Goal: Task Accomplishment & Management: Manage account settings

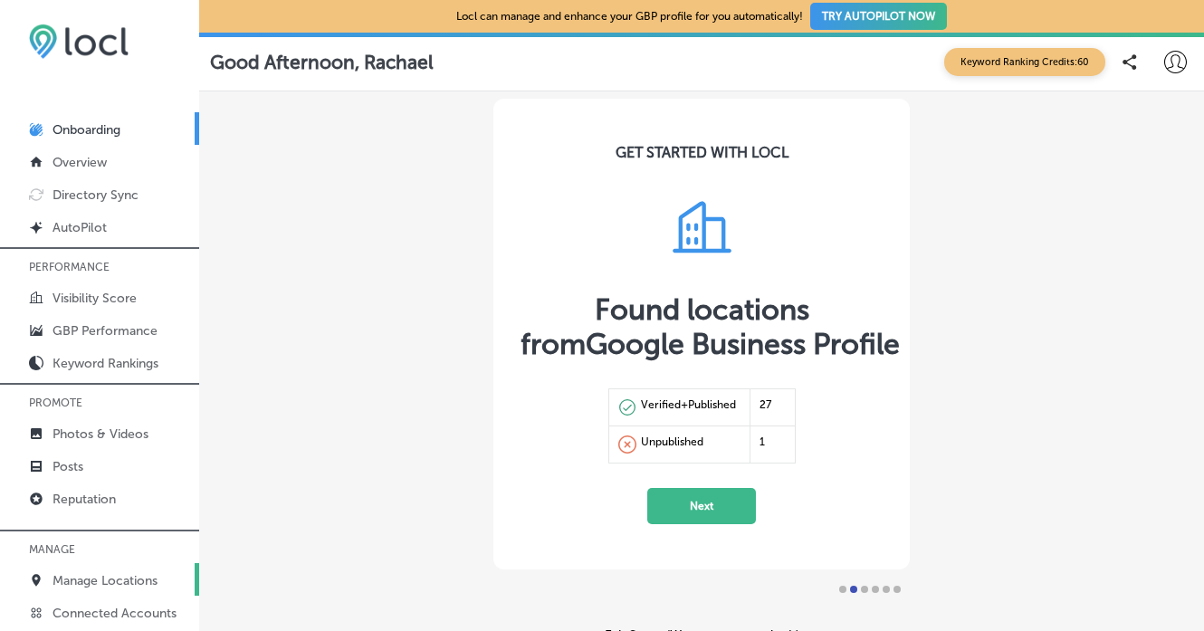
click at [141, 573] on p "Manage Locations" at bounding box center [105, 580] width 105 height 15
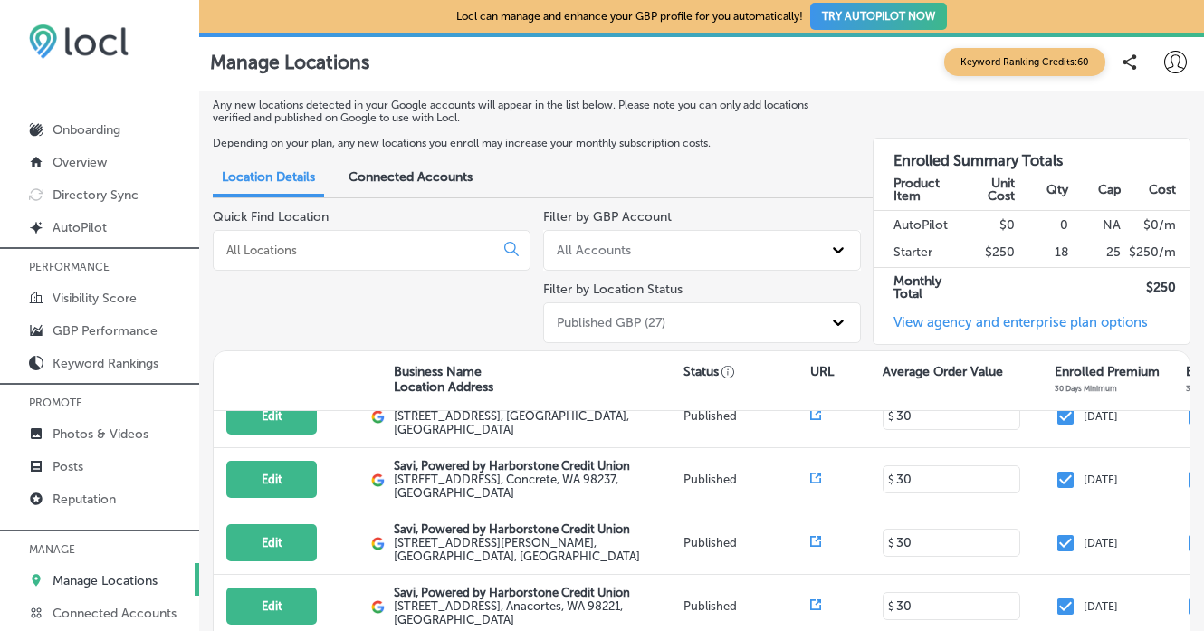
scroll to position [678, 0]
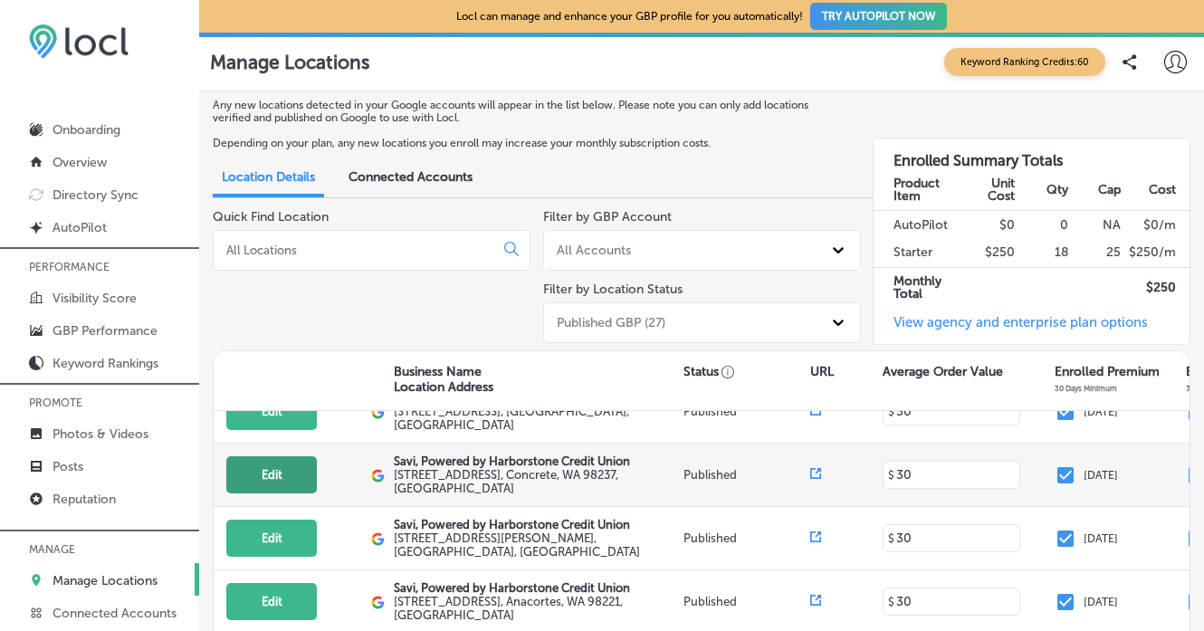
click at [294, 456] on button "Edit" at bounding box center [271, 474] width 91 height 37
select select "US"
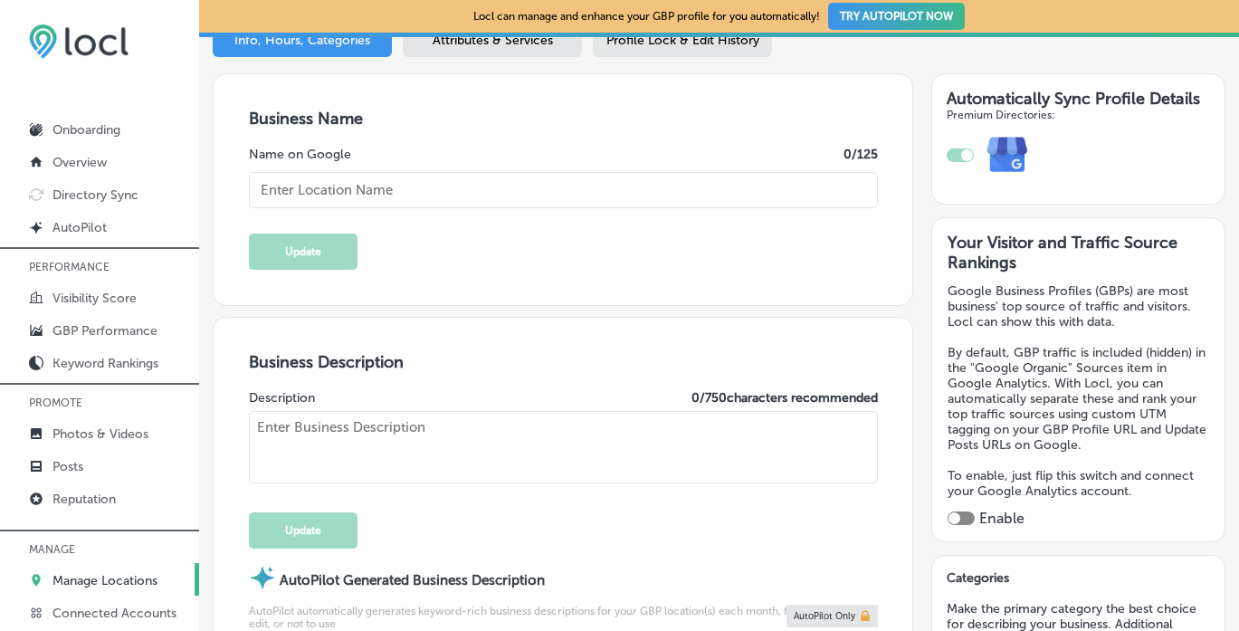
scroll to position [224, 0]
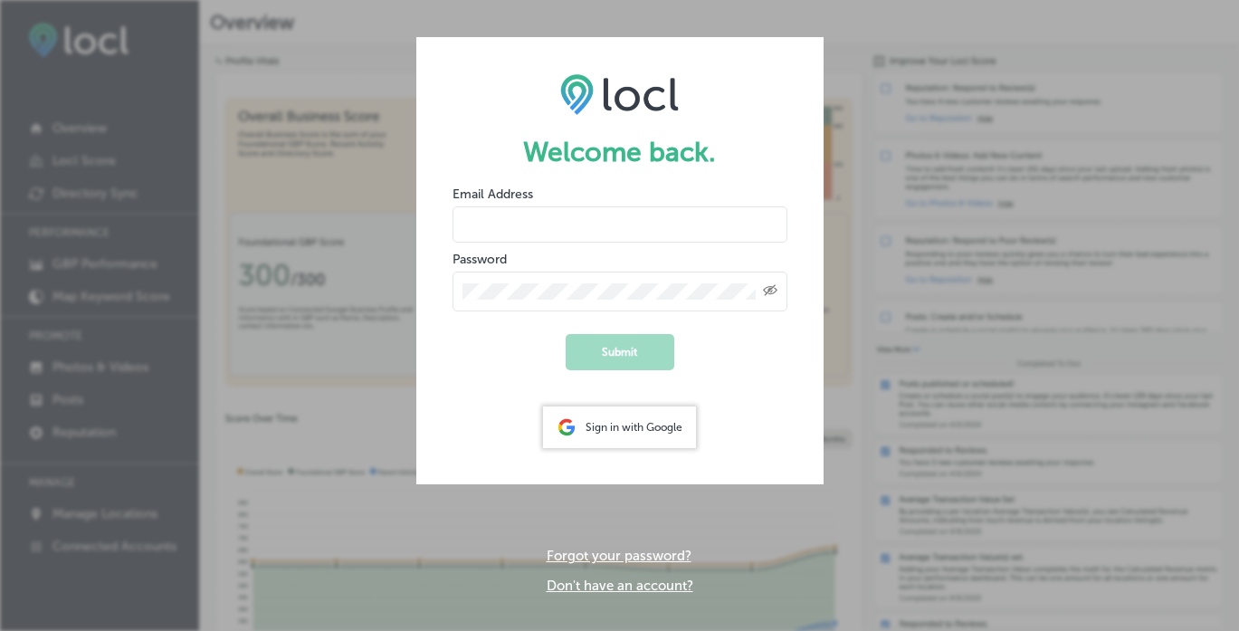
type input "[EMAIL_ADDRESS][DOMAIN_NAME]"
click at [622, 352] on button "Submit" at bounding box center [620, 352] width 109 height 36
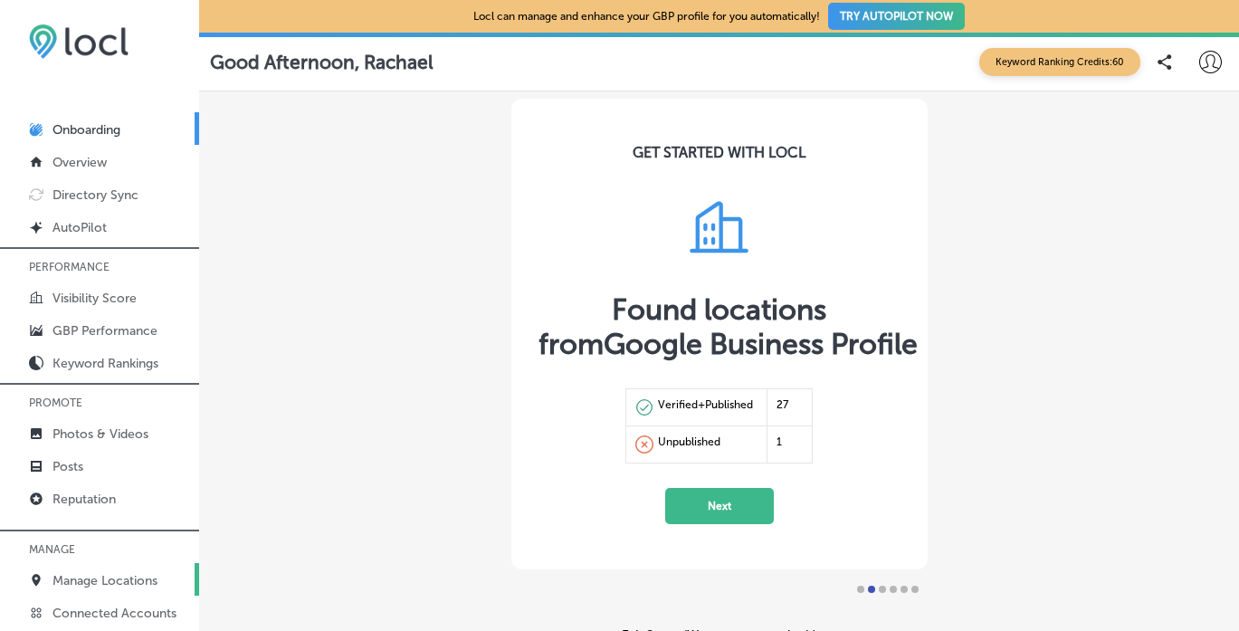
click at [100, 575] on p "Manage Locations" at bounding box center [105, 580] width 105 height 15
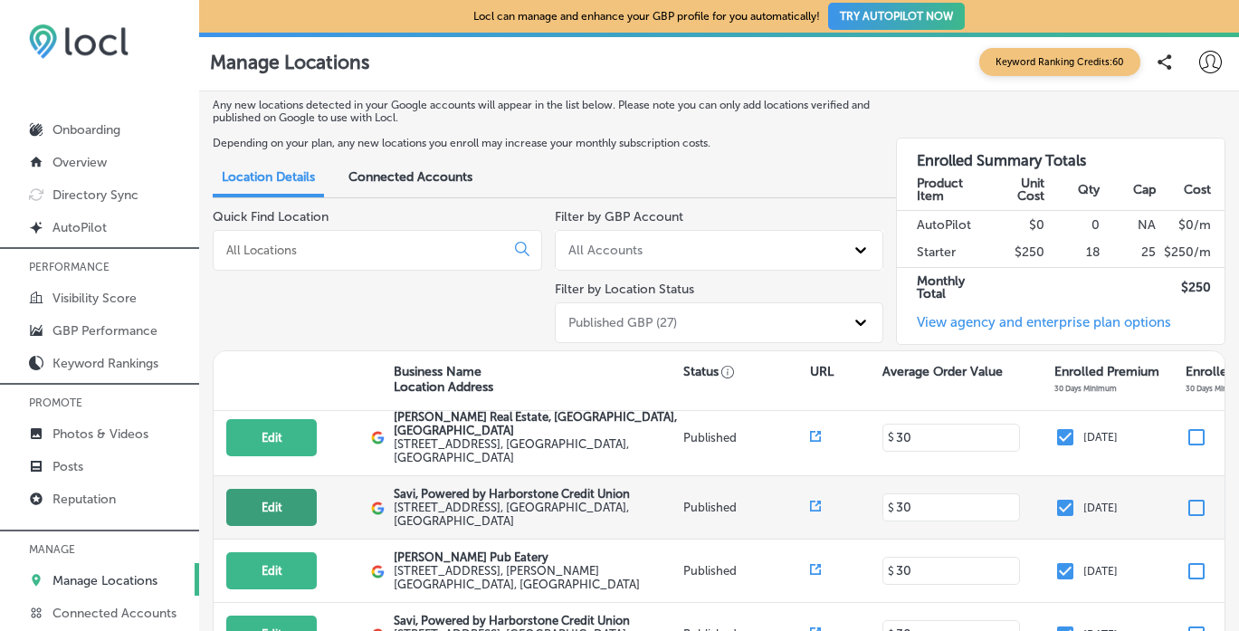
scroll to position [205, 0]
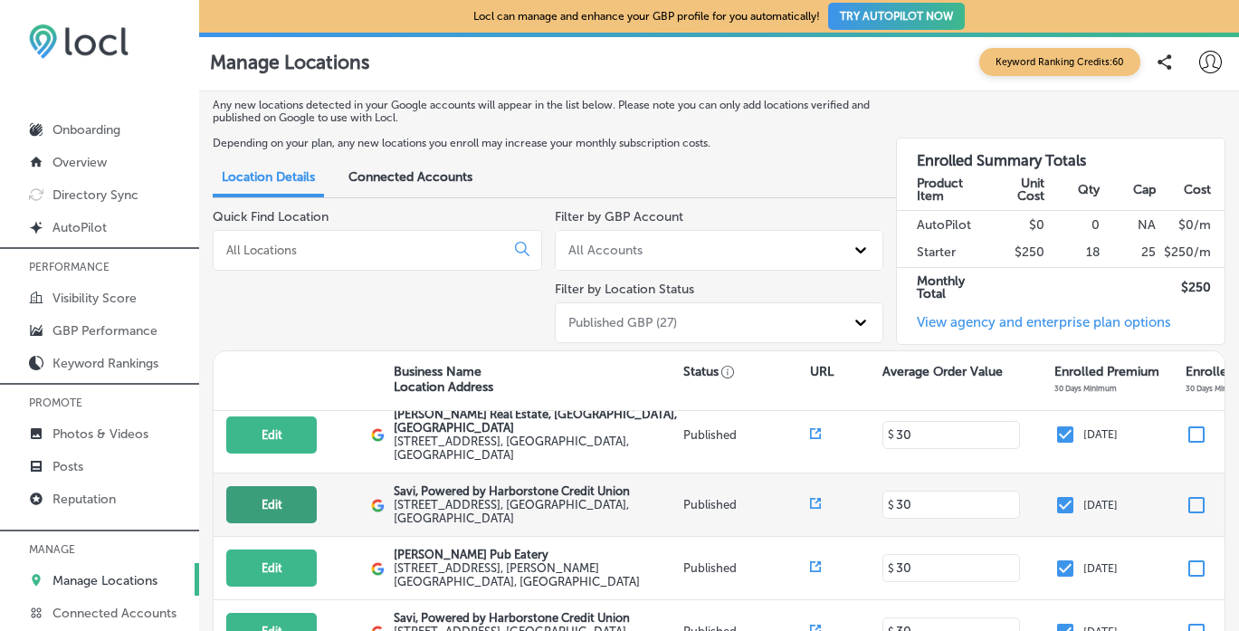
click at [277, 500] on button "Edit" at bounding box center [271, 504] width 91 height 37
select select "US"
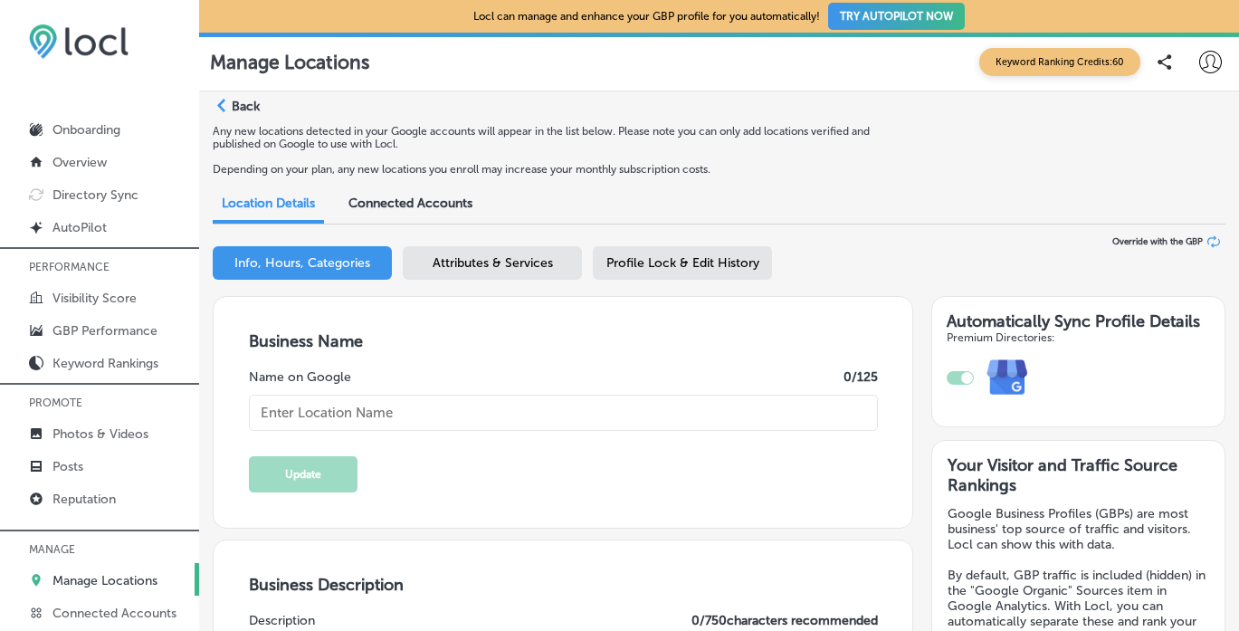
type textarea "Savi, Powered by Harborstone Credit Union provides personal loans, home loans, …"
checkbox input "true"
type input "[STREET_ADDRESS]"
type input "Bellingham"
type input "98225"
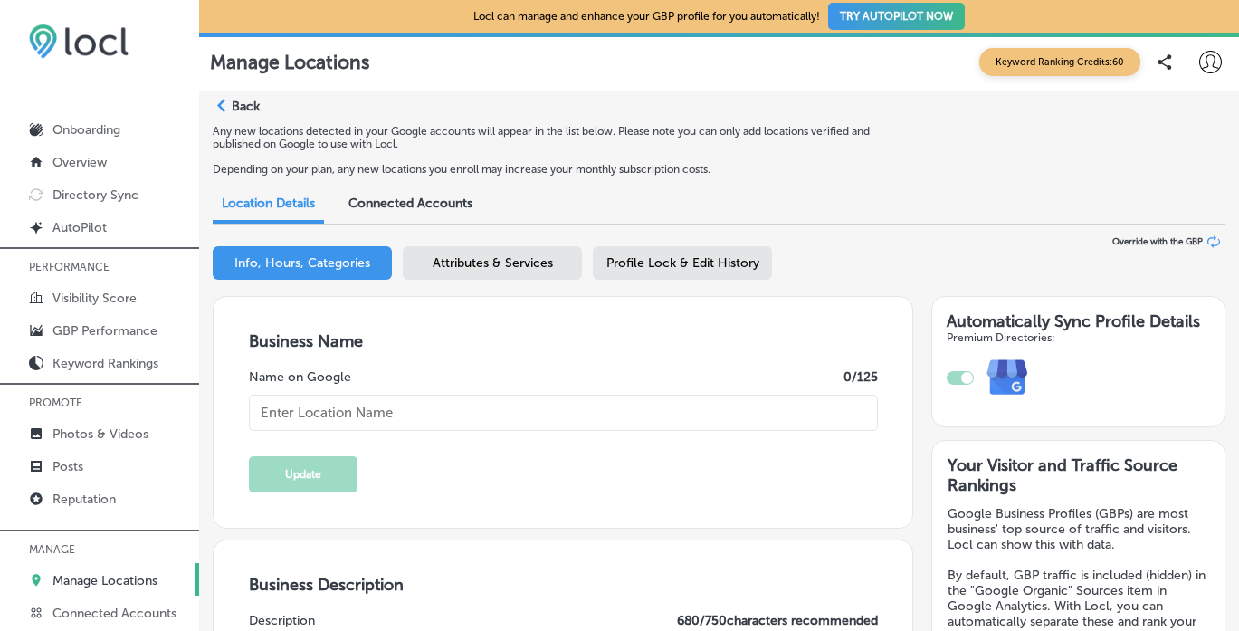
type input "US"
type input "[URL][DOMAIN_NAME]"
type textarea "SaviBank is your go-to destination for personal loans, mortgages, and business …"
type input "Savi, Powered by Harborstone Credit Union"
type input "[PHONE_NUMBER]"
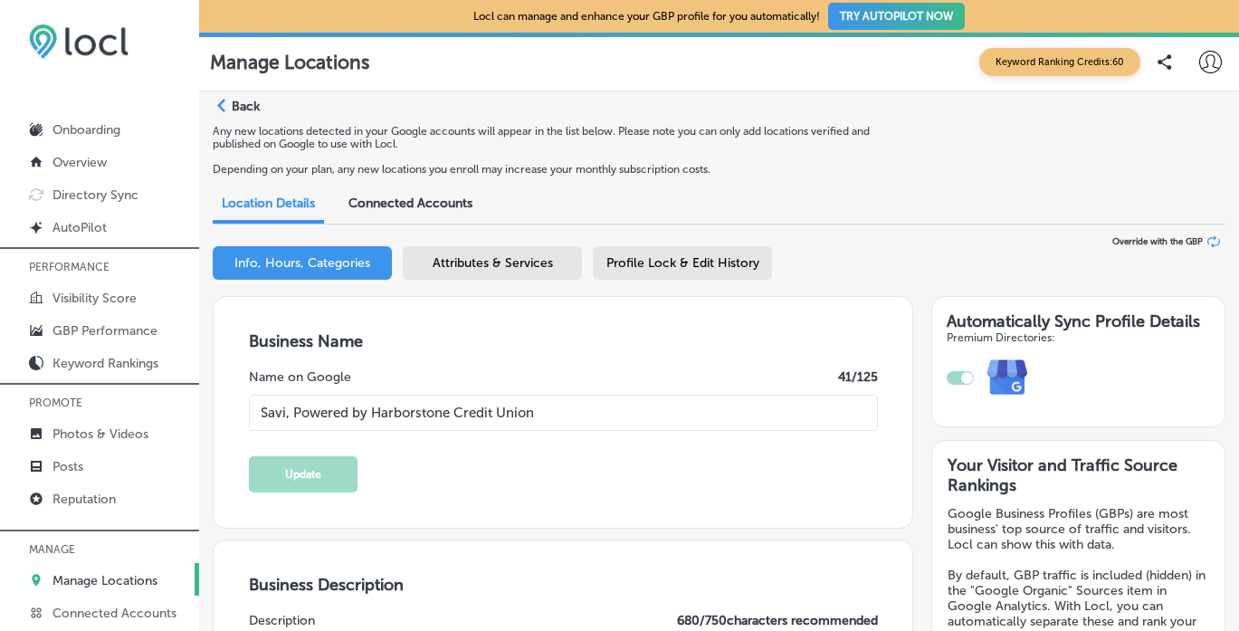
scroll to position [2, 0]
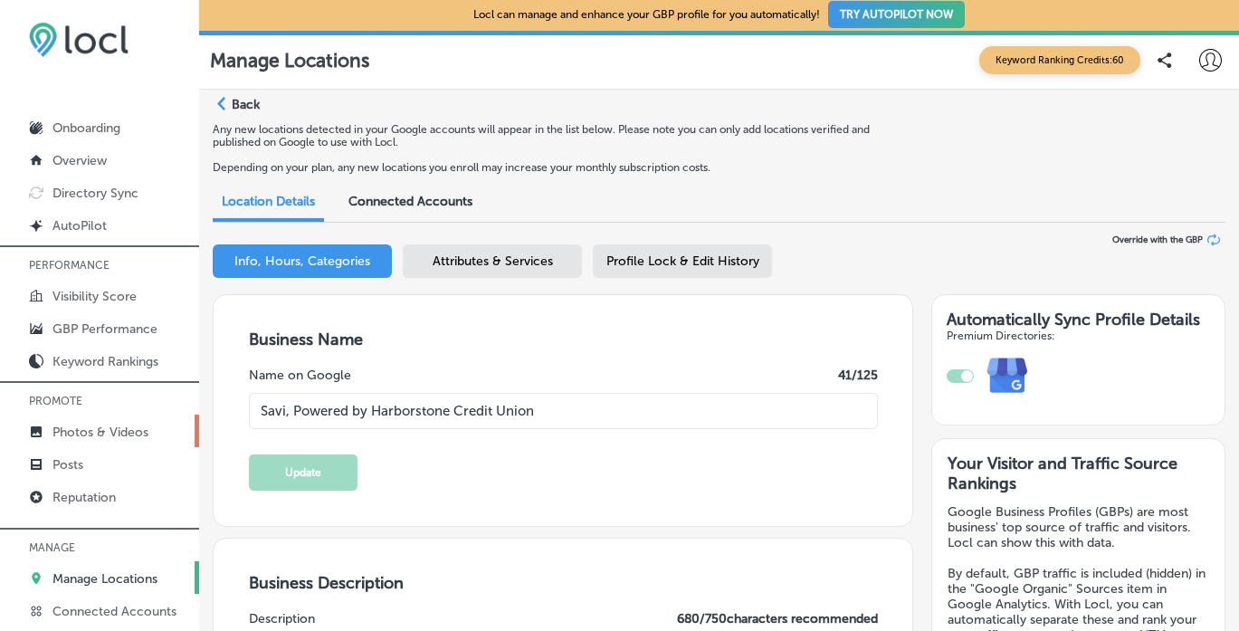
click at [106, 428] on p "Photos & Videos" at bounding box center [101, 432] width 96 height 15
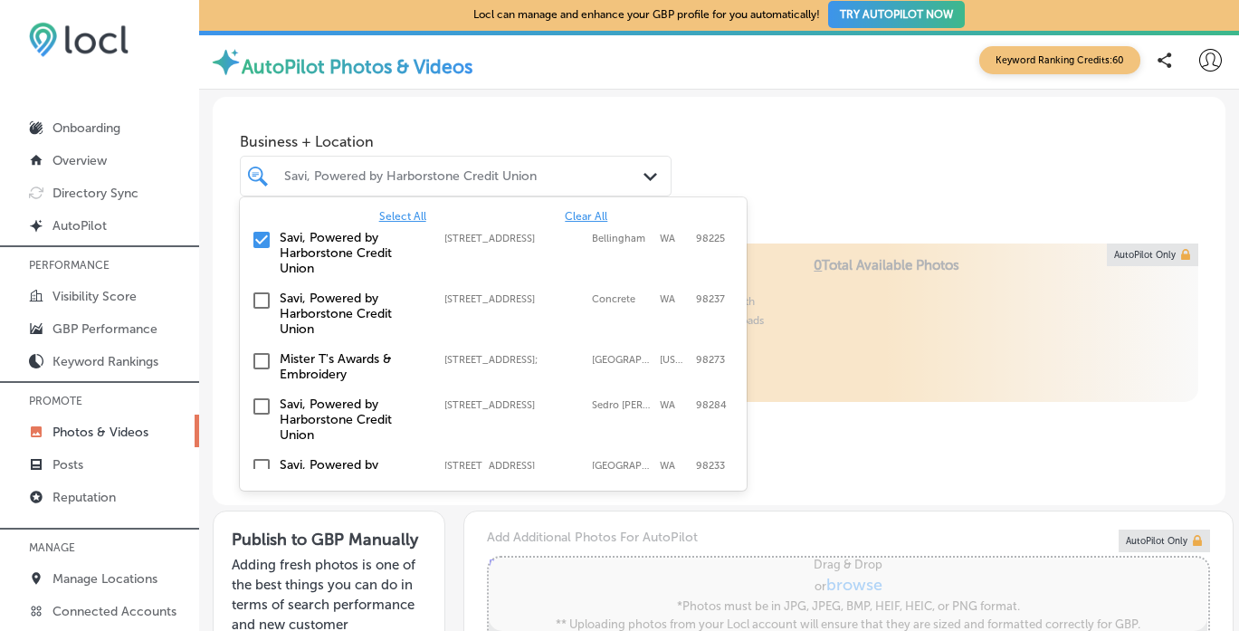
click at [650, 178] on polygon at bounding box center [651, 177] width 14 height 8
click at [264, 236] on input "checkbox" at bounding box center [262, 240] width 22 height 22
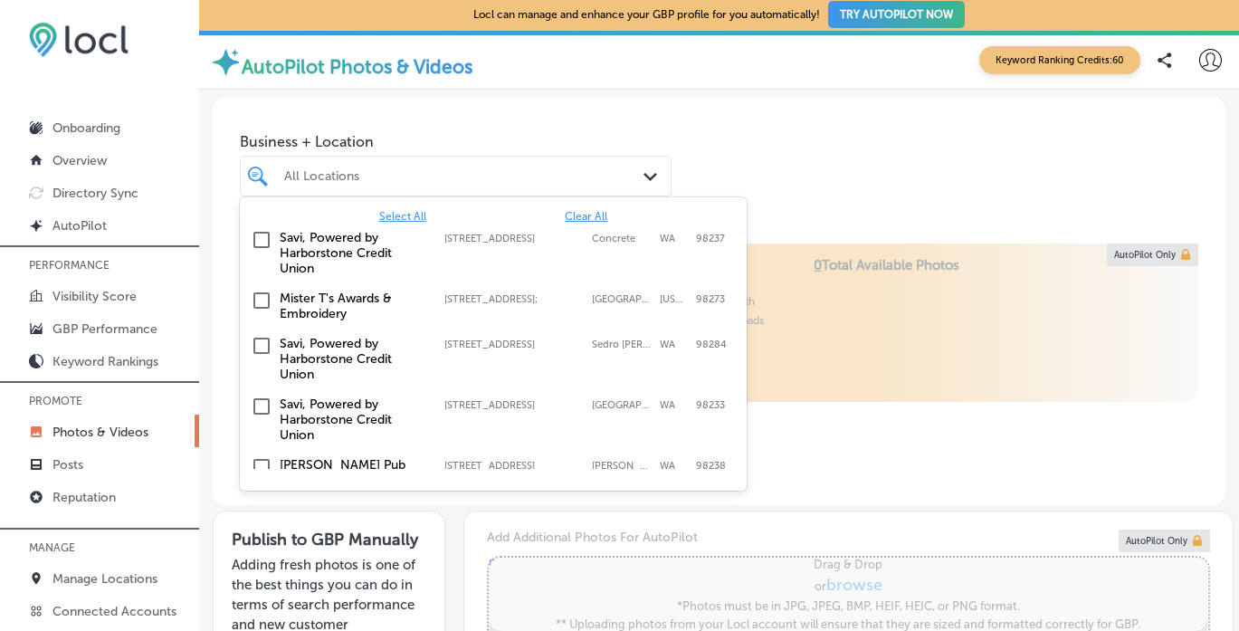
click at [799, 144] on div "Business + Location option [STREET_ADDRESS] option [STREET_ADDRESS]. 19 results…" at bounding box center [719, 161] width 1013 height 129
click at [456, 179] on div "All Locations" at bounding box center [464, 175] width 361 height 15
click at [264, 242] on input "checkbox" at bounding box center [262, 240] width 22 height 22
click at [263, 341] on input "checkbox" at bounding box center [262, 346] width 22 height 22
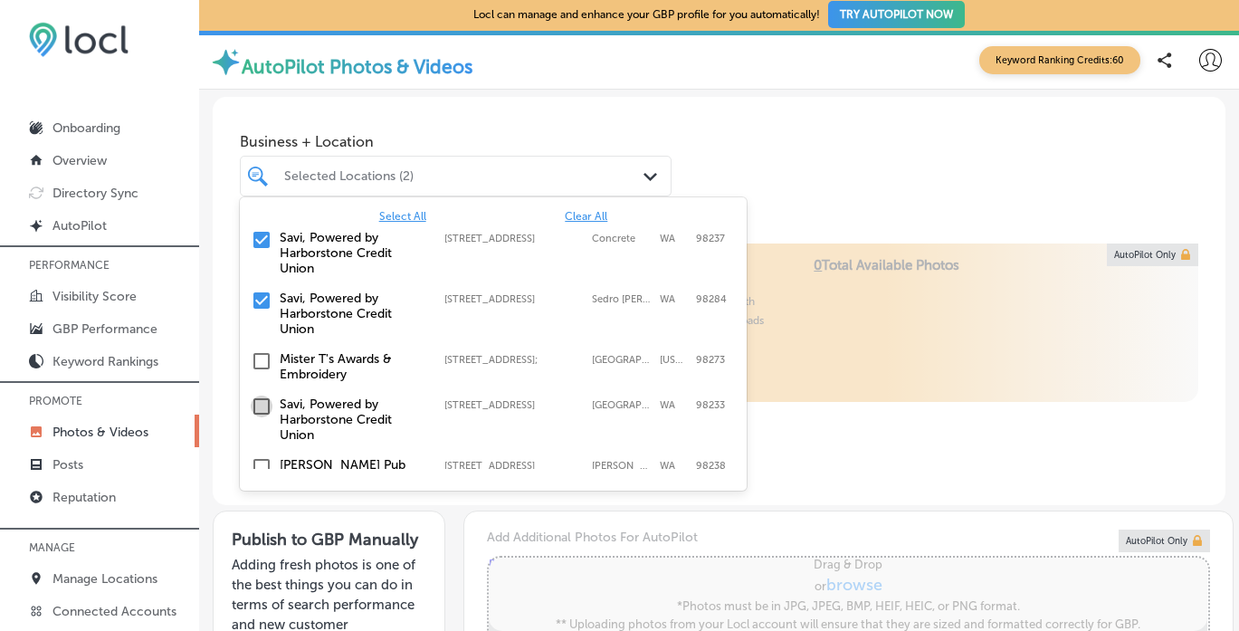
click at [263, 404] on input "checkbox" at bounding box center [262, 407] width 22 height 22
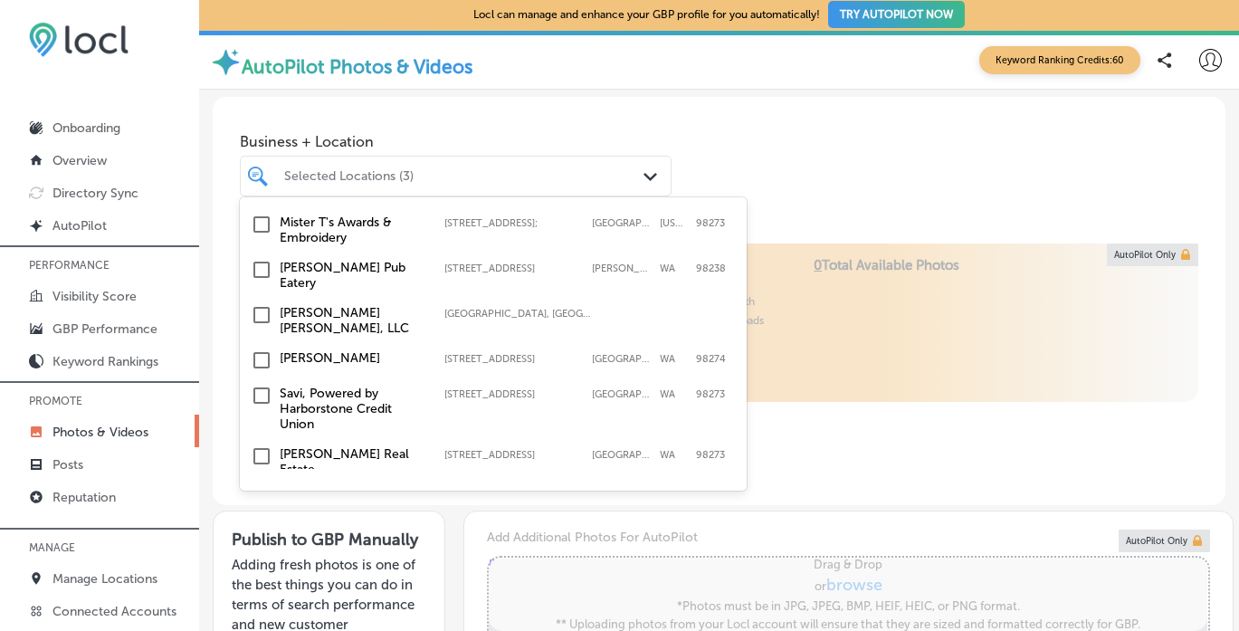
scroll to position [199, 0]
click at [264, 383] on input "checkbox" at bounding box center [262, 394] width 22 height 22
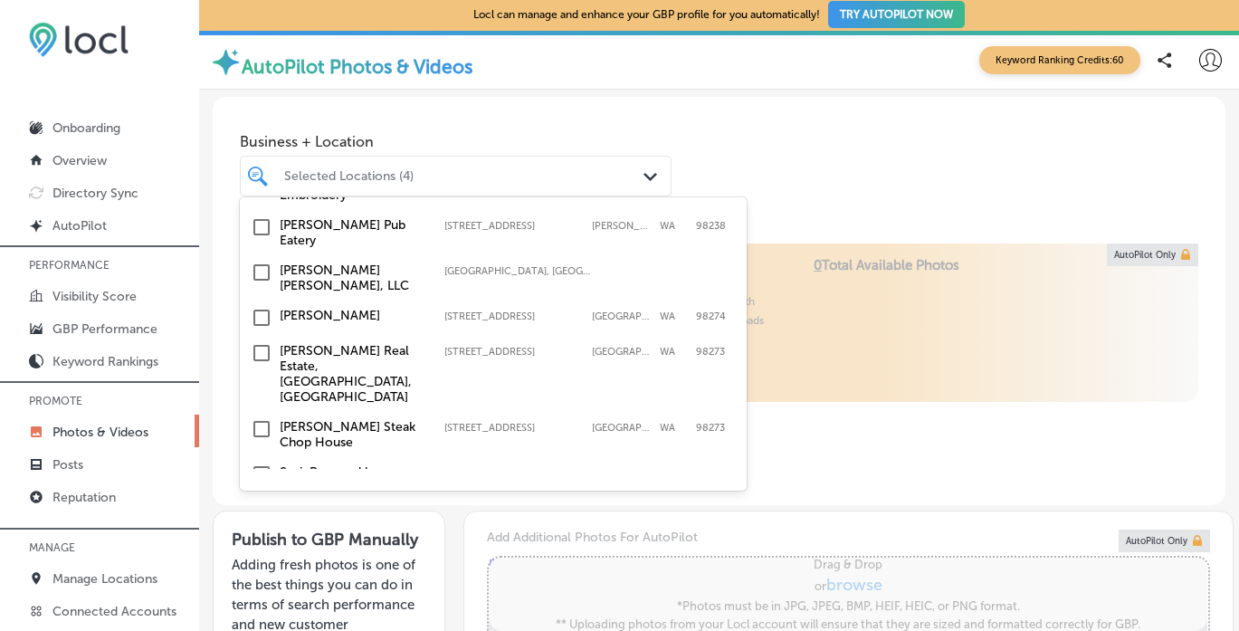
scroll to position [314, 0]
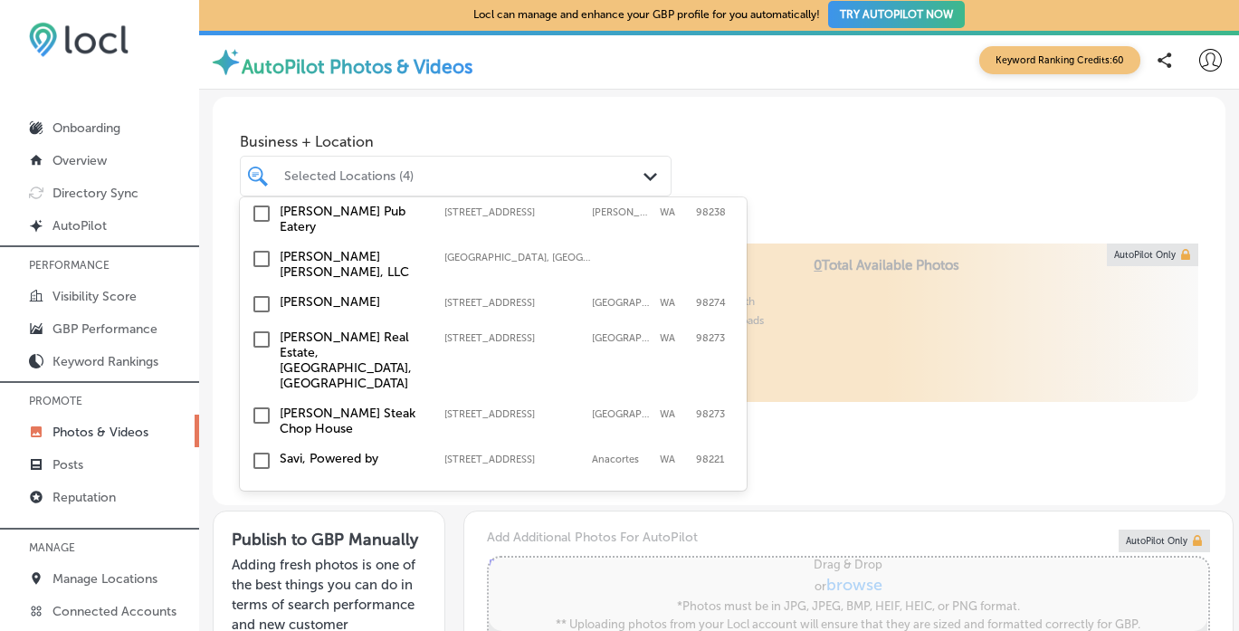
click at [262, 450] on input "checkbox" at bounding box center [262, 461] width 22 height 22
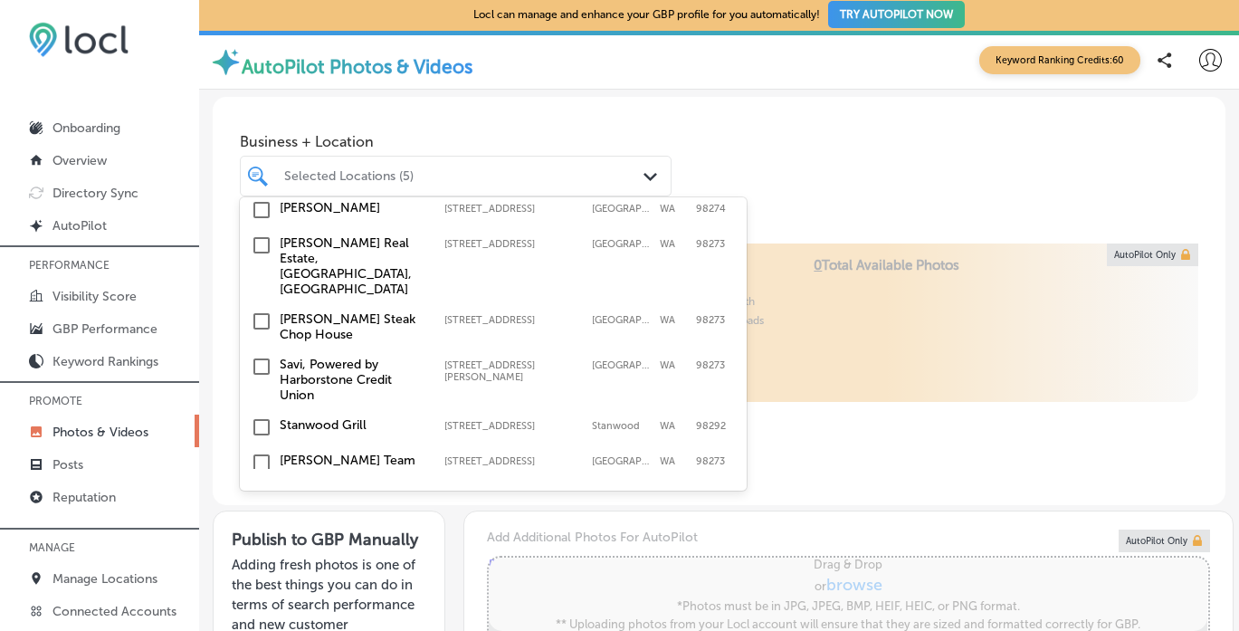
scroll to position [501, 0]
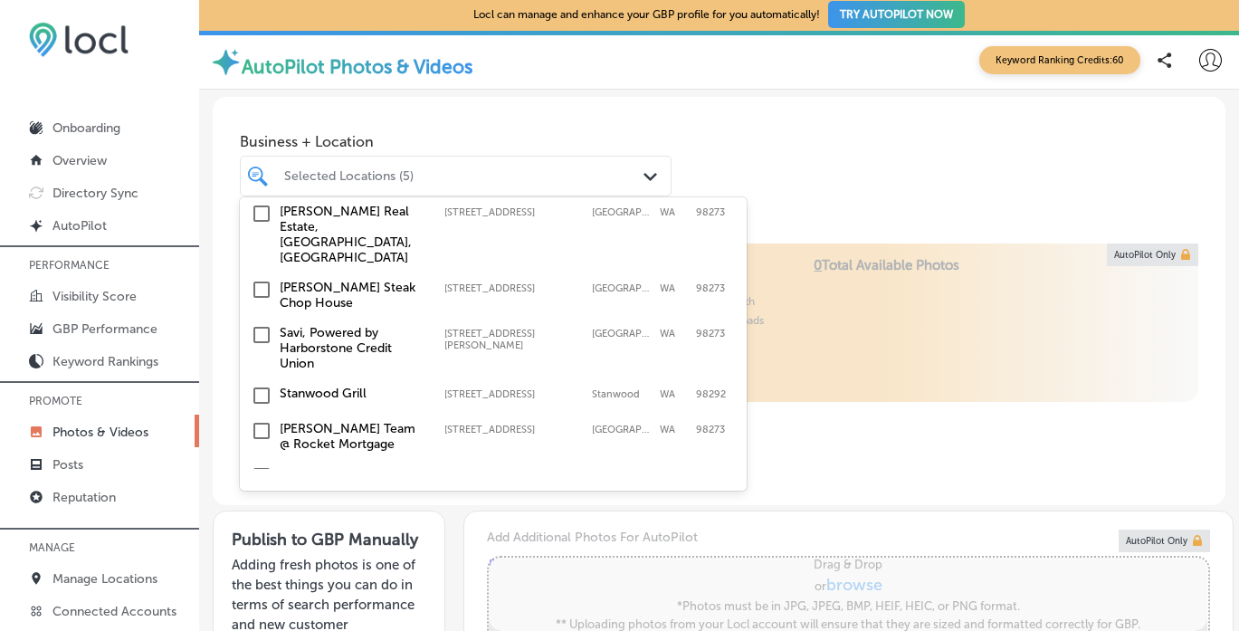
click at [265, 324] on input "checkbox" at bounding box center [262, 335] width 22 height 22
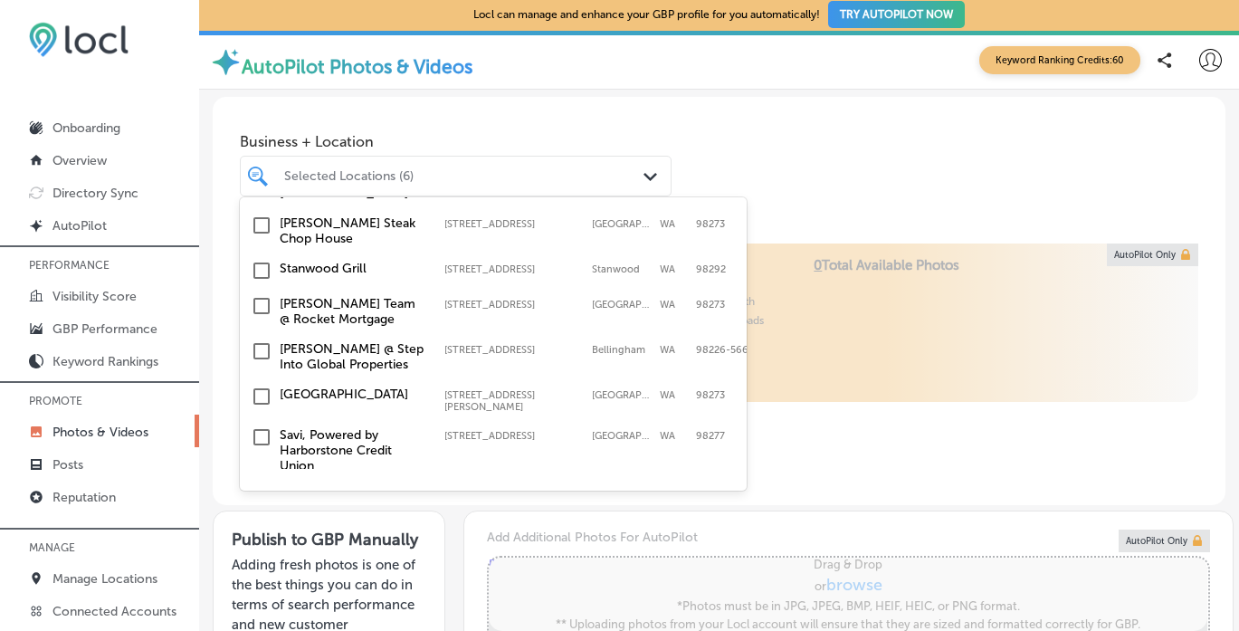
scroll to position [646, 0]
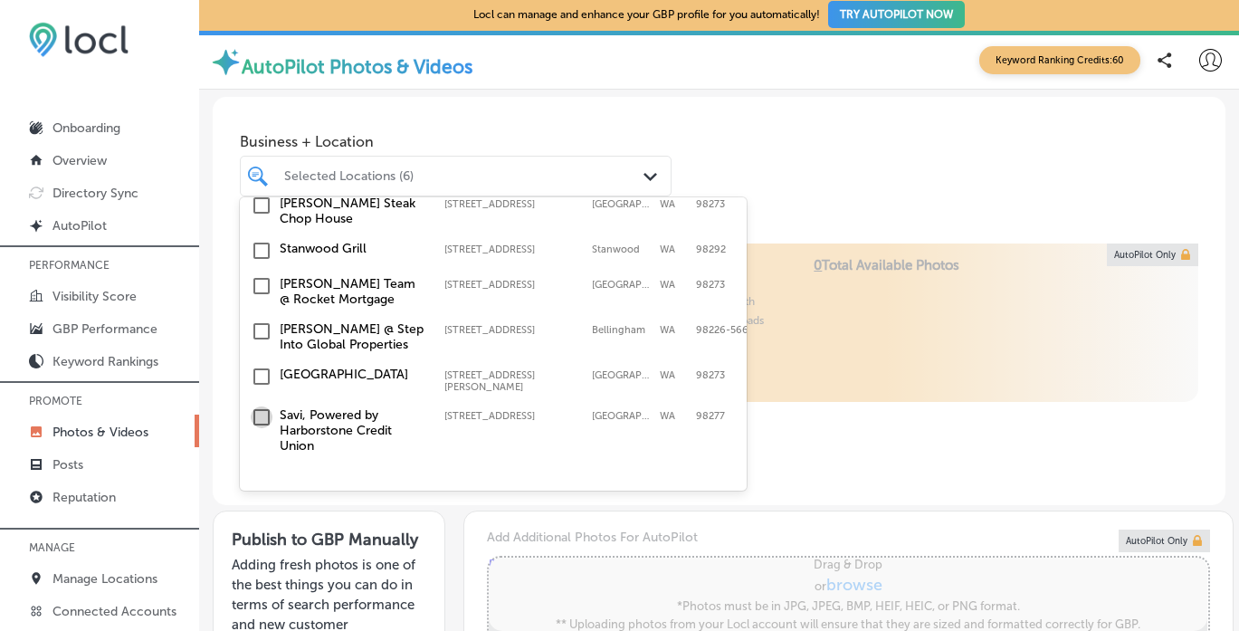
click at [265, 407] on input "checkbox" at bounding box center [262, 418] width 22 height 22
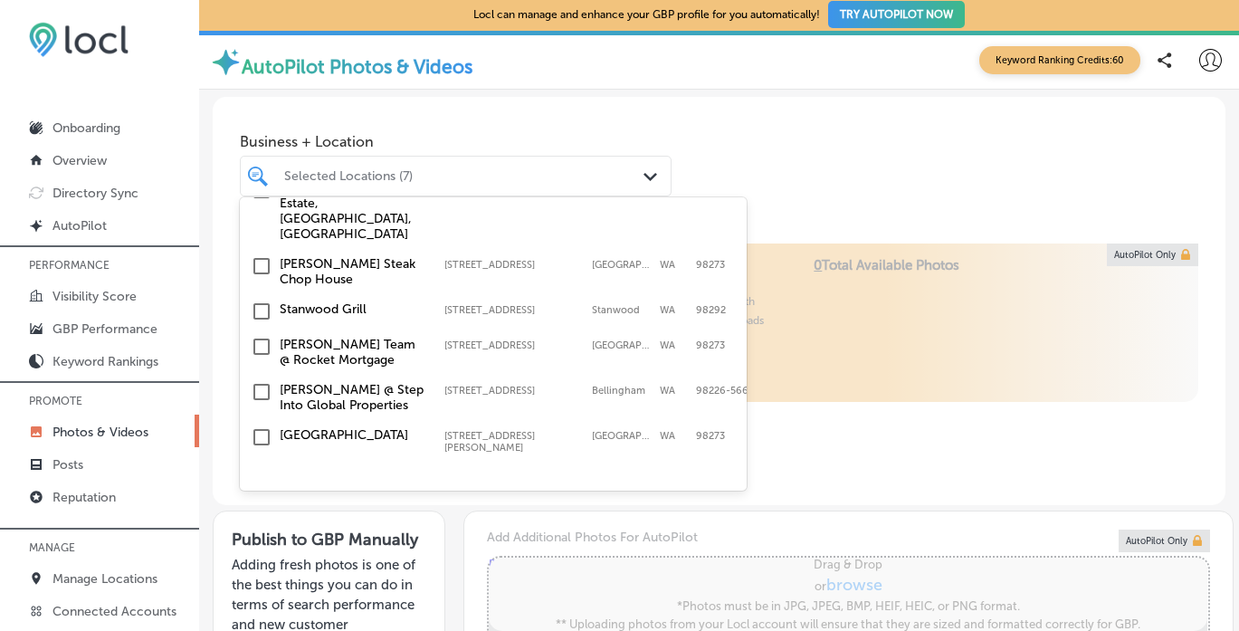
click at [263, 467] on input "checkbox" at bounding box center [262, 478] width 22 height 22
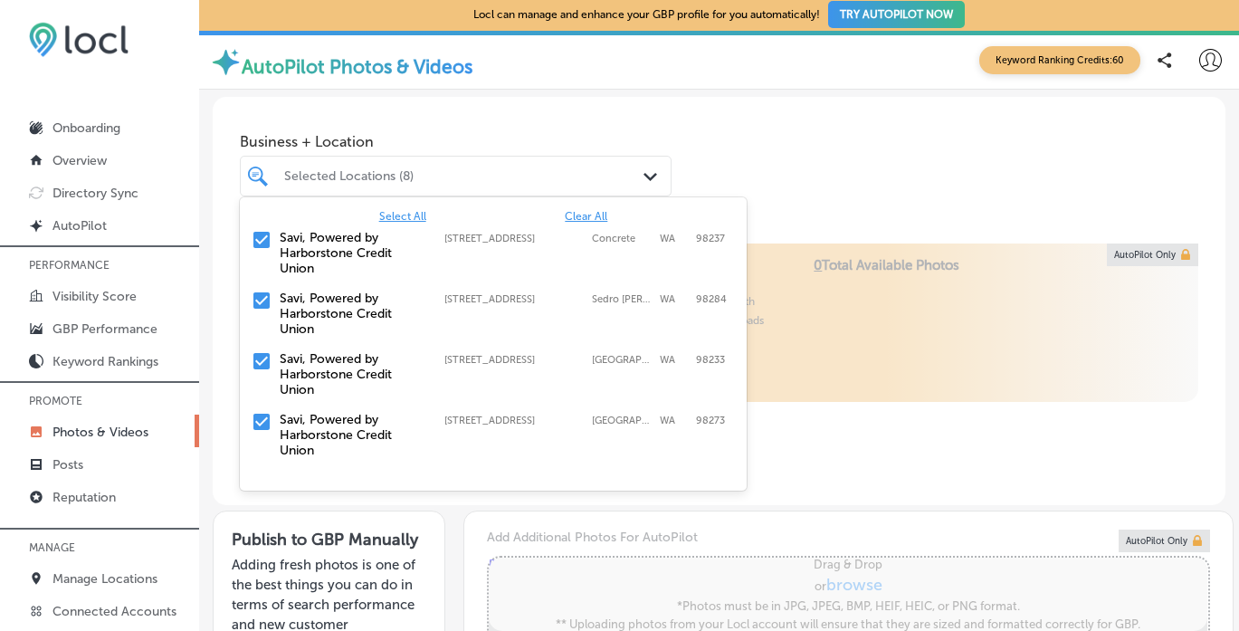
click at [837, 456] on div "Locl AutoPilot takes photos uploaded to your Locl Photo Library and creates Col…" at bounding box center [719, 375] width 1013 height 262
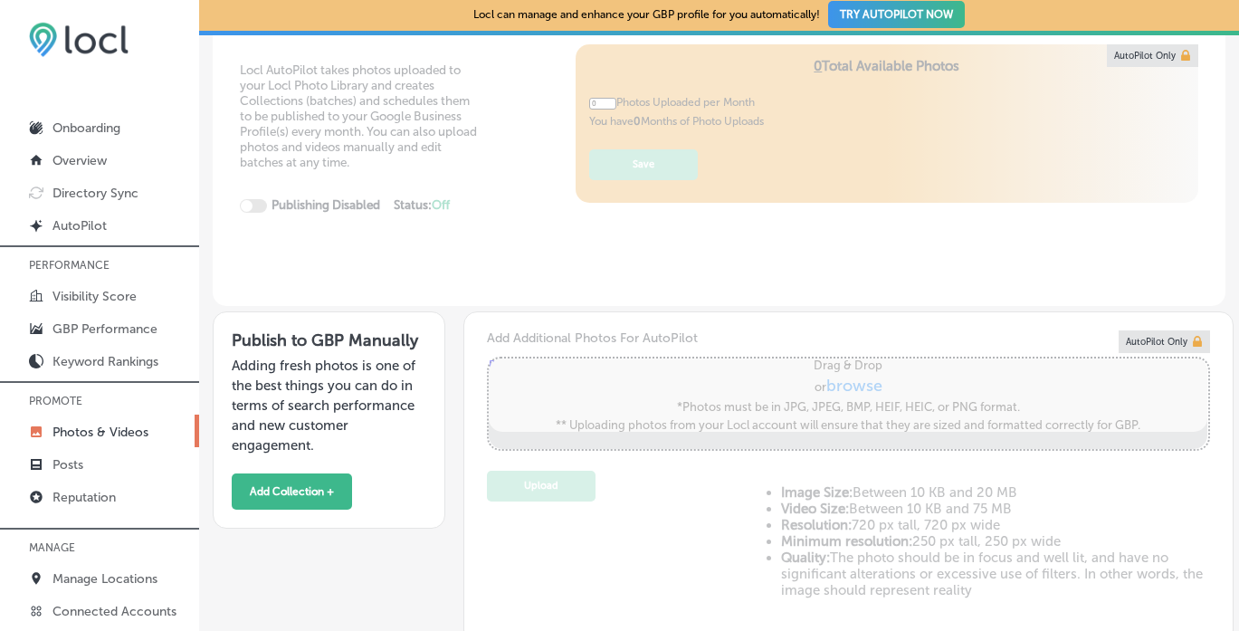
scroll to position [330, 0]
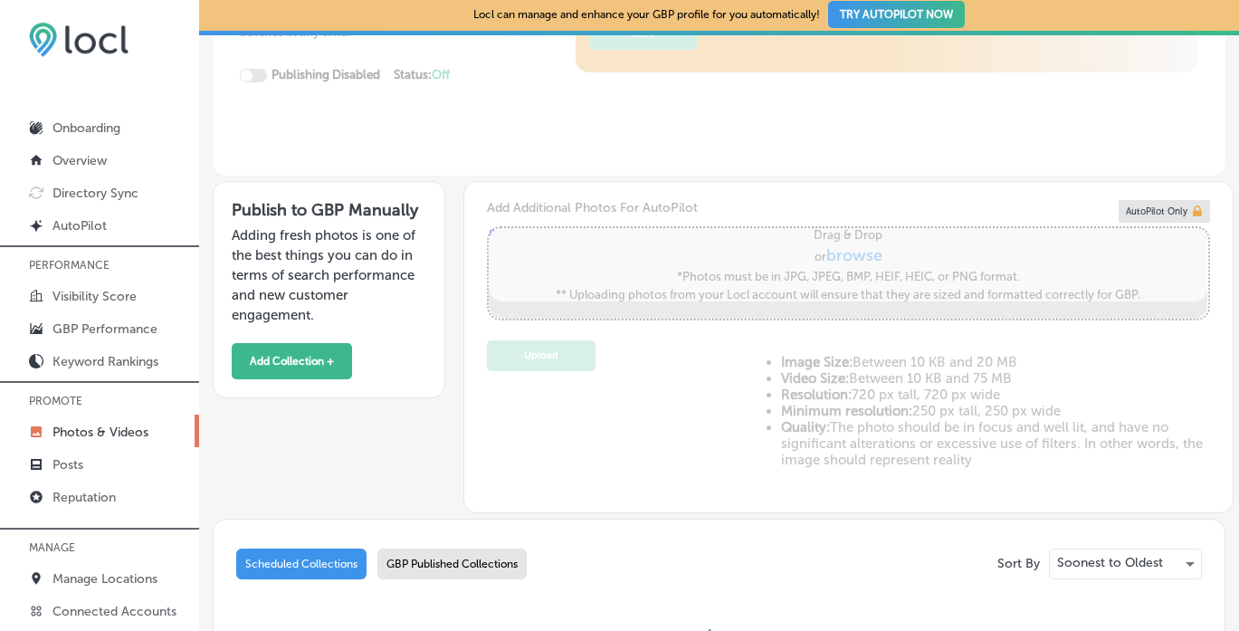
type input "5"
click at [317, 366] on button "Add Collection +" at bounding box center [292, 361] width 120 height 36
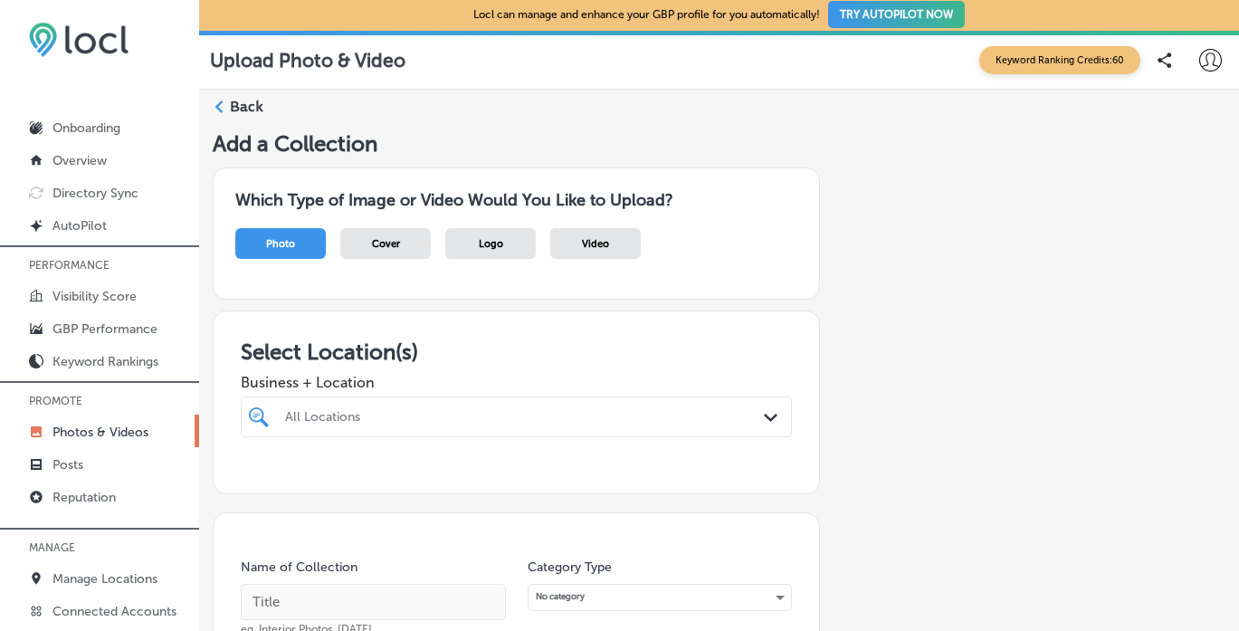
click at [487, 243] on span "Logo" at bounding box center [491, 244] width 24 height 12
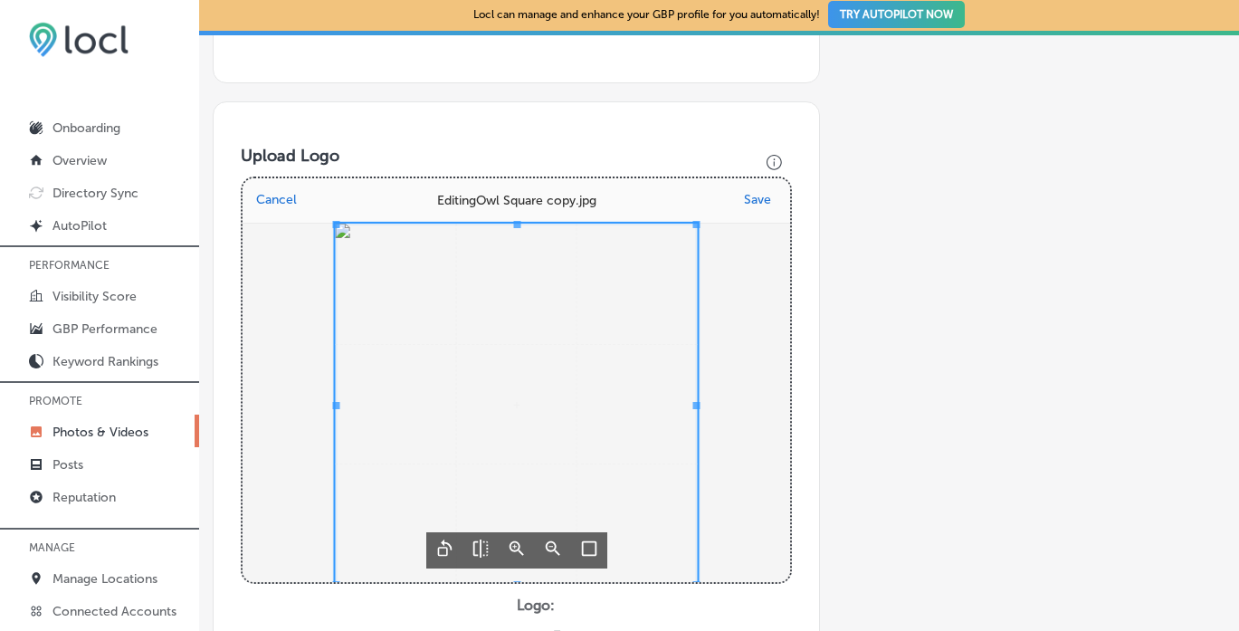
scroll to position [450, 0]
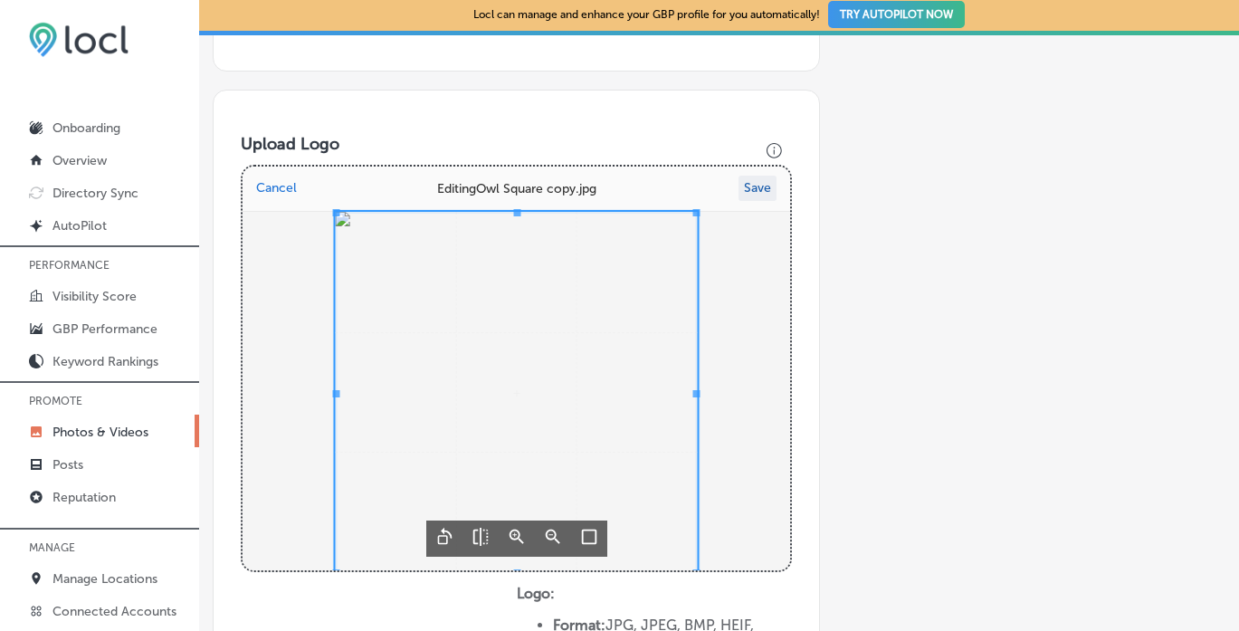
click at [763, 180] on button "Save" at bounding box center [758, 188] width 38 height 25
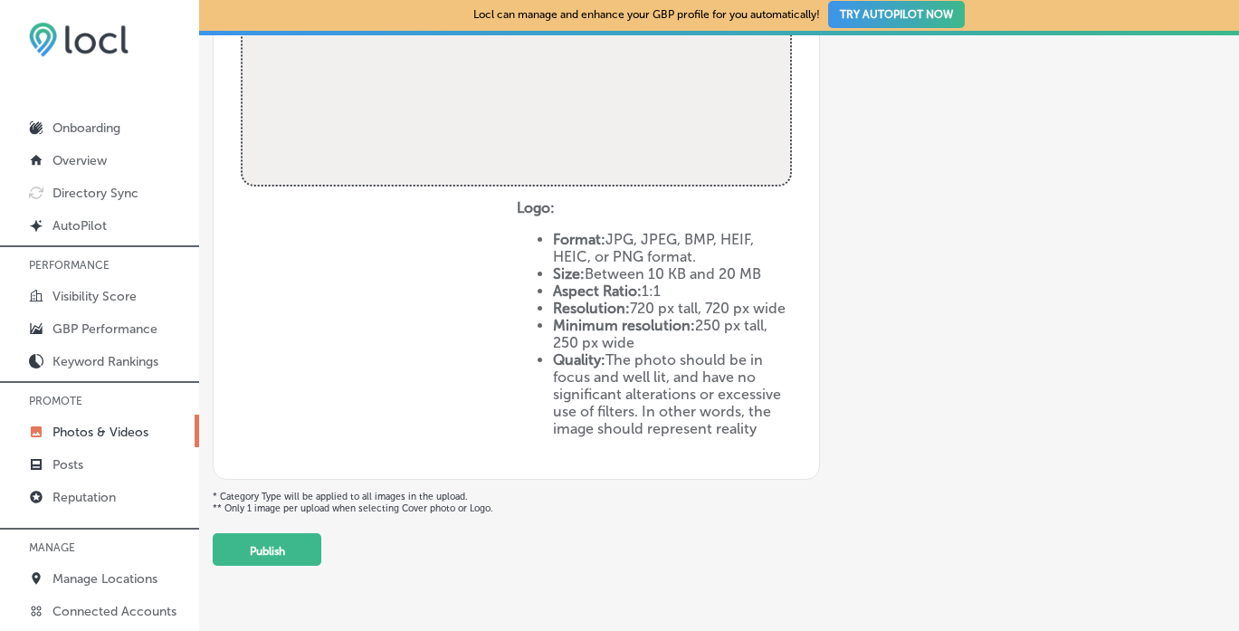
scroll to position [863, 0]
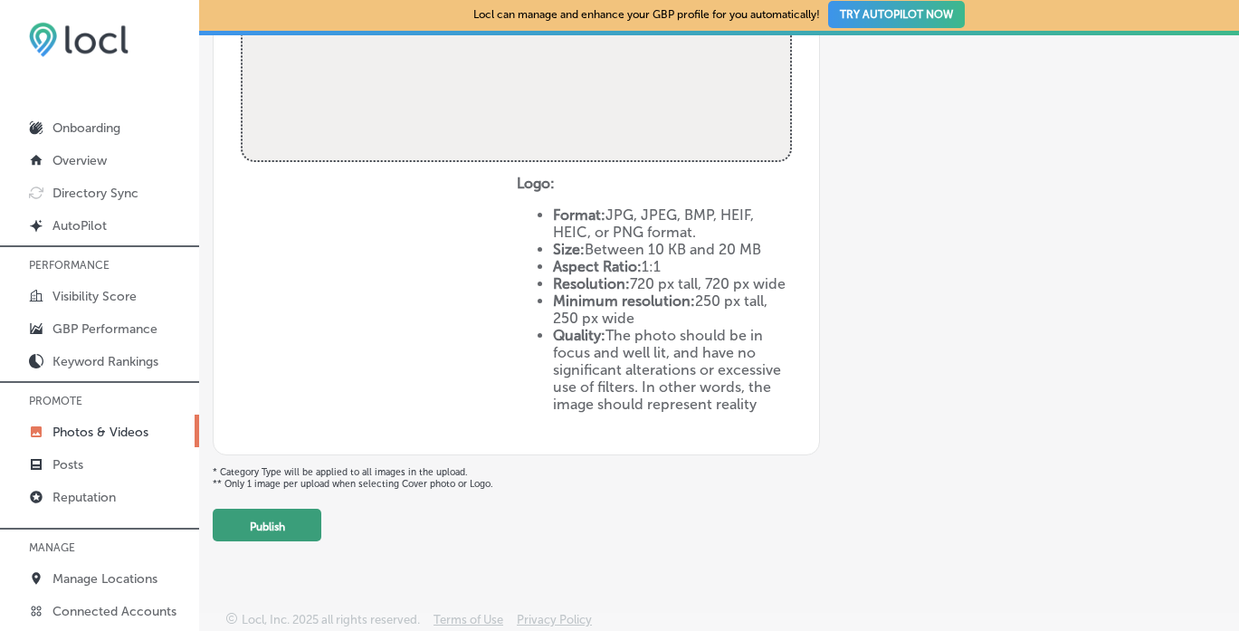
click at [292, 527] on button "Publish" at bounding box center [267, 525] width 109 height 33
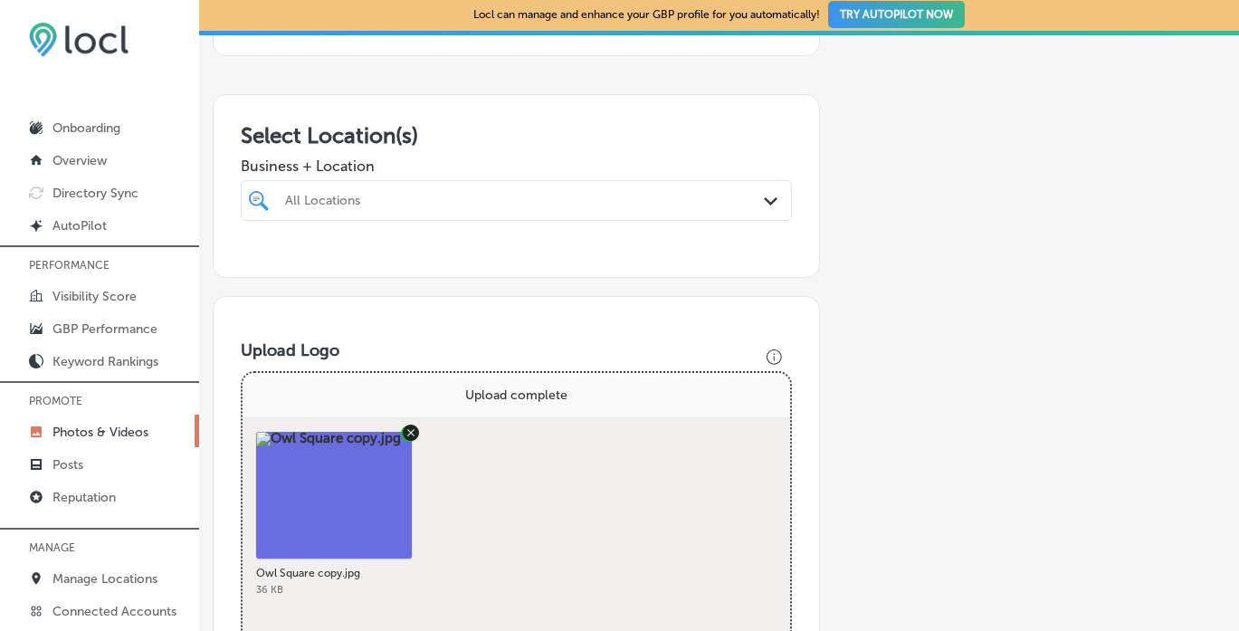
scroll to position [200, 0]
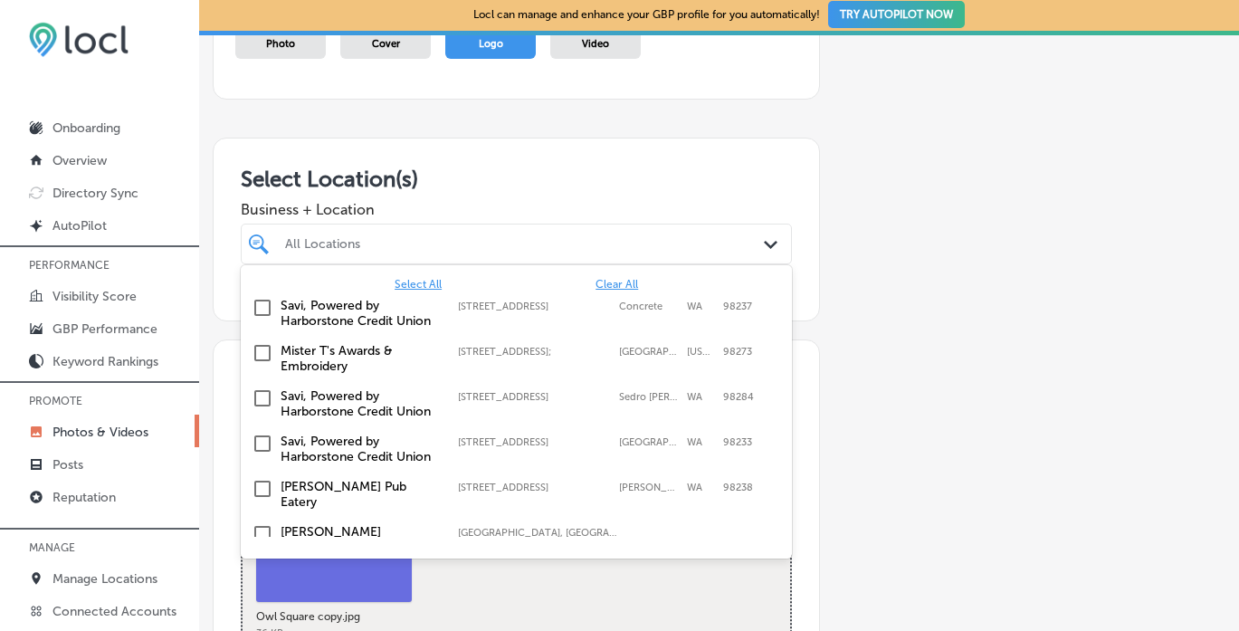
click at [466, 243] on div "All Locations" at bounding box center [525, 243] width 481 height 15
click at [268, 303] on input "checkbox" at bounding box center [263, 308] width 22 height 22
click at [267, 398] on input "checkbox" at bounding box center [263, 398] width 22 height 22
click at [269, 442] on input "checkbox" at bounding box center [263, 444] width 22 height 22
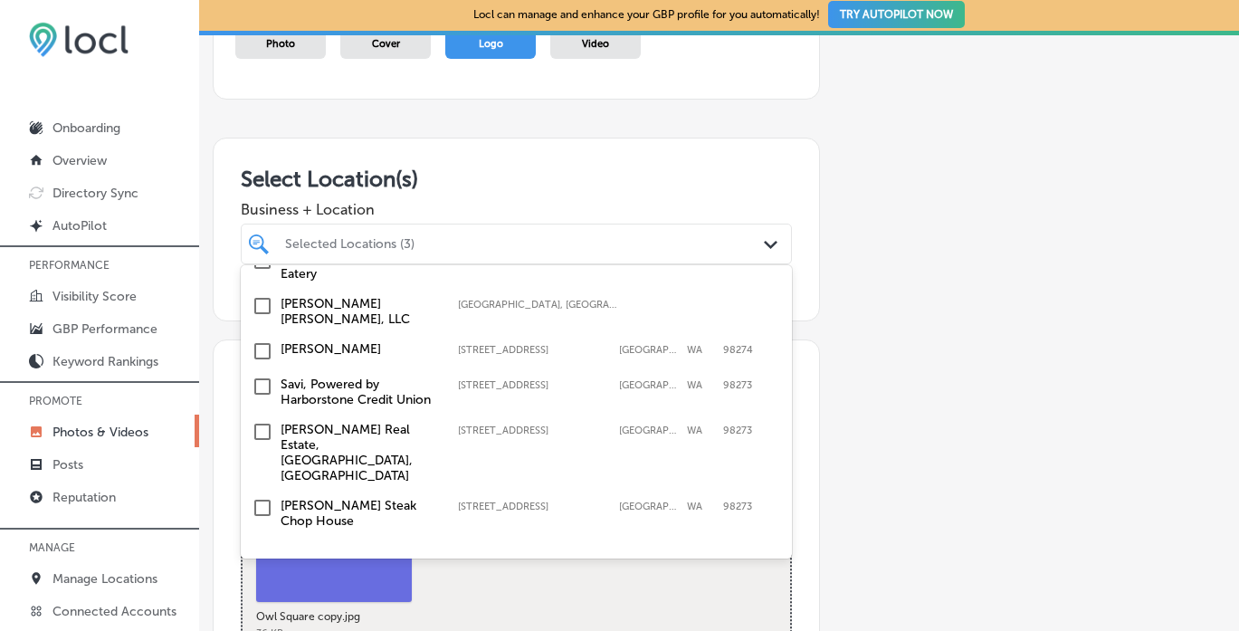
scroll to position [232, 0]
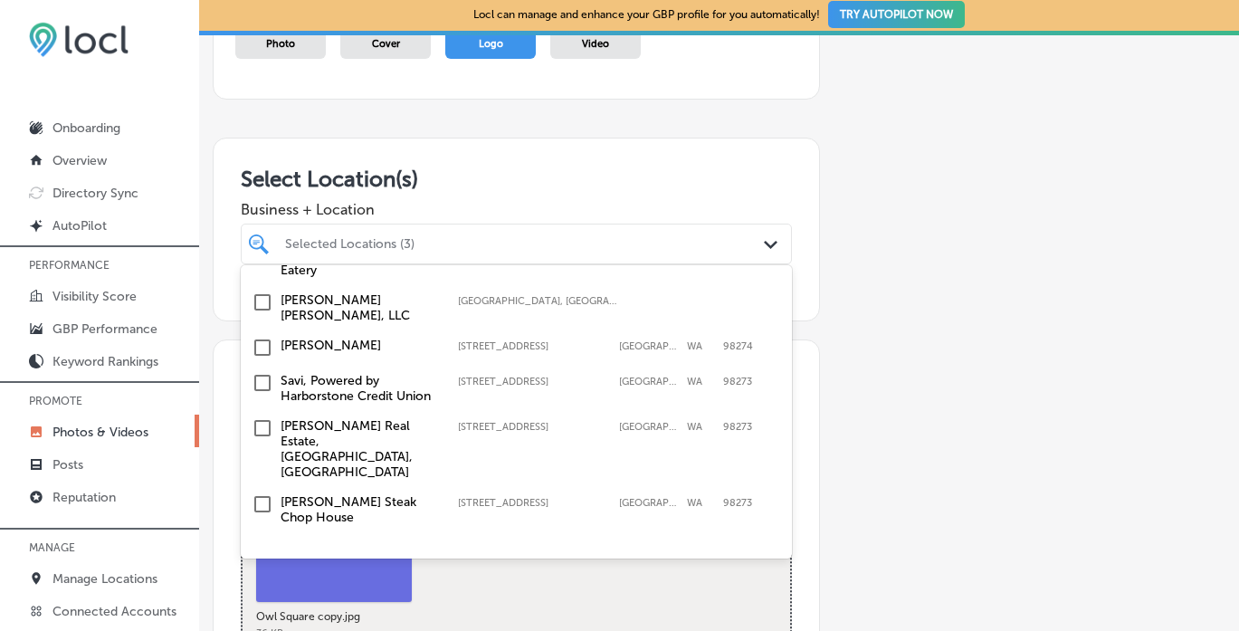
click at [265, 372] on input "checkbox" at bounding box center [263, 383] width 22 height 22
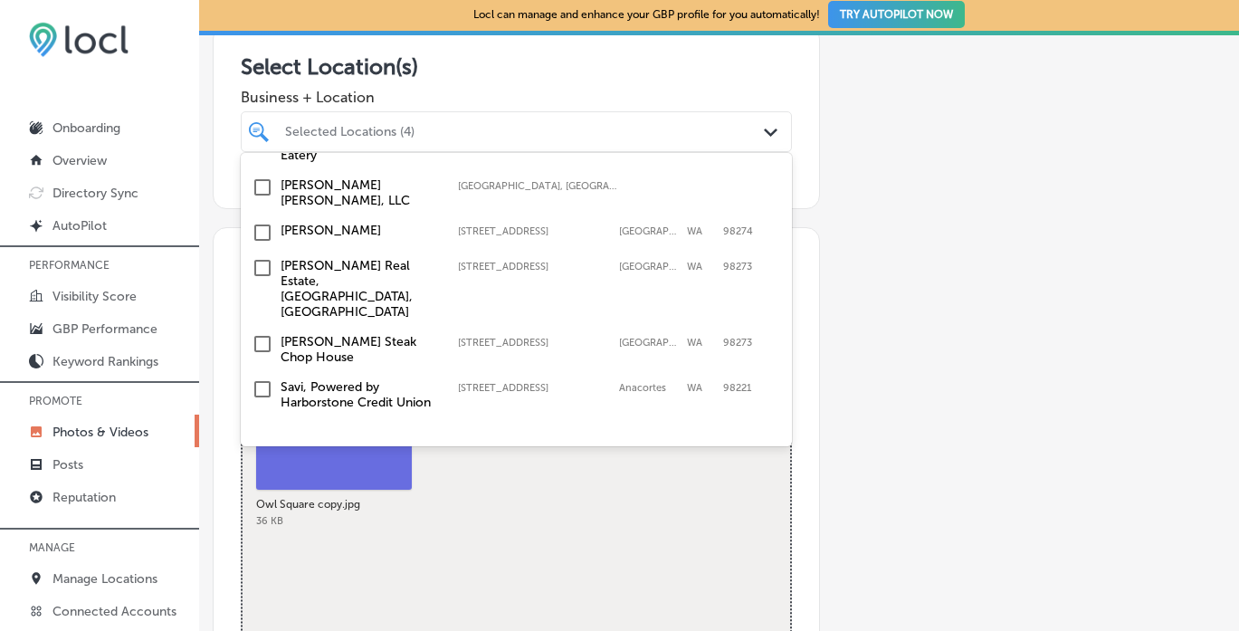
scroll to position [314, 0]
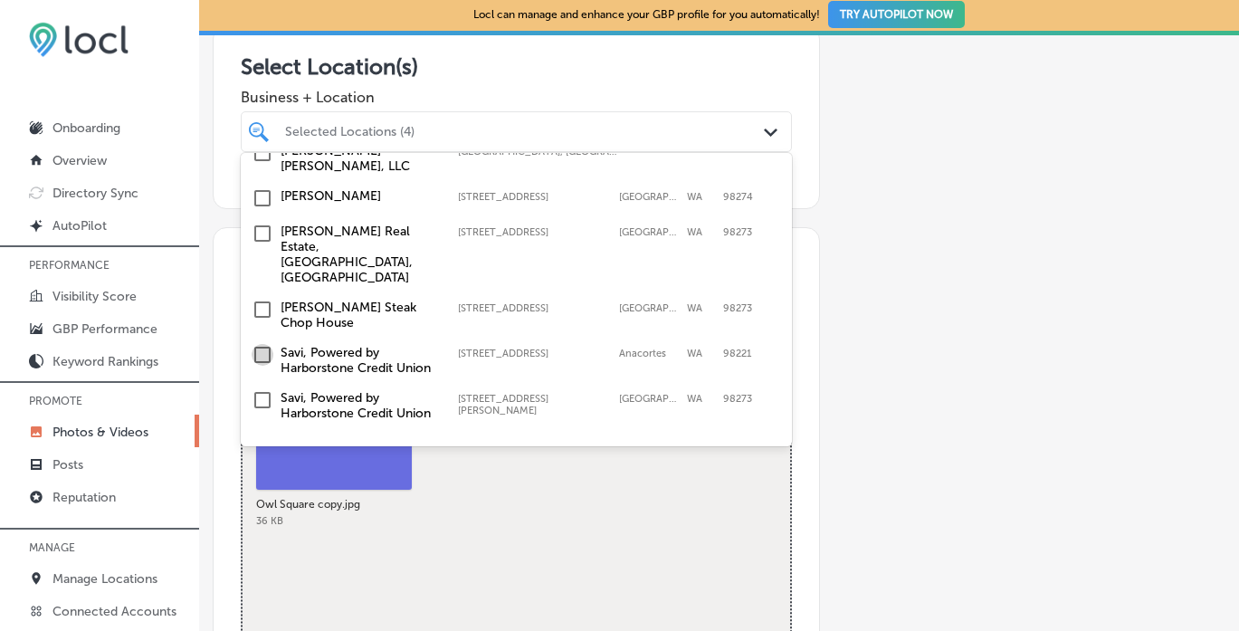
click at [266, 344] on input "checkbox" at bounding box center [263, 355] width 22 height 22
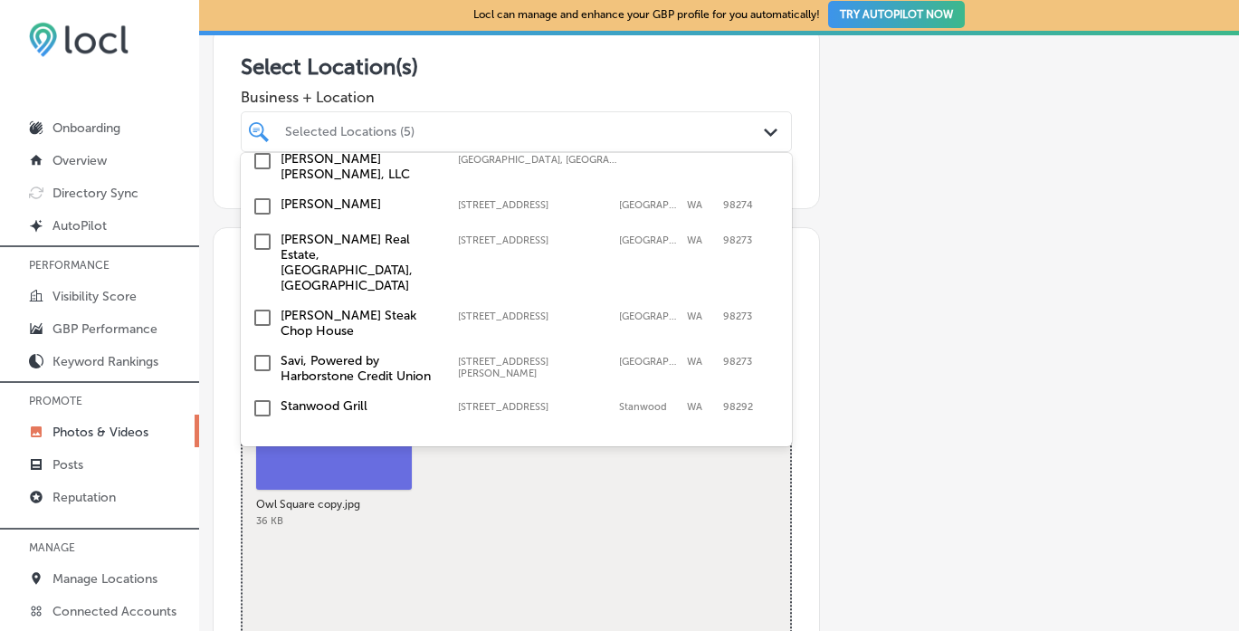
scroll to position [371, 0]
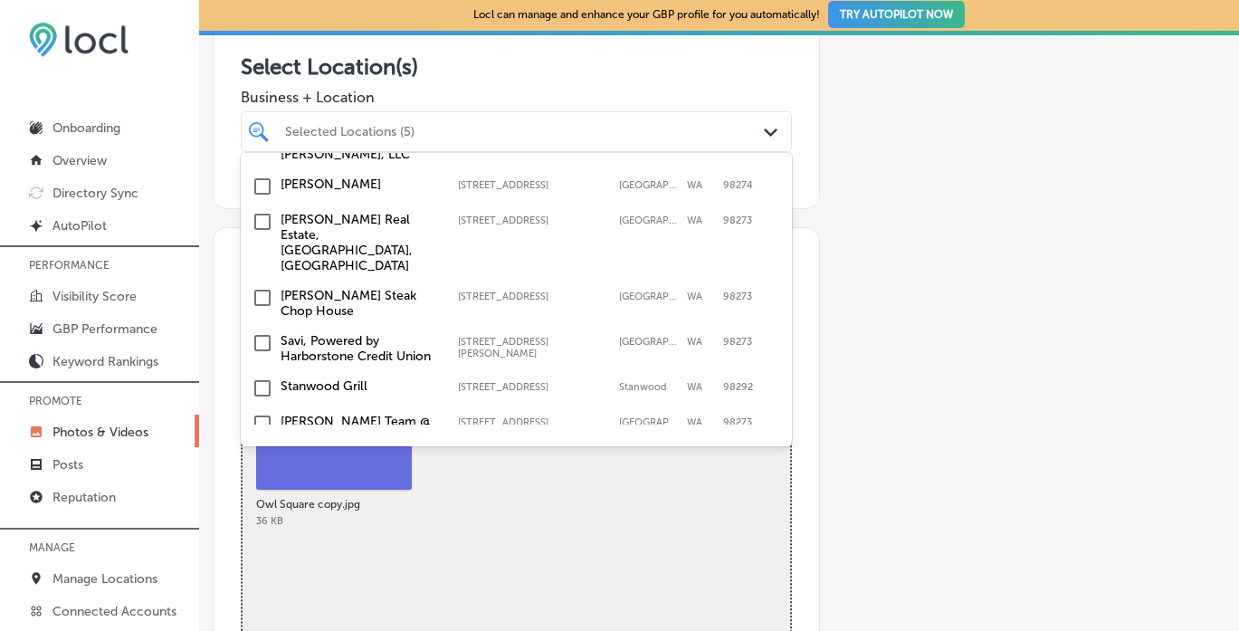
click at [261, 332] on input "checkbox" at bounding box center [263, 343] width 22 height 22
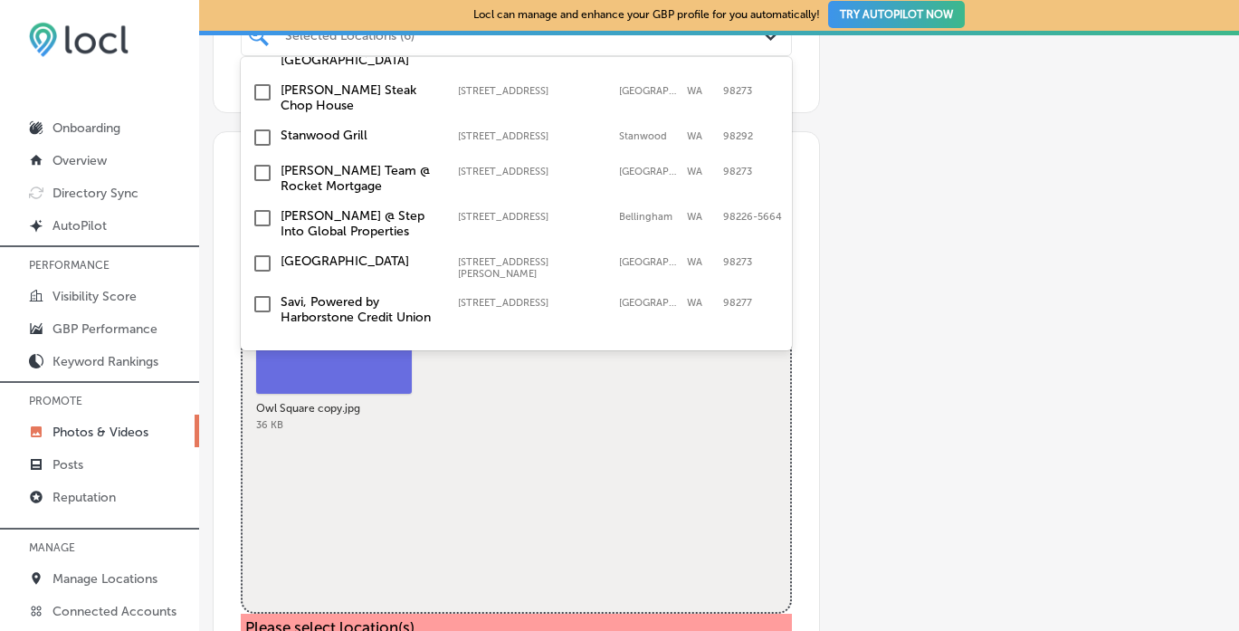
scroll to position [449, 0]
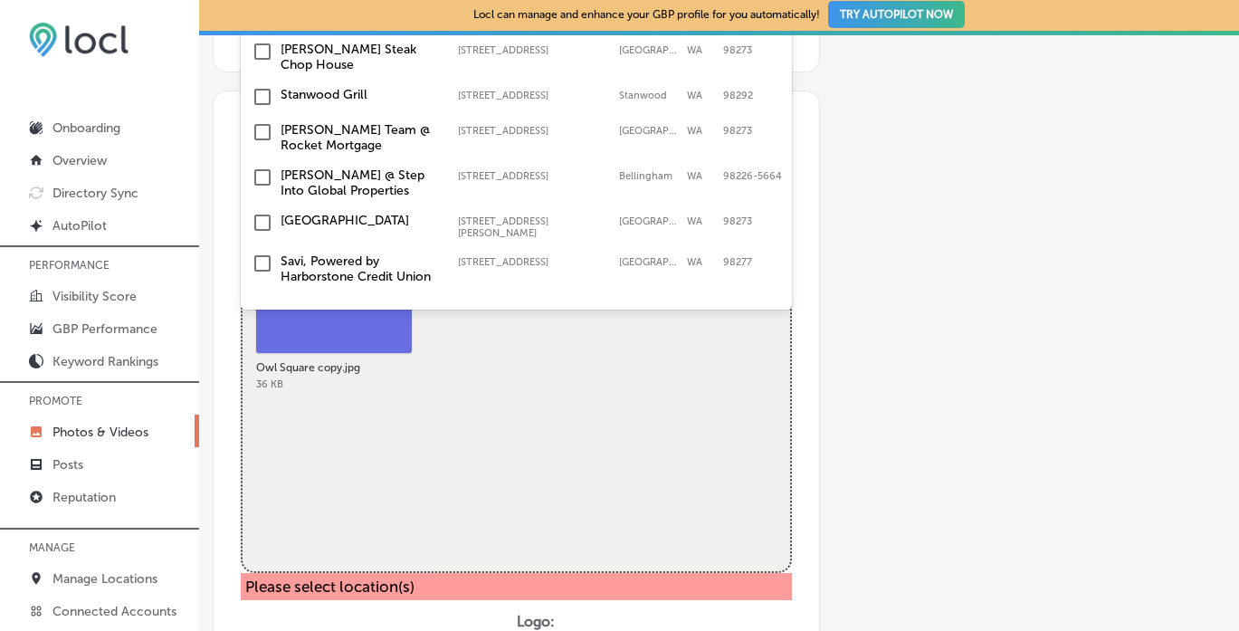
click at [263, 253] on input "checkbox" at bounding box center [263, 264] width 22 height 22
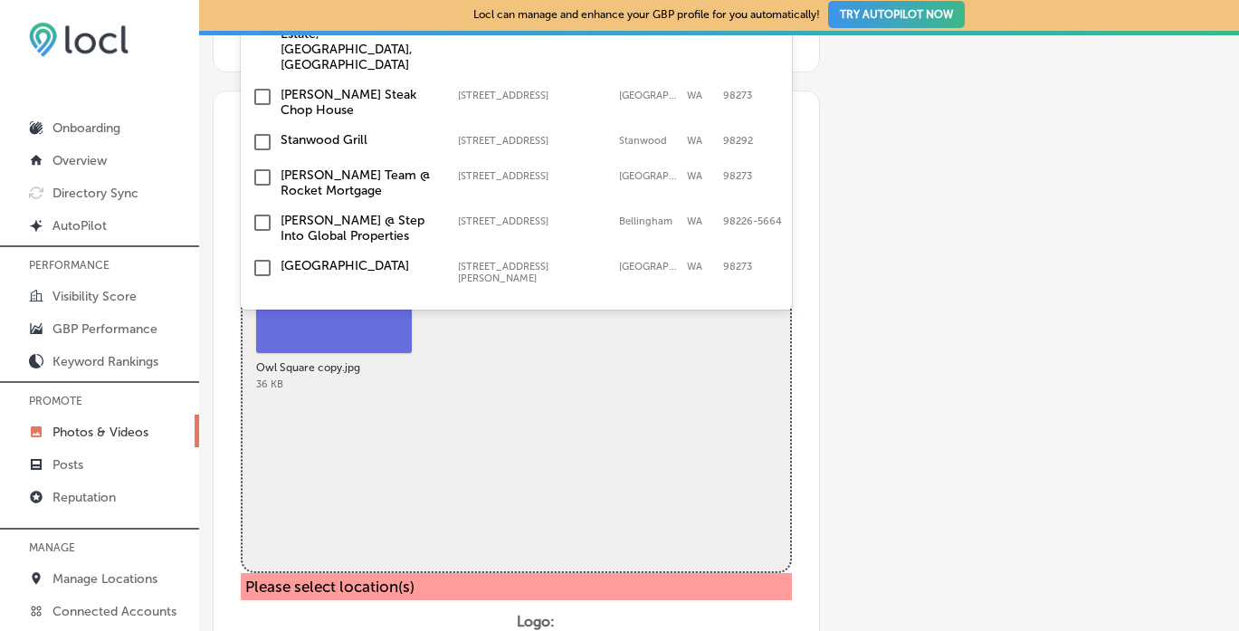
scroll to position [484, 0]
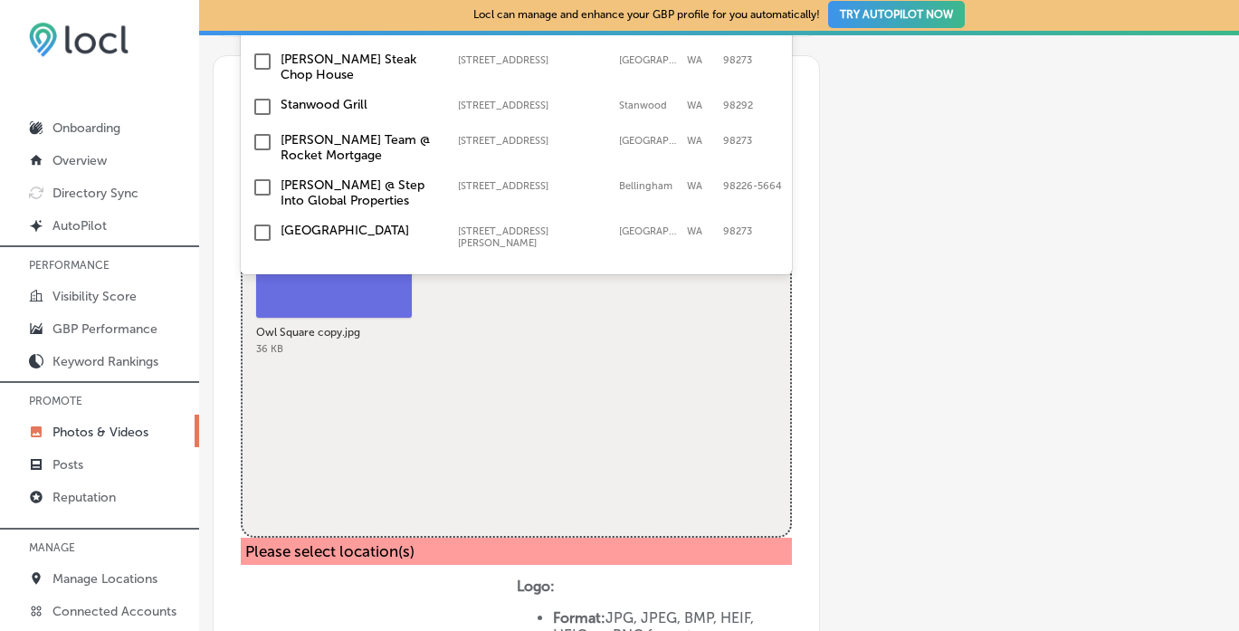
click at [265, 263] on input "checkbox" at bounding box center [263, 274] width 22 height 22
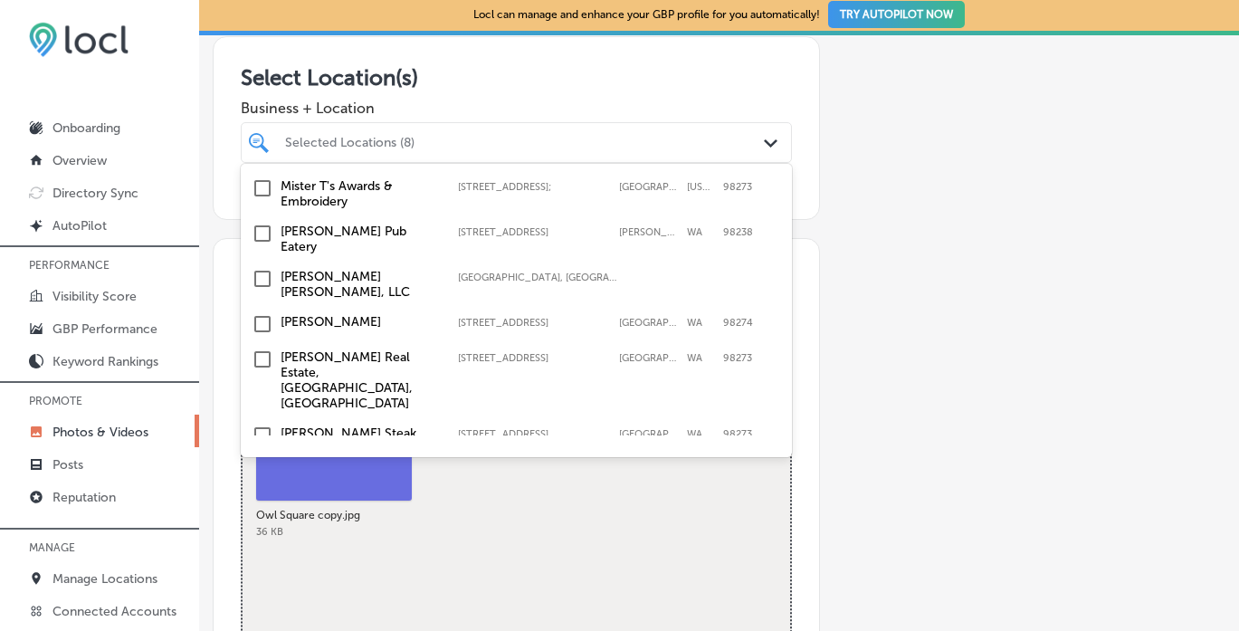
scroll to position [407, 0]
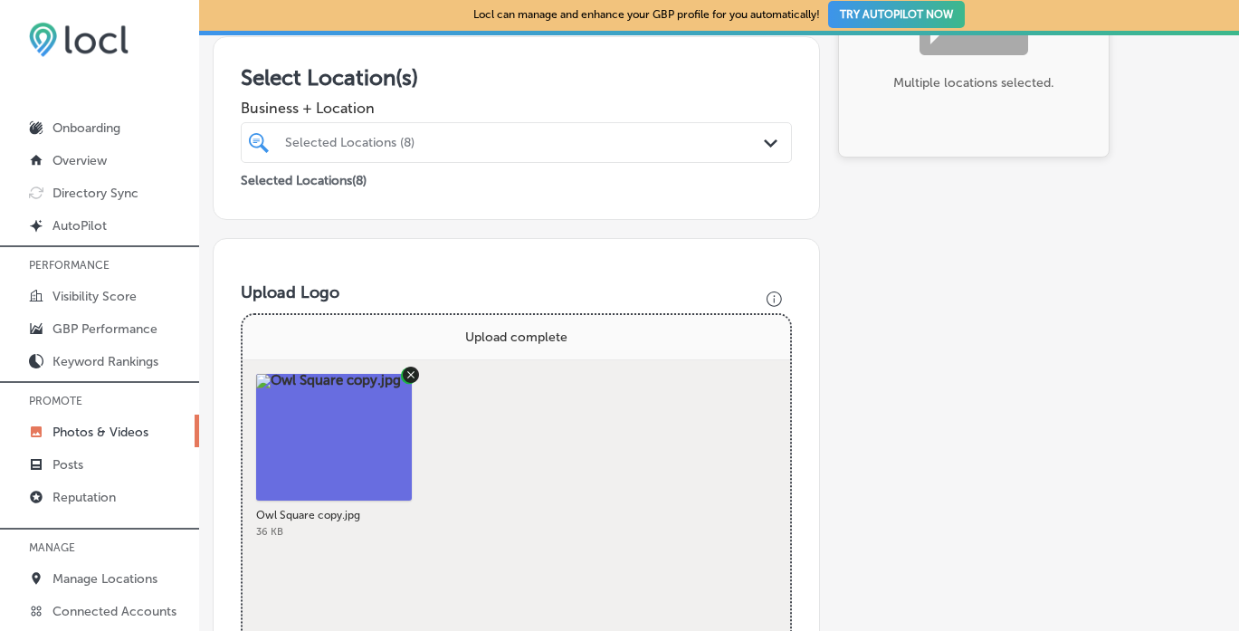
click at [778, 136] on div "Path Created with Sketch." at bounding box center [774, 143] width 20 height 20
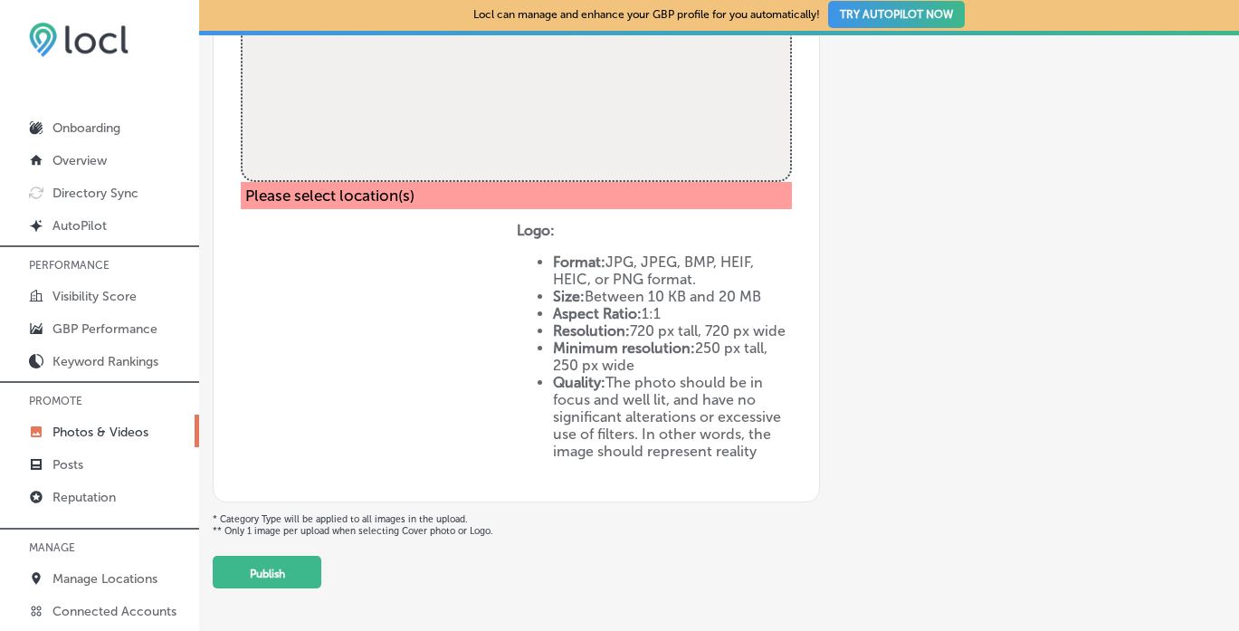
scroll to position [890, 0]
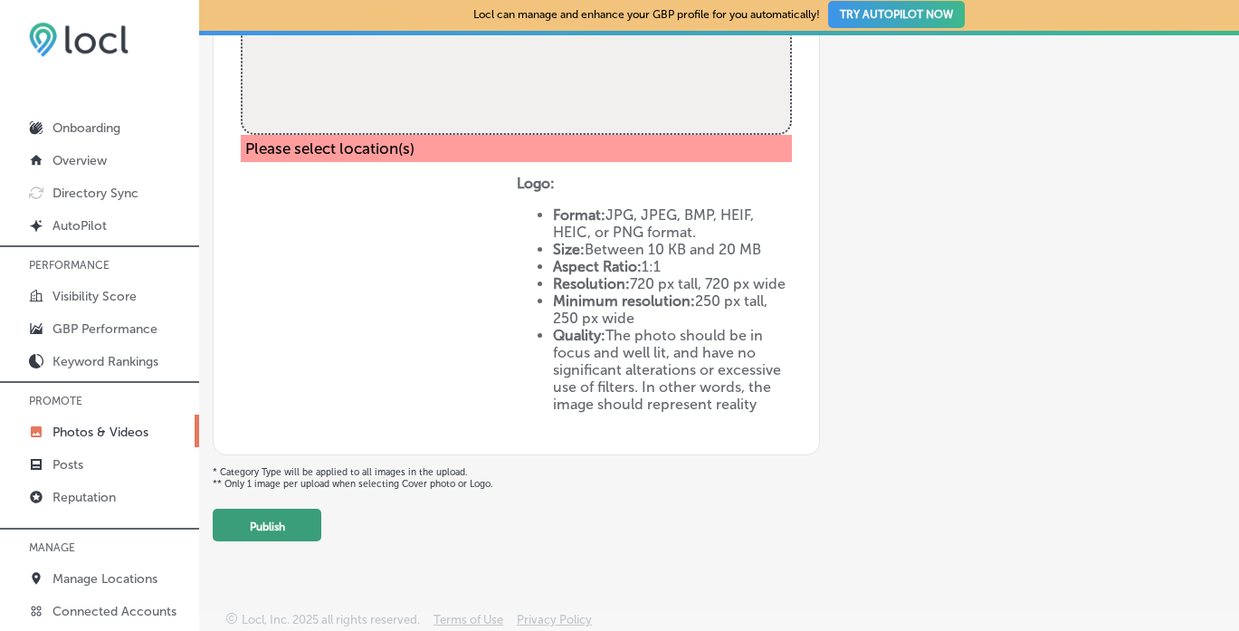
click at [299, 516] on button "Publish" at bounding box center [267, 525] width 109 height 33
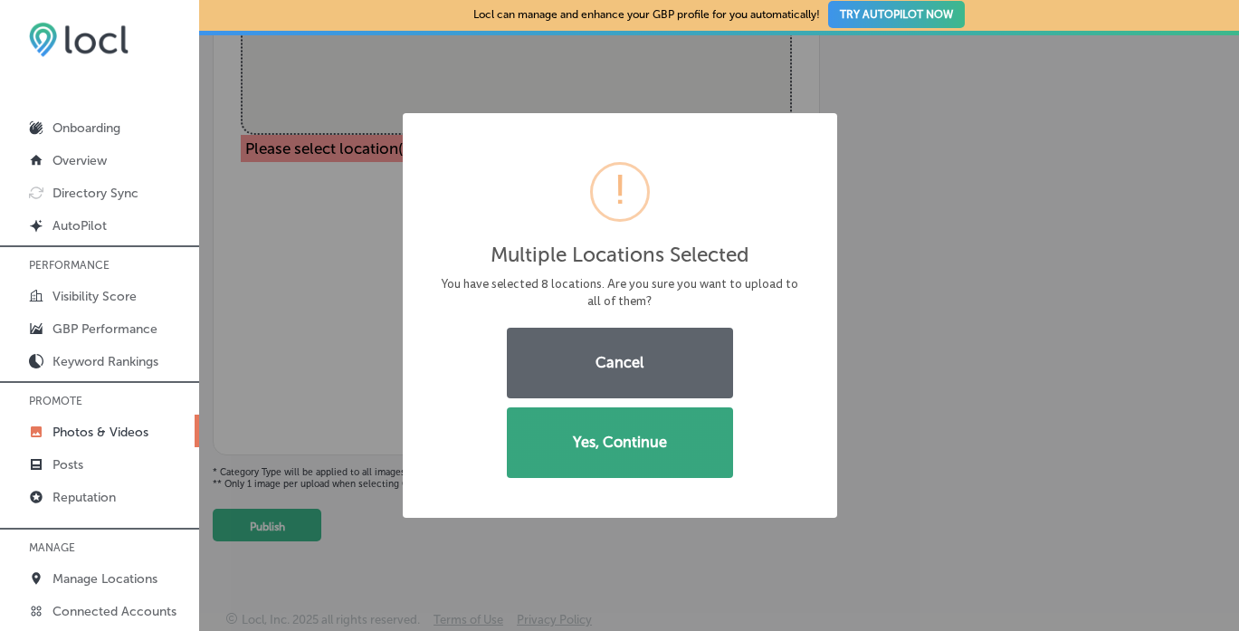
click at [646, 446] on button "Yes, Continue" at bounding box center [620, 442] width 226 height 71
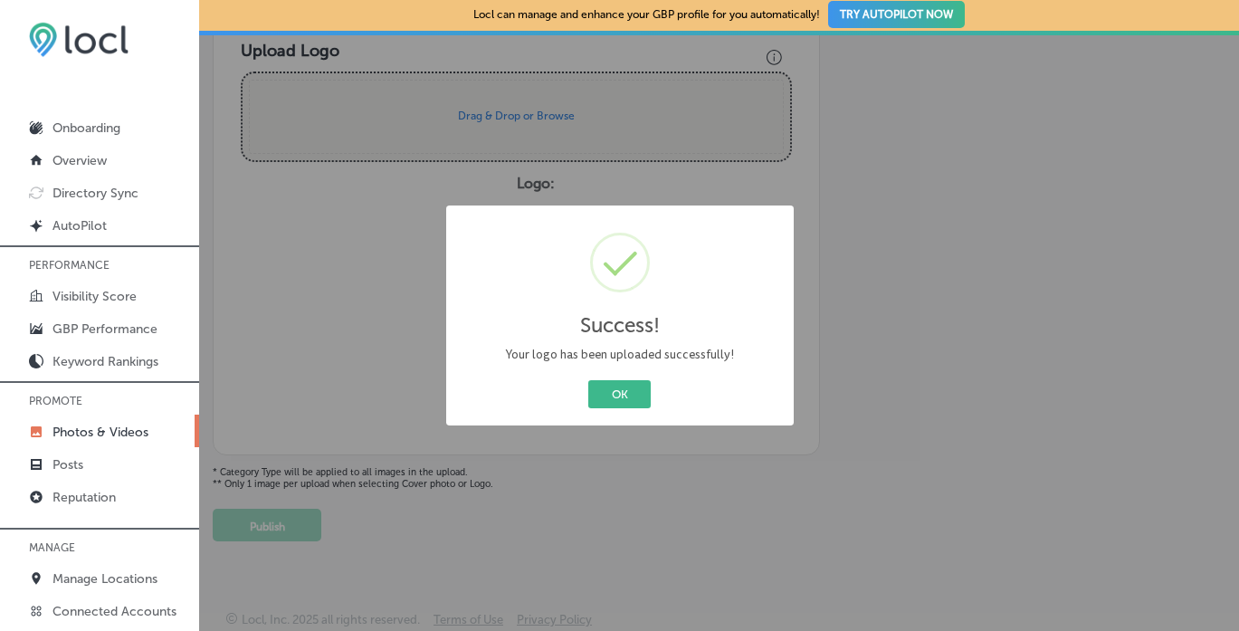
scroll to position [546, 0]
click at [628, 394] on button "OK" at bounding box center [619, 394] width 62 height 28
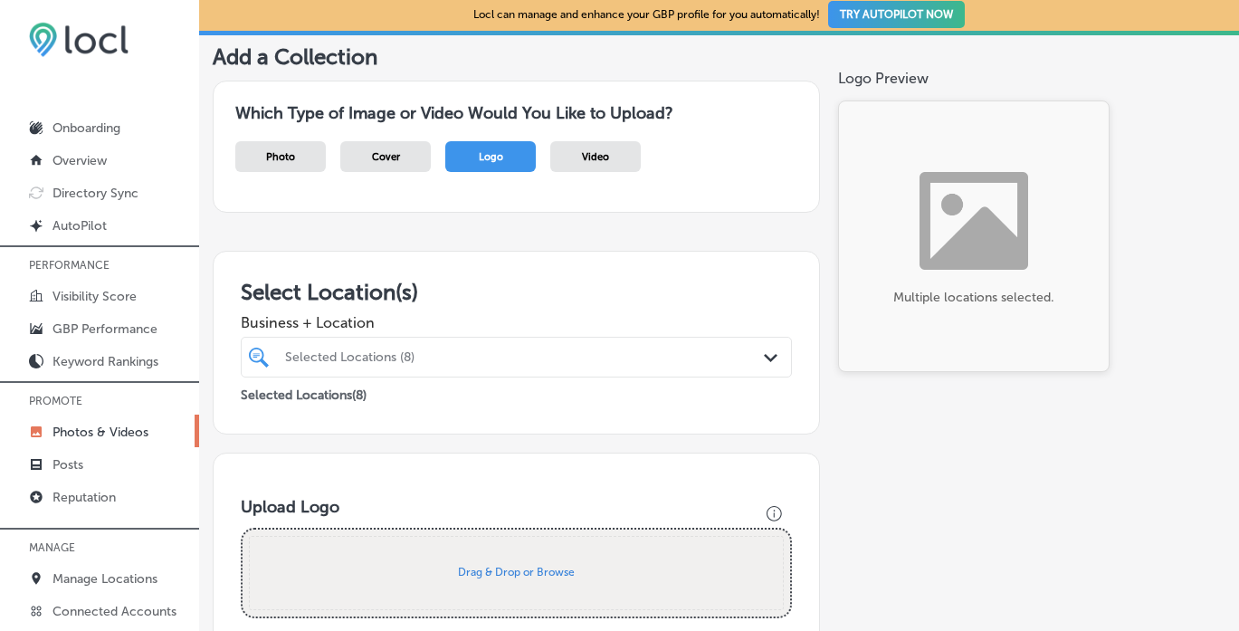
scroll to position [0, 0]
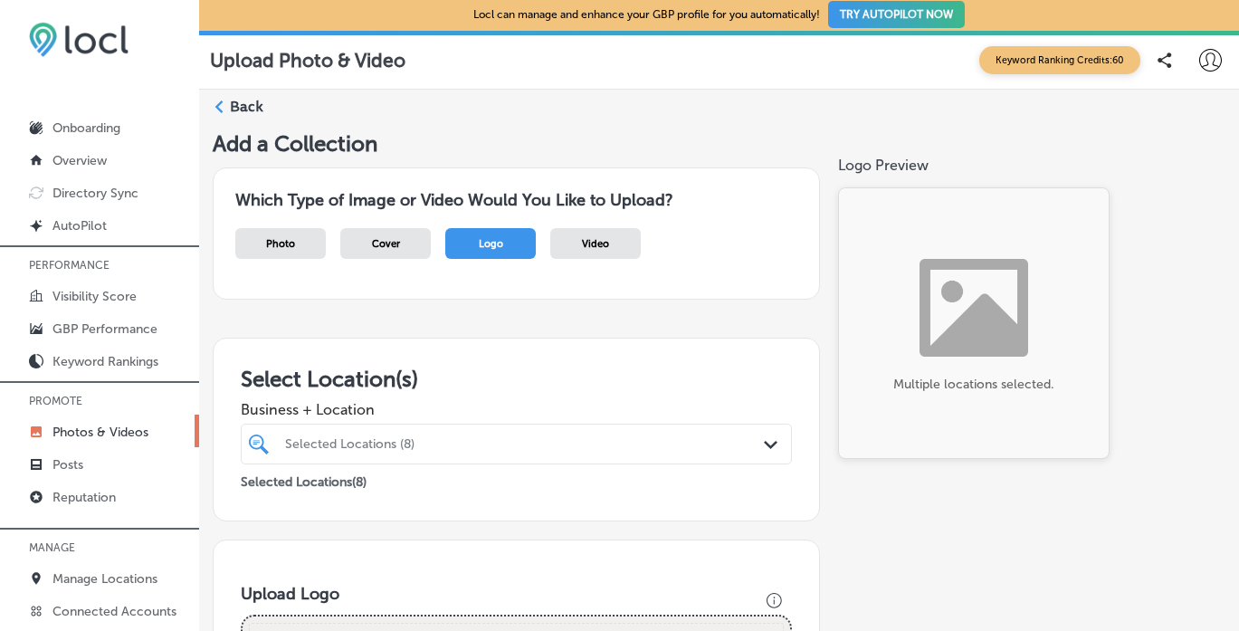
click at [287, 240] on span "Photo" at bounding box center [280, 244] width 29 height 12
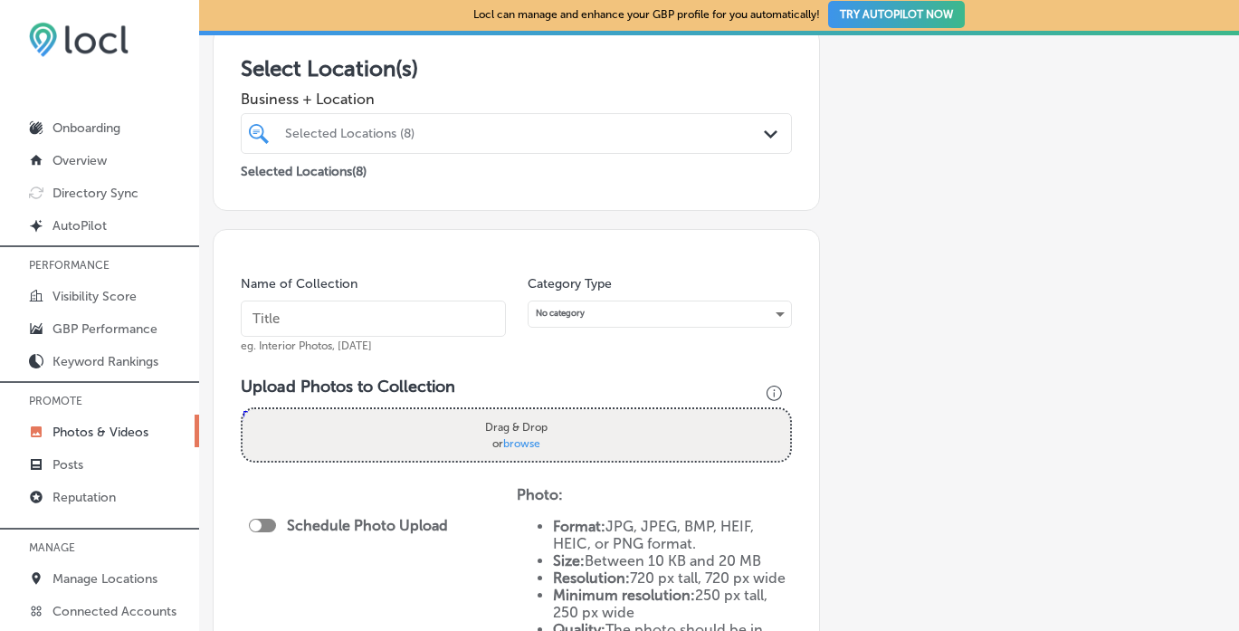
scroll to position [288, 0]
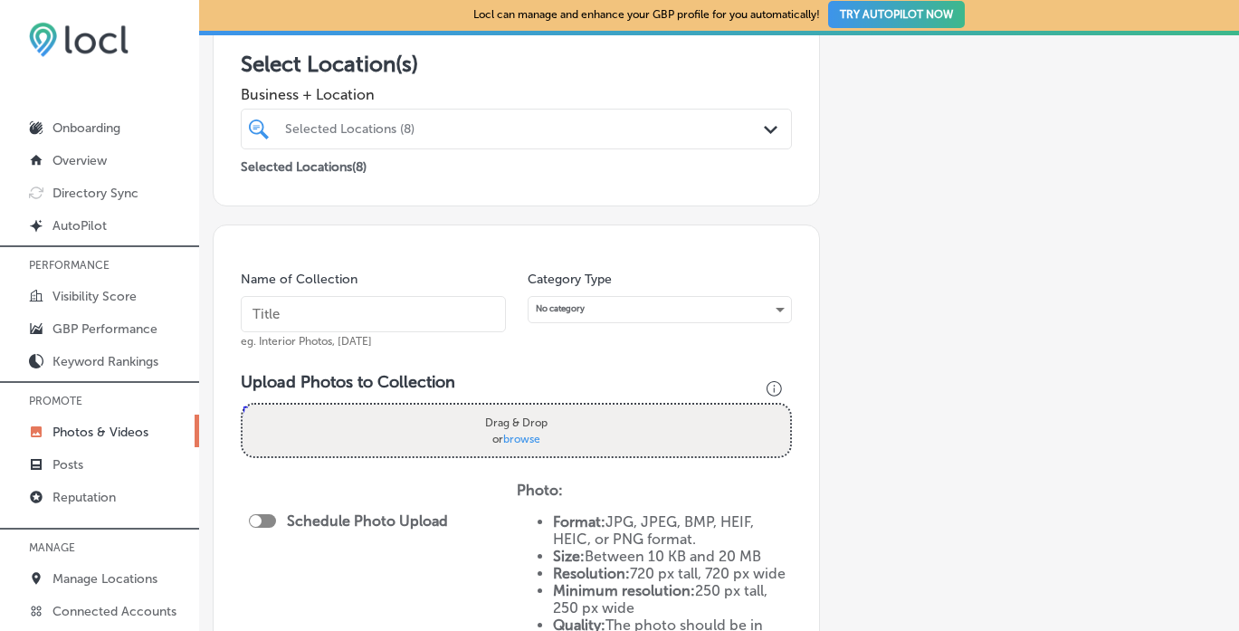
click at [412, 312] on input "text" at bounding box center [373, 314] width 265 height 36
type input "Savi, Powered by Harborstone Credit Union"
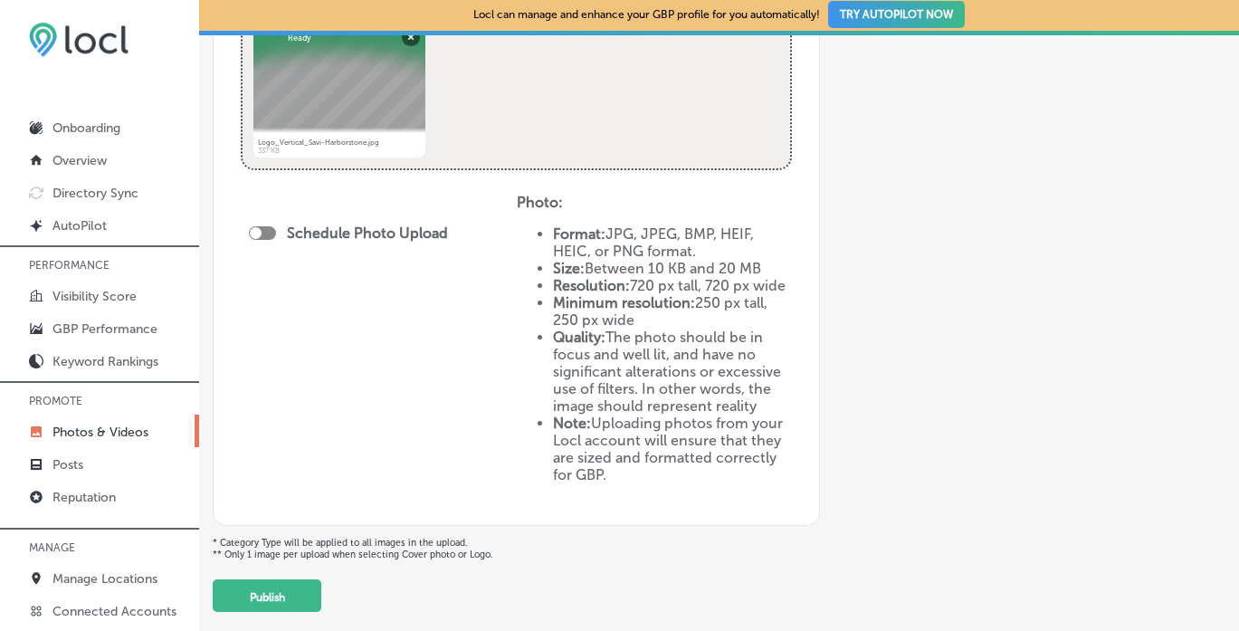
scroll to position [723, 0]
click at [282, 590] on button "Publish" at bounding box center [267, 595] width 109 height 33
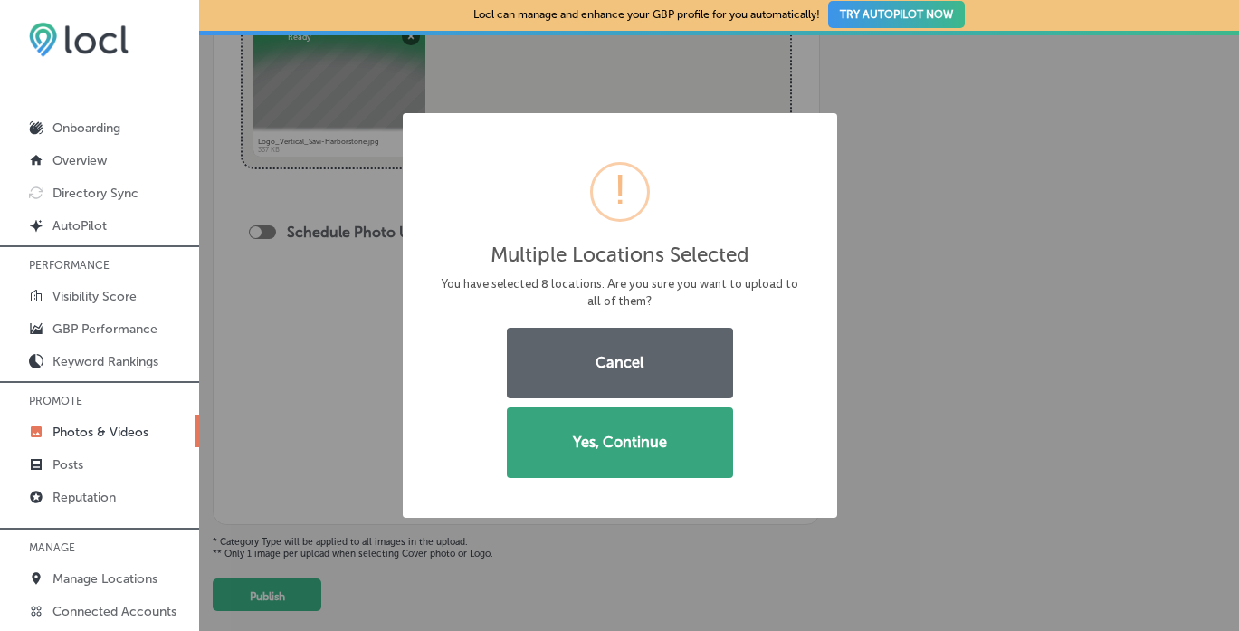
click at [627, 464] on button "Yes, Continue" at bounding box center [620, 442] width 226 height 71
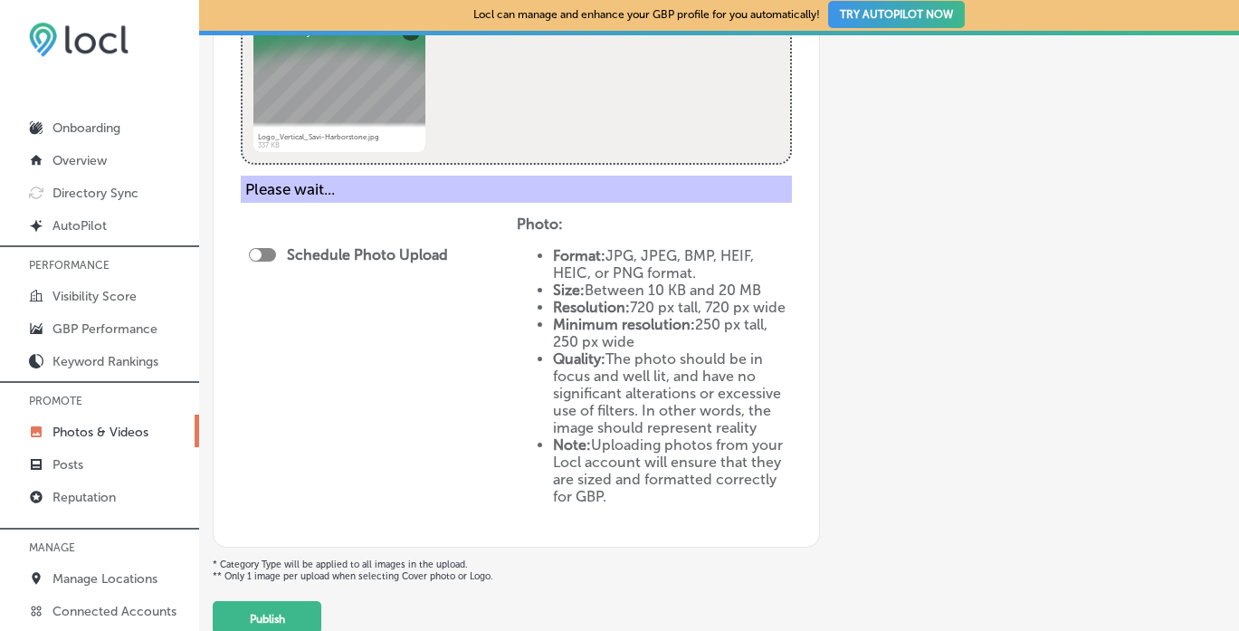
scroll to position [649, 0]
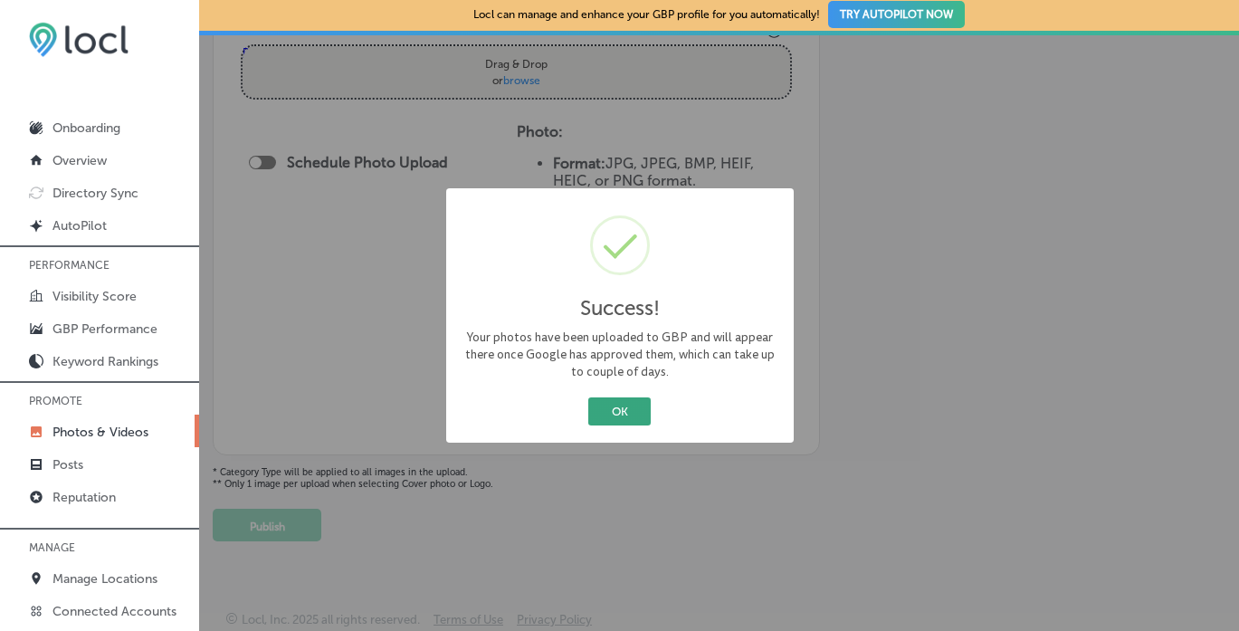
click at [632, 412] on button "OK" at bounding box center [619, 411] width 62 height 28
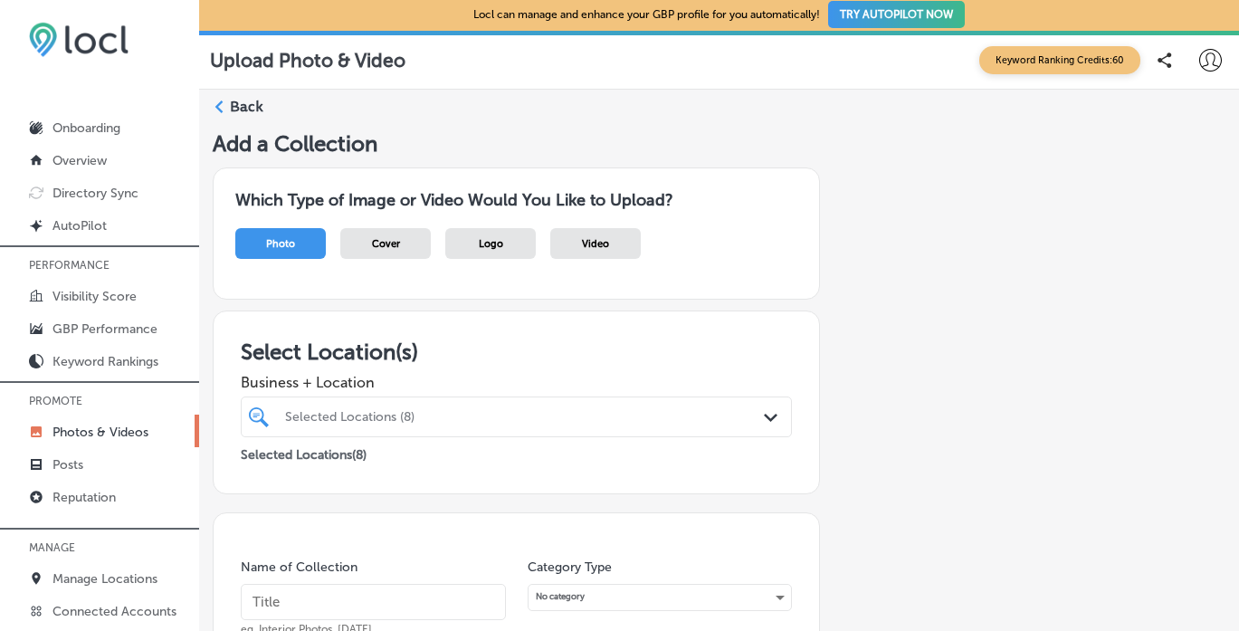
scroll to position [0, 0]
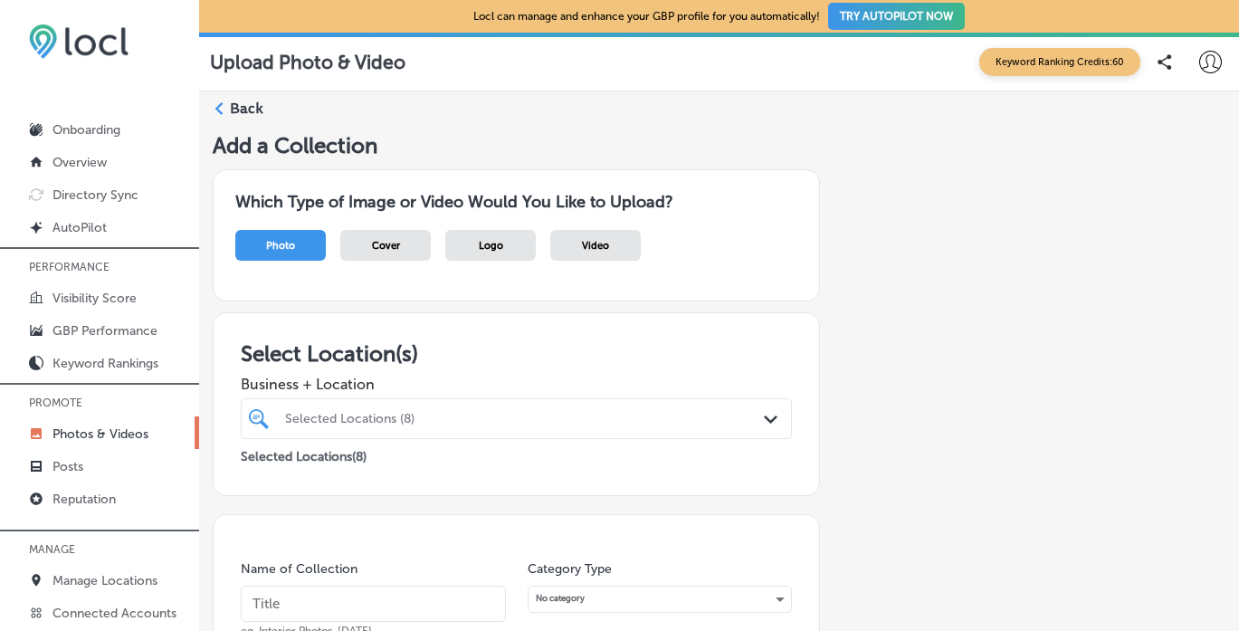
click at [219, 114] on icon at bounding box center [219, 108] width 13 height 13
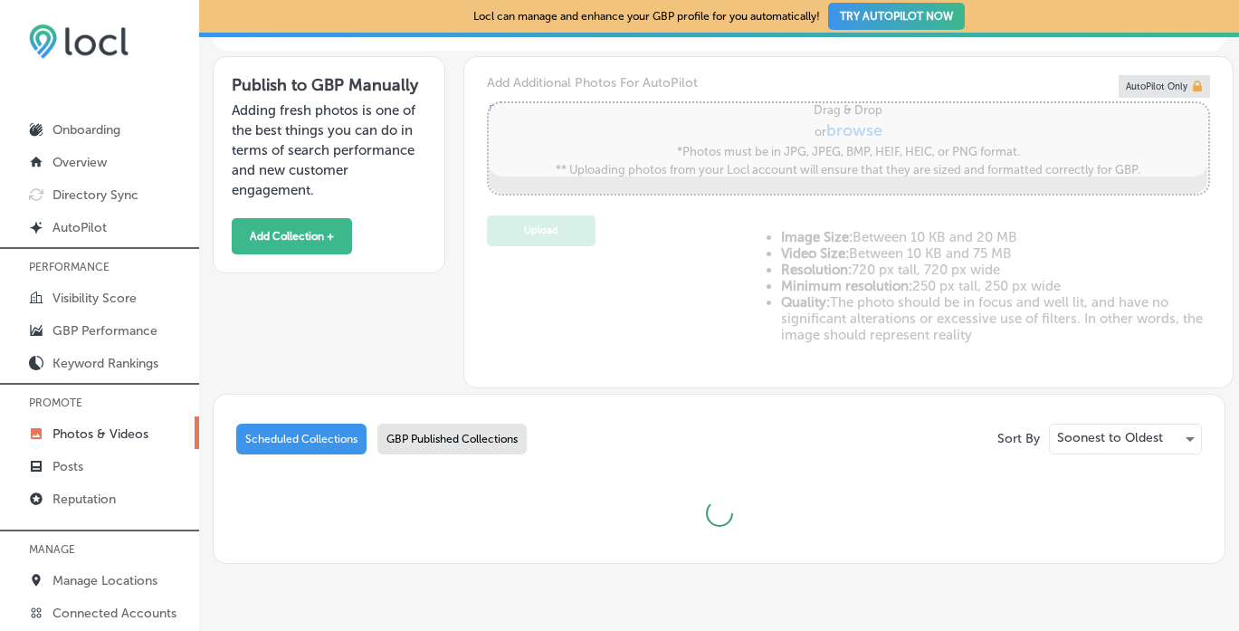
scroll to position [459, 0]
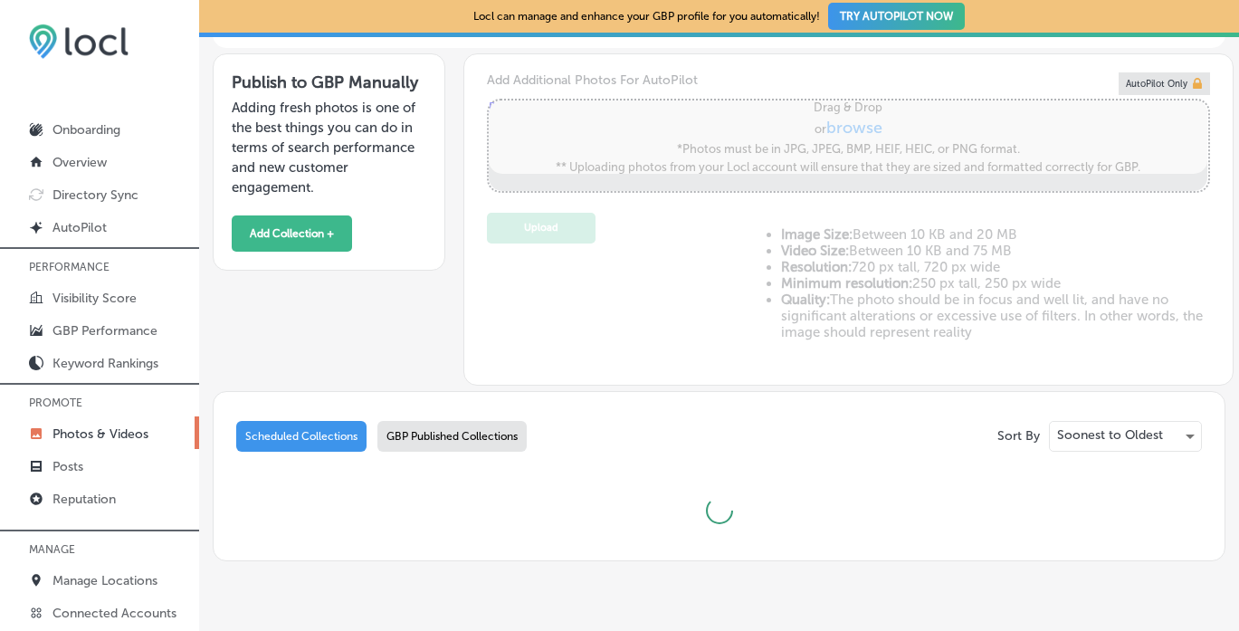
type input "5"
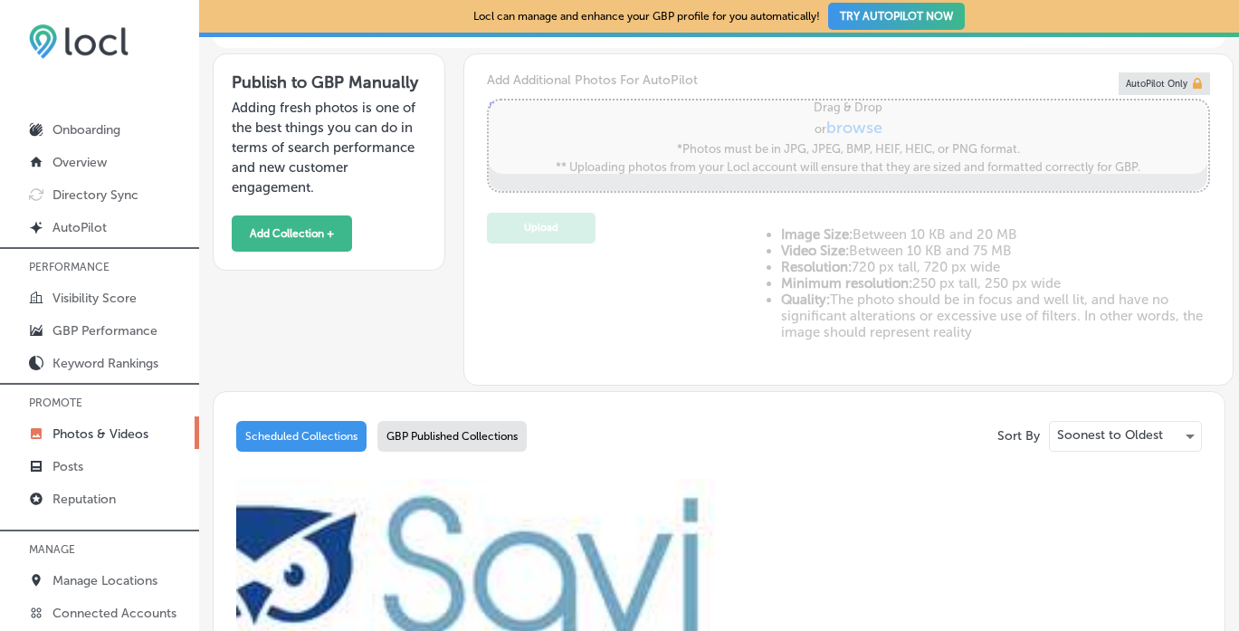
scroll to position [2, 0]
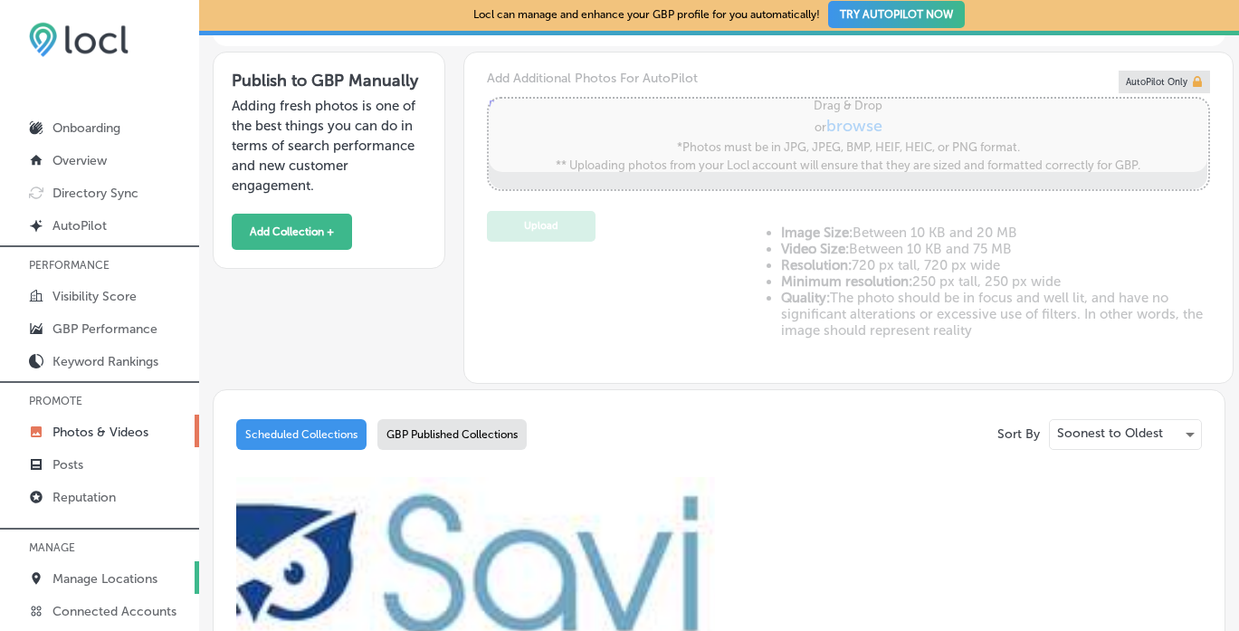
click at [113, 577] on p "Manage Locations" at bounding box center [105, 578] width 105 height 15
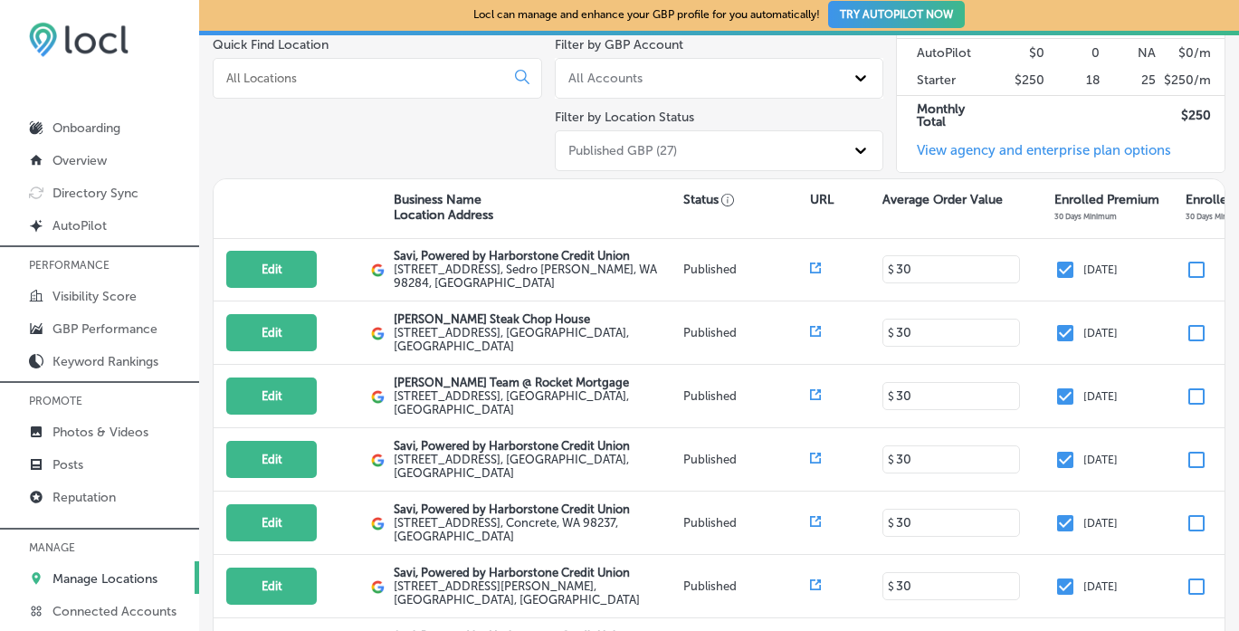
scroll to position [471, 0]
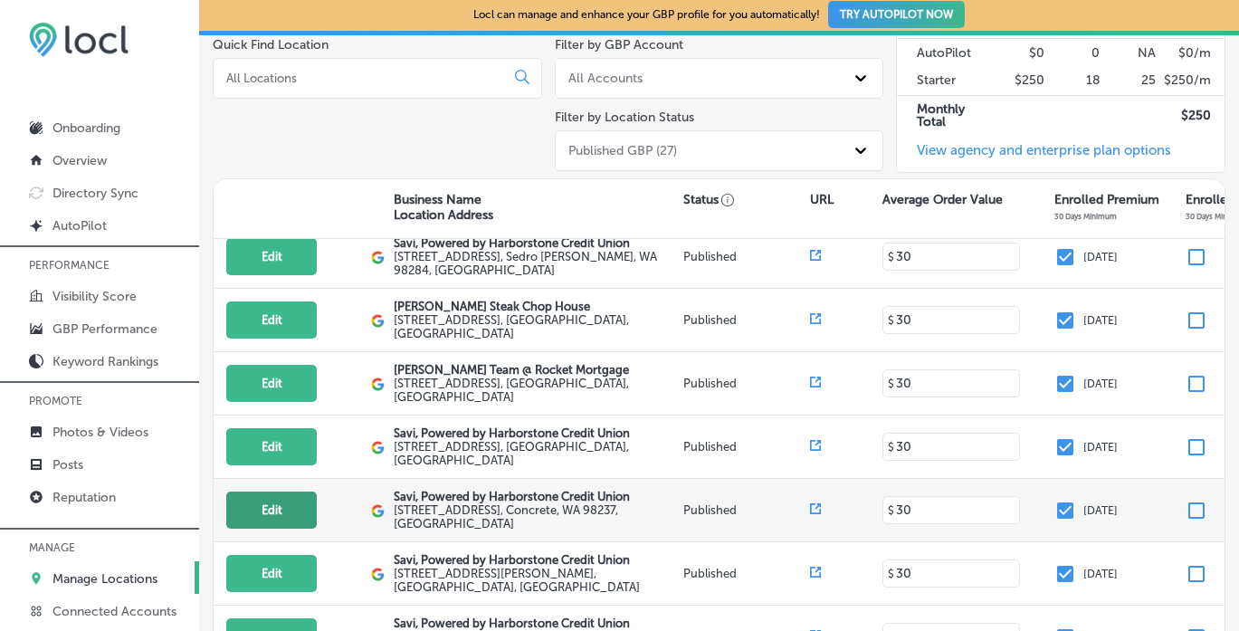
click at [301, 492] on button "Edit" at bounding box center [271, 510] width 91 height 37
select select "US"
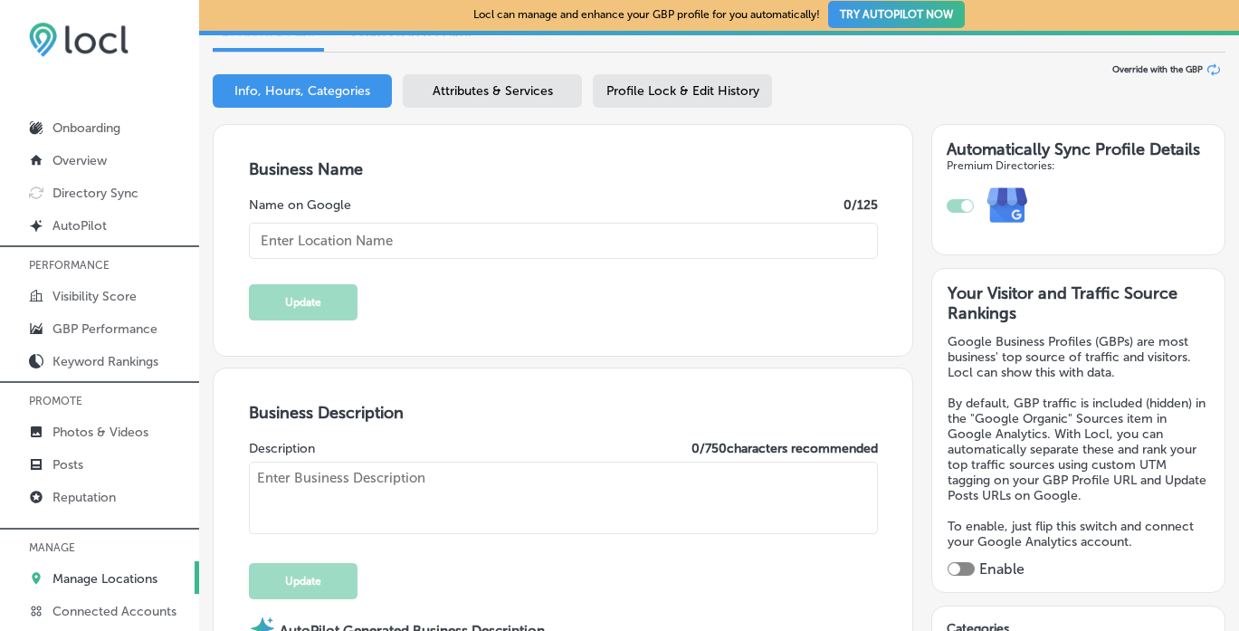
scroll to position [196, 0]
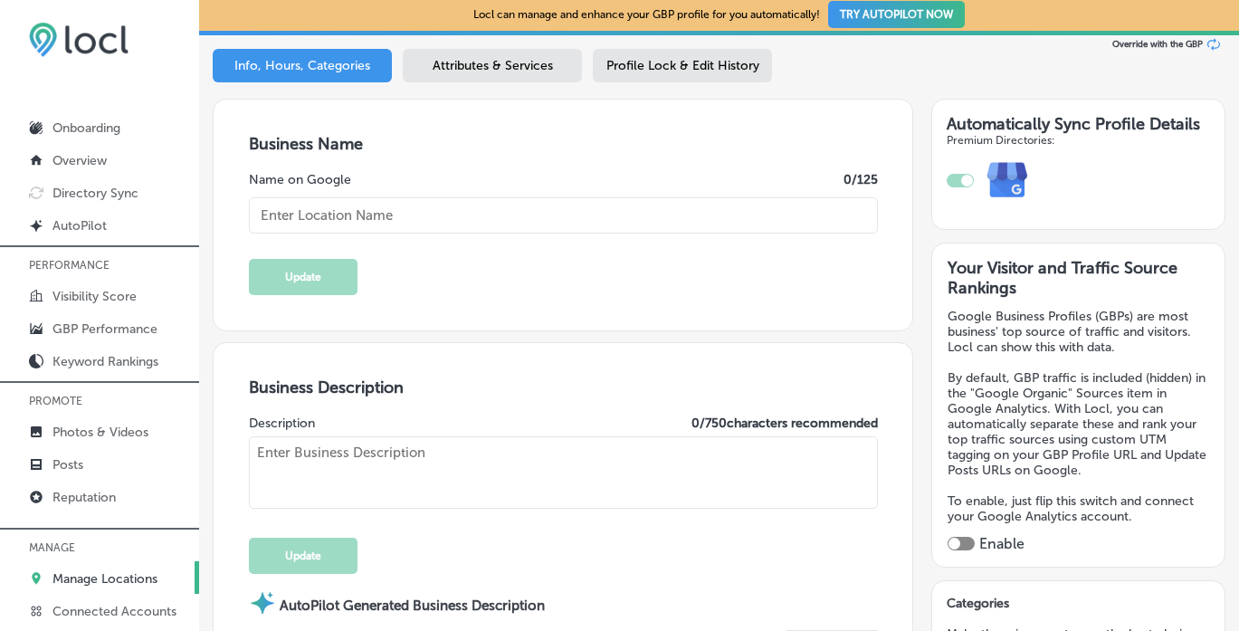
checkbox input "true"
type input "Savi, Powered by Harborstone Credit Union"
type input "[URL][DOMAIN_NAME]"
type input "[PHONE_NUMBER]"
type textarea "SaviBank is your trusted partner for personal and business banking solutions. W…"
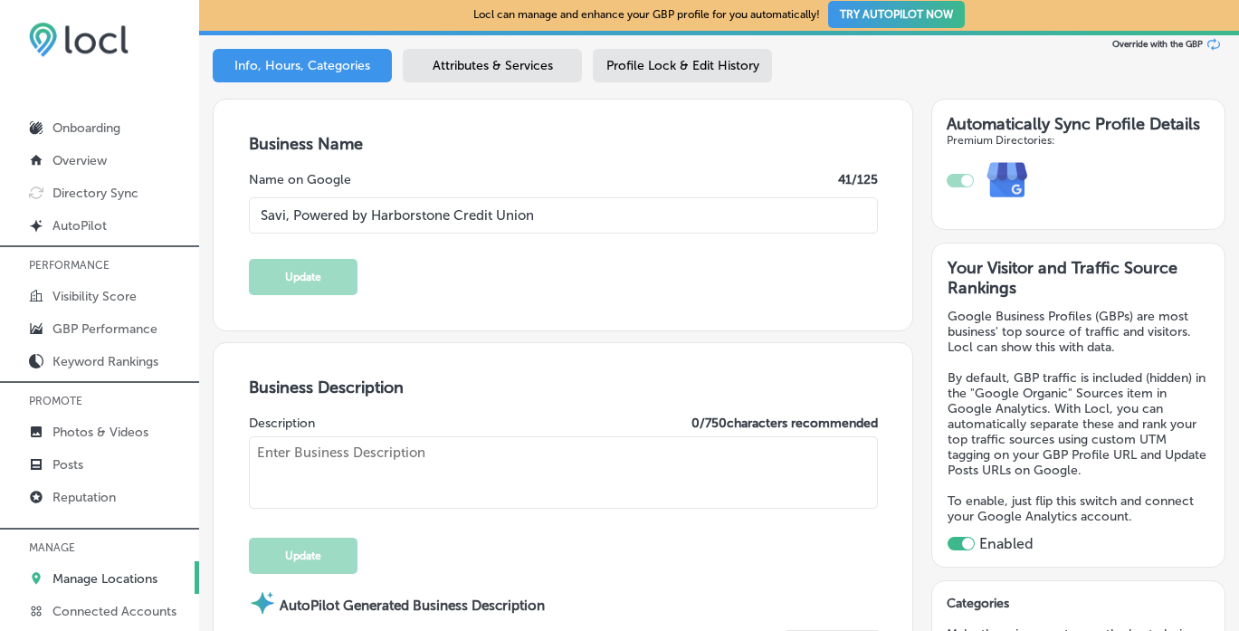
type input "[STREET_ADDRESS]"
type input "Concrete"
type input "98237"
type input "US"
type textarea "Savi, Powered by Harborstone Credit Union provides personal loans, home loans, …"
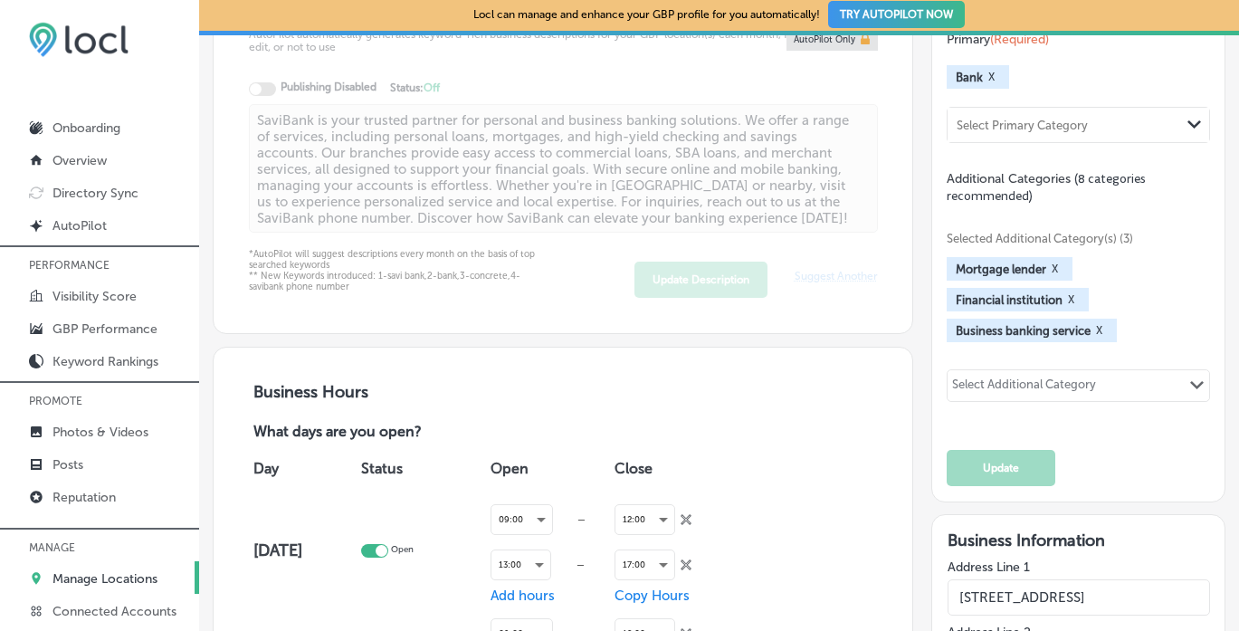
scroll to position [875, 0]
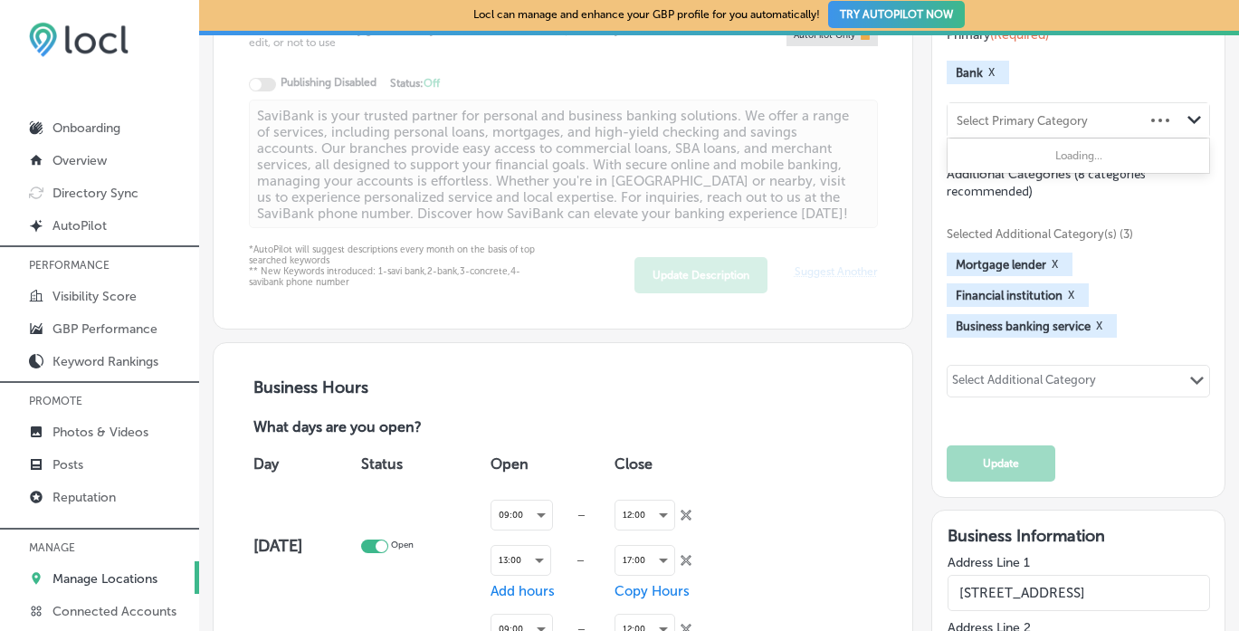
click at [1083, 114] on div "Select Primary Category" at bounding box center [1022, 121] width 131 height 14
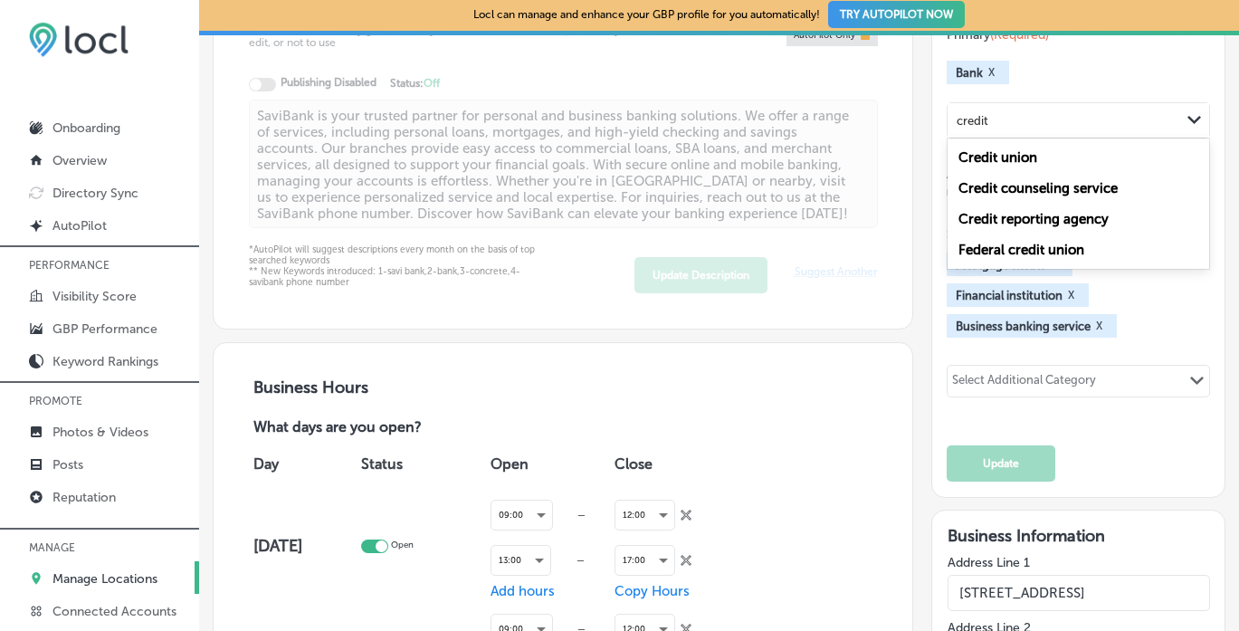
click at [1044, 144] on div "Credit union" at bounding box center [1078, 157] width 261 height 31
type input "credit"
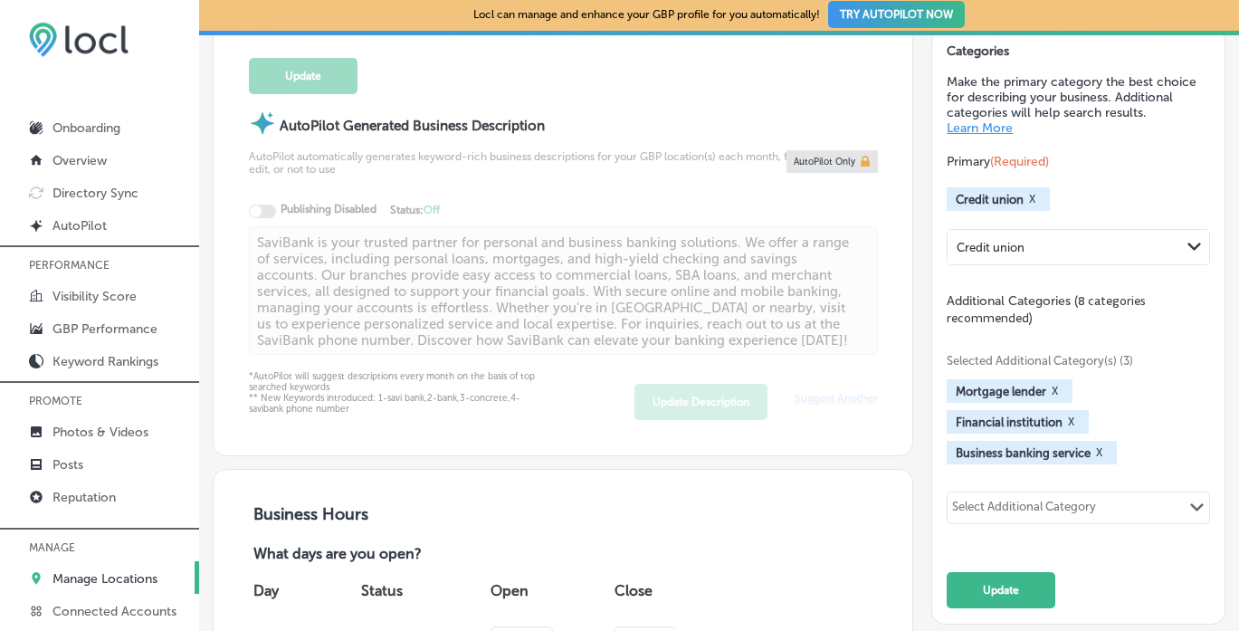
scroll to position [747, 0]
click at [1018, 593] on button "Update" at bounding box center [1001, 591] width 109 height 36
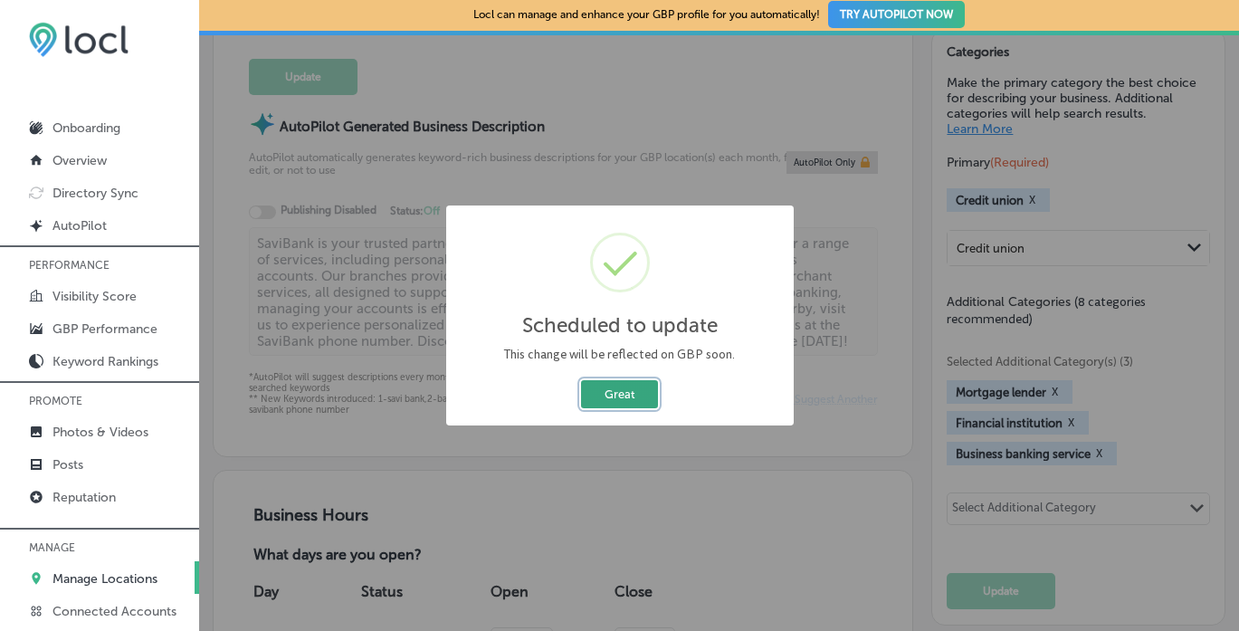
click at [633, 395] on button "Great" at bounding box center [619, 394] width 77 height 28
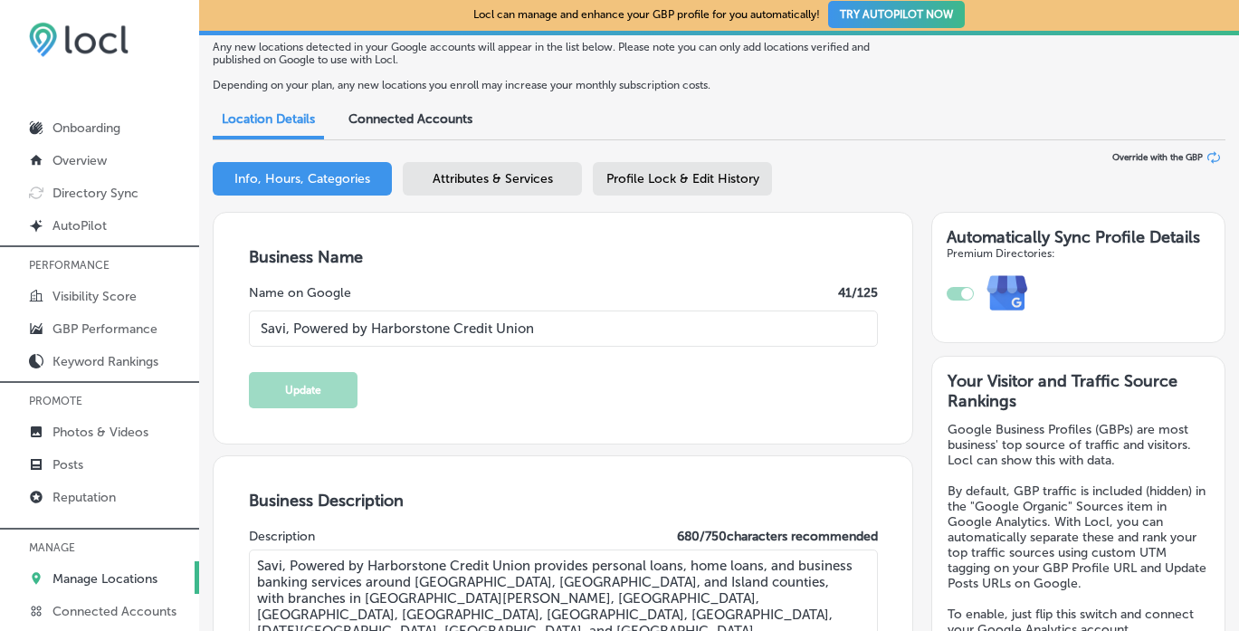
scroll to position [0, 0]
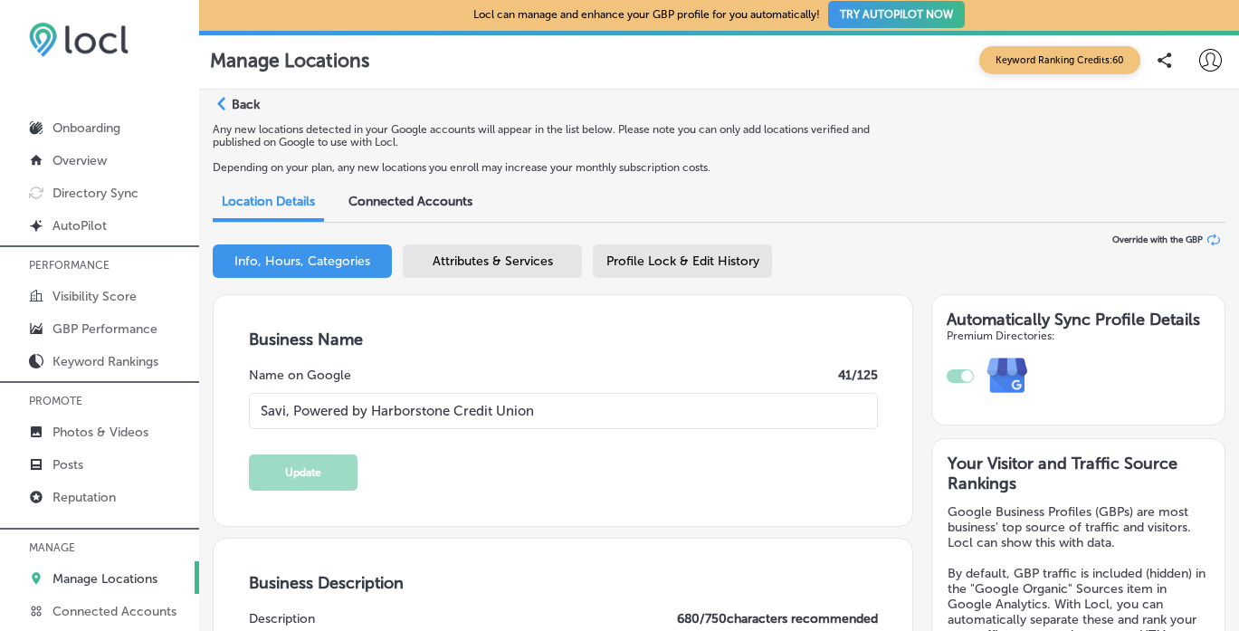
click at [494, 259] on span "Attributes & Services" at bounding box center [493, 261] width 120 height 15
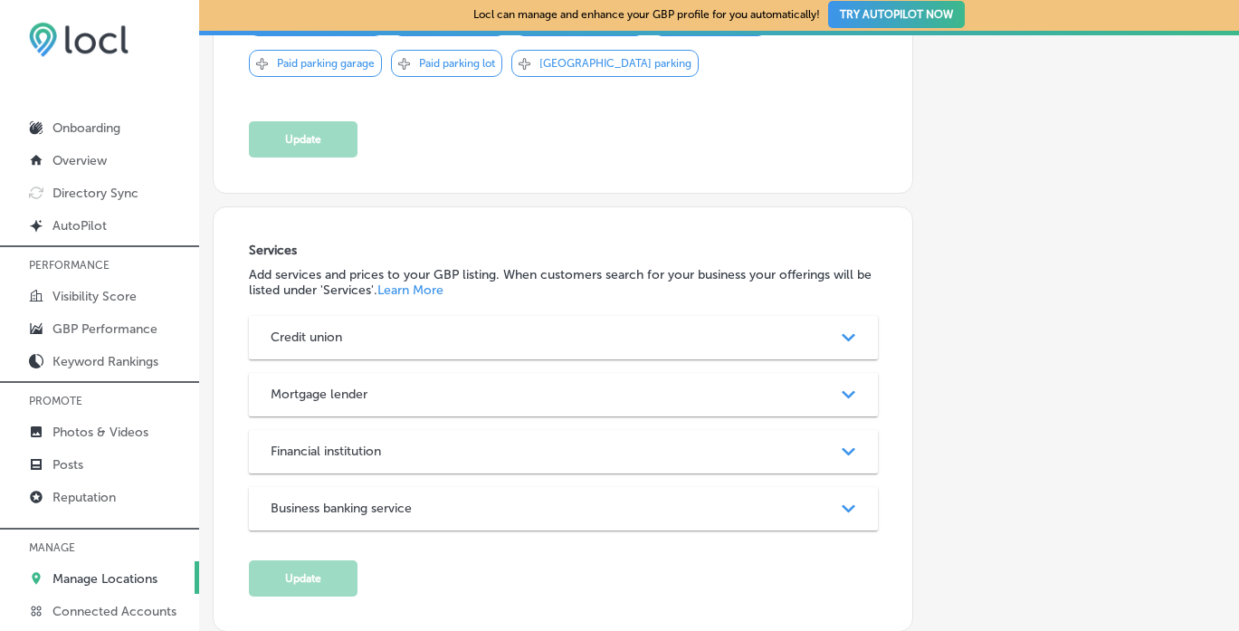
scroll to position [1358, 0]
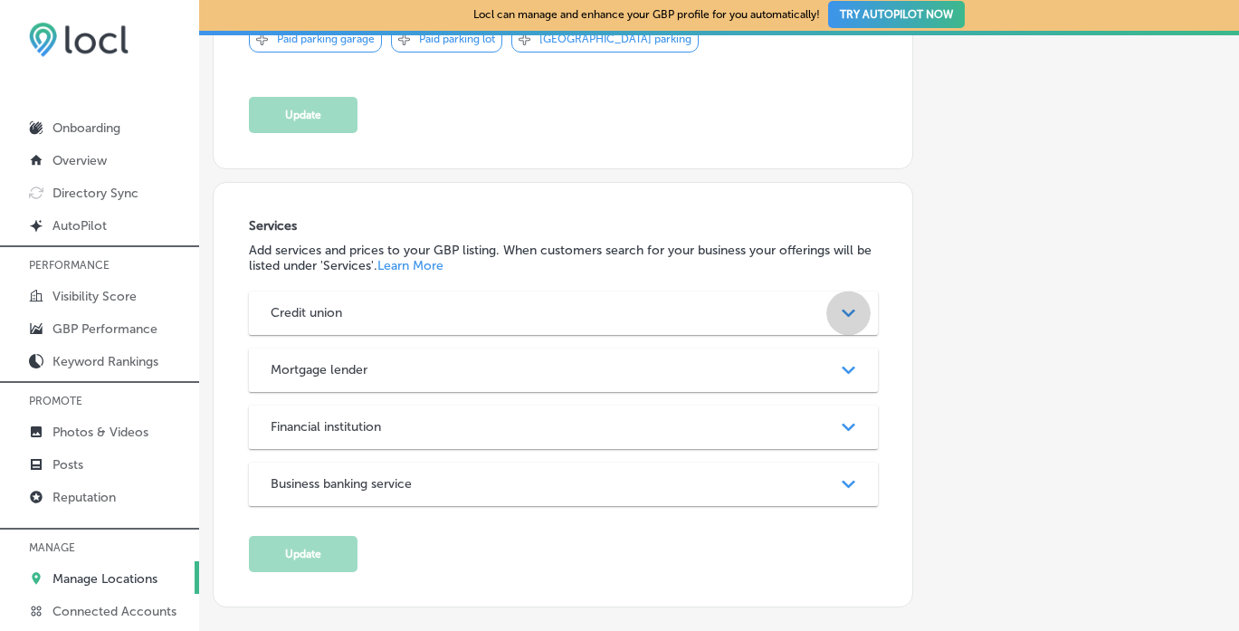
click at [850, 317] on icon "Path Created with Sketch." at bounding box center [849, 313] width 14 height 8
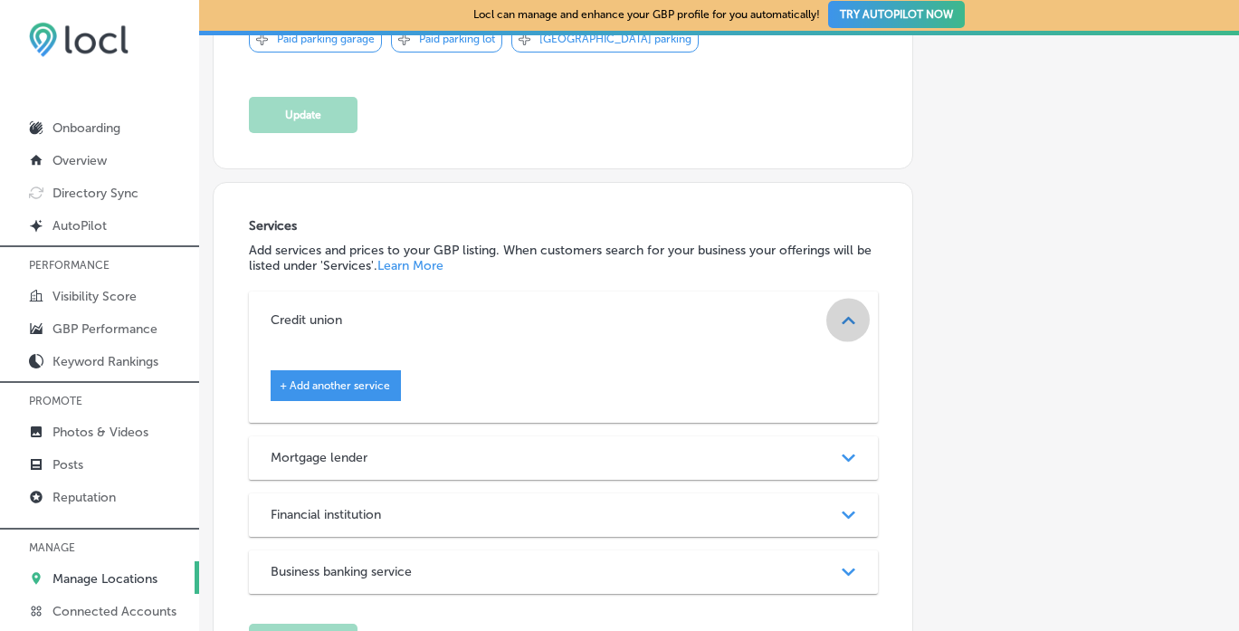
click at [850, 320] on div "Path Created with Sketch." at bounding box center [848, 320] width 23 height 23
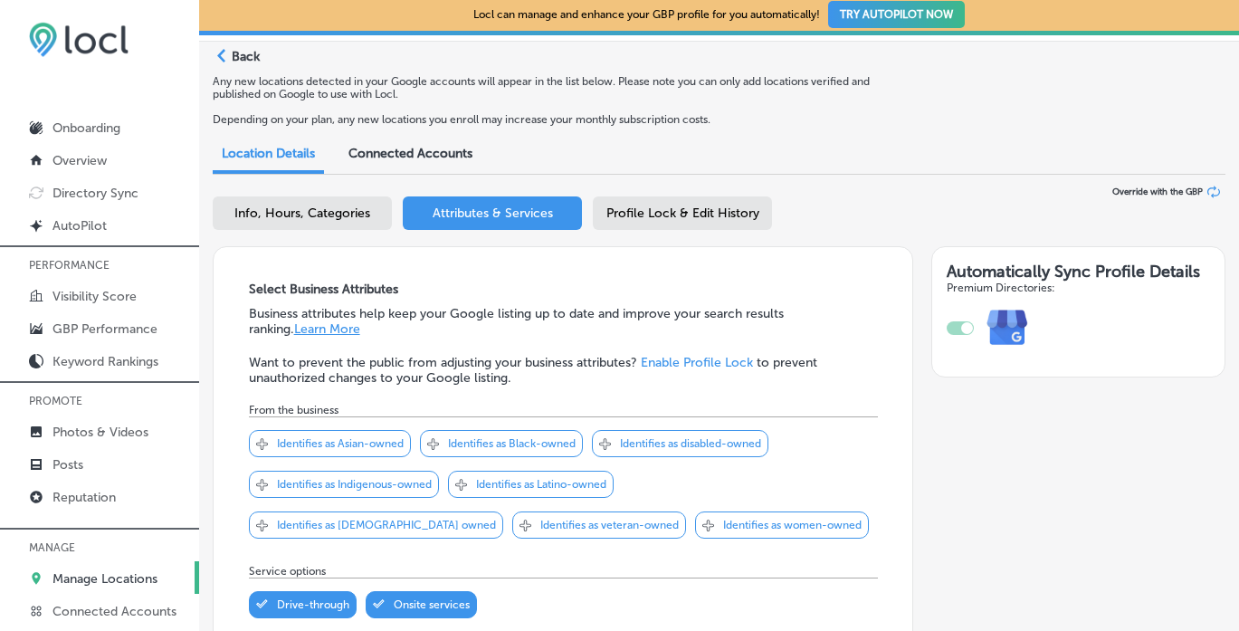
scroll to position [0, 0]
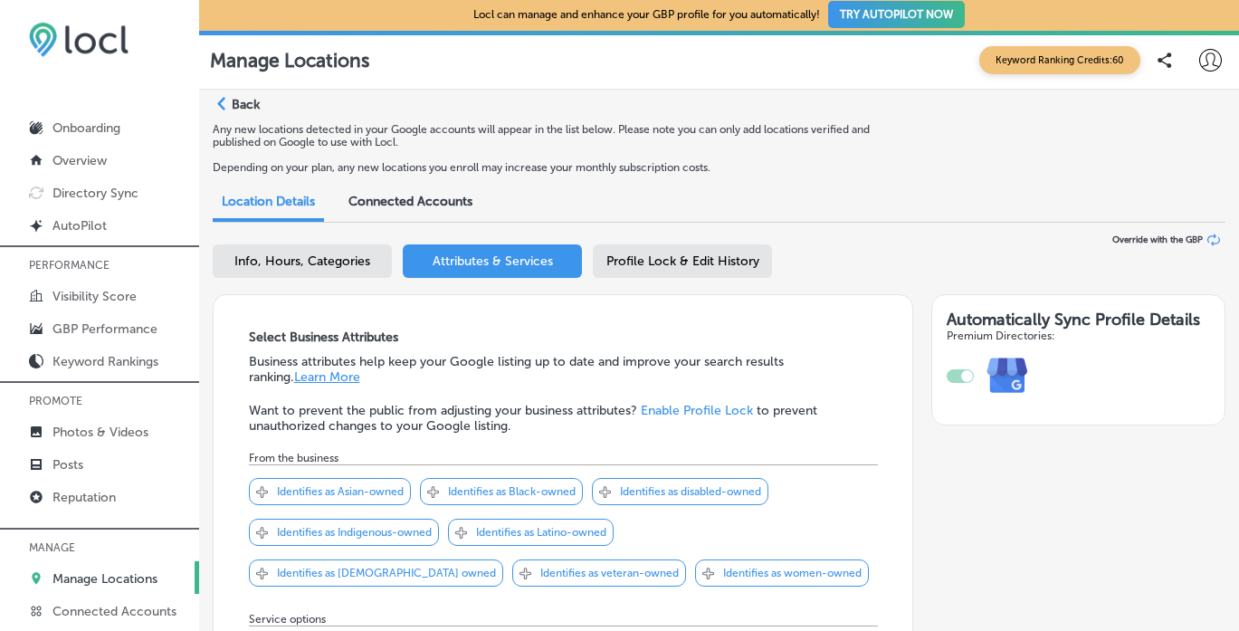
click at [225, 104] on icon "Path Created with Sketch." at bounding box center [221, 104] width 8 height 14
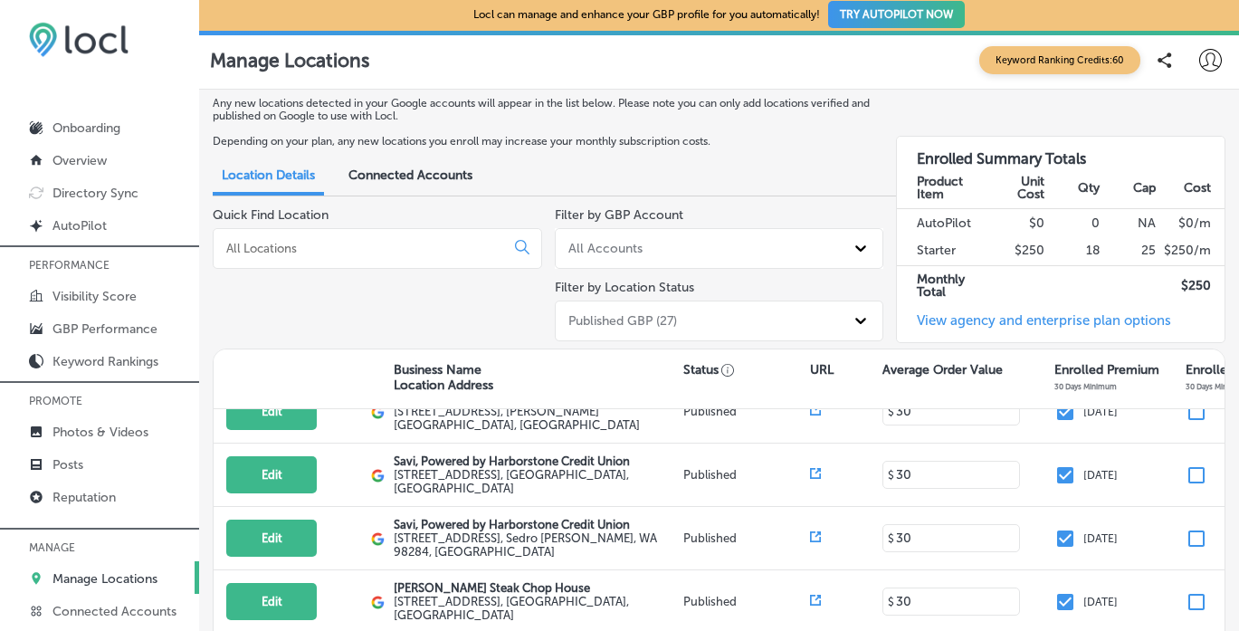
scroll to position [361, 0]
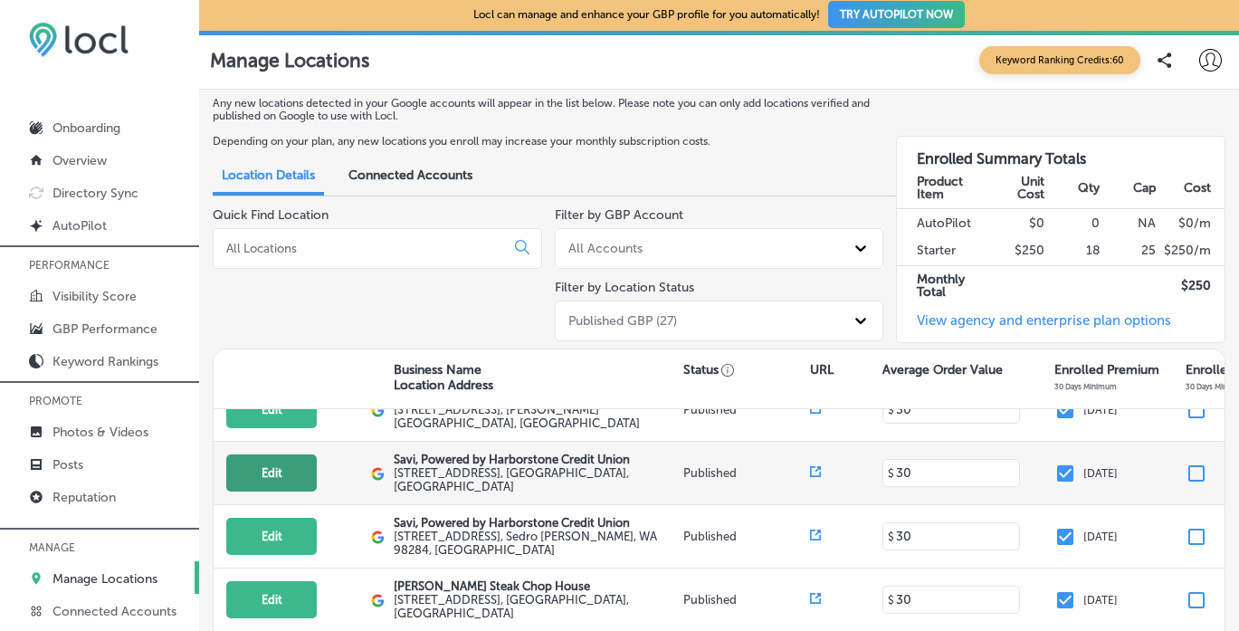
click at [283, 468] on button "Edit" at bounding box center [271, 472] width 91 height 37
select select "US"
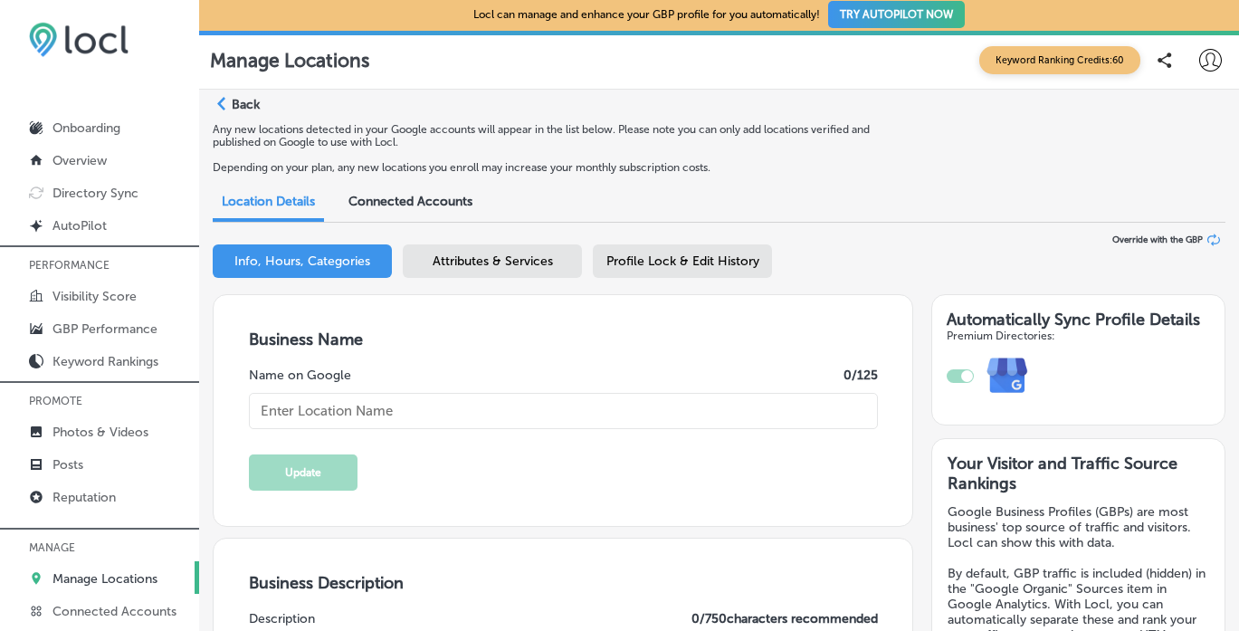
checkbox input "true"
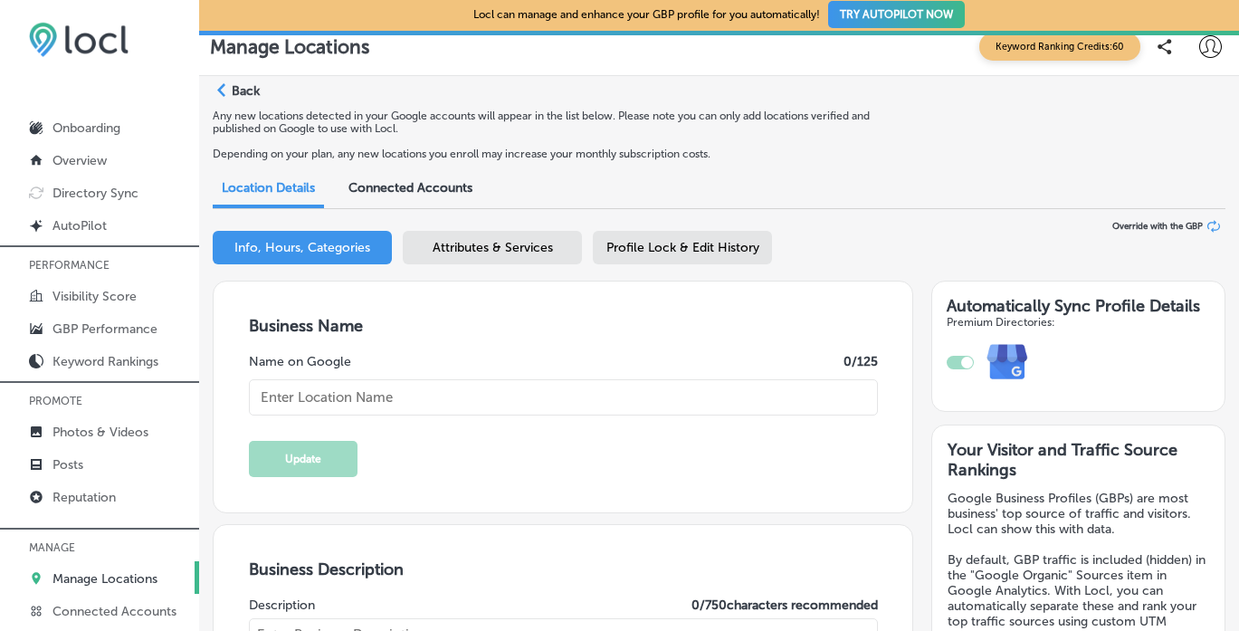
type input "[PHONE_NUMBER]"
type input "[URL][DOMAIN_NAME]"
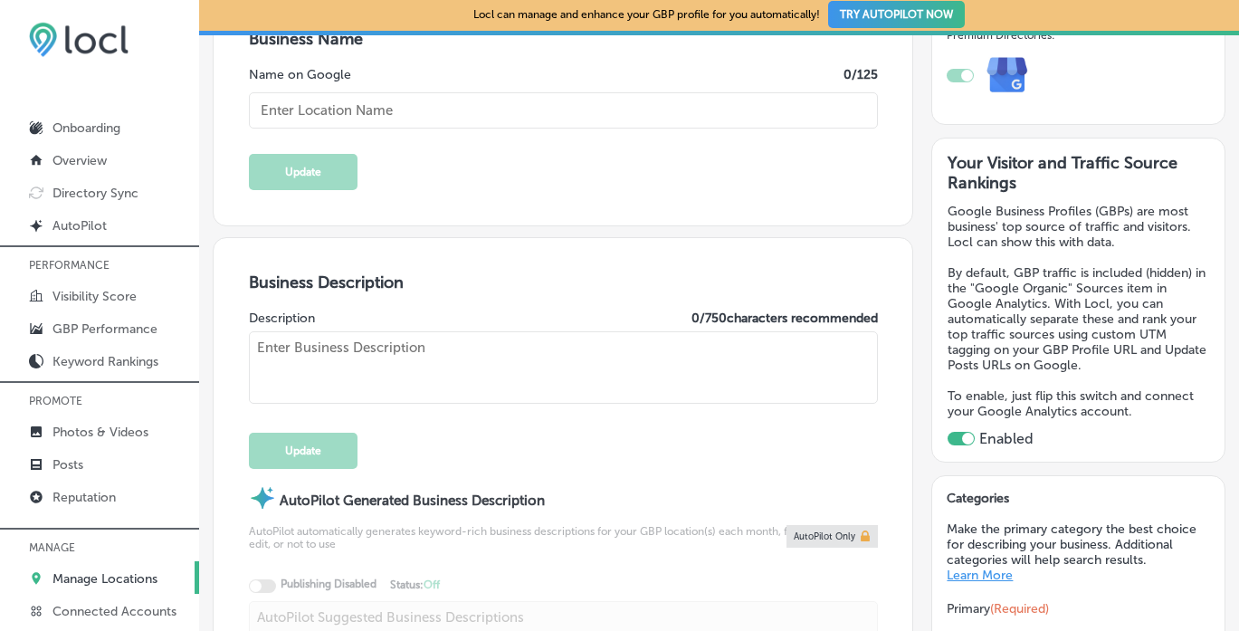
type textarea "SaviBank is your trusted partner for personal and business banking solutions. W…"
type textarea "Savi, Powered by Harborstone Credit Union provides personal loans, home loans, …"
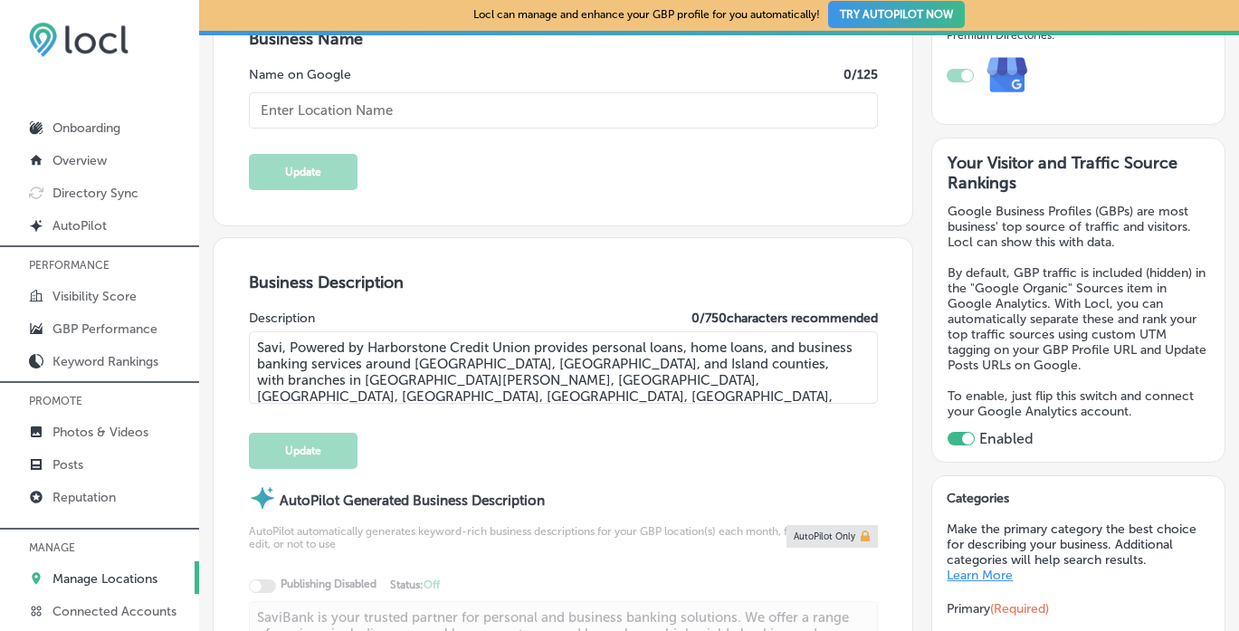
type input "[STREET_ADDRESS]"
type input "[GEOGRAPHIC_DATA][PERSON_NAME]"
type input "98273"
type input "US"
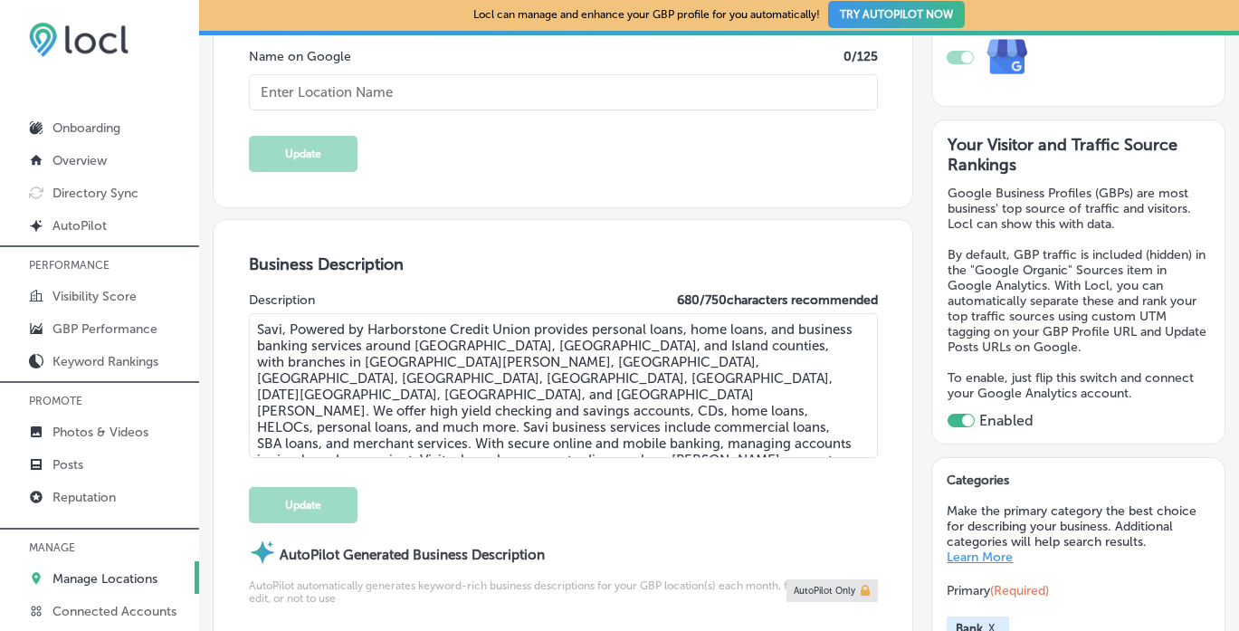
type input "Savi, Powered by Harborstone Credit Union"
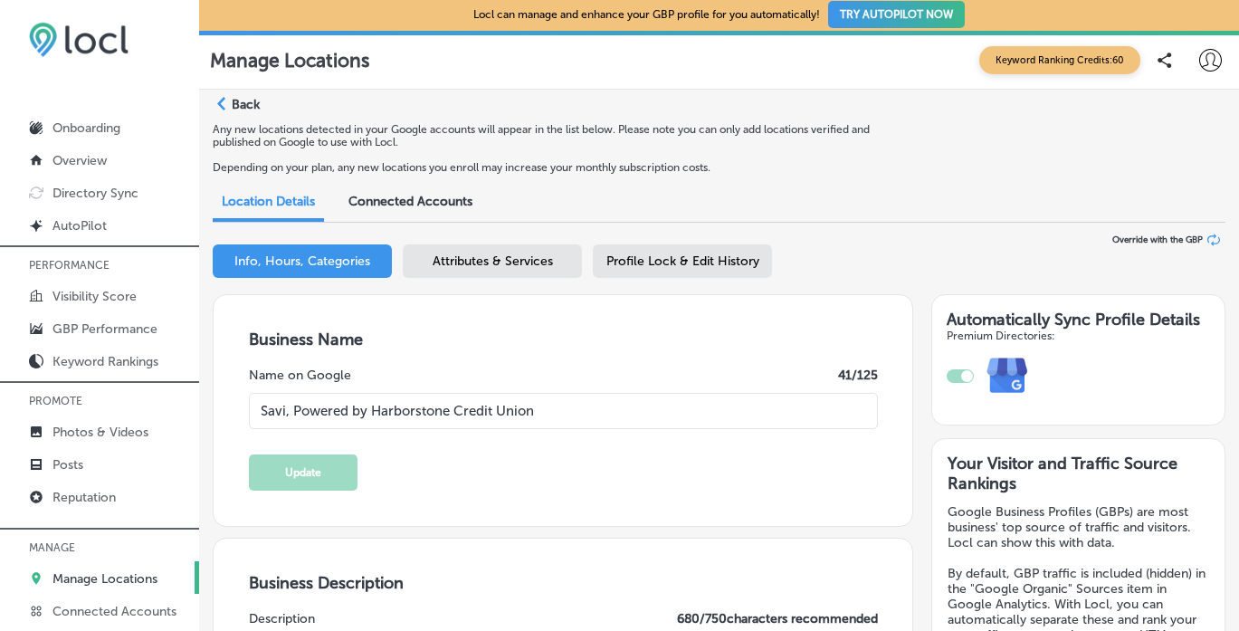
click at [510, 258] on span "Attributes & Services" at bounding box center [493, 261] width 120 height 15
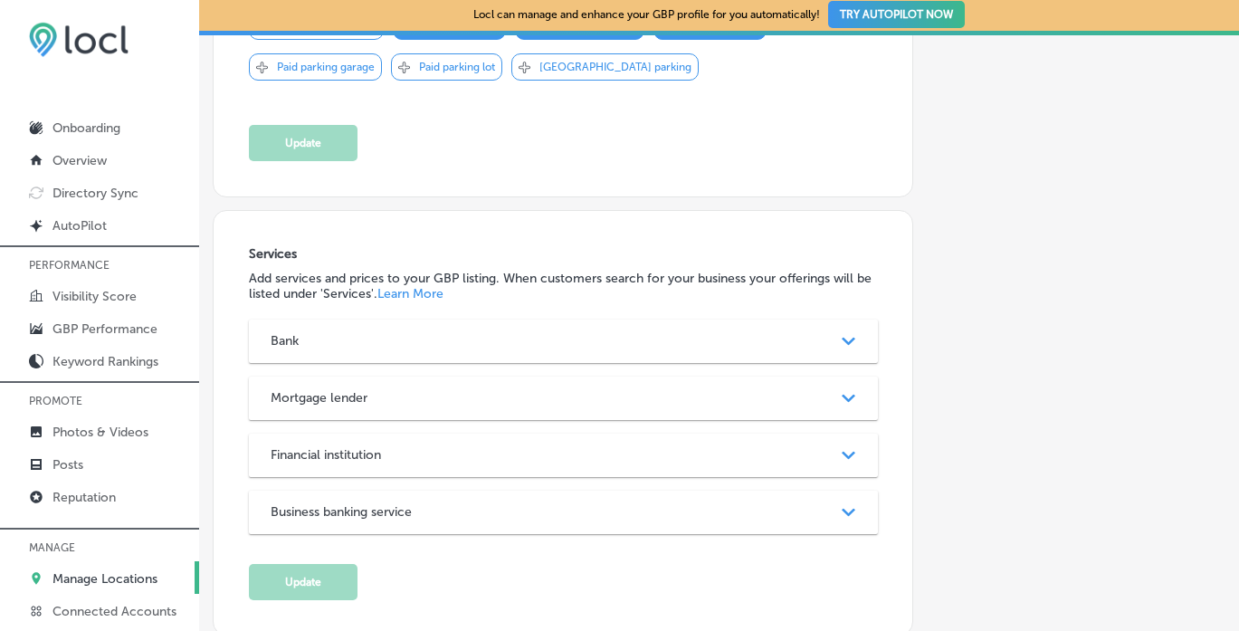
scroll to position [1349, 0]
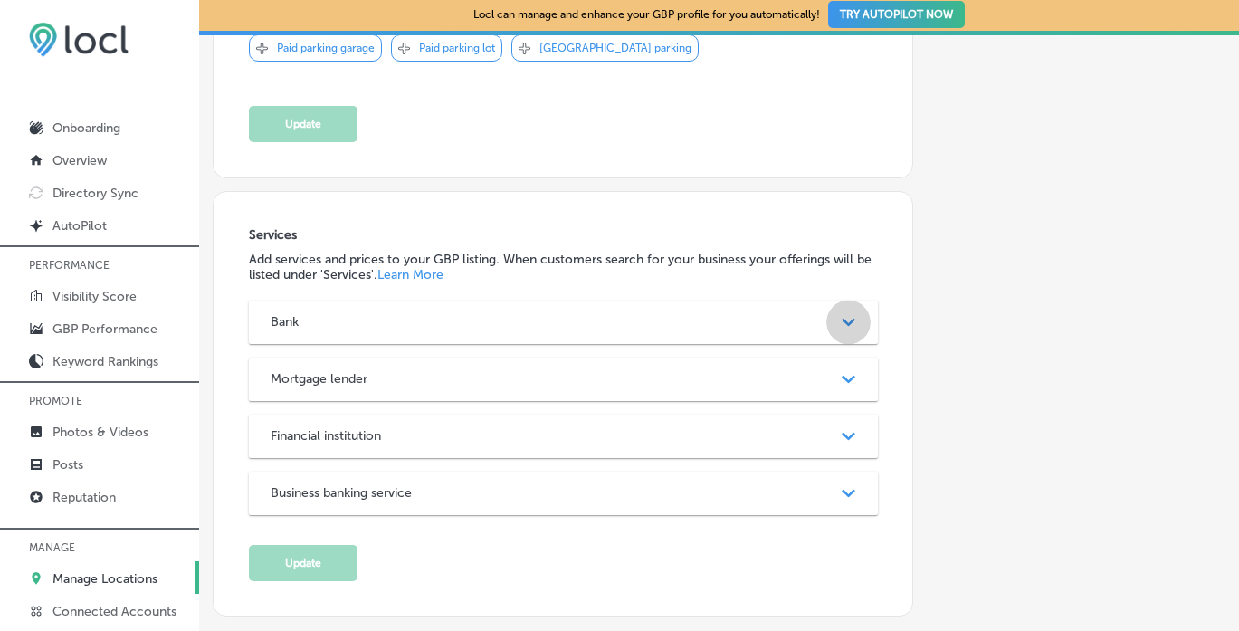
click at [854, 333] on div "Path Created with Sketch." at bounding box center [848, 322] width 23 height 23
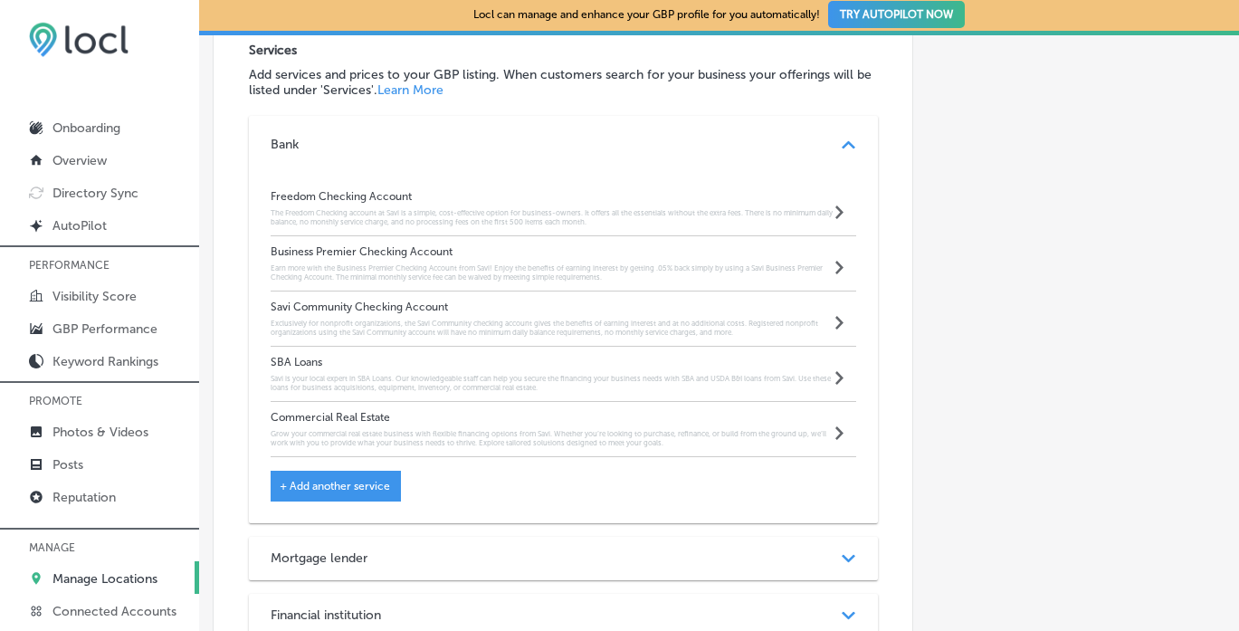
scroll to position [1522, 0]
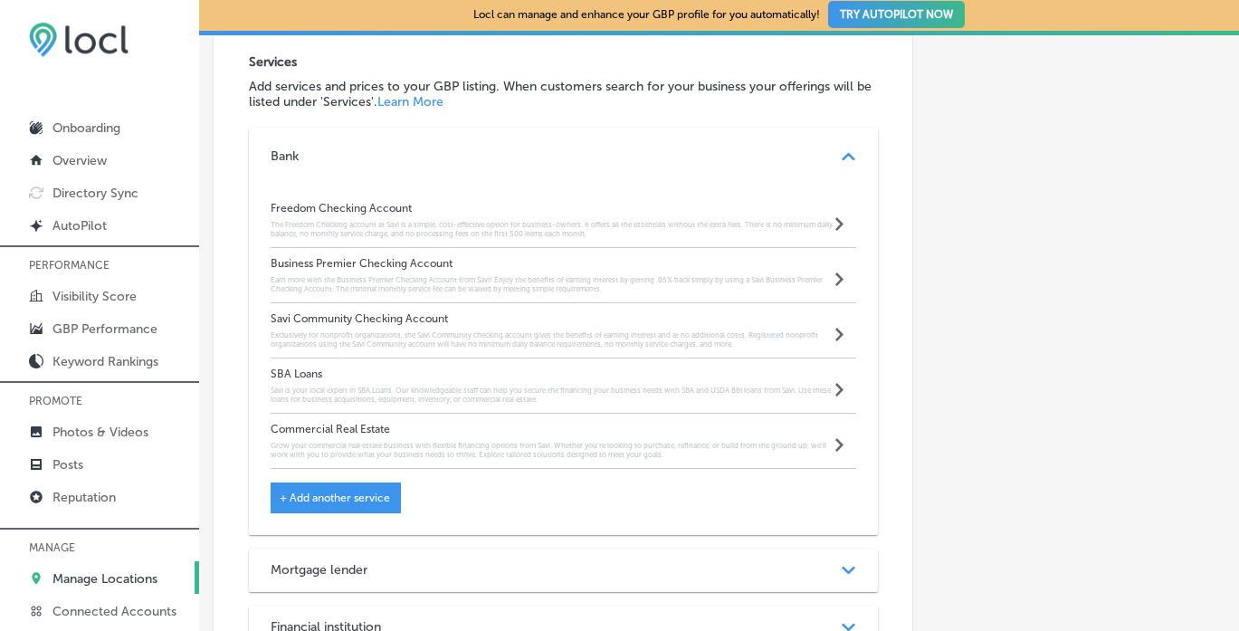
click at [838, 231] on icon "Path Created with Sketch." at bounding box center [840, 224] width 8 height 14
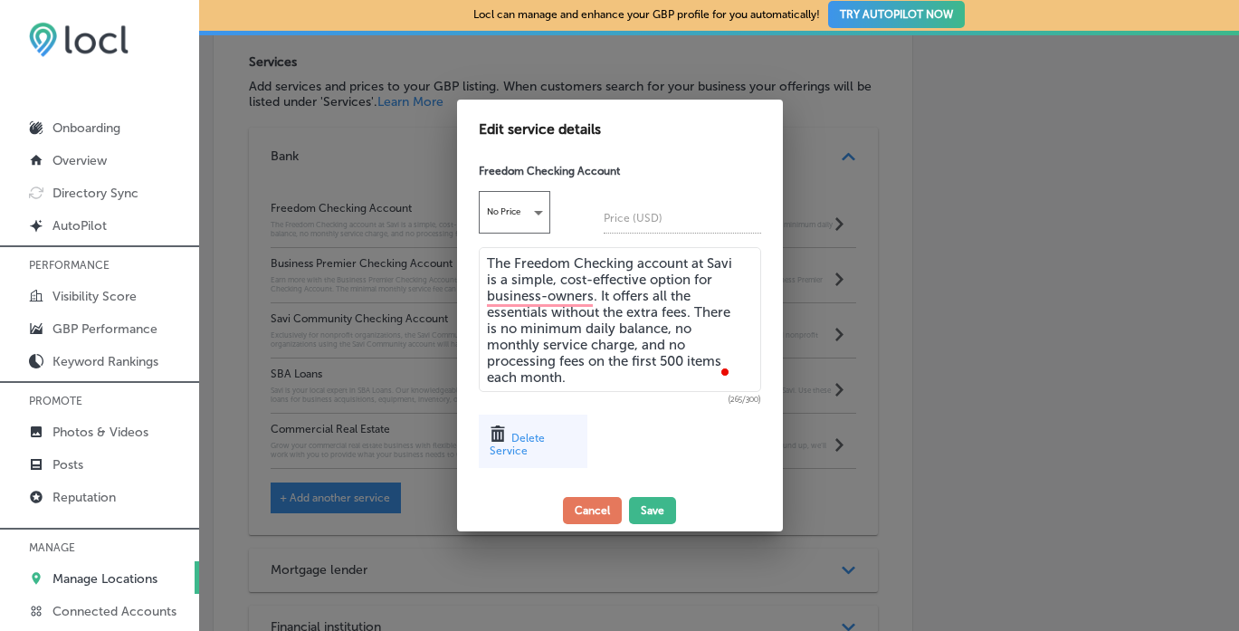
drag, startPoint x: 489, startPoint y: 263, endPoint x: 624, endPoint y: 409, distance: 198.6
click at [624, 409] on div "Freedom Checking Account No Price Price (USD) The Freedom Checking account at S…" at bounding box center [620, 323] width 326 height 334
click at [597, 510] on button "Cancel" at bounding box center [592, 510] width 59 height 27
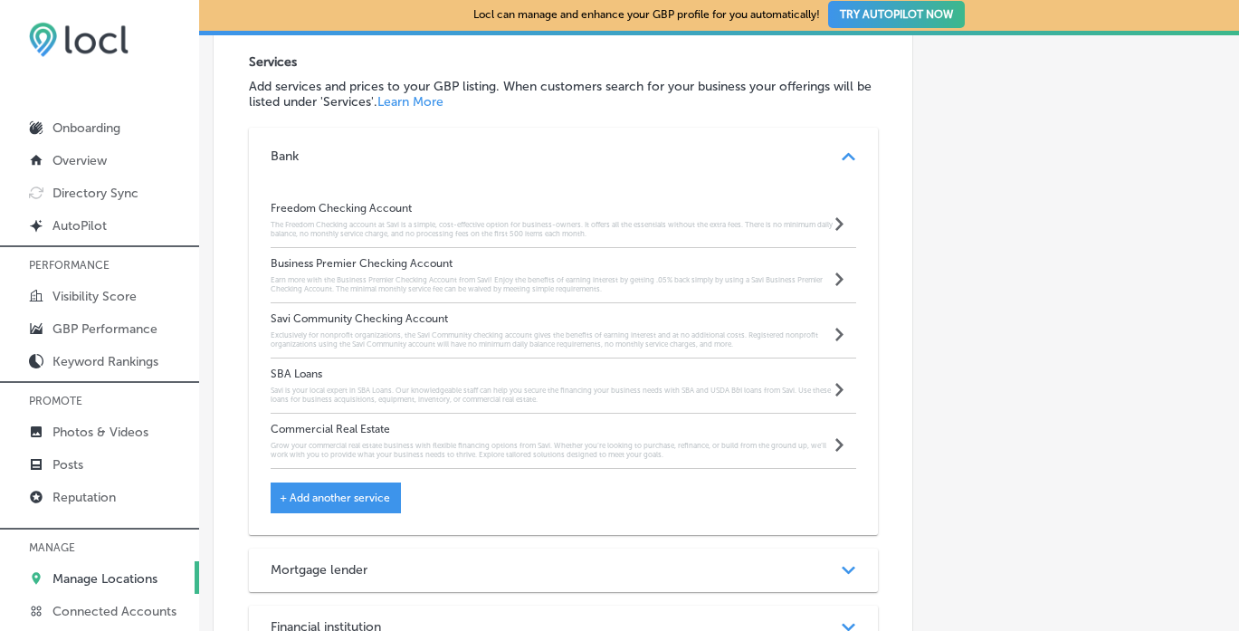
click at [838, 231] on polygon at bounding box center [840, 224] width 8 height 14
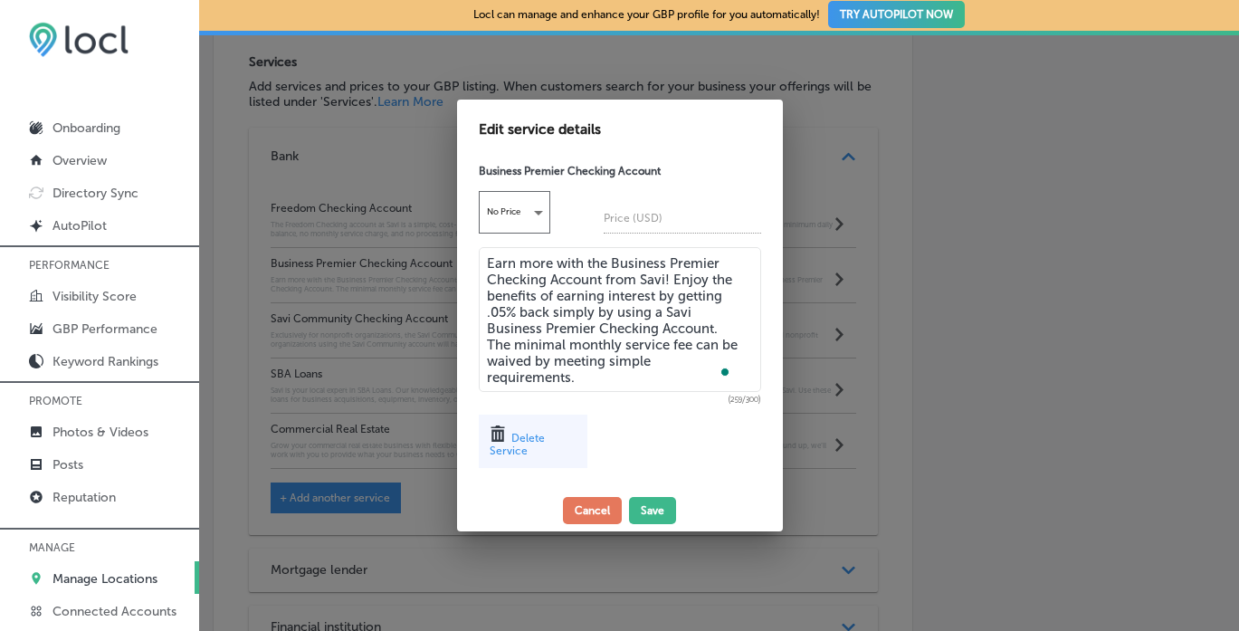
drag, startPoint x: 487, startPoint y: 261, endPoint x: 610, endPoint y: 404, distance: 188.7
click at [610, 404] on div "Business Premier Checking Account No Price Price (USD) Earn more with the Busin…" at bounding box center [620, 323] width 326 height 334
click at [598, 512] on button "Cancel" at bounding box center [592, 510] width 59 height 27
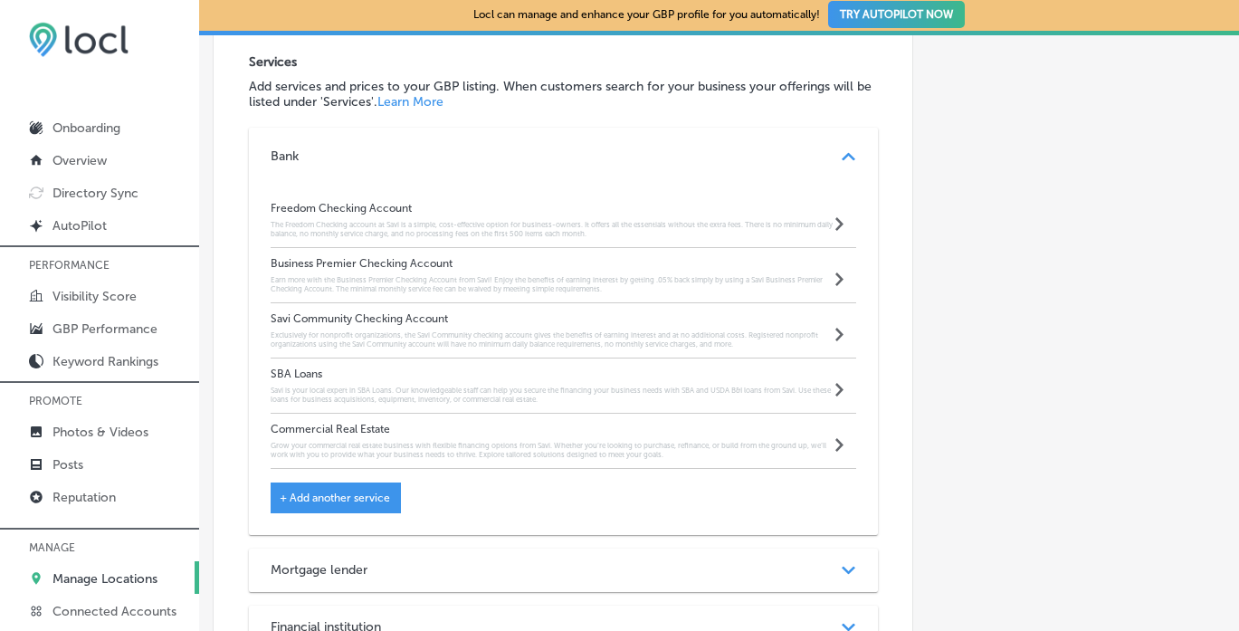
click at [726, 335] on div "Savi Community Checking Account Exclusively for nonprofit organizations, the Sa…" at bounding box center [552, 330] width 563 height 36
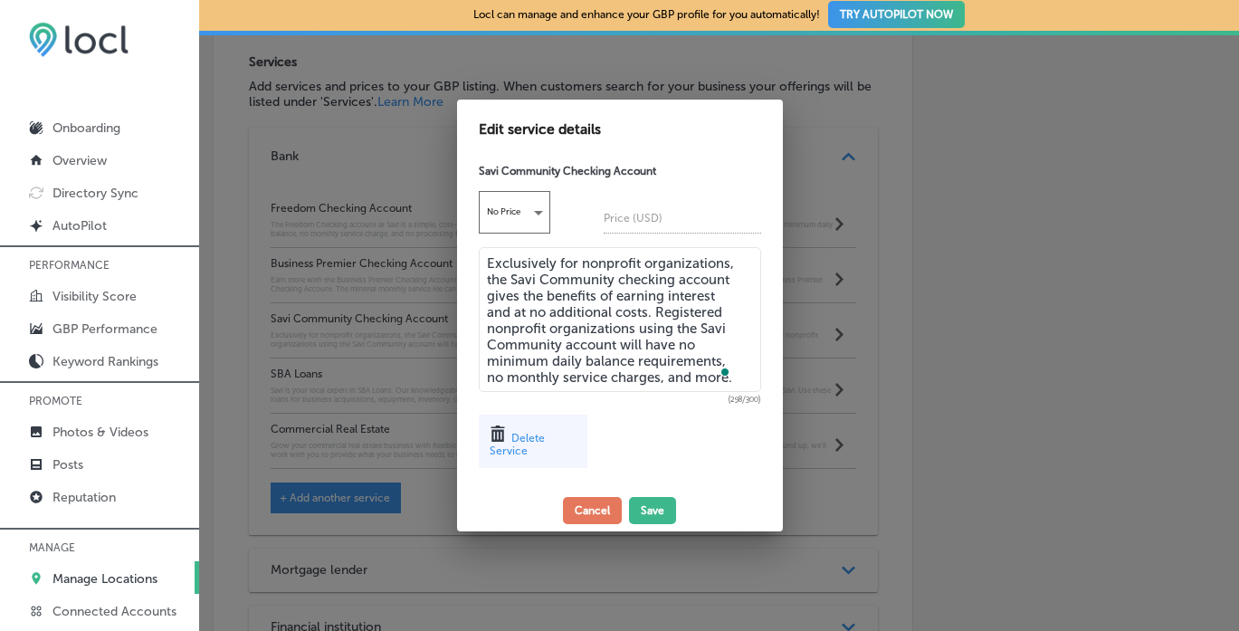
drag, startPoint x: 488, startPoint y: 259, endPoint x: 730, endPoint y: 408, distance: 284.2
click at [730, 408] on div "Savi Community Checking Account No Price Price (USD) Exclusively for nonprofit …" at bounding box center [620, 323] width 326 height 334
click at [580, 509] on button "Cancel" at bounding box center [592, 510] width 59 height 27
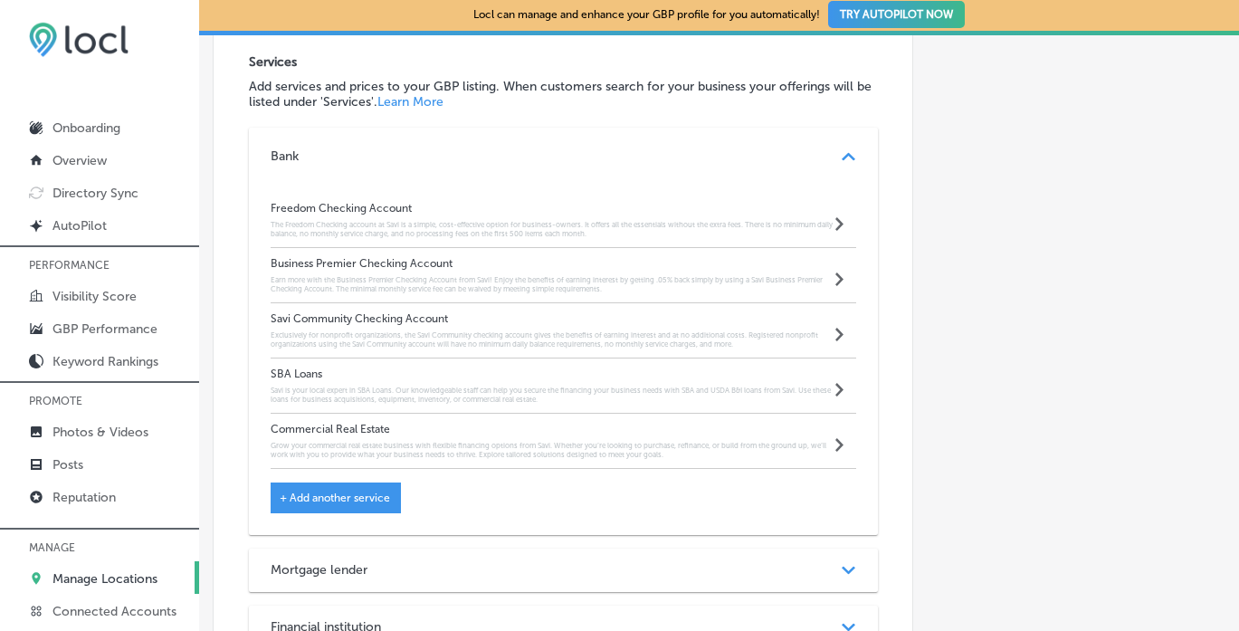
click at [839, 231] on polygon at bounding box center [840, 224] width 8 height 14
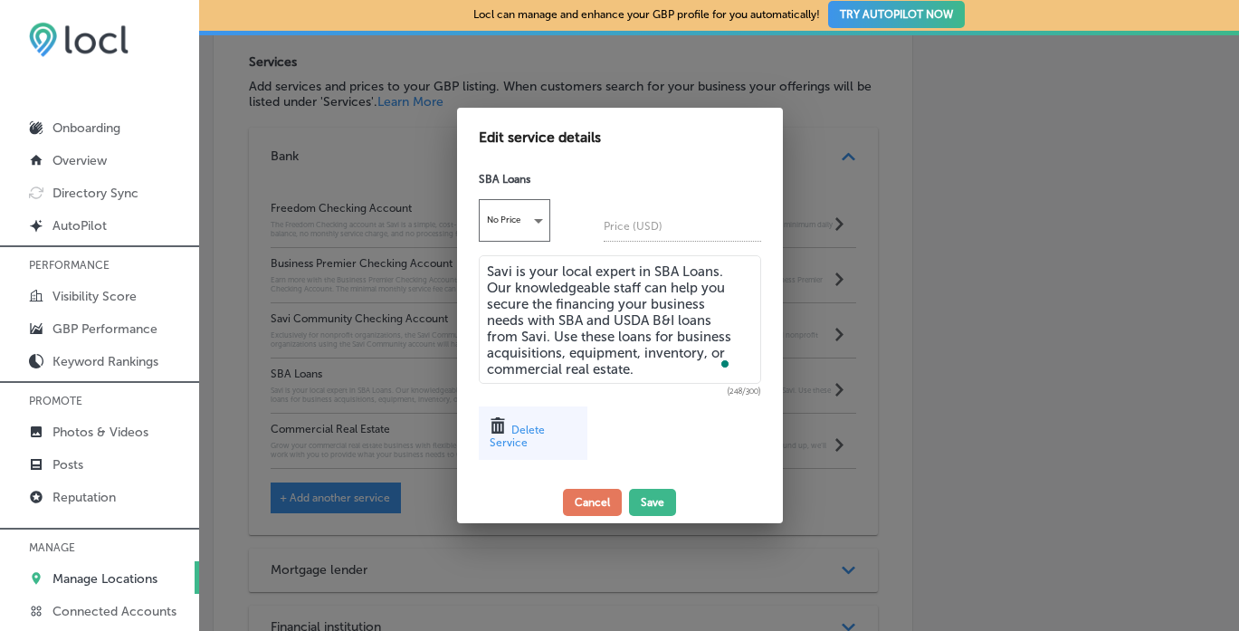
drag, startPoint x: 487, startPoint y: 266, endPoint x: 672, endPoint y: 386, distance: 220.0
click at [672, 386] on div "Savi is your local expert in SBA Loans. Our knowledgeable staff can help you se…" at bounding box center [620, 325] width 282 height 140
click at [593, 500] on button "Cancel" at bounding box center [592, 502] width 59 height 27
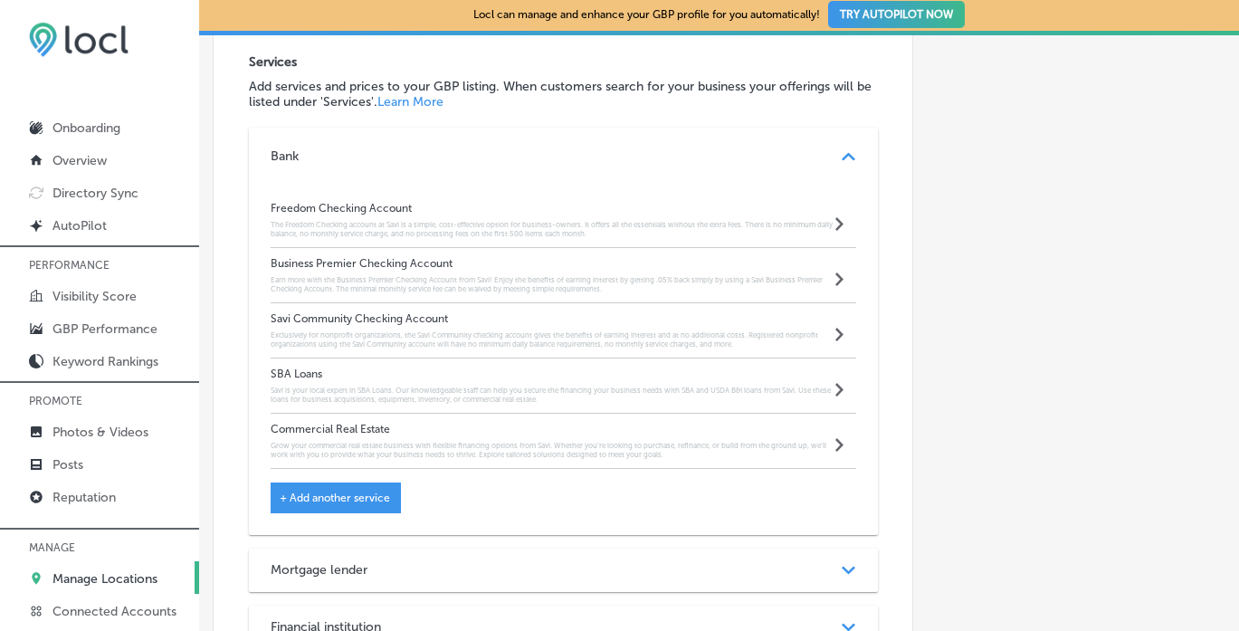
click at [675, 450] on h6 "Grow your commercial real estate business with flexible financing options from …" at bounding box center [552, 450] width 563 height 18
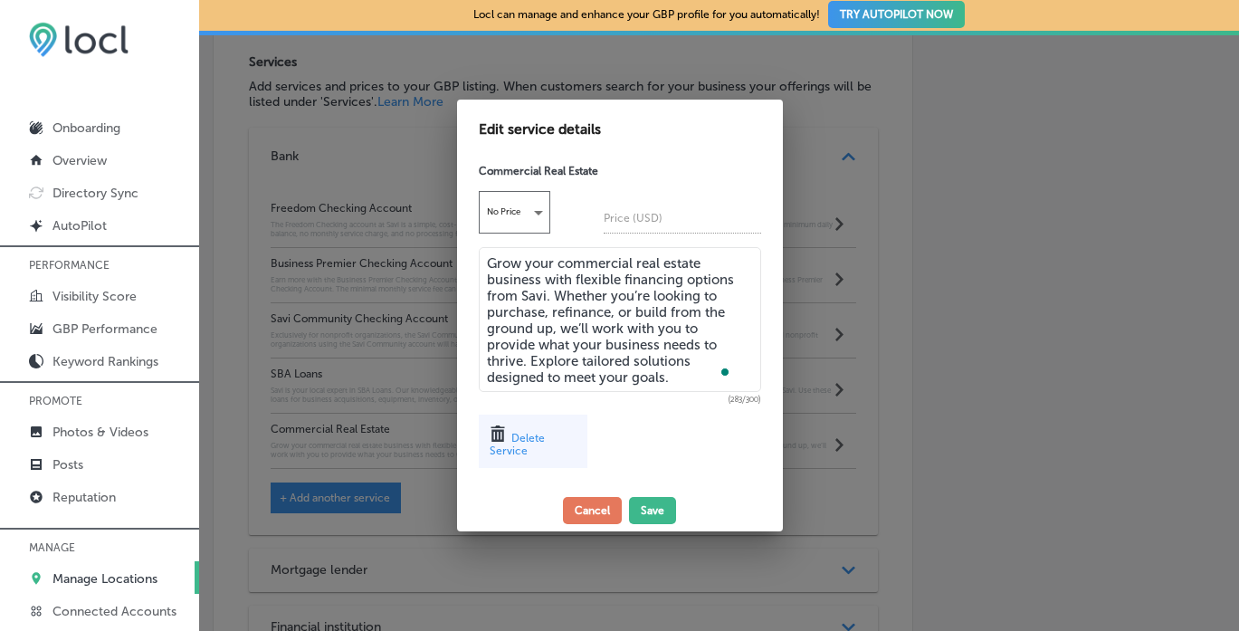
drag, startPoint x: 486, startPoint y: 261, endPoint x: 706, endPoint y: 380, distance: 250.4
click at [706, 380] on textarea "Grow your commercial real estate business with flexible financing options from …" at bounding box center [620, 319] width 282 height 145
click at [596, 511] on button "Cancel" at bounding box center [592, 510] width 59 height 27
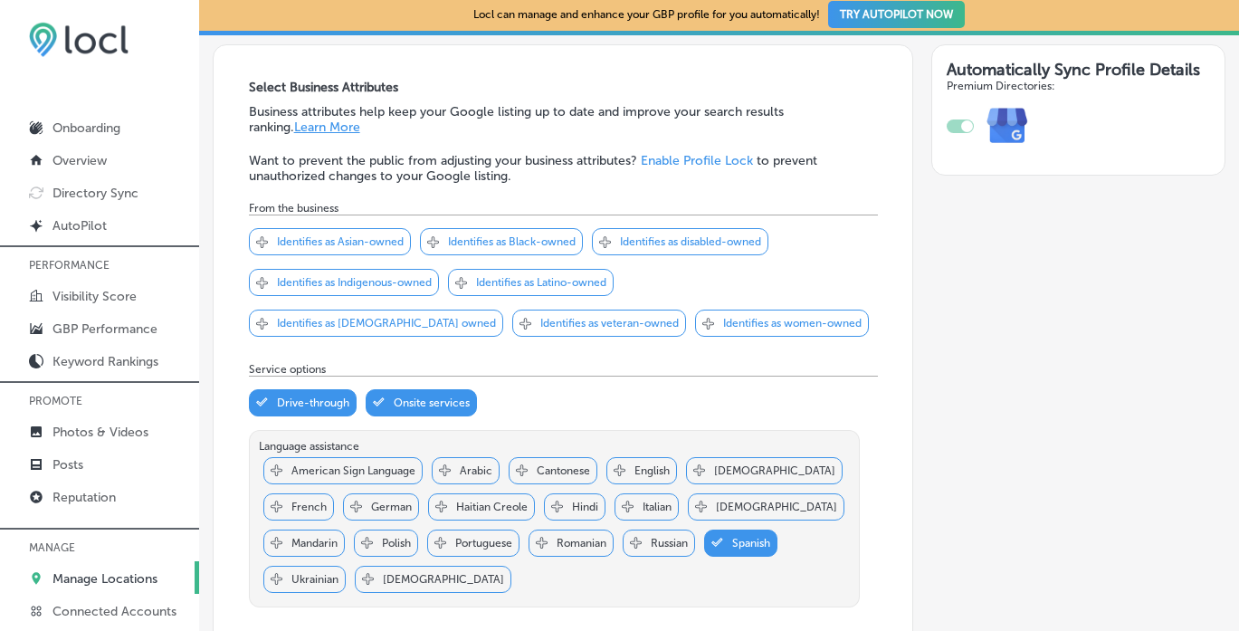
scroll to position [0, 0]
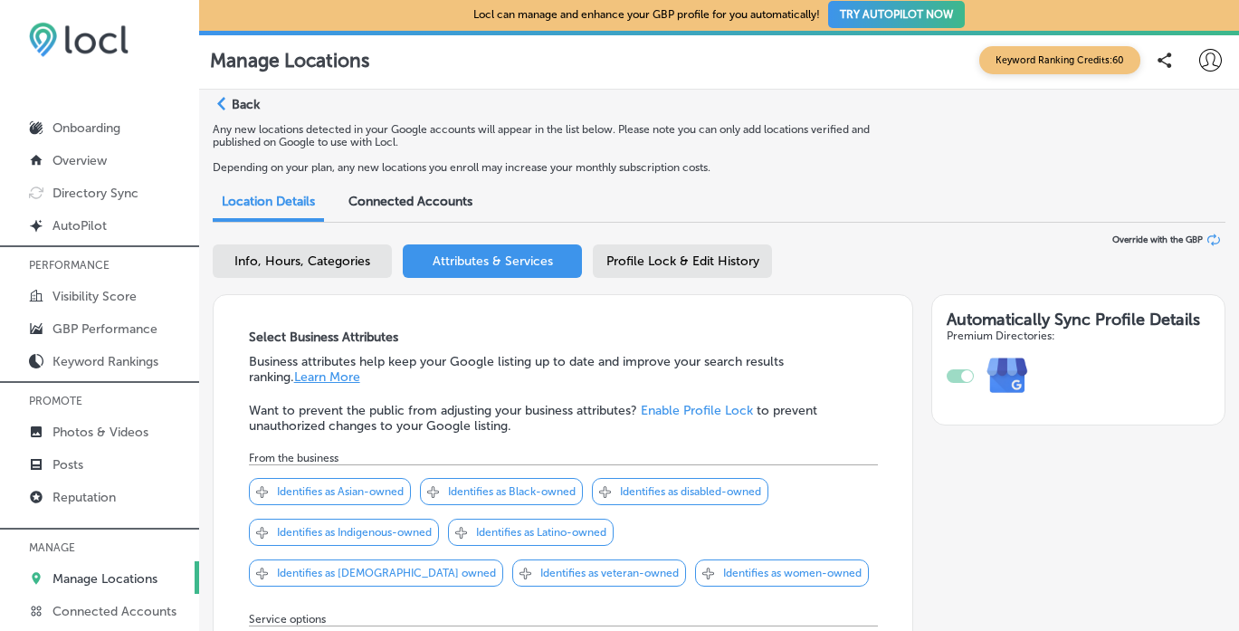
click at [305, 267] on span "Info, Hours, Categories" at bounding box center [302, 261] width 136 height 15
select select "US"
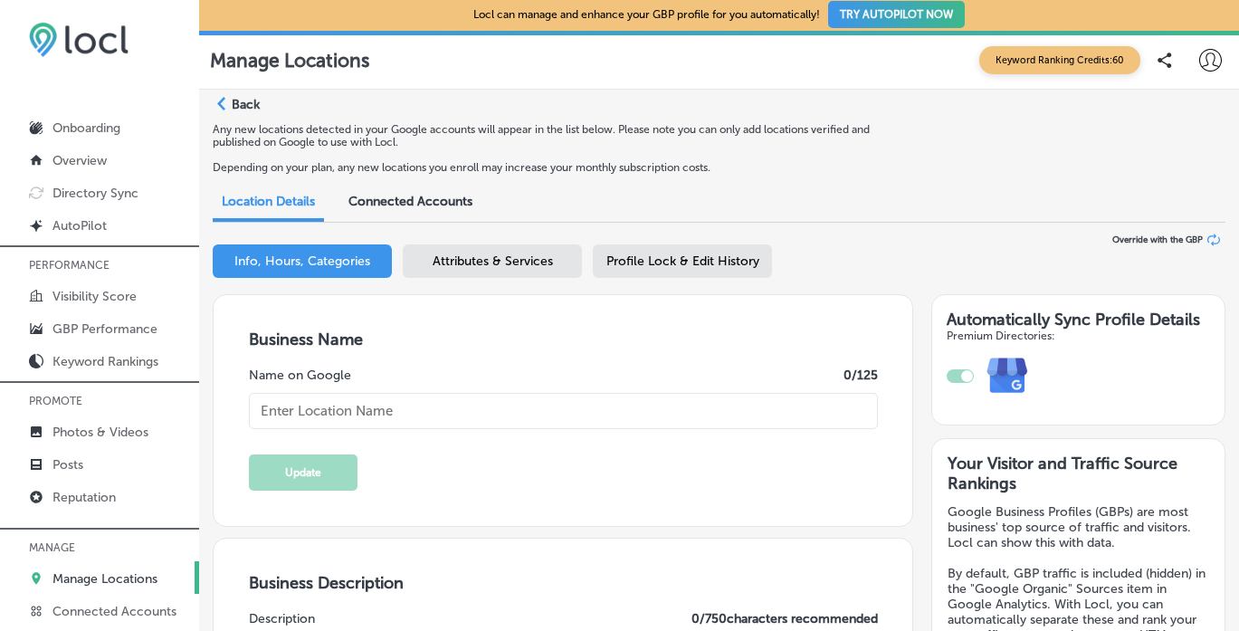
type textarea "SaviBank is your trusted partner for personal and business banking solutions. W…"
type textarea "Savi, Powered by Harborstone Credit Union provides personal loans, home loans, …"
checkbox input "true"
type input "[STREET_ADDRESS]"
type input "[GEOGRAPHIC_DATA][PERSON_NAME]"
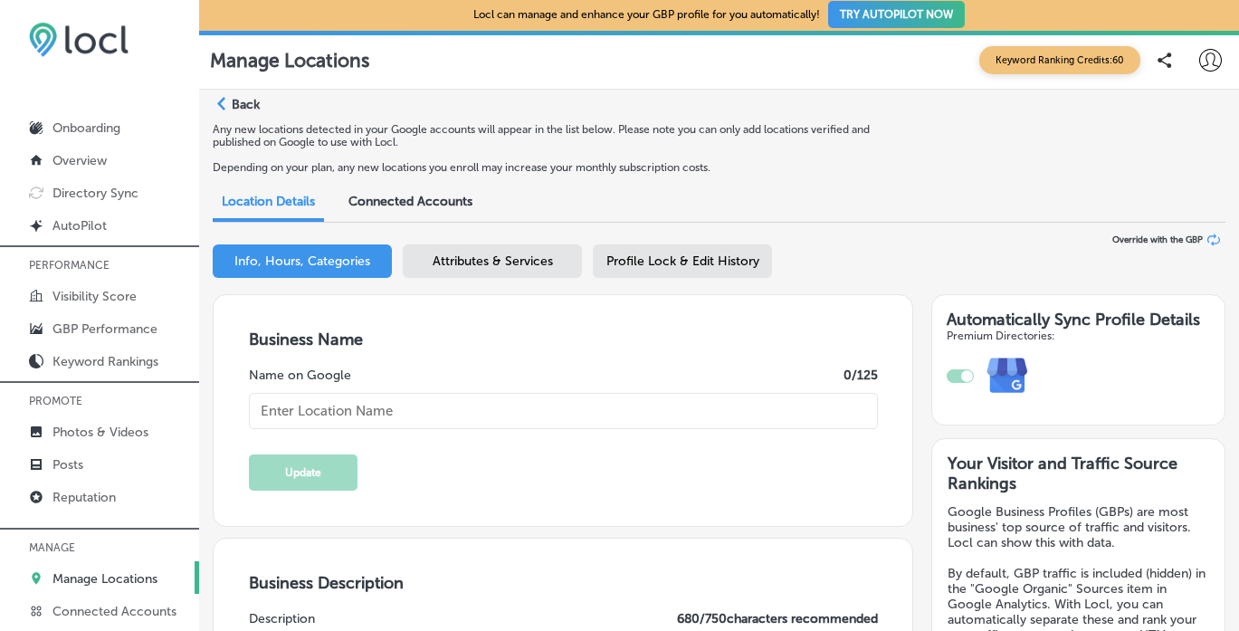
type input "98273"
type input "US"
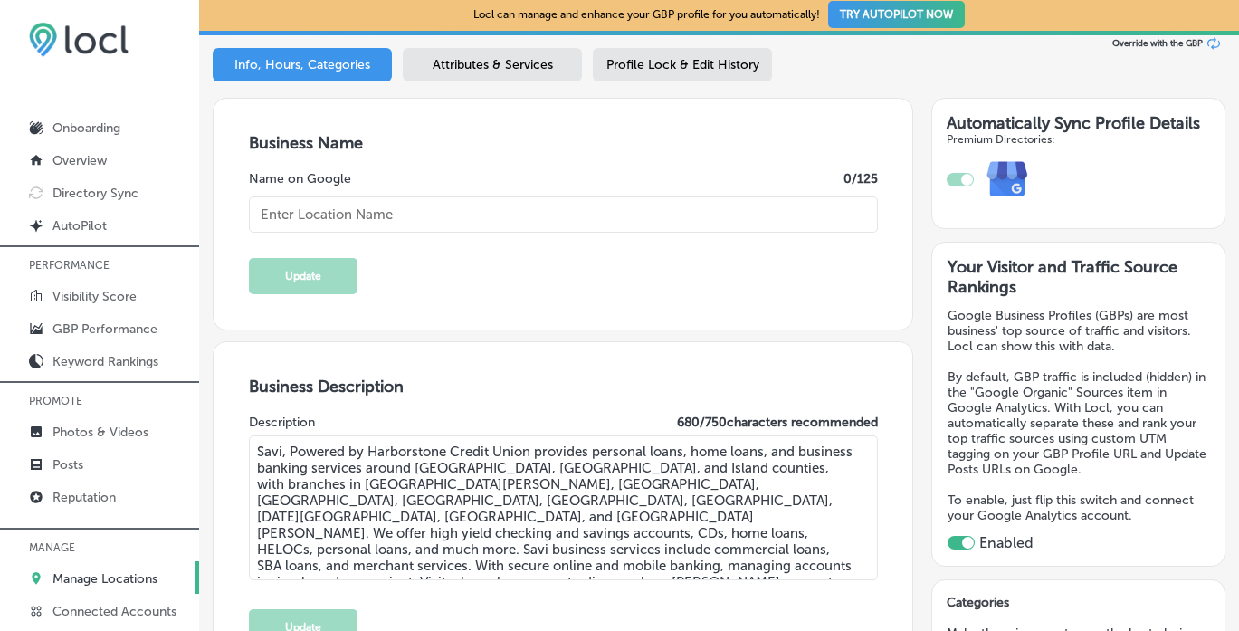
type input "[URL][DOMAIN_NAME]"
type input "Savi, Powered by Harborstone Credit Union"
type input "[PHONE_NUMBER]"
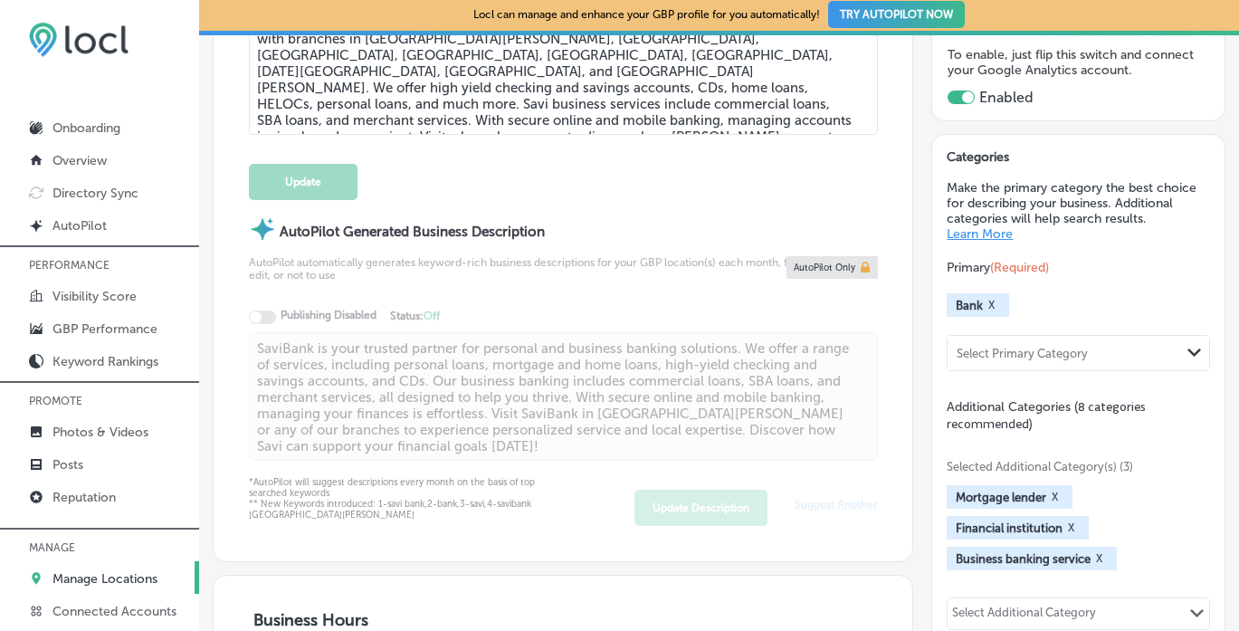
scroll to position [655, 0]
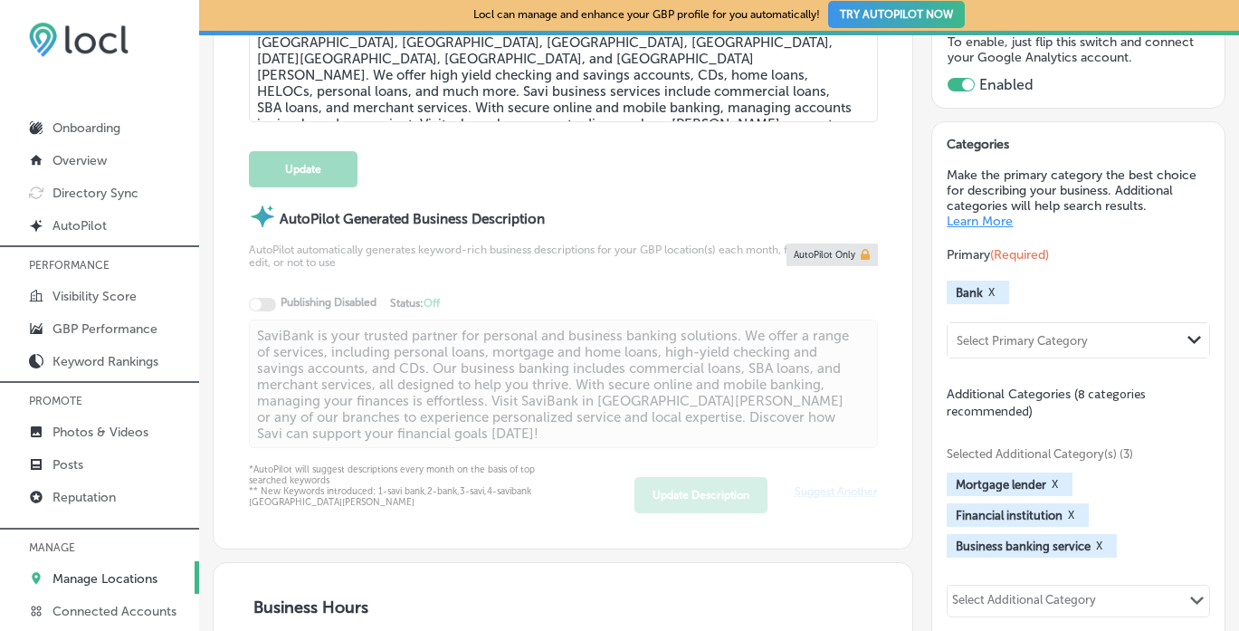
click at [1144, 325] on div "Select Primary Category Path Created with Sketch." at bounding box center [1078, 340] width 261 height 34
type input "credit union"
click at [1095, 329] on div "Select Primary Category" at bounding box center [1064, 341] width 232 height 24
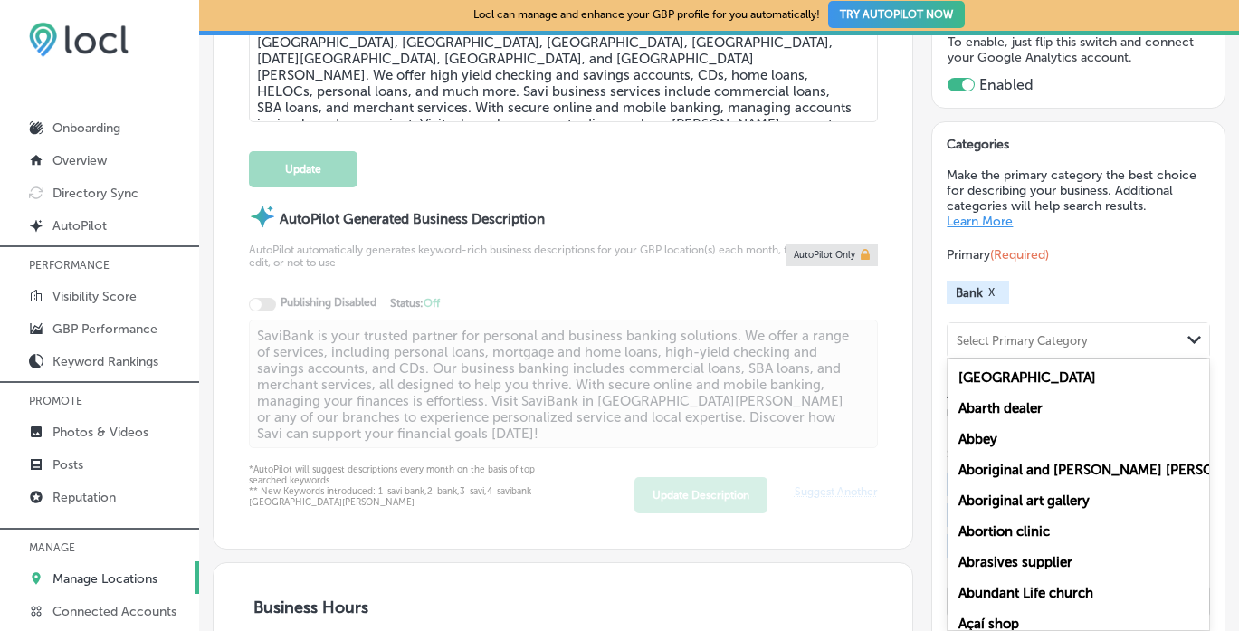
click at [1098, 338] on div "Select Primary Category" at bounding box center [1064, 341] width 232 height 24
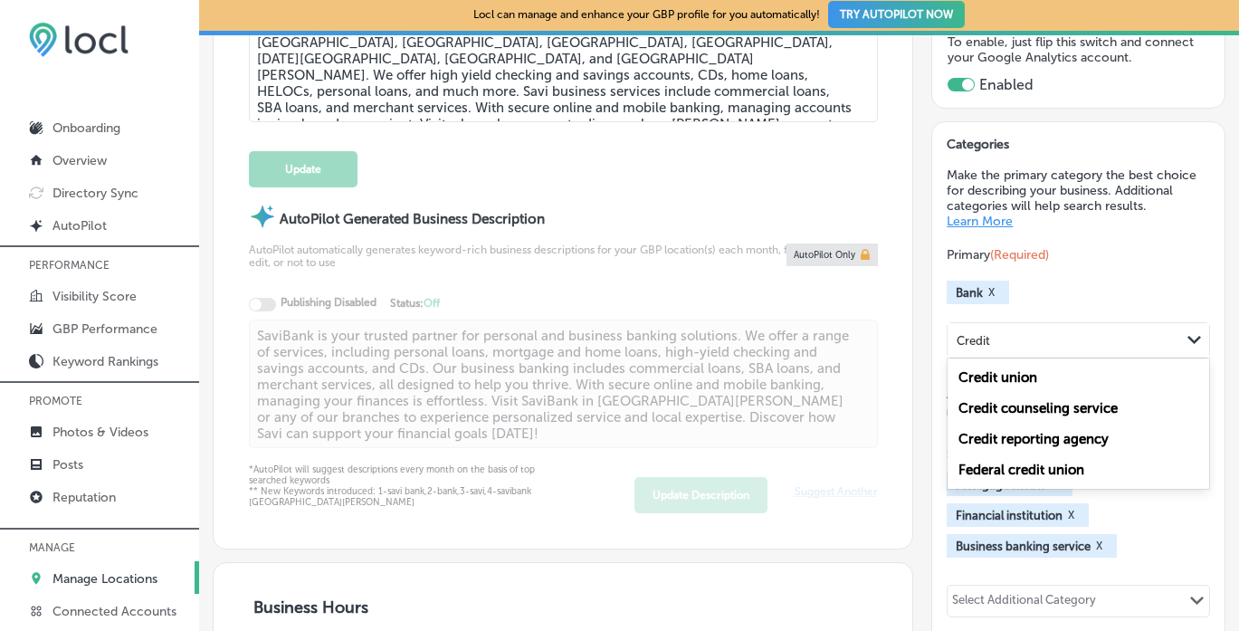
click at [1047, 367] on div "Credit union" at bounding box center [1078, 377] width 261 height 31
type input "Credit"
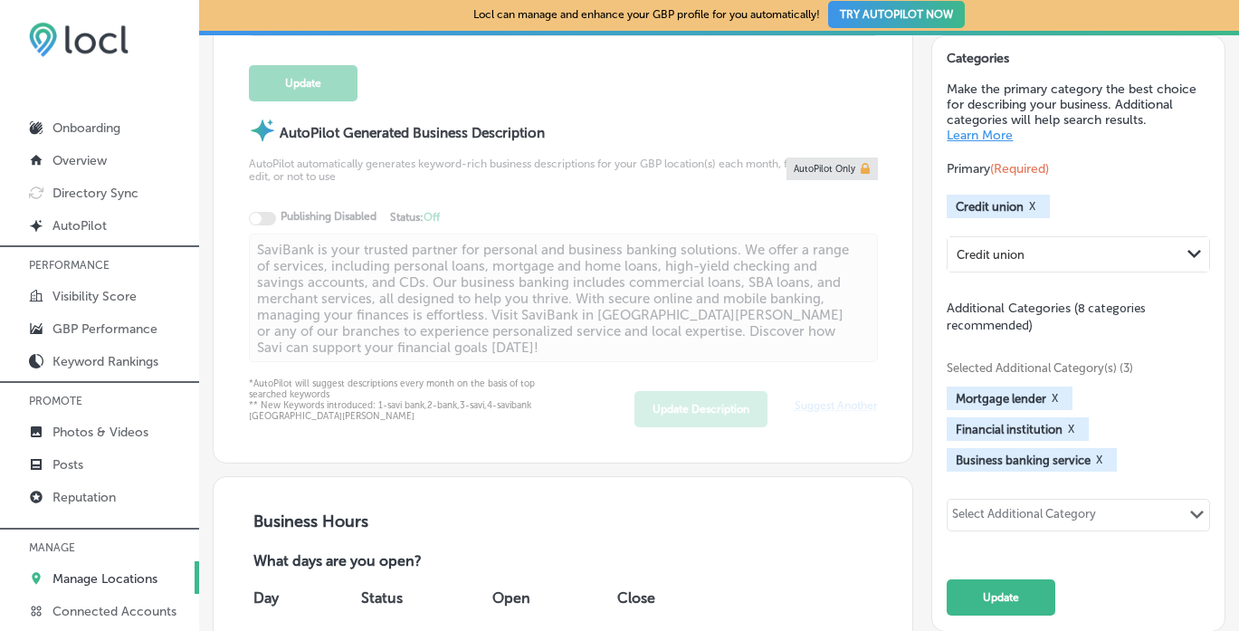
scroll to position [752, 0]
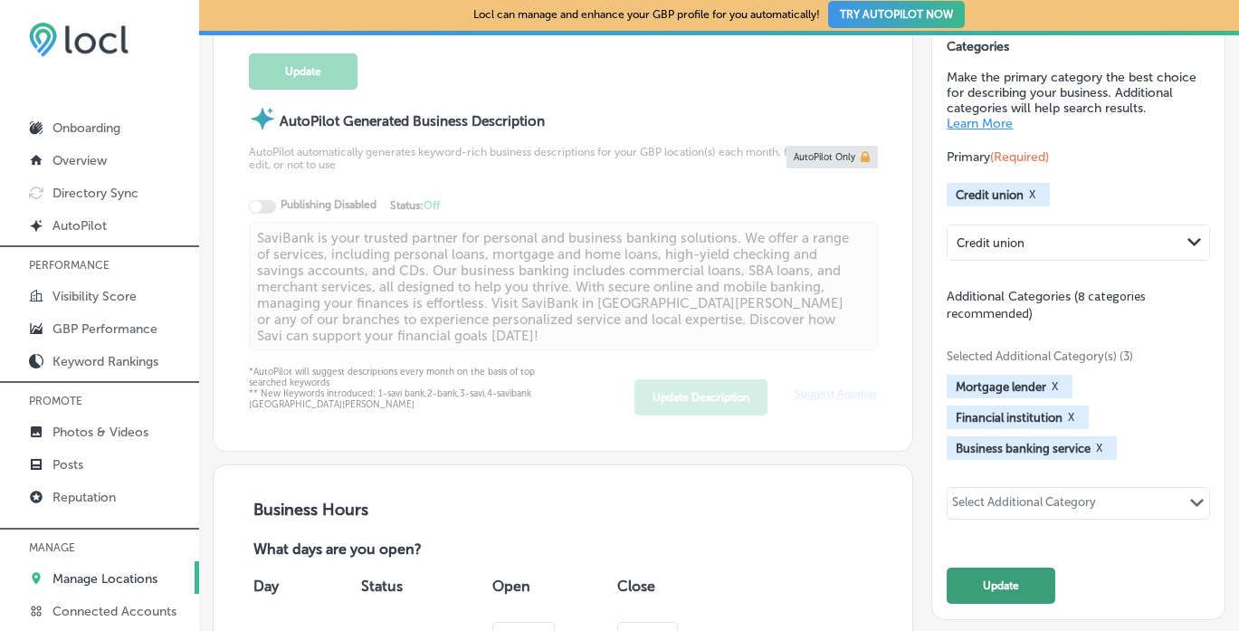
click at [1013, 582] on button "Update" at bounding box center [1001, 586] width 109 height 36
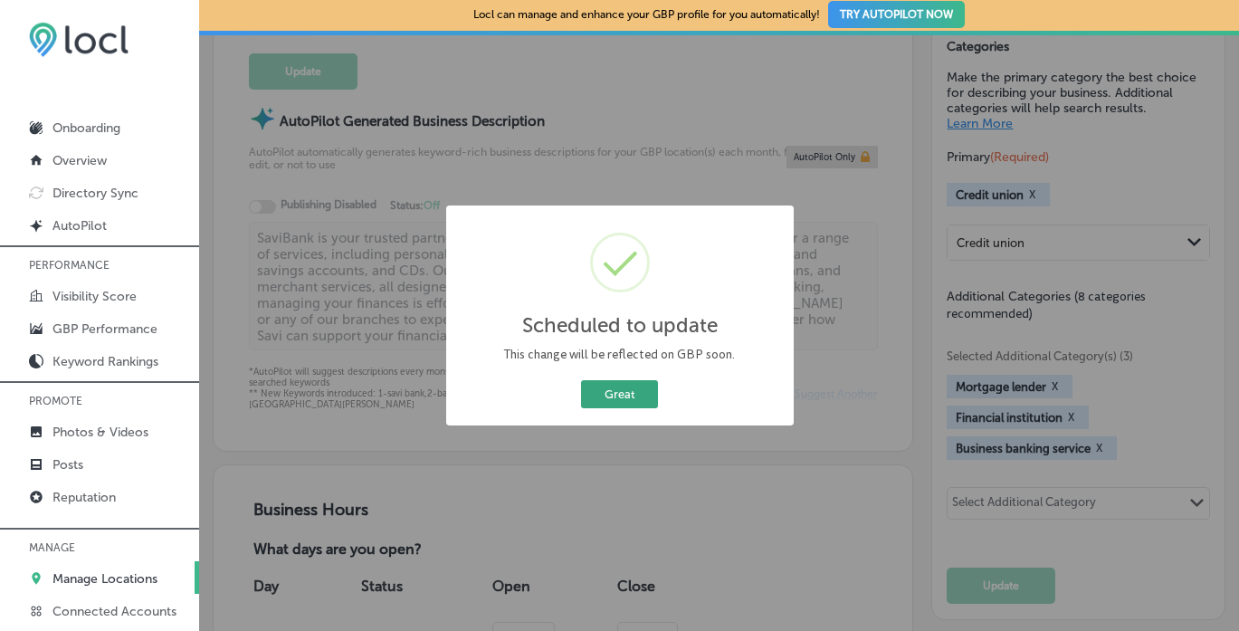
click at [623, 388] on button "Great" at bounding box center [619, 394] width 77 height 28
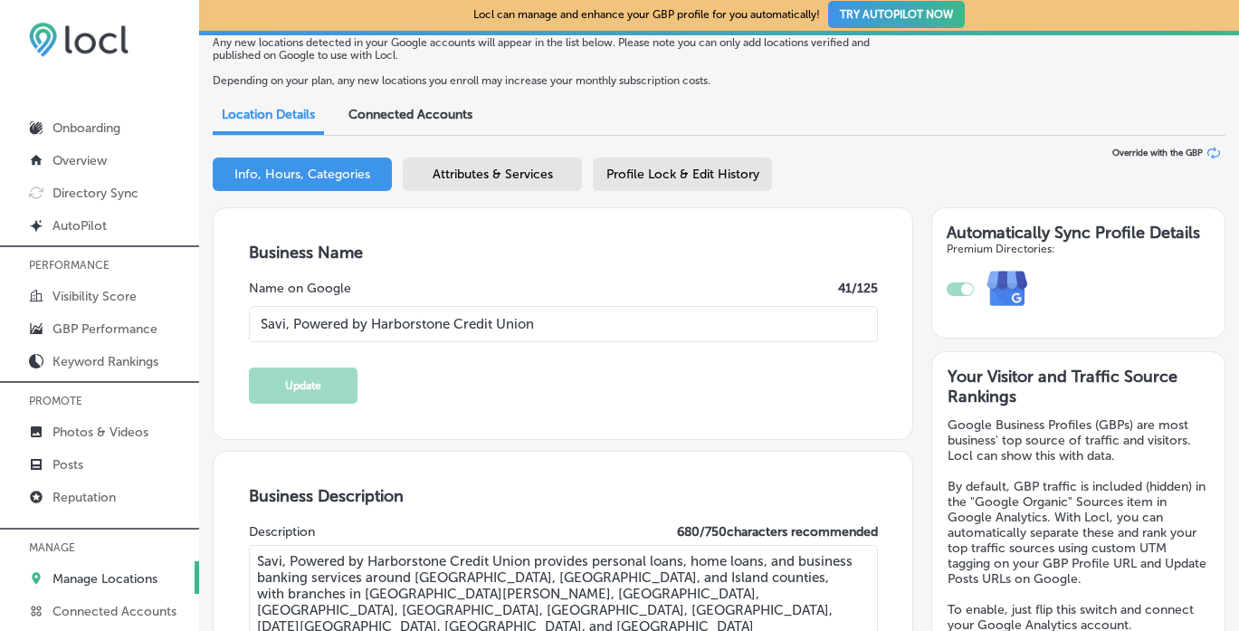
scroll to position [0, 0]
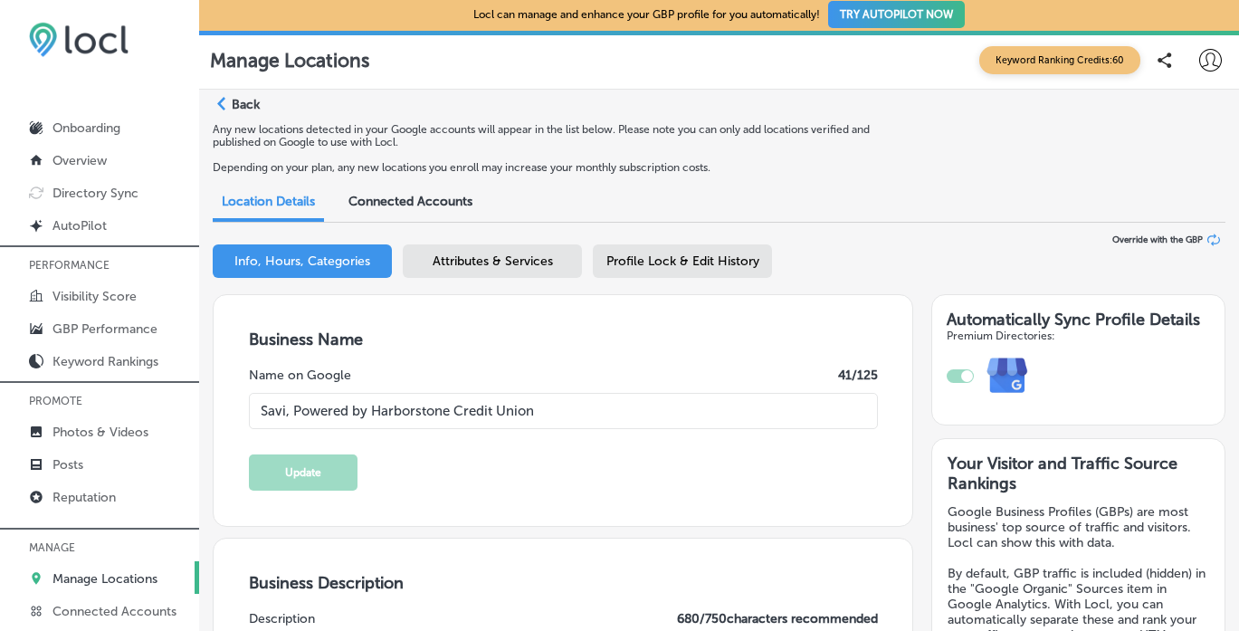
click at [225, 100] on div "Path Created with Sketch." at bounding box center [220, 104] width 14 height 14
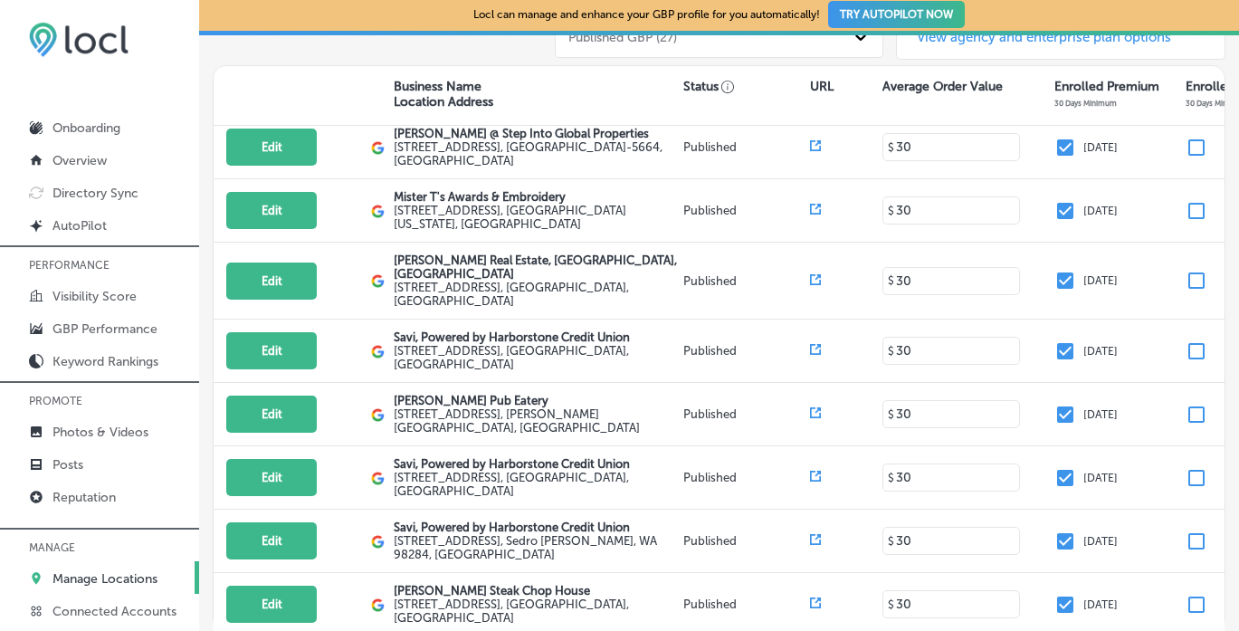
scroll to position [89, 0]
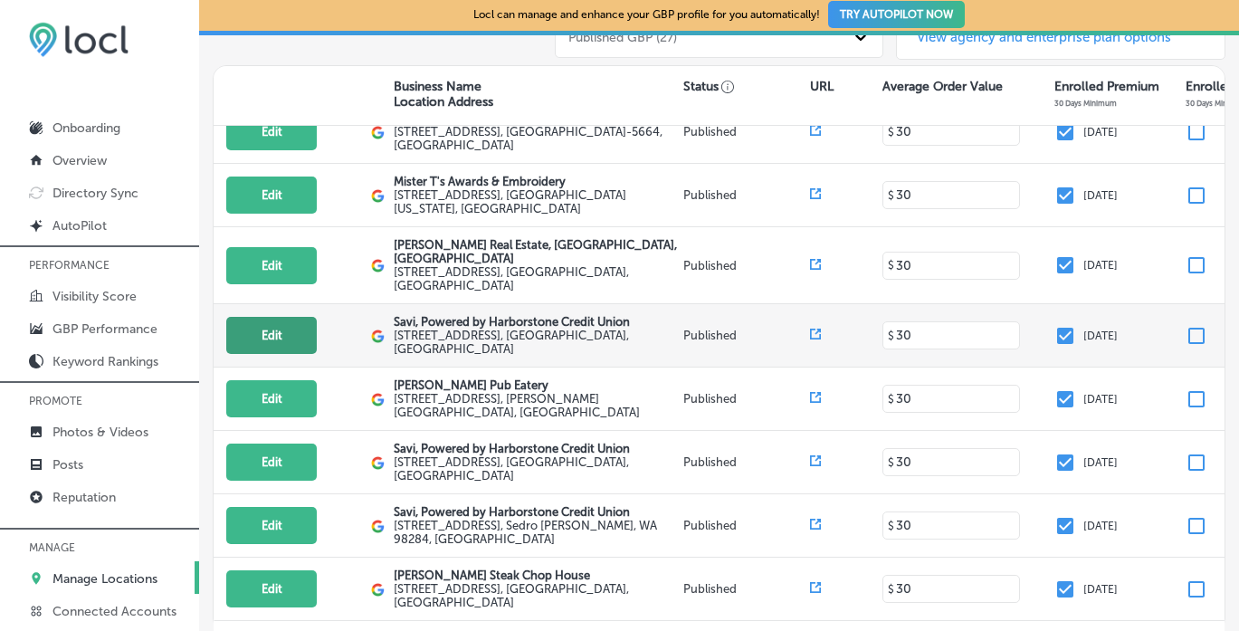
click at [288, 330] on button "Edit" at bounding box center [271, 335] width 91 height 37
select select "US"
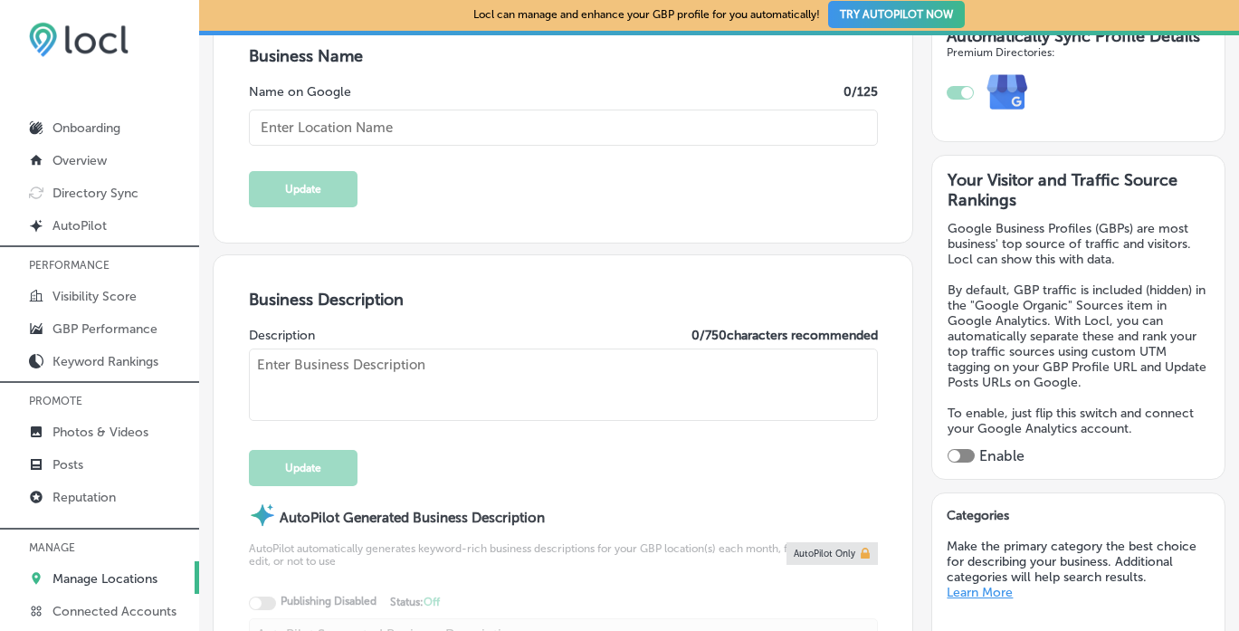
scroll to position [309, 0]
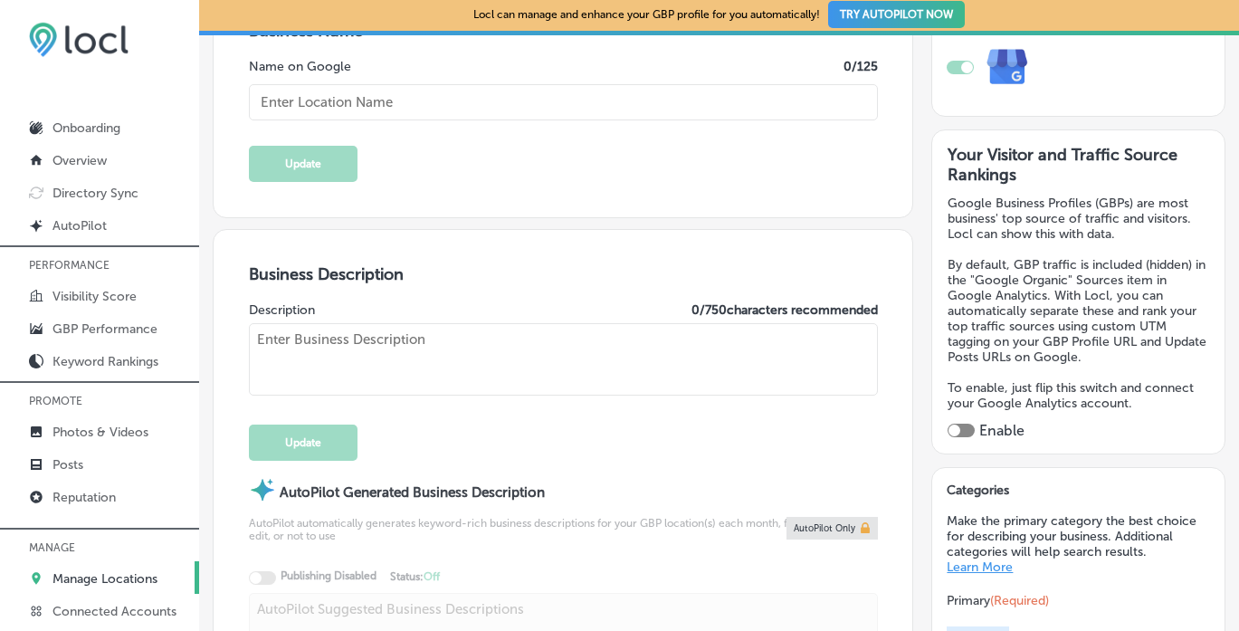
type textarea "Savi, Powered by Harborstone Credit Union provides personal loans, home loans, …"
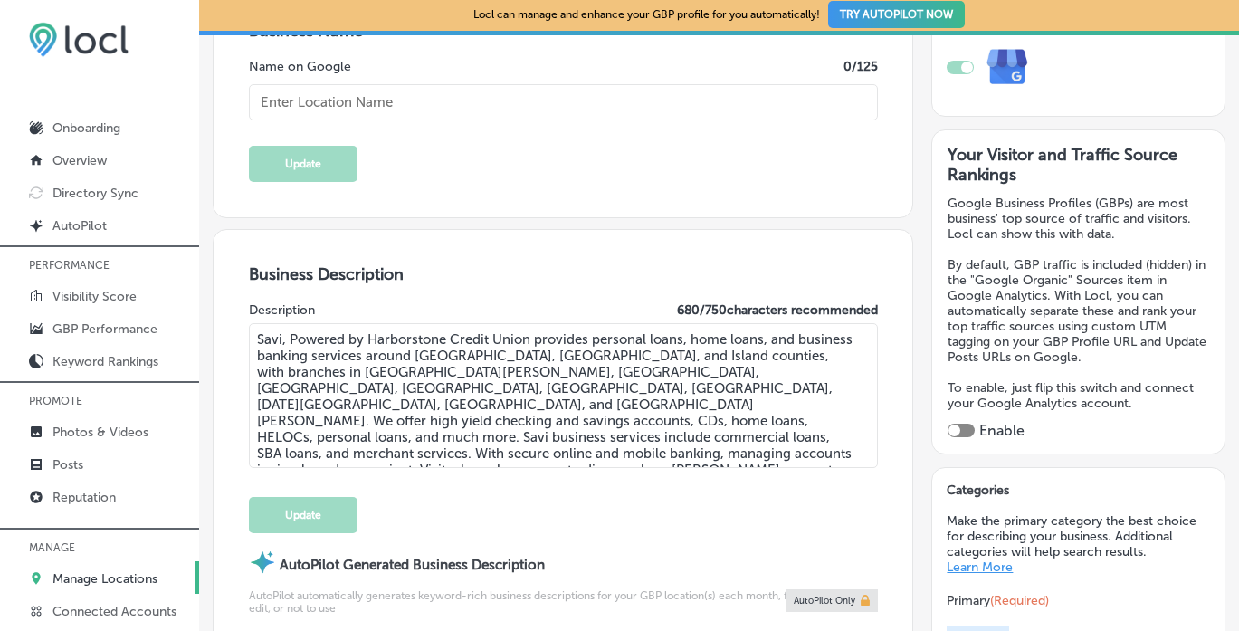
type textarea "SaviBank is your go-to destination for personal loans, mortgages, and business …"
checkbox input "true"
type input "[PHONE_NUMBER]"
type input "[URL][DOMAIN_NAME]"
type input "Savi, Powered by Harborstone Credit Union"
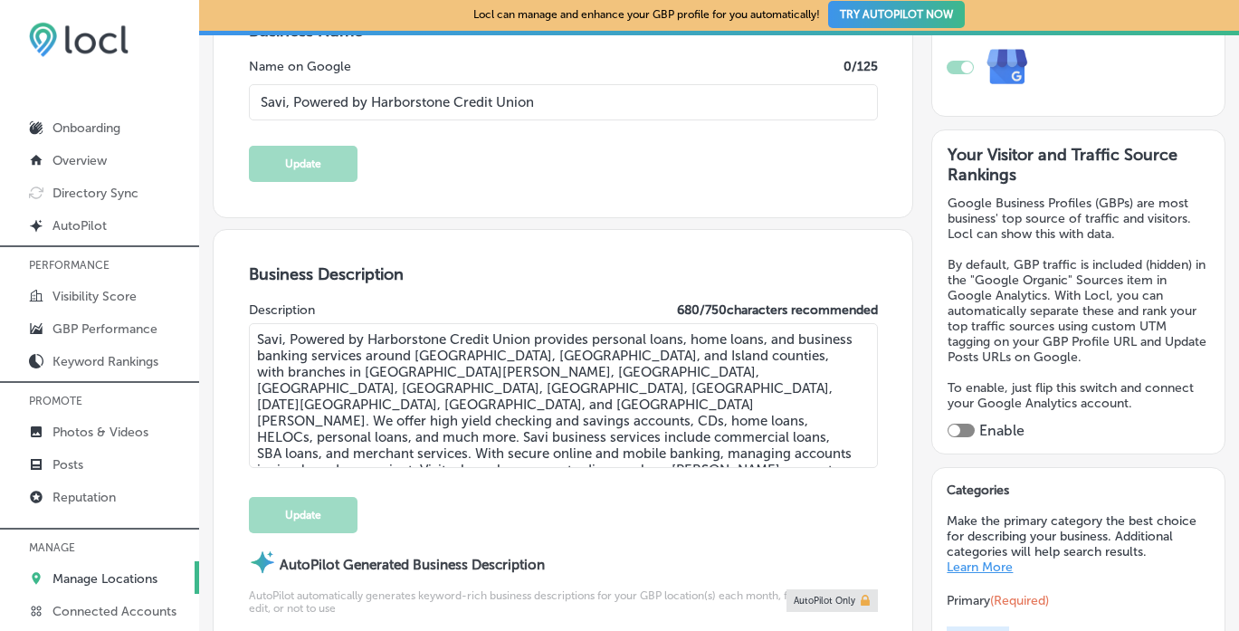
type input "[STREET_ADDRESS]"
type input "Bellingham"
type input "98225"
type input "US"
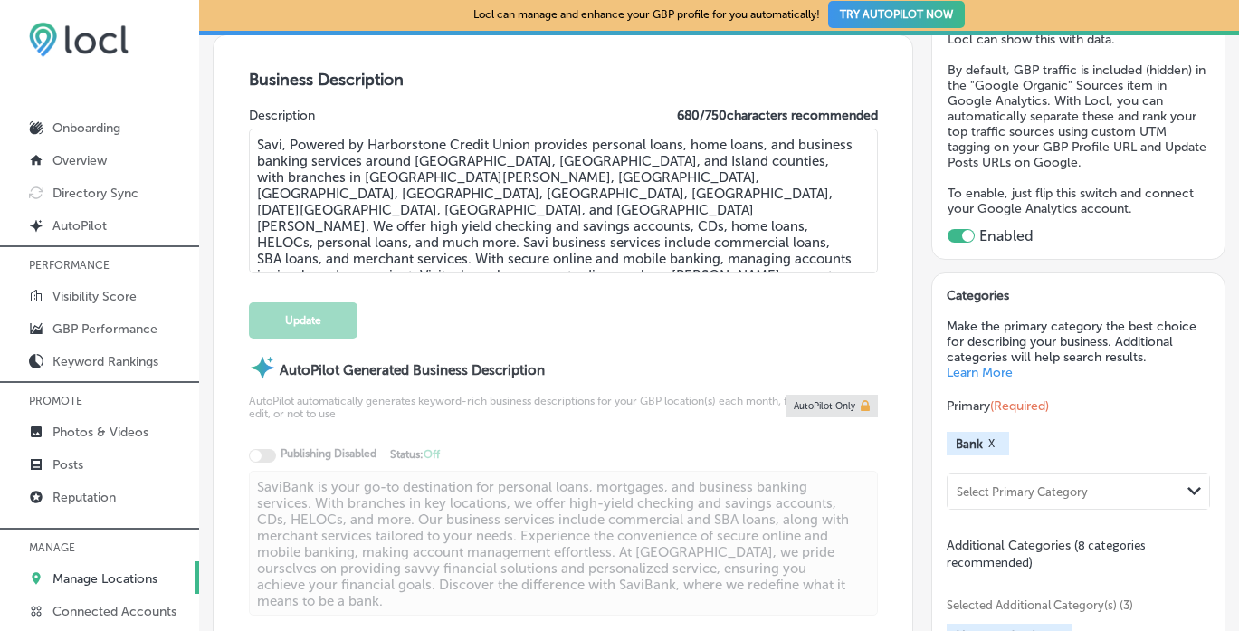
scroll to position [538, 0]
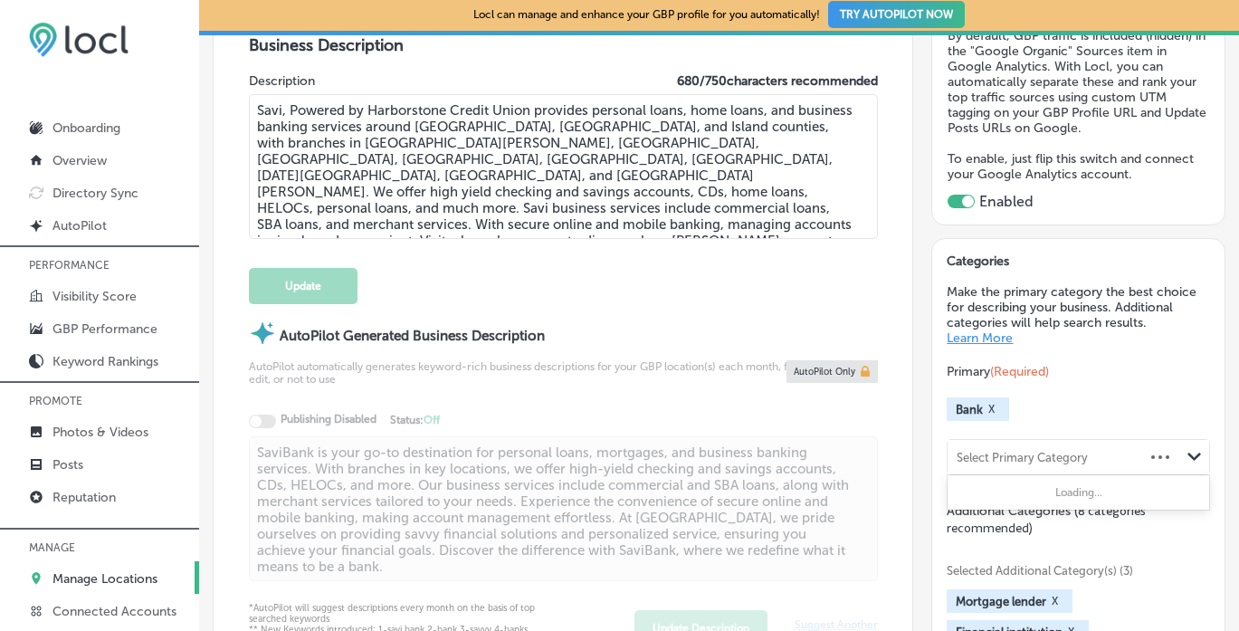
click at [1035, 452] on div "Select Primary Category" at bounding box center [1022, 458] width 131 height 14
click at [1022, 486] on label "Credit union" at bounding box center [998, 494] width 79 height 16
type input "Credit Union"
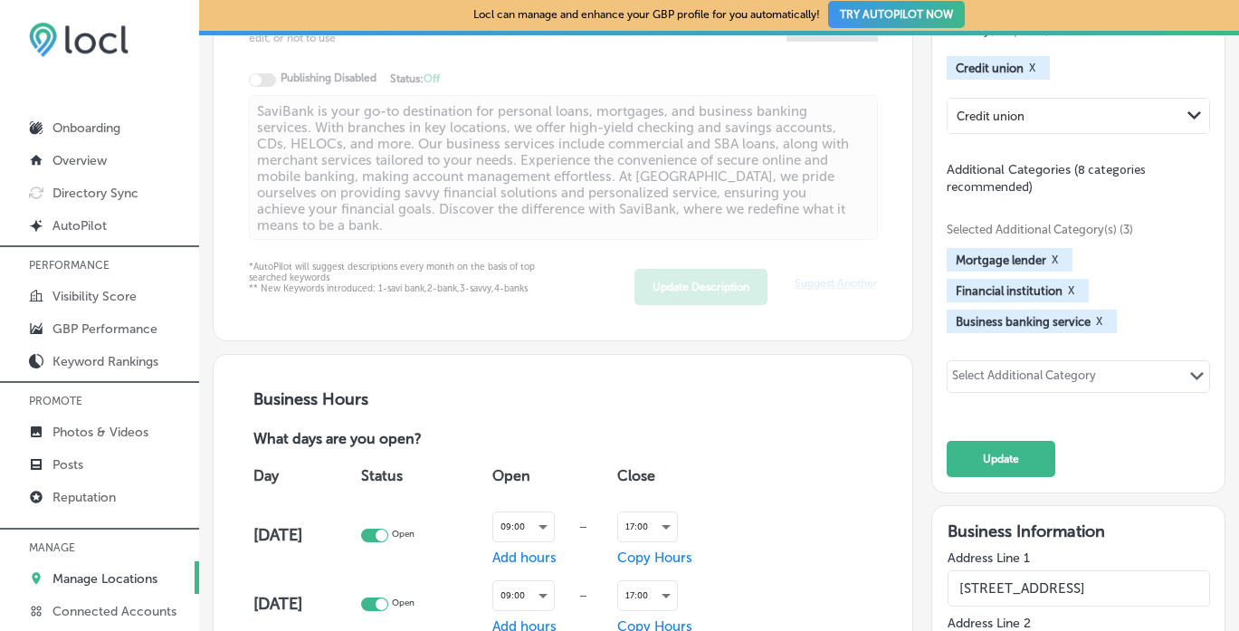
scroll to position [883, 0]
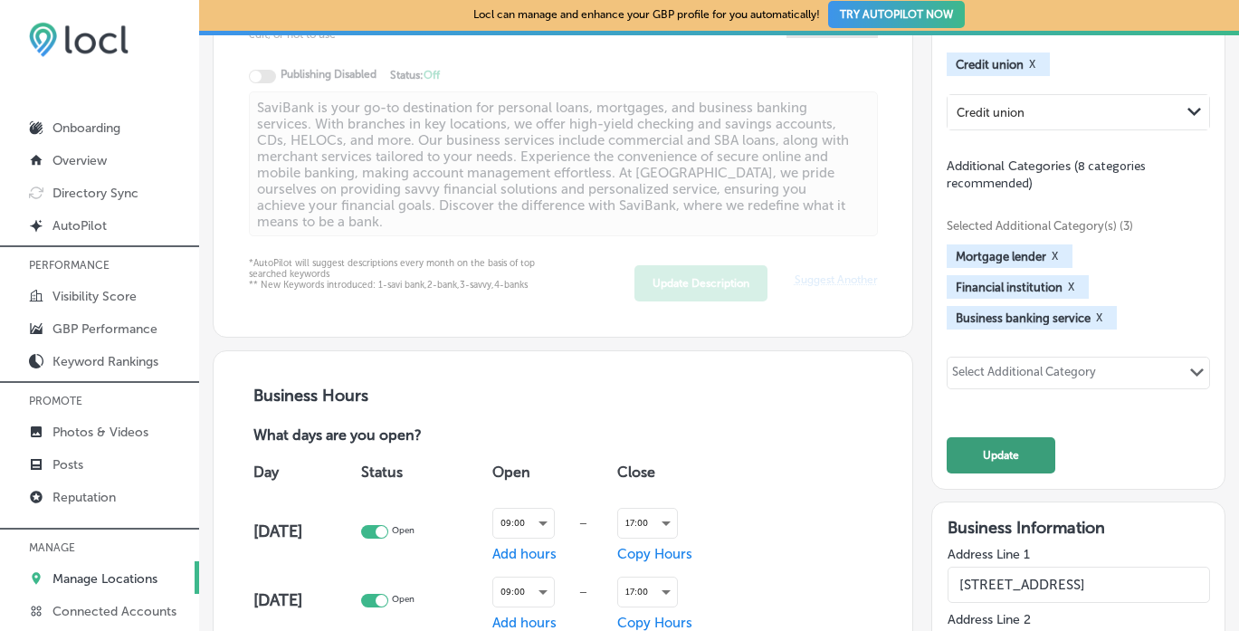
click at [1001, 449] on button "Update" at bounding box center [1001, 455] width 109 height 36
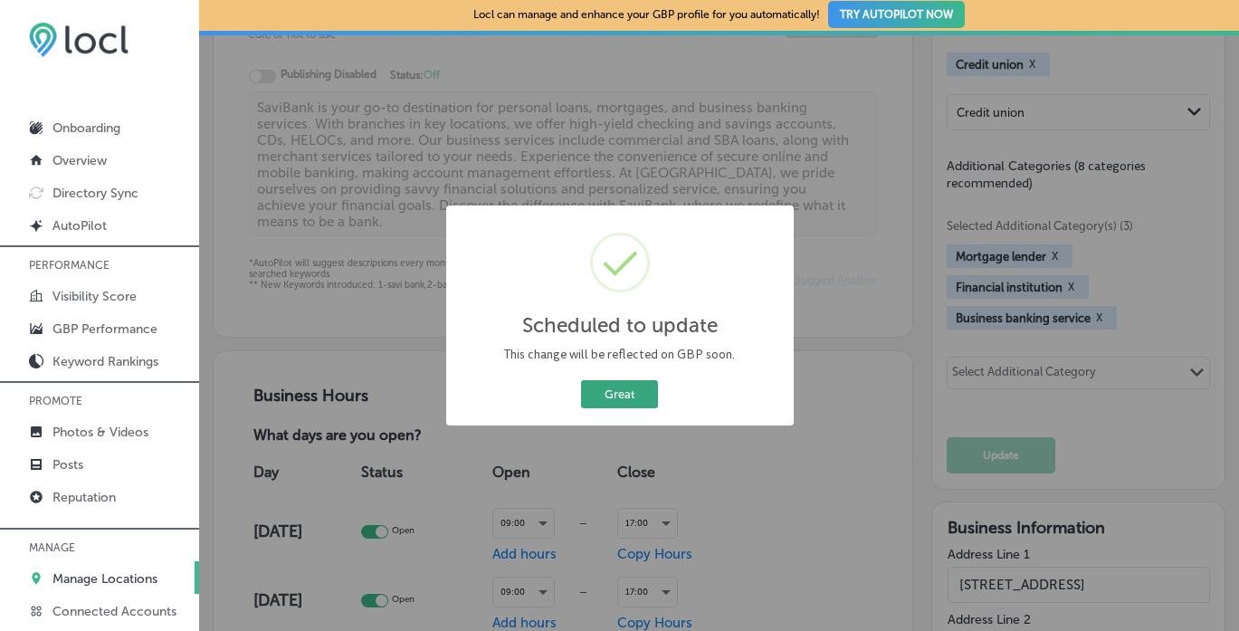
click at [622, 387] on button "Great" at bounding box center [619, 394] width 77 height 28
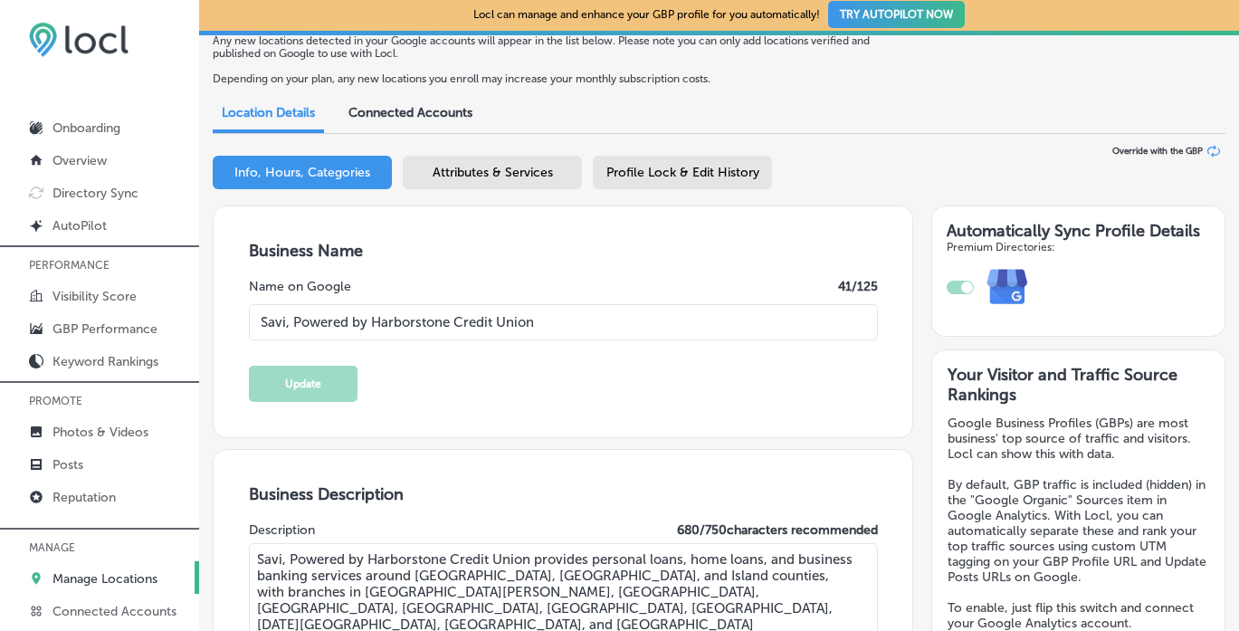
scroll to position [0, 0]
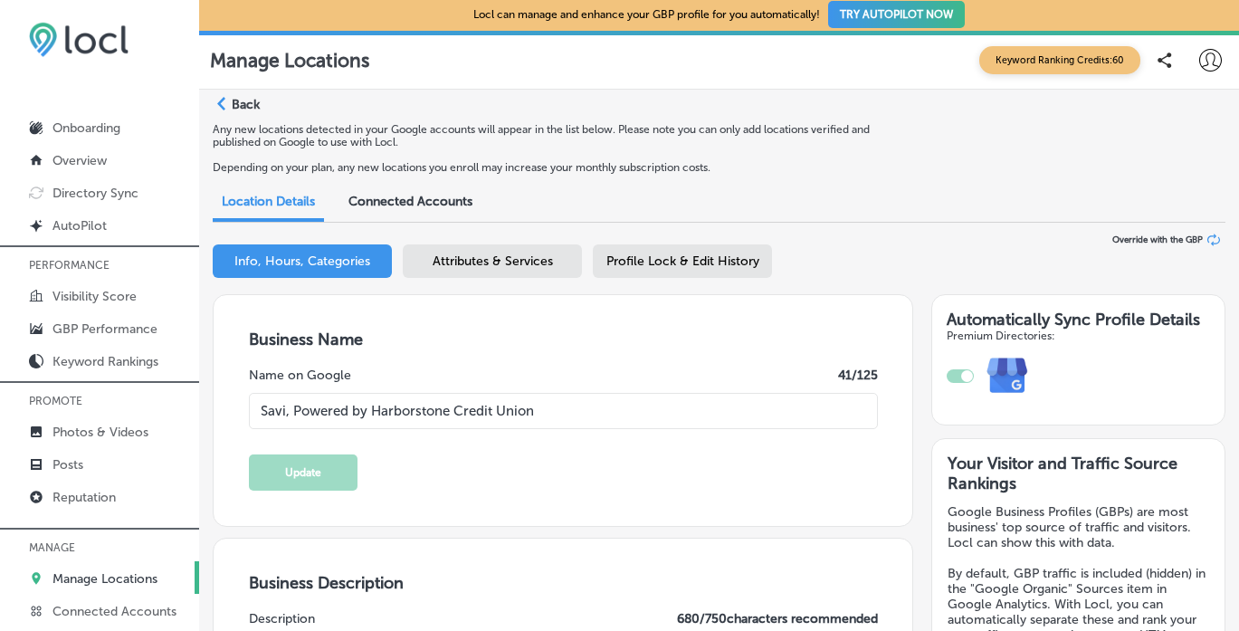
click at [225, 101] on div "Path Created with Sketch." at bounding box center [220, 104] width 14 height 14
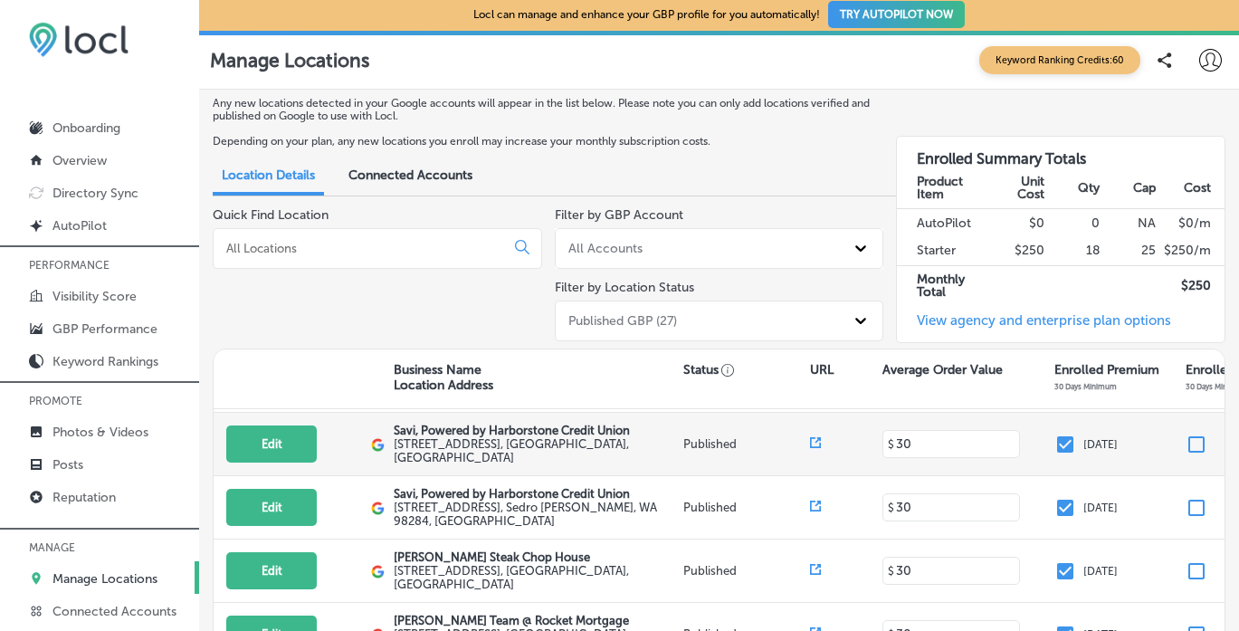
scroll to position [392, 0]
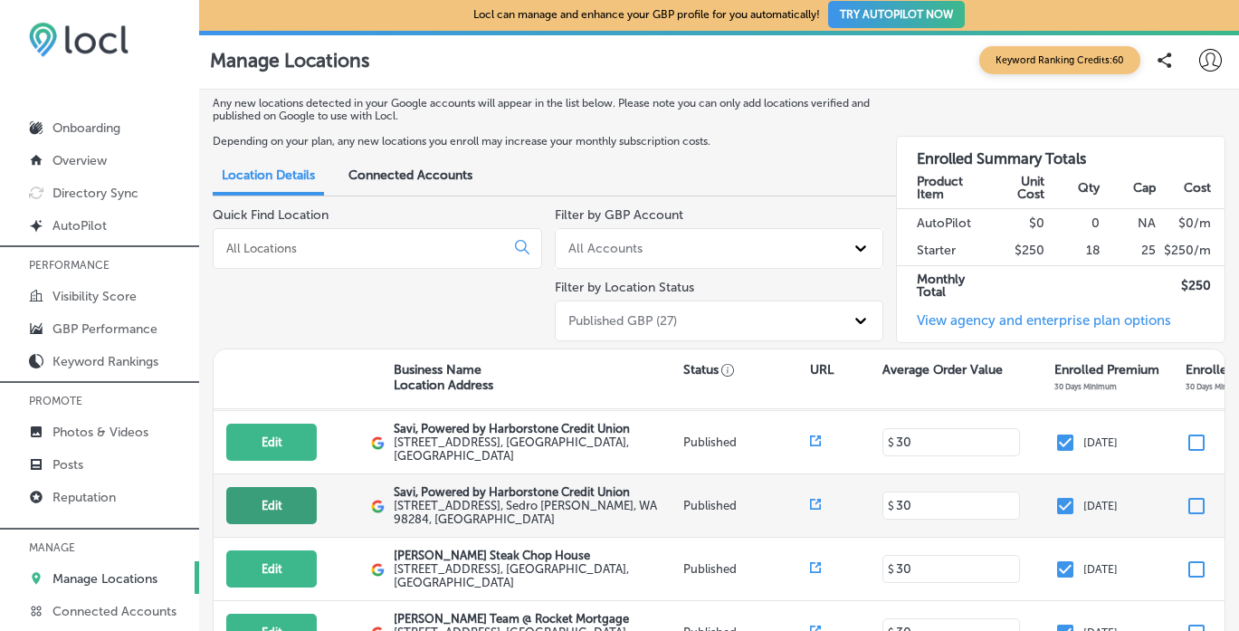
click at [295, 497] on button "Edit" at bounding box center [271, 505] width 91 height 37
select select "US"
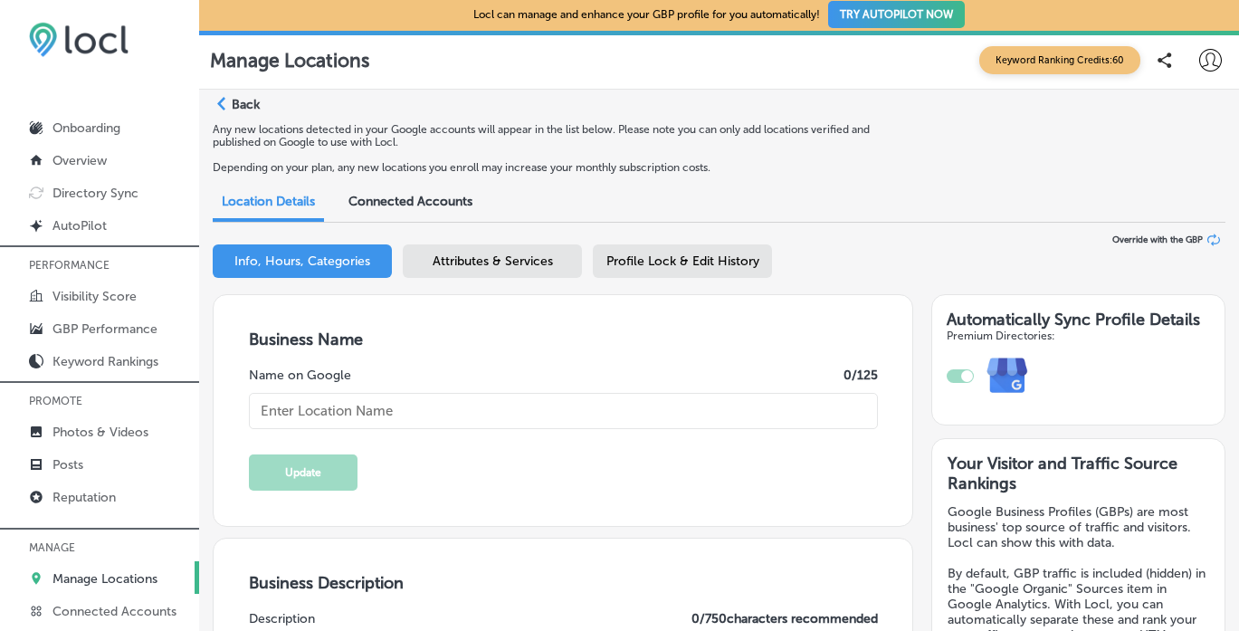
checkbox input "true"
type input "Savi, Powered by Harborstone Credit Union"
type input "[PHONE_NUMBER]"
type textarea "SaviBank is your trusted partner for personal loans, mortgages, and business ba…"
type input "[URL][DOMAIN_NAME]"
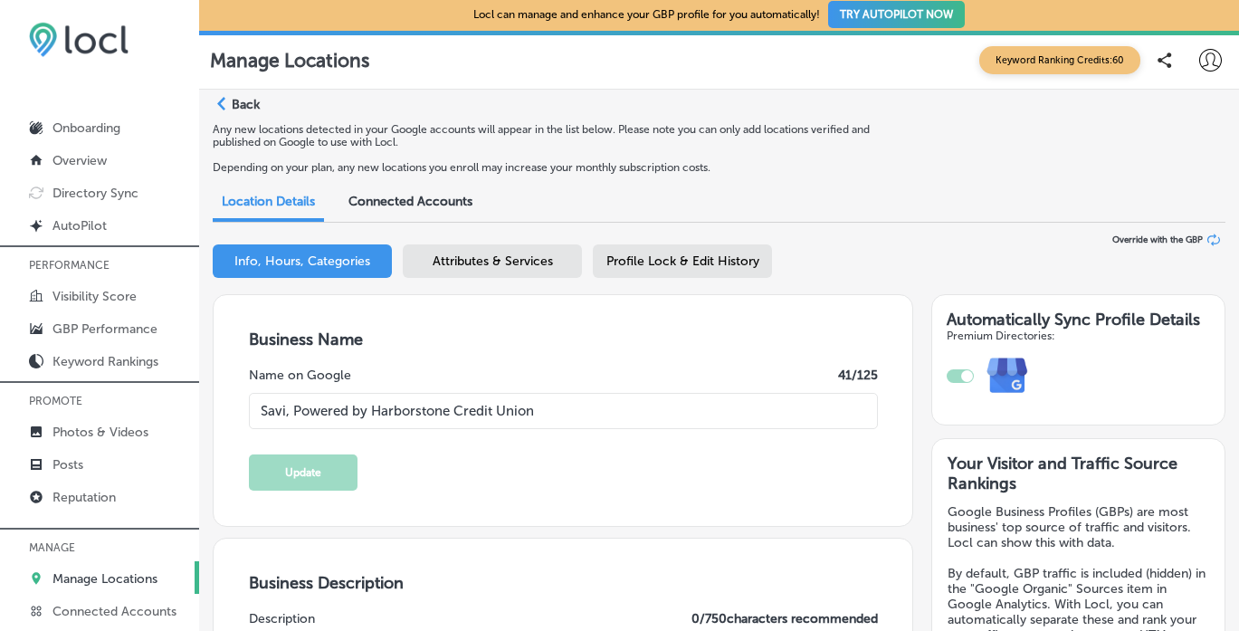
type input "[STREET_ADDRESS]"
type input "Sedro [PERSON_NAME]"
type input "98284"
type input "US"
type textarea "Savi, Powered by Harborstone Credit Union provides personal loans, home loans, …"
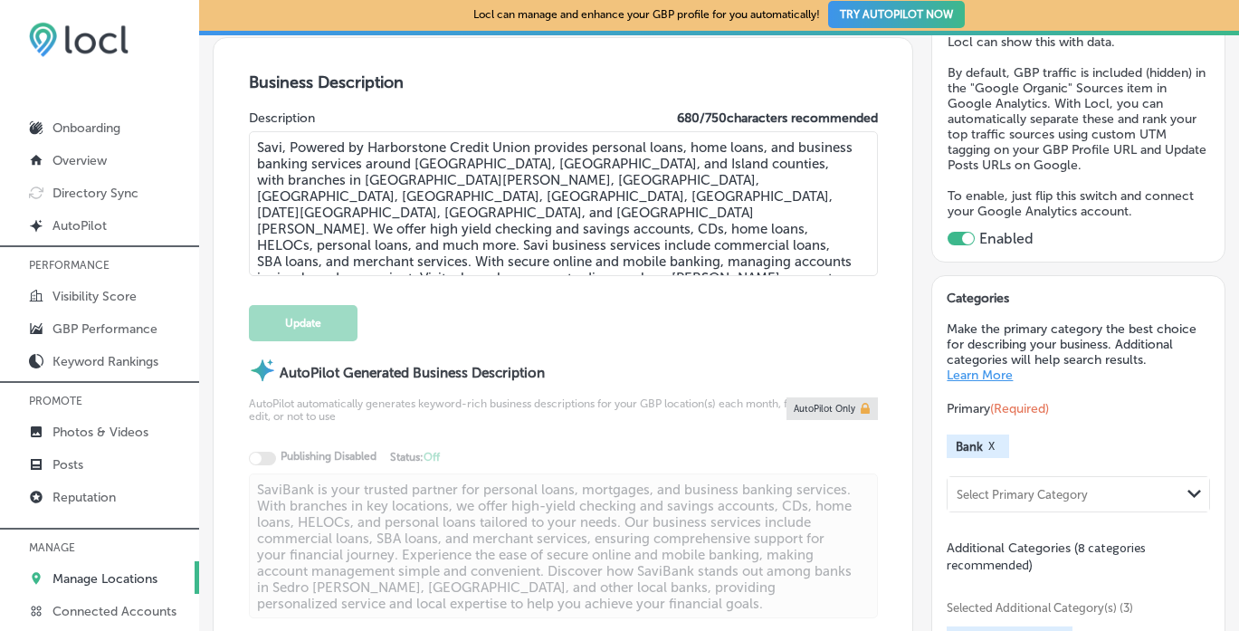
scroll to position [520, 0]
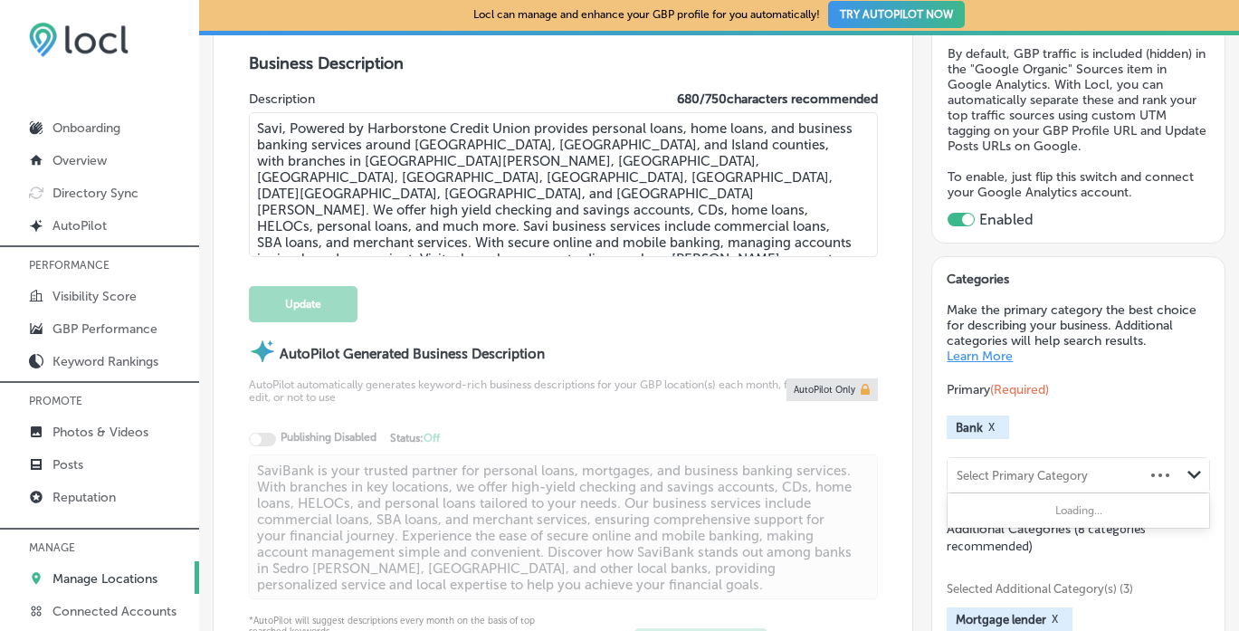
click at [1094, 471] on div "Select Primary Category" at bounding box center [1046, 476] width 196 height 24
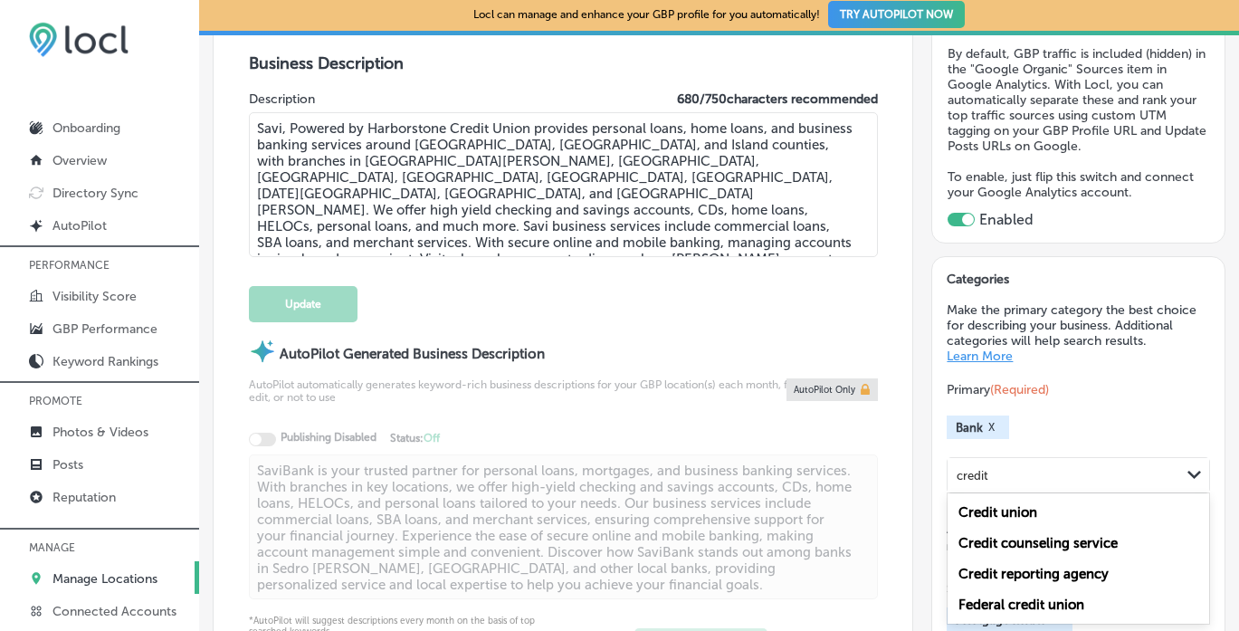
click at [1041, 502] on div "Credit union" at bounding box center [1078, 512] width 261 height 31
type input "credit"
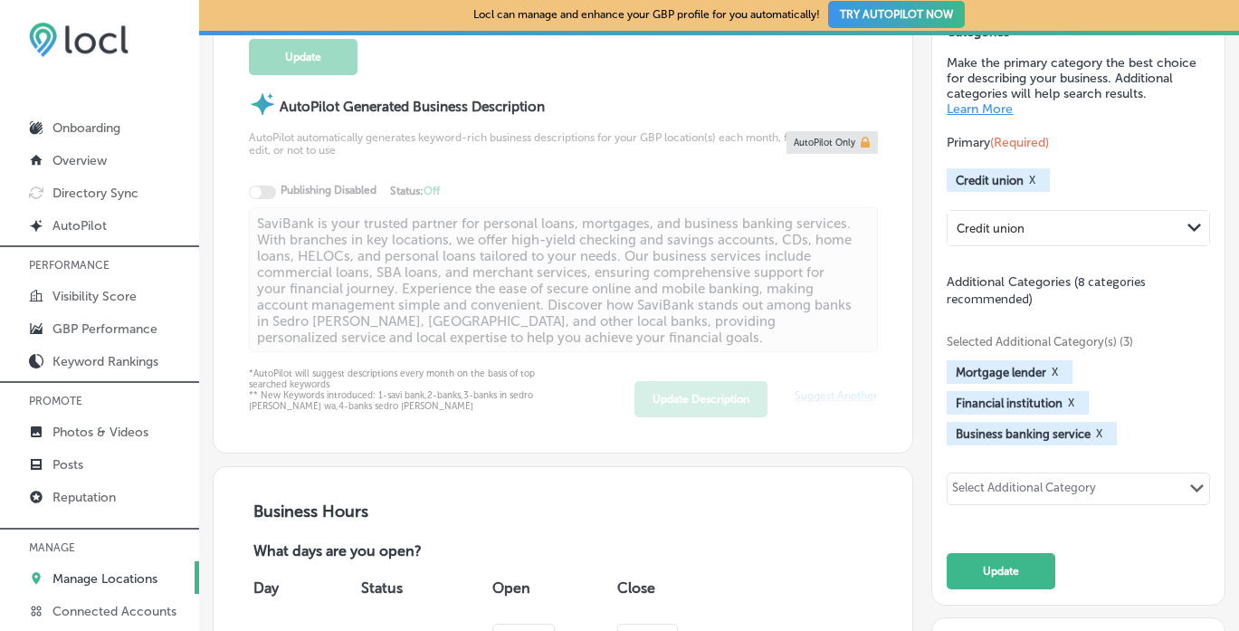
scroll to position [772, 0]
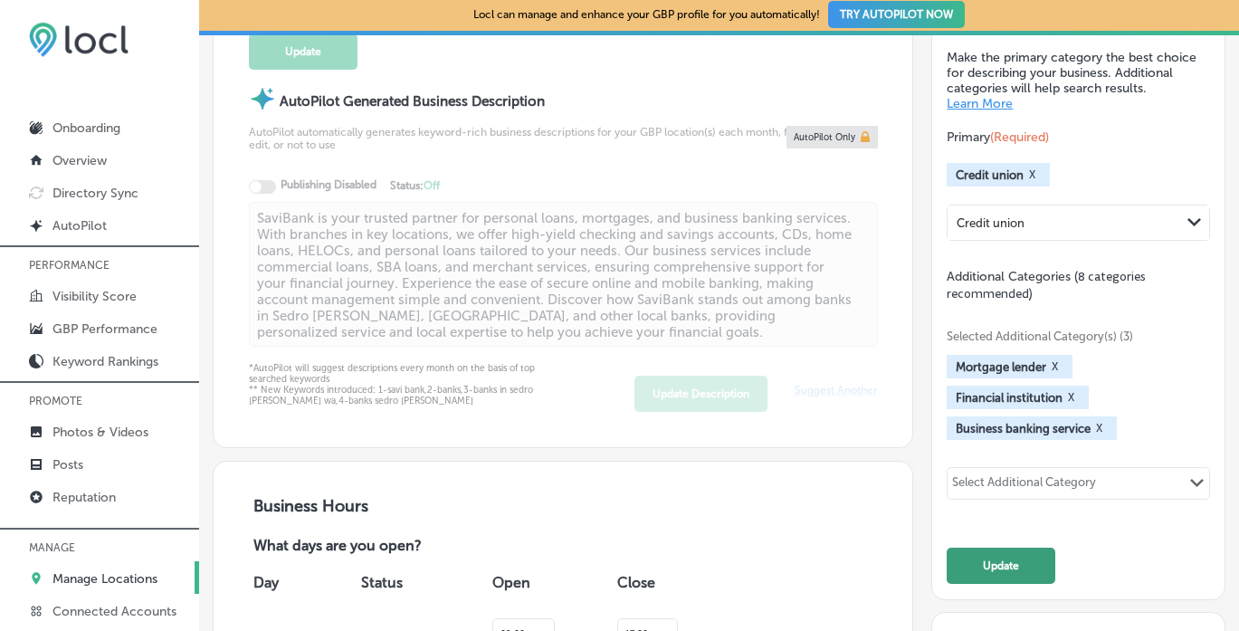
click at [1014, 559] on button "Update" at bounding box center [1001, 566] width 109 height 36
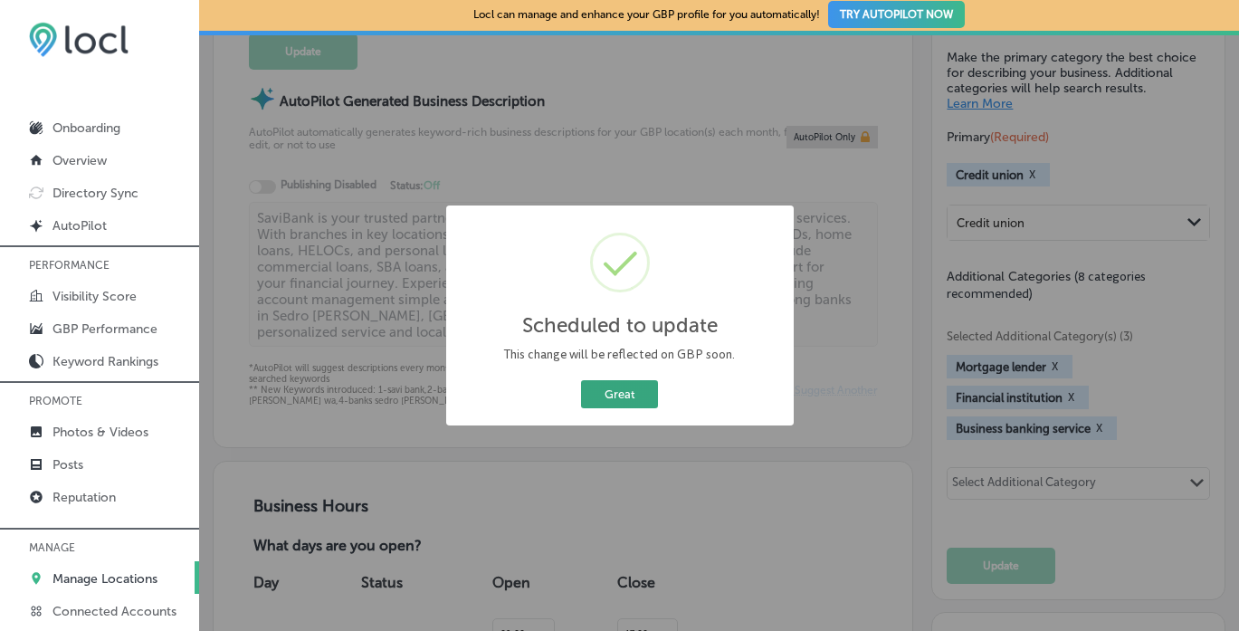
click at [617, 395] on button "Great" at bounding box center [619, 394] width 77 height 28
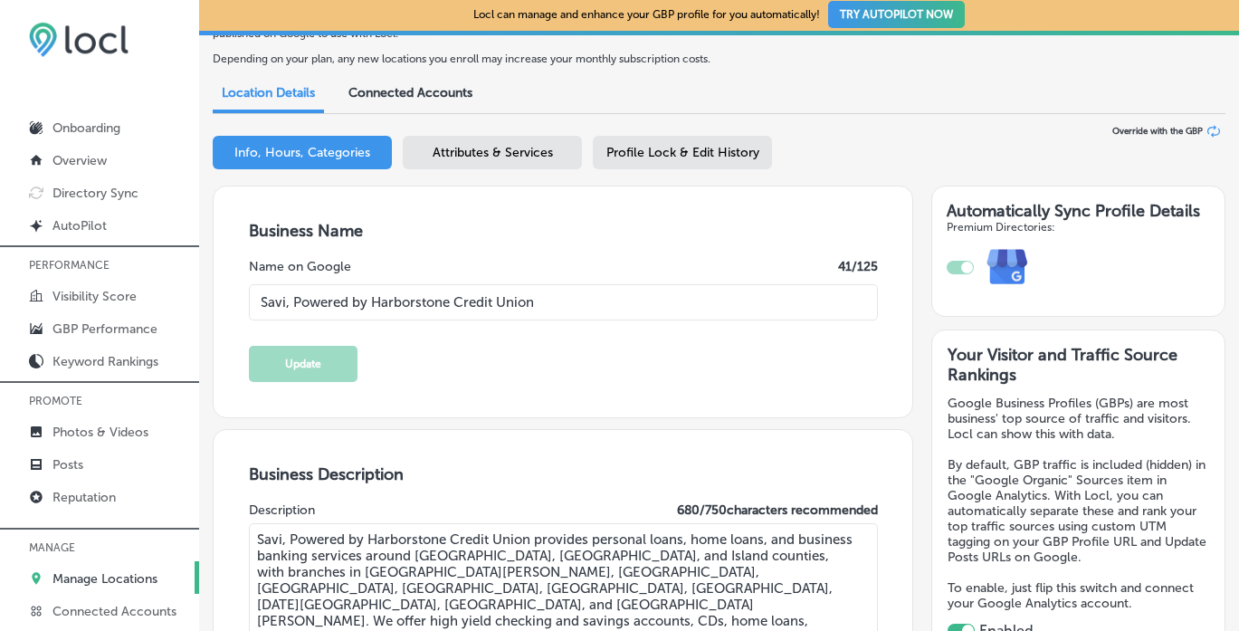
scroll to position [0, 0]
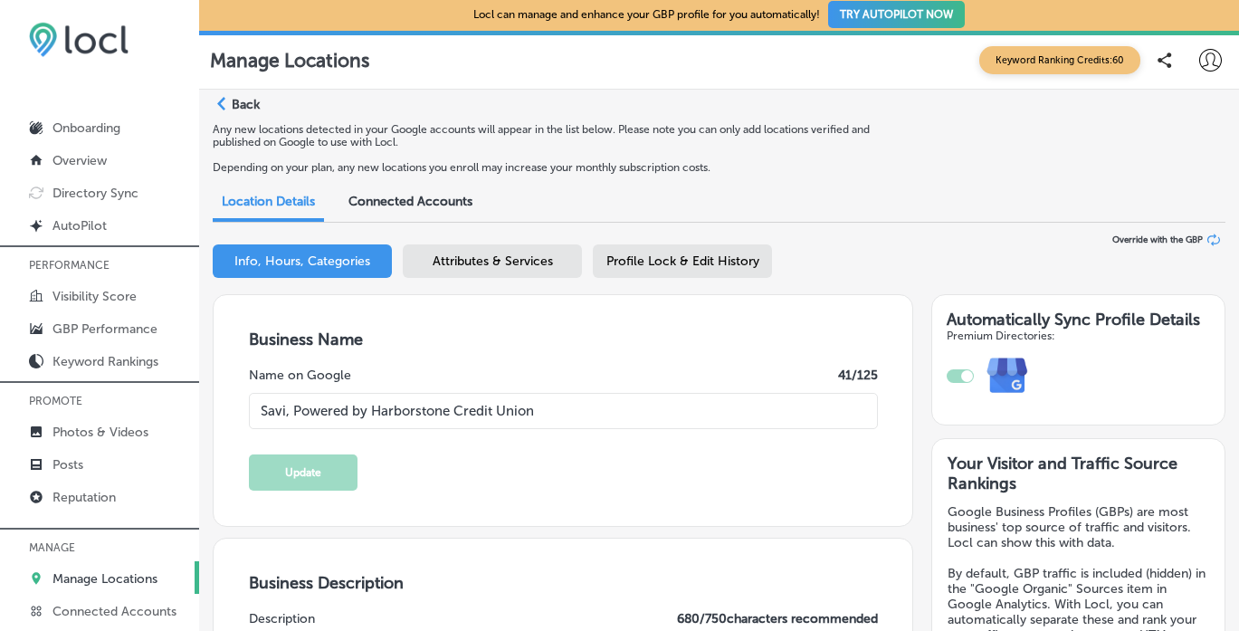
click at [223, 104] on icon "Path Created with Sketch." at bounding box center [221, 104] width 8 height 14
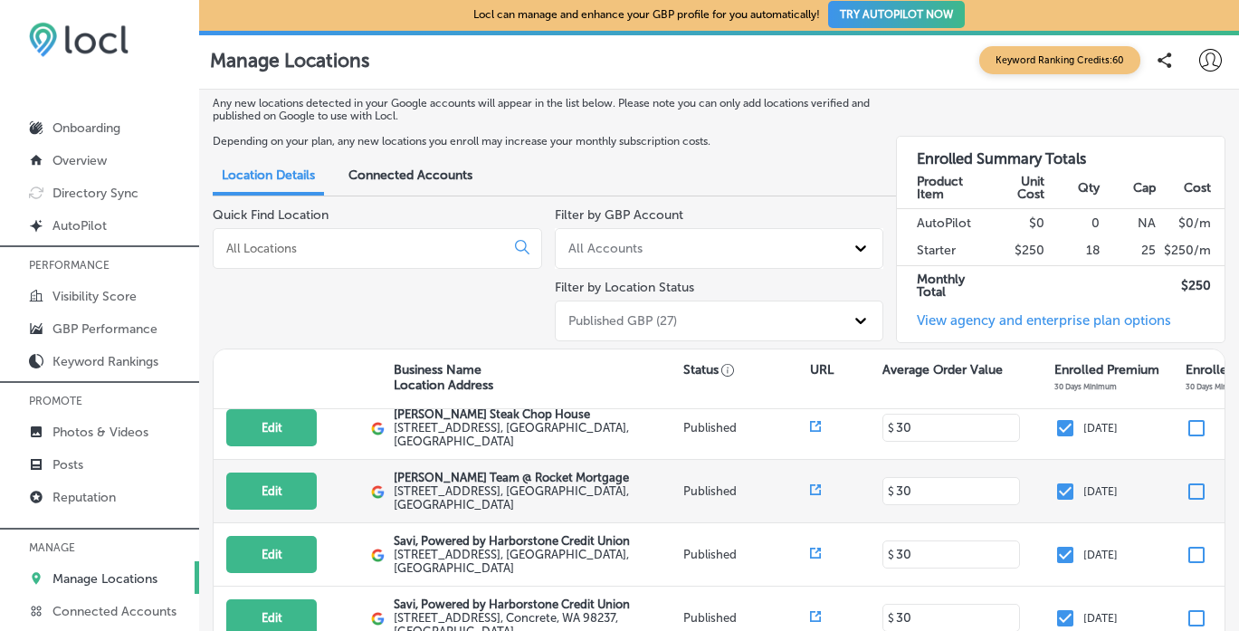
scroll to position [539, 0]
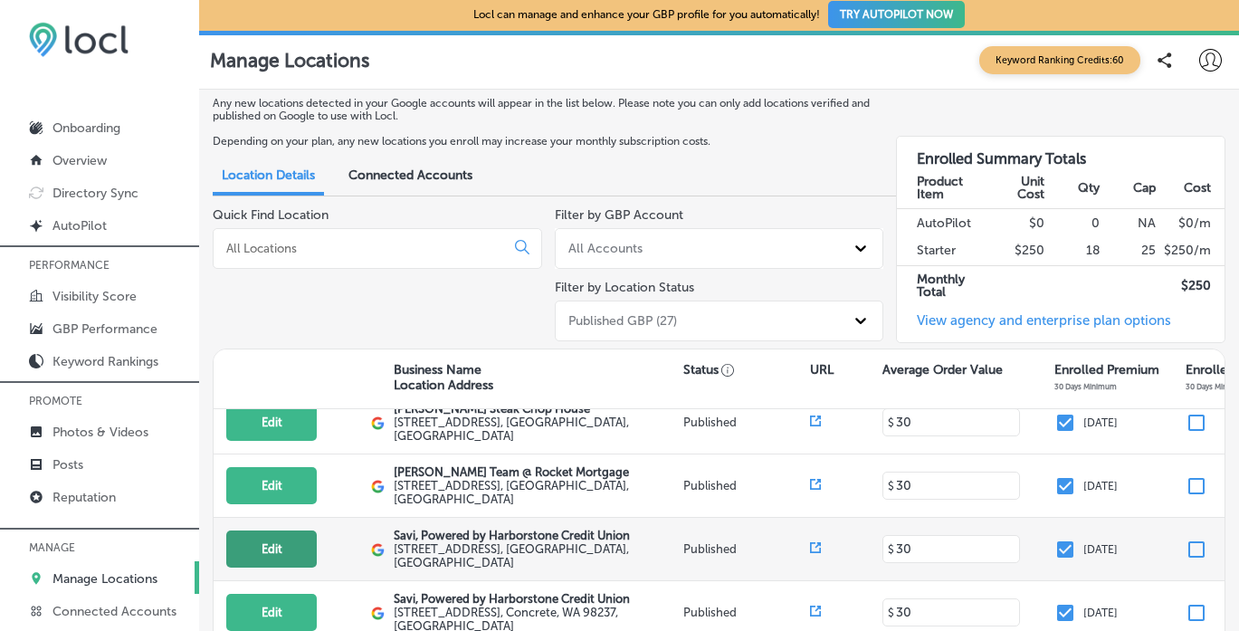
click at [294, 531] on button "Edit" at bounding box center [271, 549] width 91 height 37
select select "US"
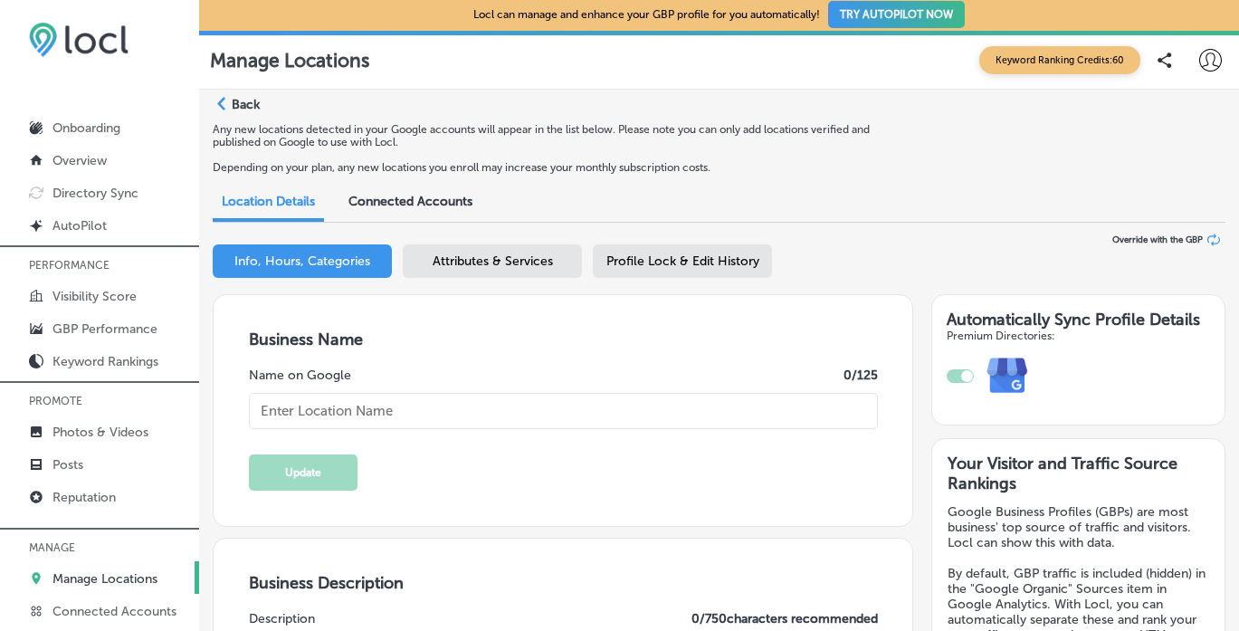
checkbox input "true"
type textarea "SaviBank is your go-to financial partner, offering a range of services from per…"
type textarea "Savi, Powered by Harborstone Credit Union provides personal loans, home loans, …"
type input "[STREET_ADDRESS]"
type input "[GEOGRAPHIC_DATA]"
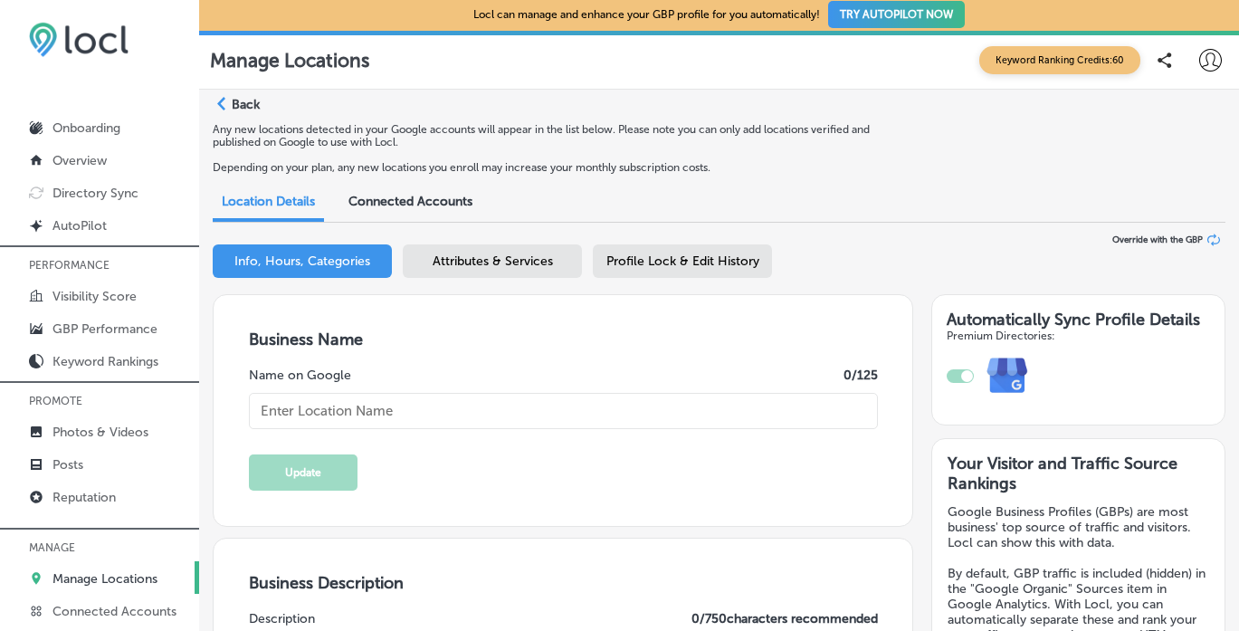
type input "98233"
type input "US"
type input "[URL][DOMAIN_NAME]"
type input "Savi, Powered by Harborstone Credit Union"
type input "[PHONE_NUMBER]"
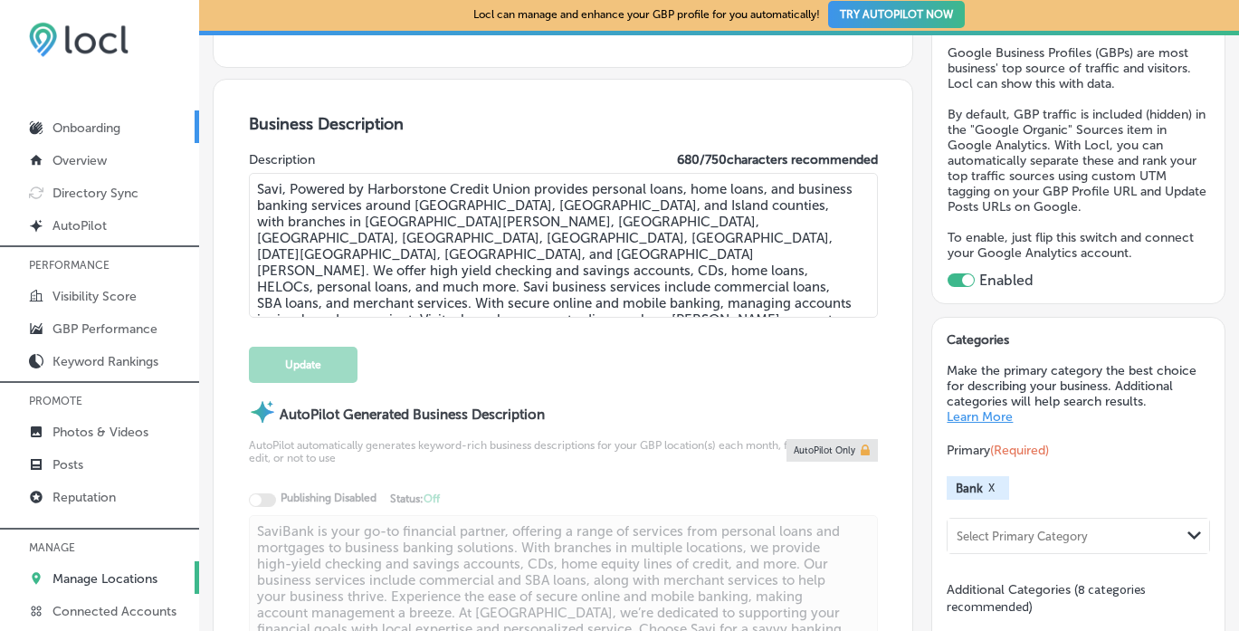
scroll to position [462, 0]
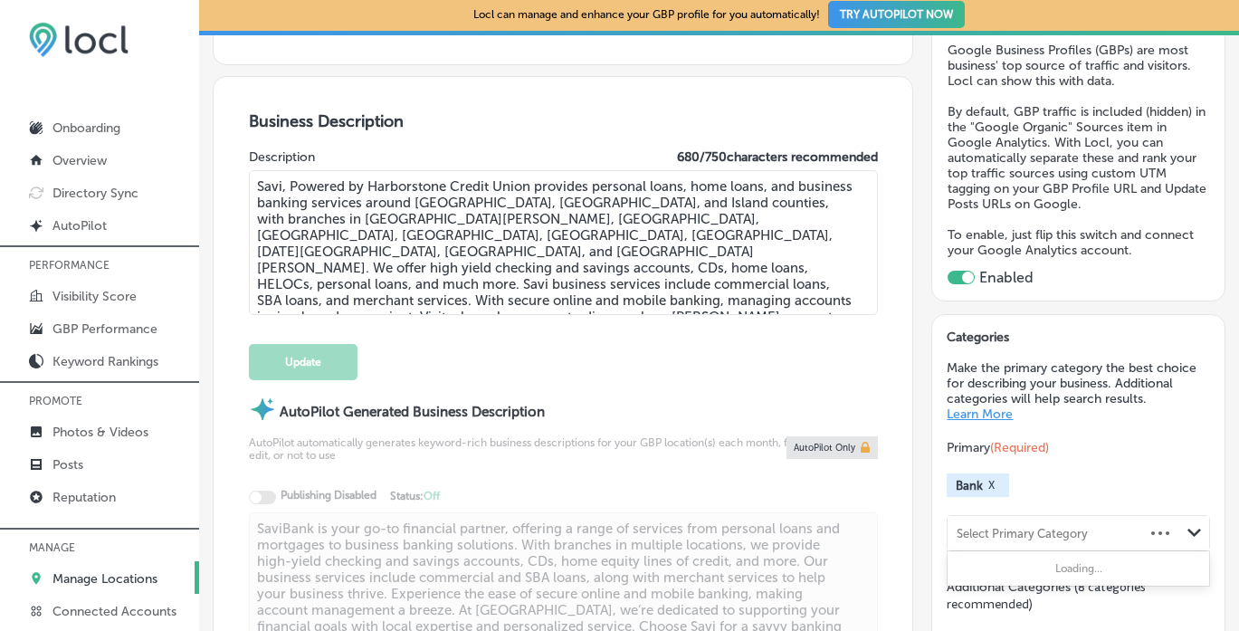
click at [988, 527] on div "Select Primary Category" at bounding box center [1022, 534] width 131 height 14
click at [1048, 558] on div "Credit union" at bounding box center [1078, 570] width 261 height 31
type input "credit union"
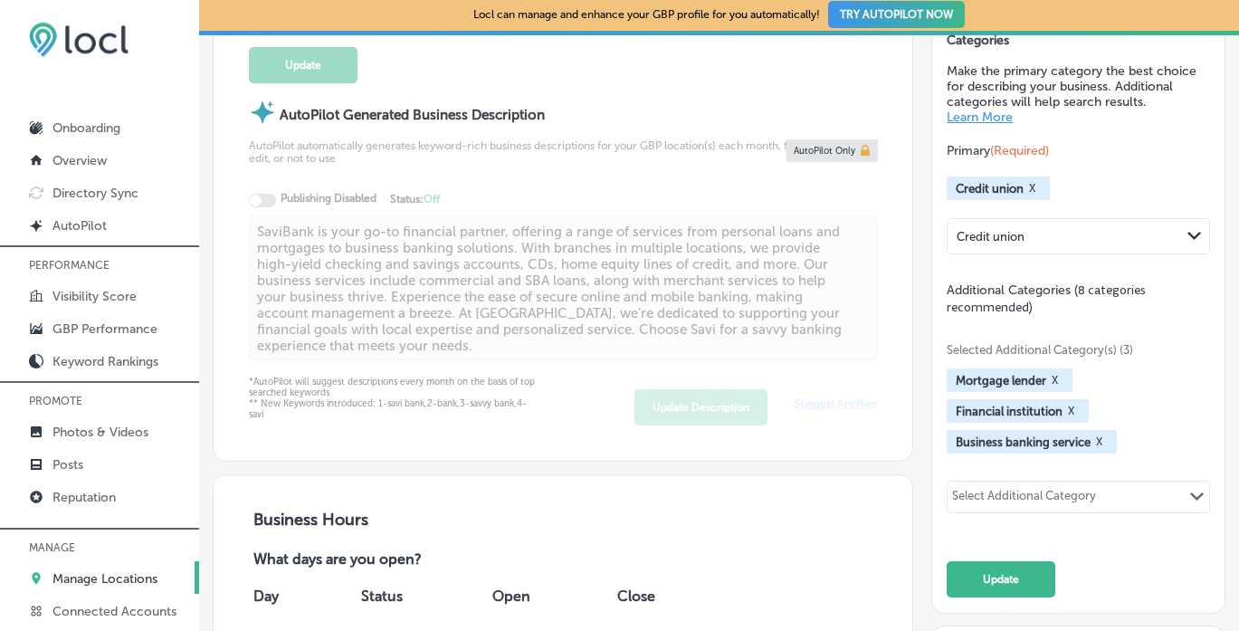
scroll to position [761, 0]
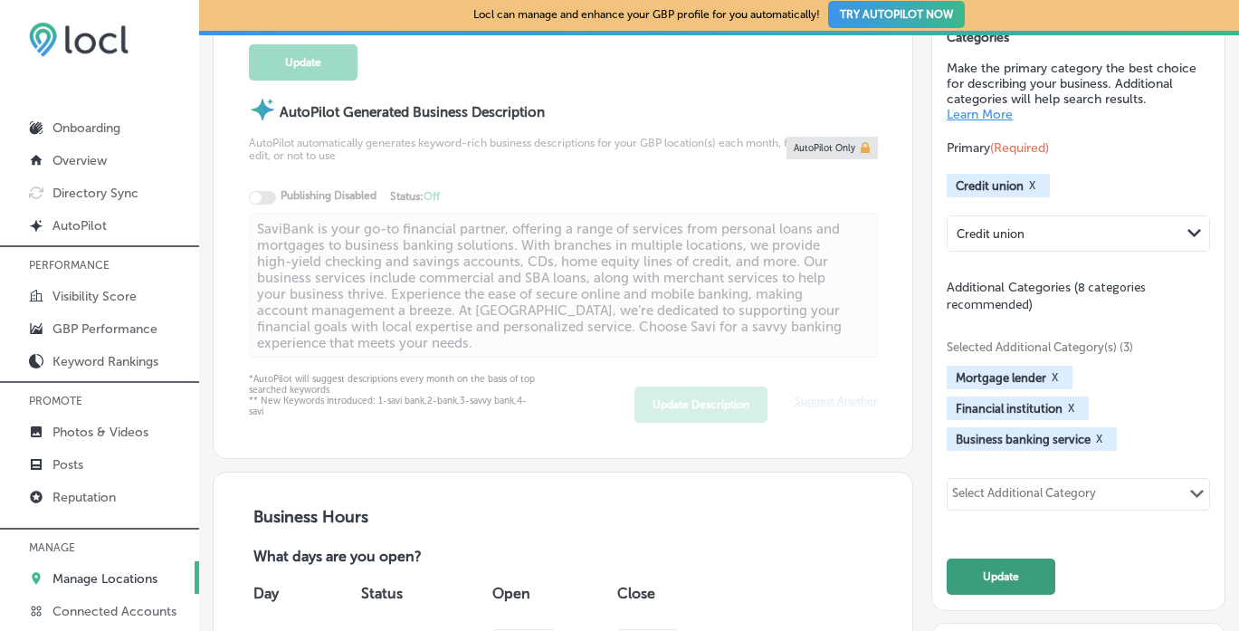
click at [1015, 573] on button "Update" at bounding box center [1001, 577] width 109 height 36
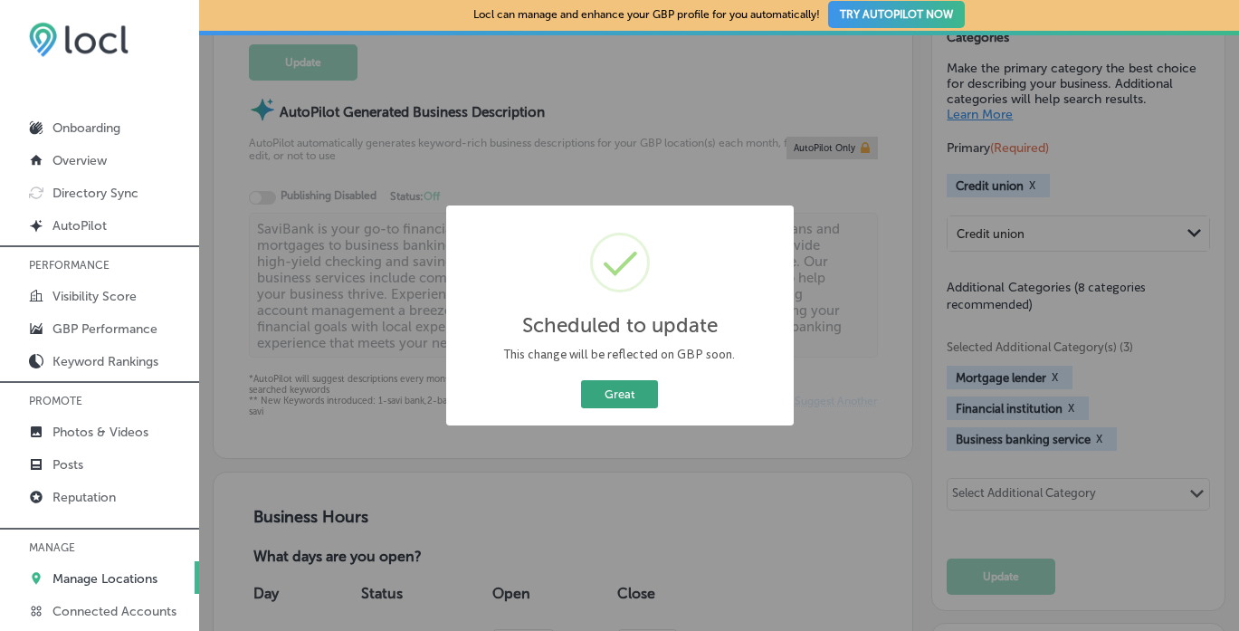
click at [614, 396] on button "Great" at bounding box center [619, 394] width 77 height 28
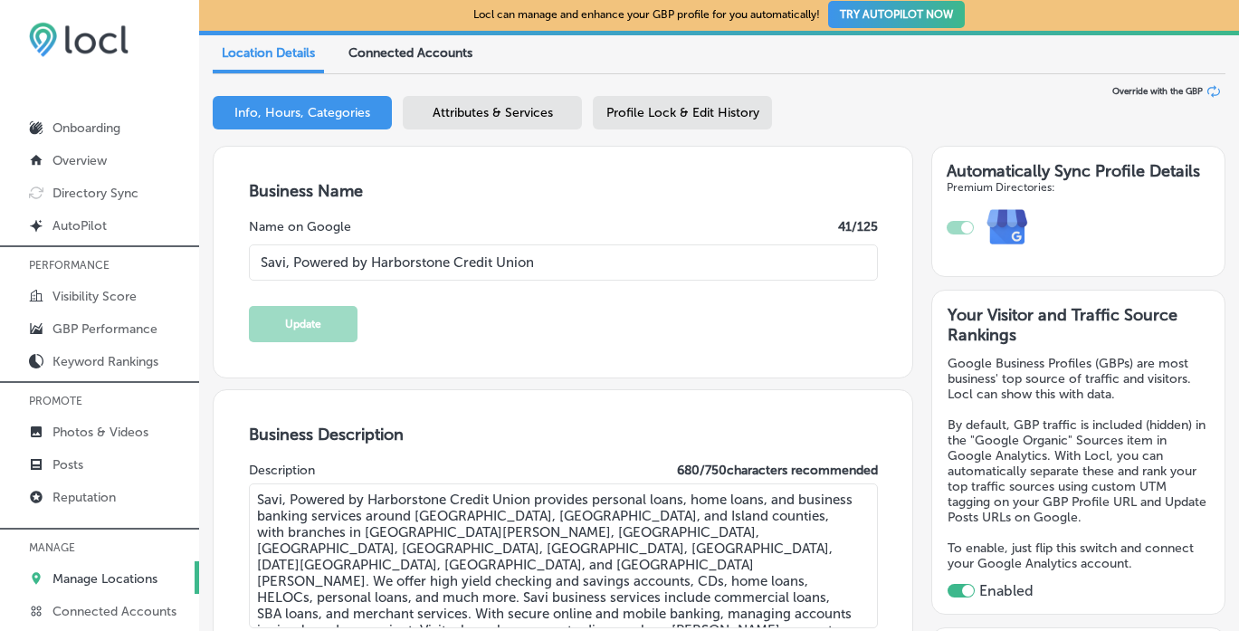
scroll to position [0, 0]
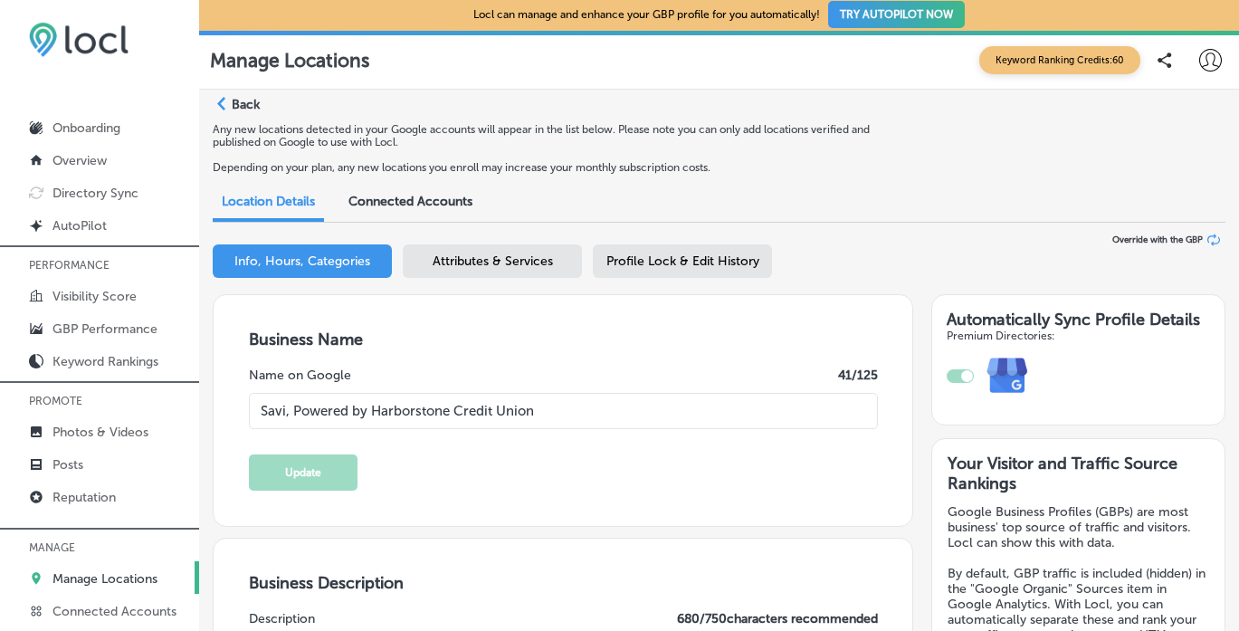
click at [218, 97] on icon "Path Created with Sketch." at bounding box center [221, 104] width 8 height 14
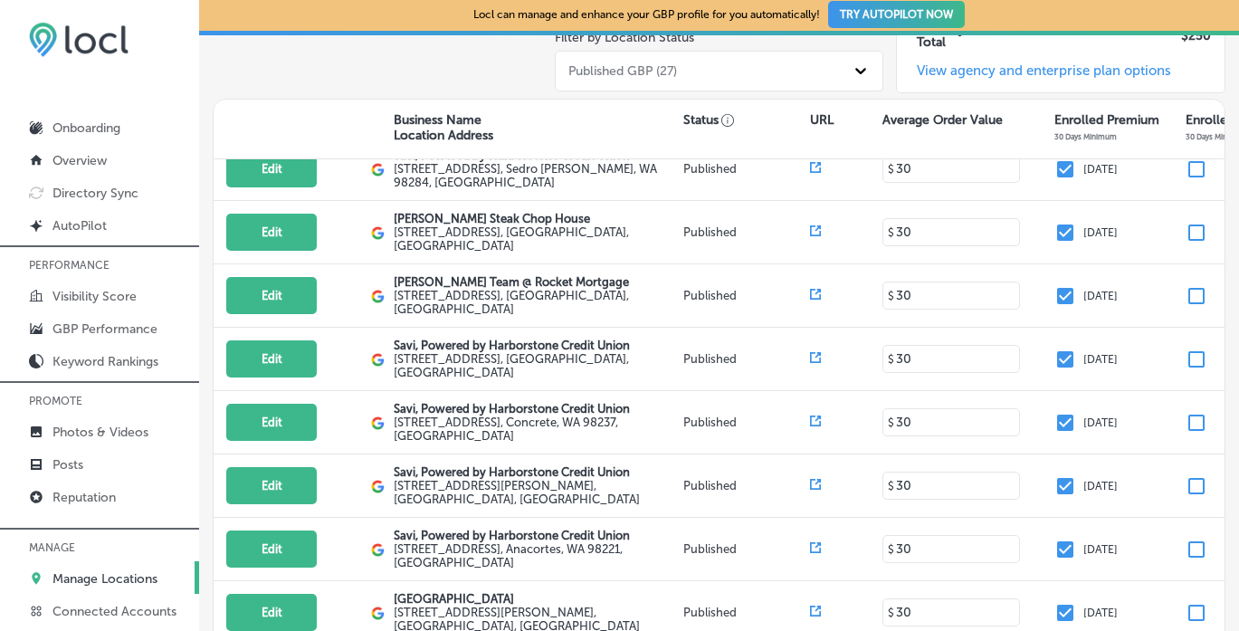
scroll to position [490, 0]
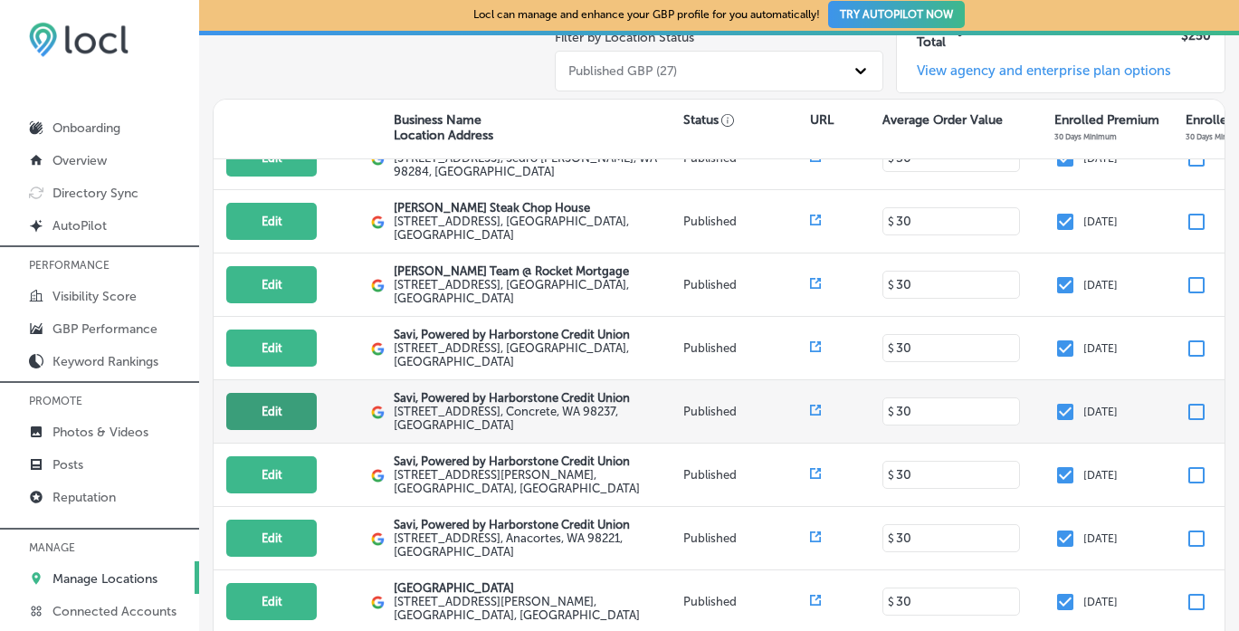
click at [290, 393] on button "Edit" at bounding box center [271, 411] width 91 height 37
select select "US"
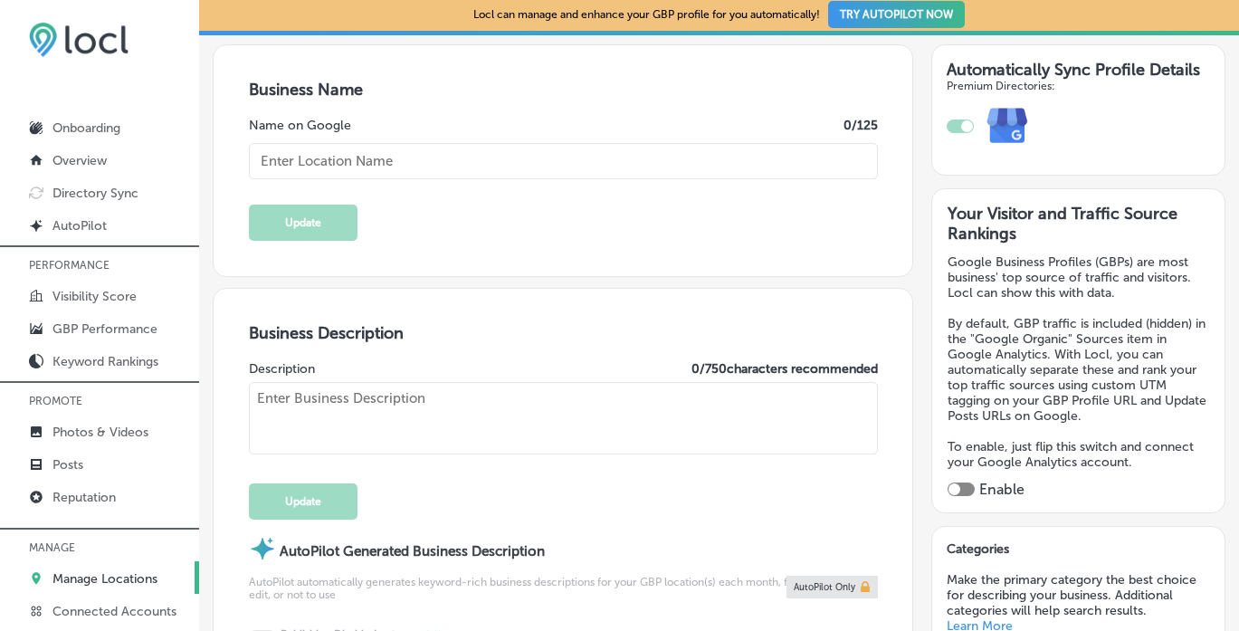
scroll to position [275, 0]
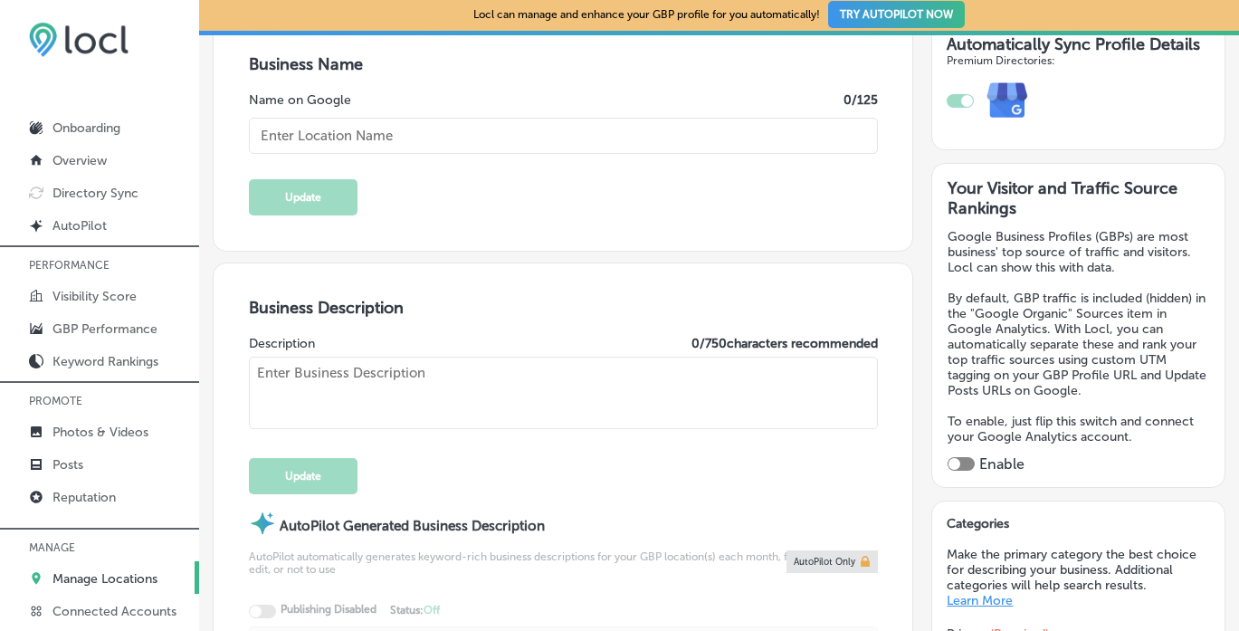
type textarea "SaviBank is your trusted partner for personal and business banking solutions. W…"
type textarea "Savi, Powered by Harborstone Credit Union provides personal loans, home loans, …"
checkbox input "true"
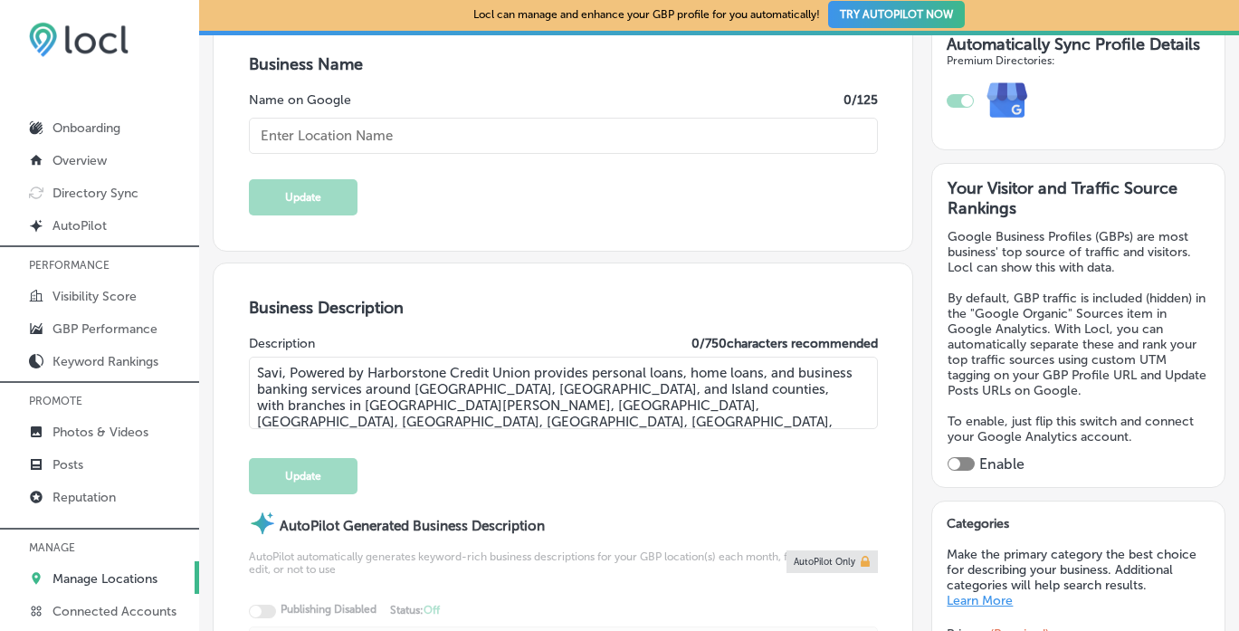
type input "[PHONE_NUMBER]"
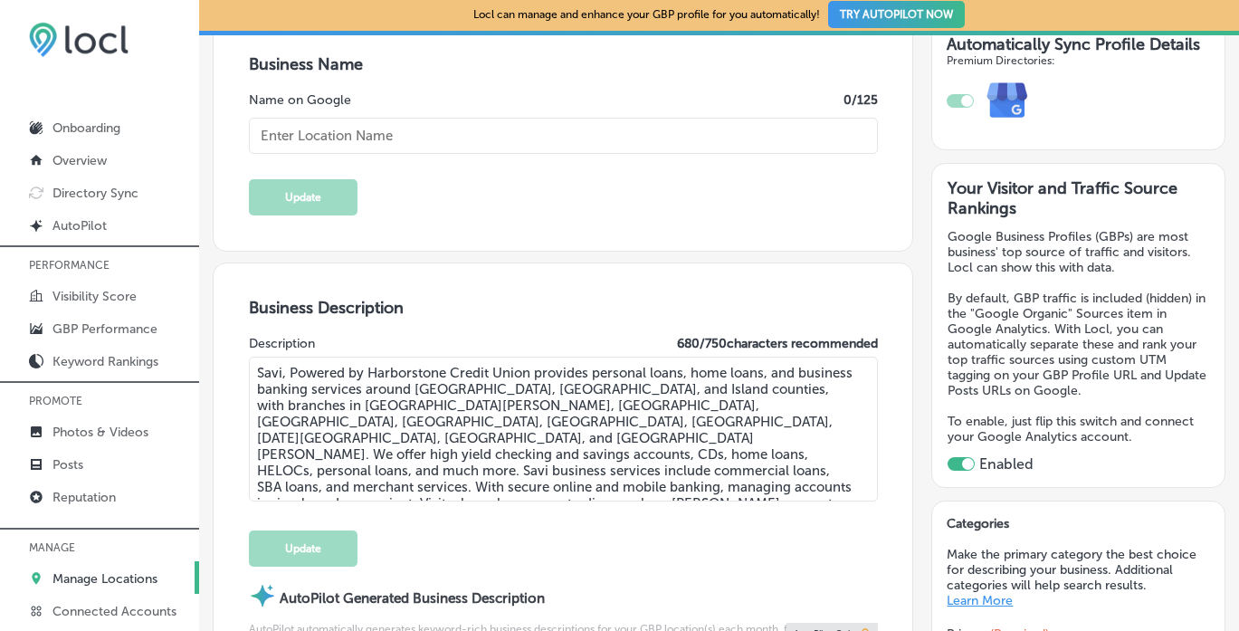
type input "[URL][DOMAIN_NAME]"
type input "Savi, Powered by Harborstone Credit Union"
type input "[STREET_ADDRESS]"
type input "Concrete"
type input "98237"
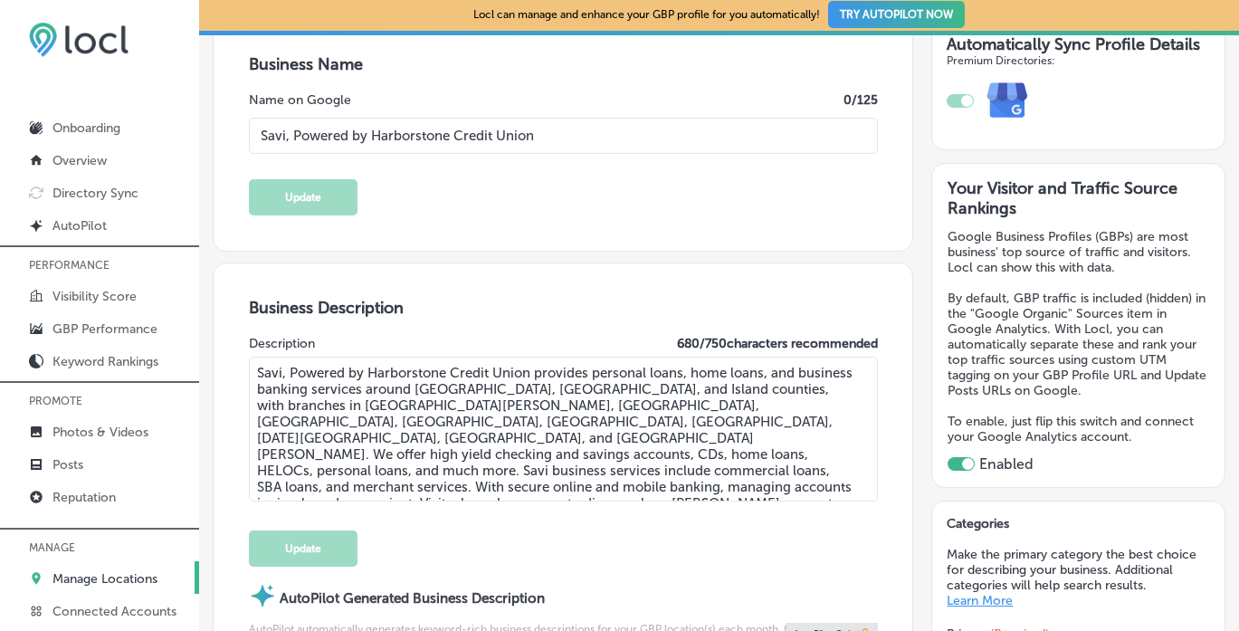
type input "US"
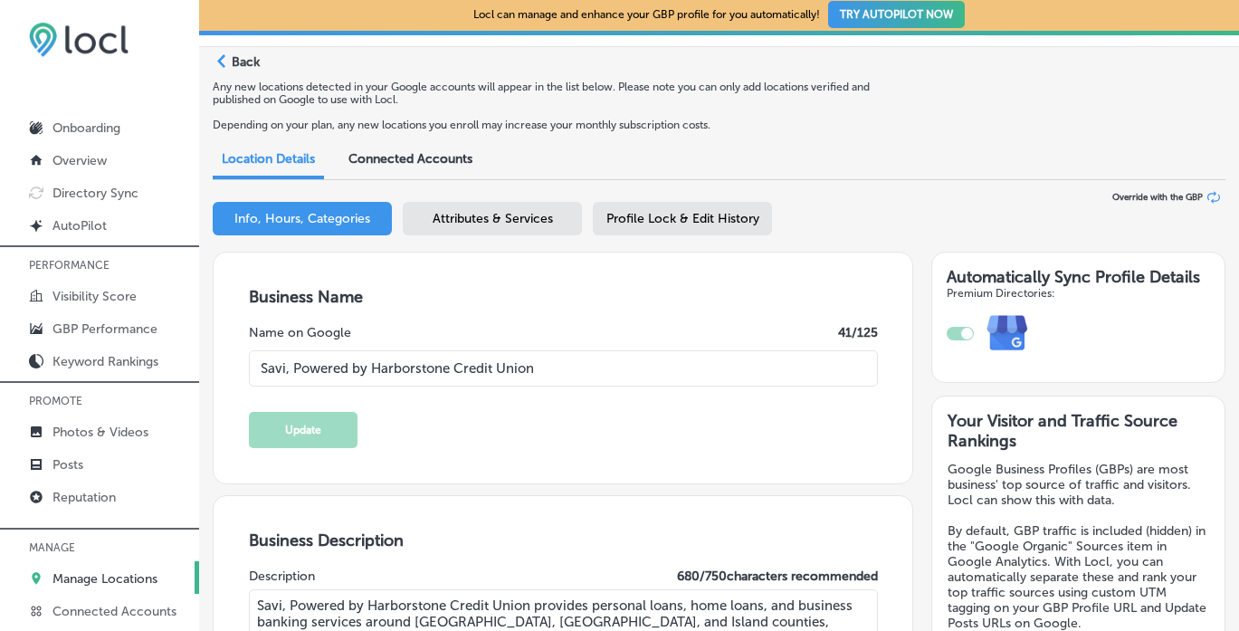
scroll to position [0, 0]
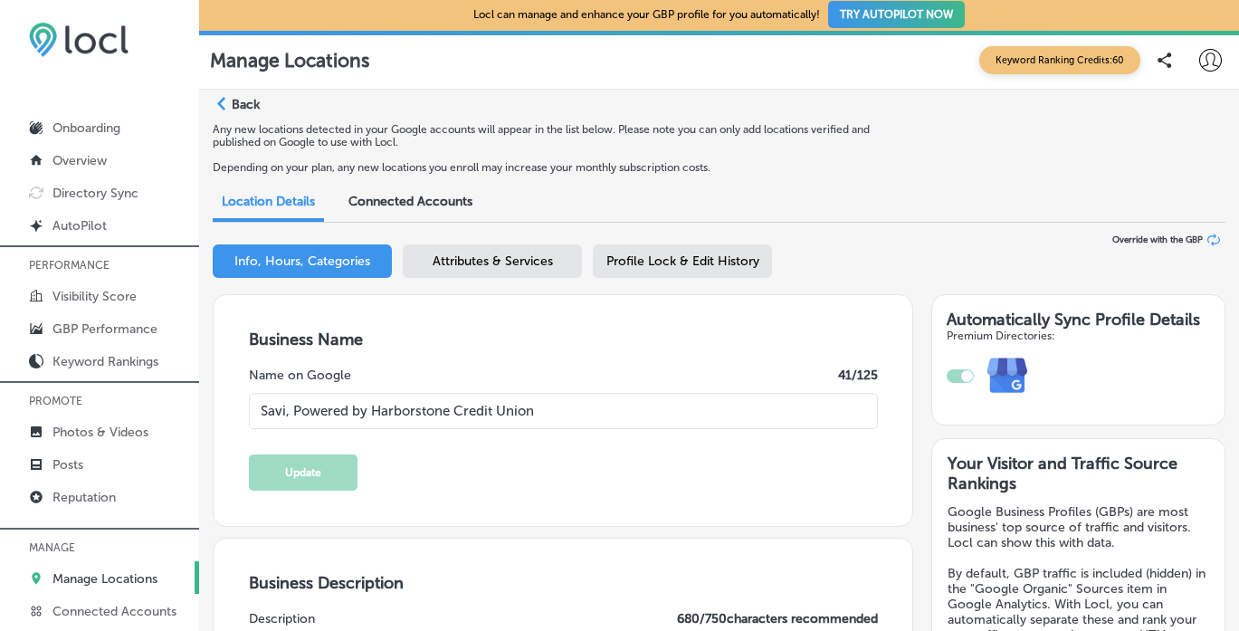
click at [227, 113] on div "Path Created with Sketch. Back" at bounding box center [236, 110] width 47 height 26
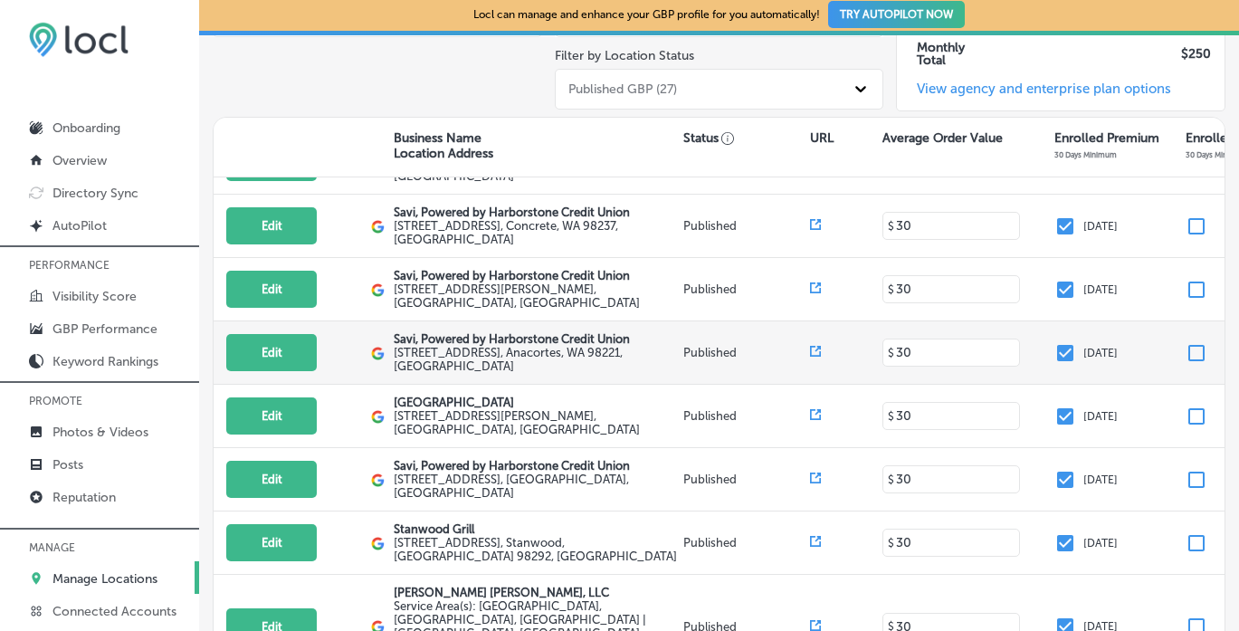
scroll to position [707, 0]
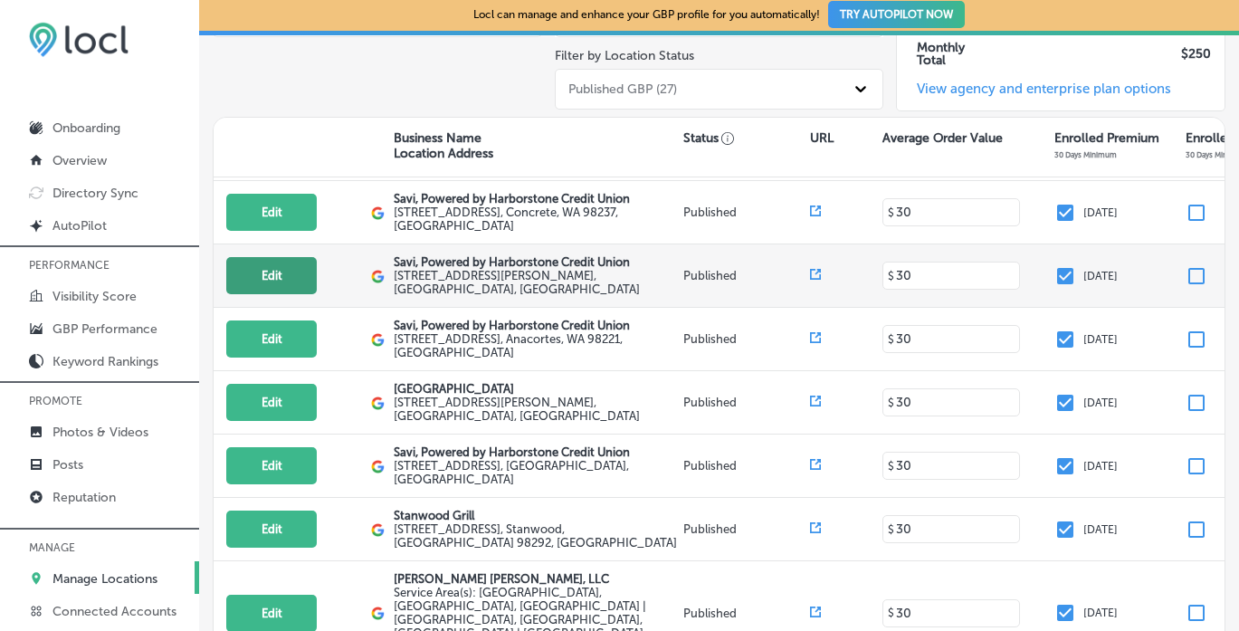
click at [272, 258] on button "Edit" at bounding box center [271, 275] width 91 height 37
select select "US"
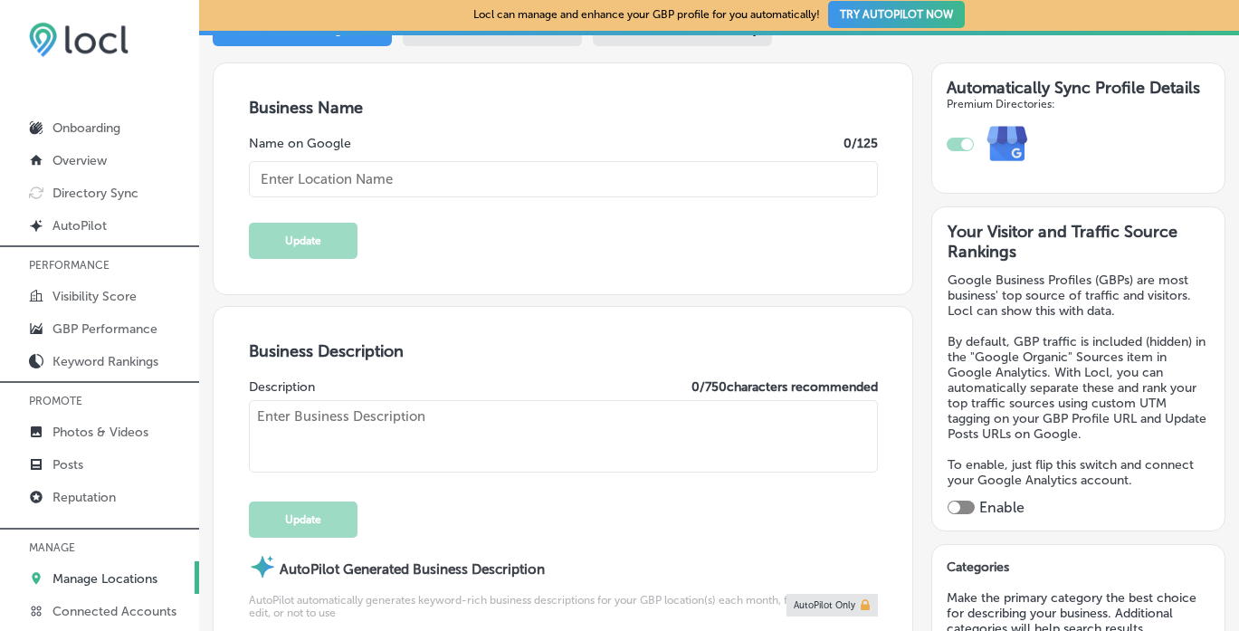
scroll to position [257, 0]
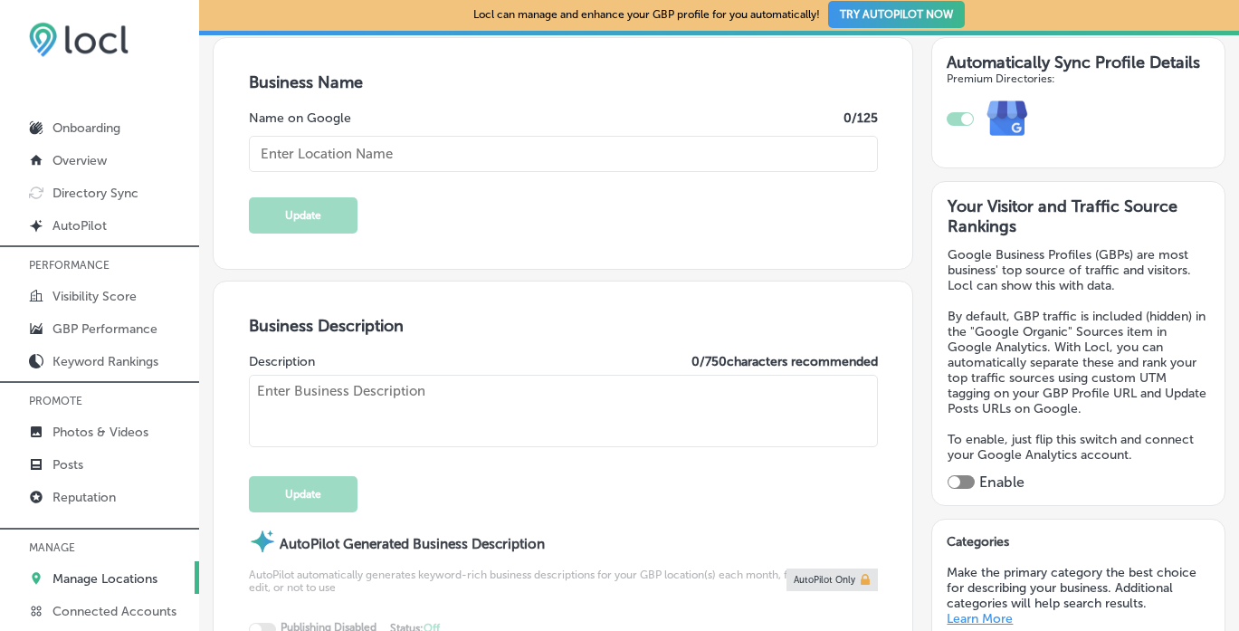
checkbox input "true"
type textarea "SaviBank is your trusted partner for personal loans, mortgages, and business ba…"
type input "[URL][DOMAIN_NAME]"
type input "Savi, Powered by Harborstone Credit Union"
type input "208 [GEOGRAPHIC_DATA][PERSON_NAME]"
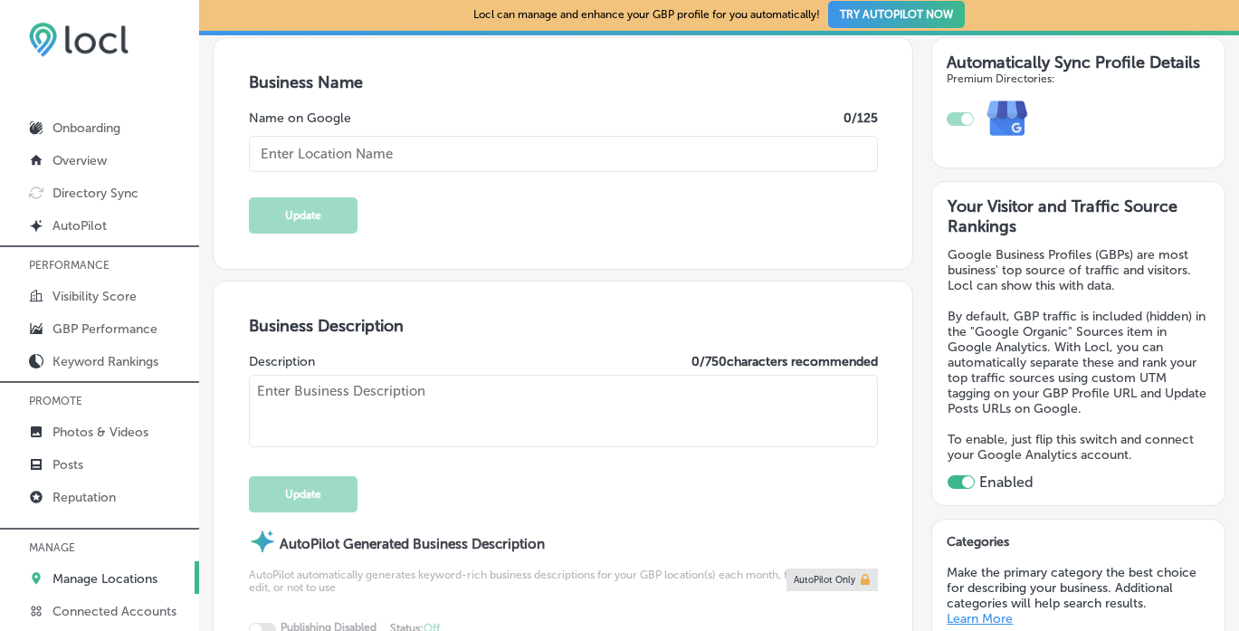
type input "Suite 100"
type input "[GEOGRAPHIC_DATA][PERSON_NAME]"
type input "98273"
type input "US"
type textarea "Savi, Powered by Harborstone Credit Union provides personal loans, home loans, …"
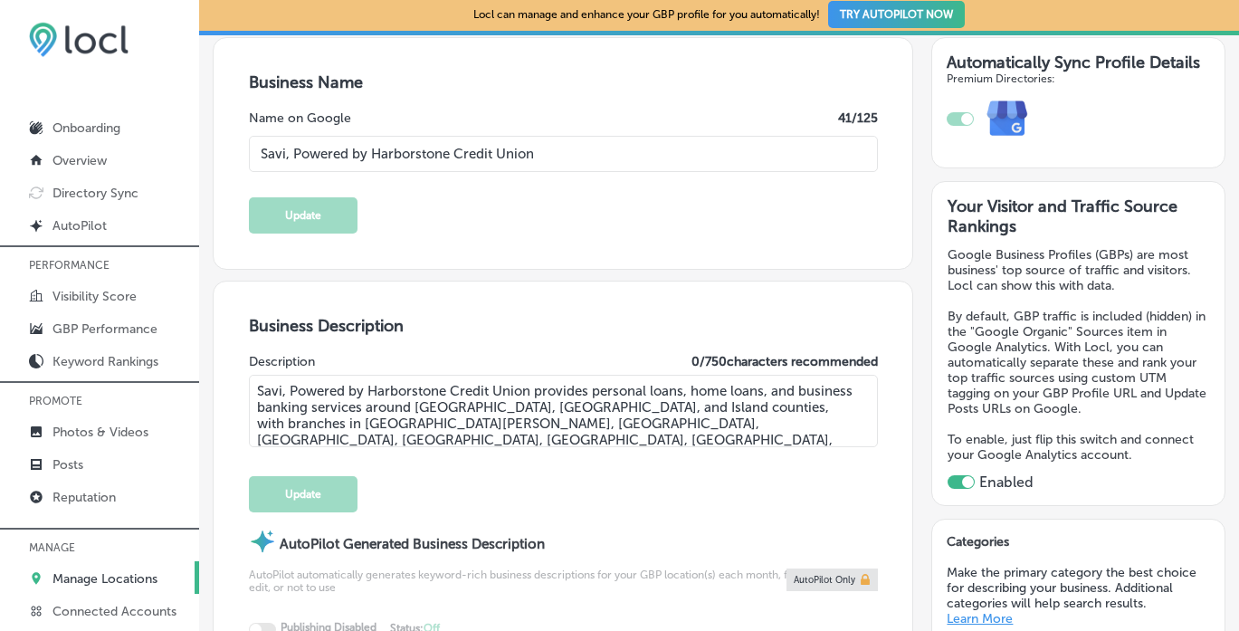
type input "[PHONE_NUMBER]"
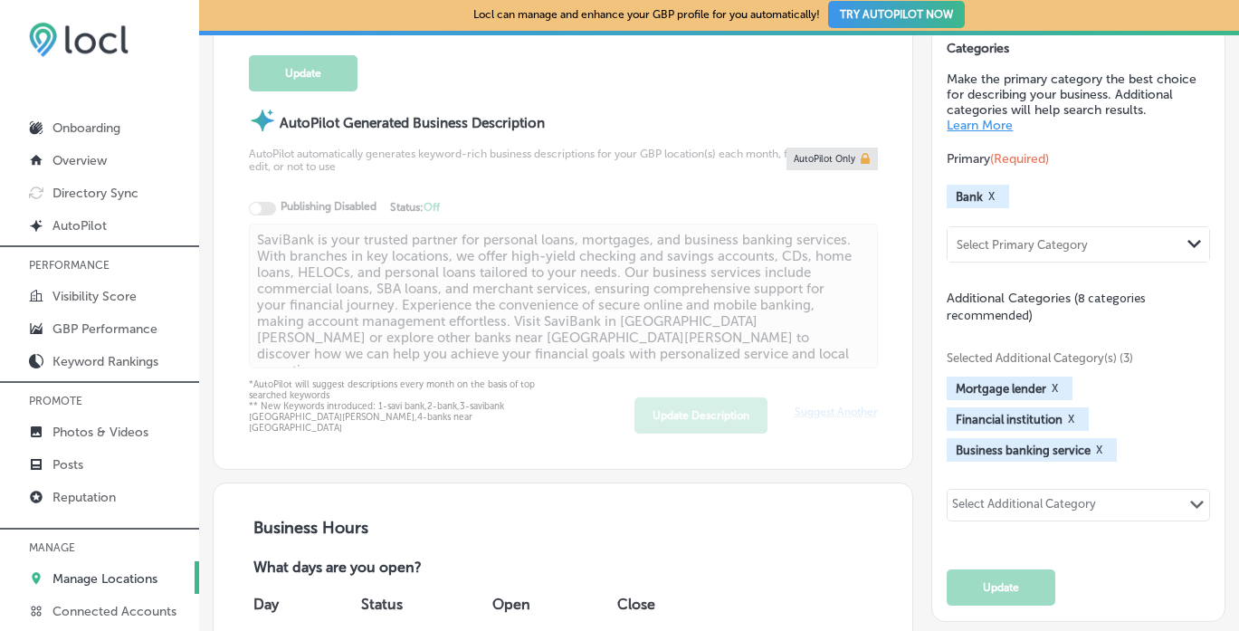
scroll to position [769, 0]
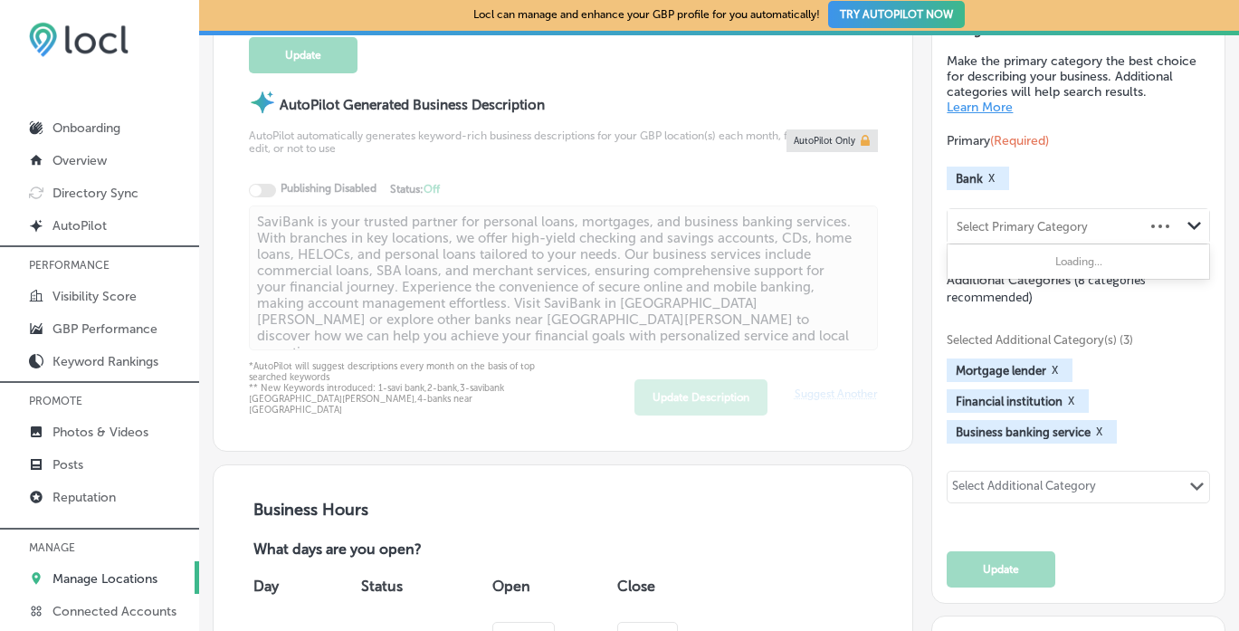
click at [1039, 220] on div "Select Primary Category" at bounding box center [1022, 227] width 131 height 14
type input "c"
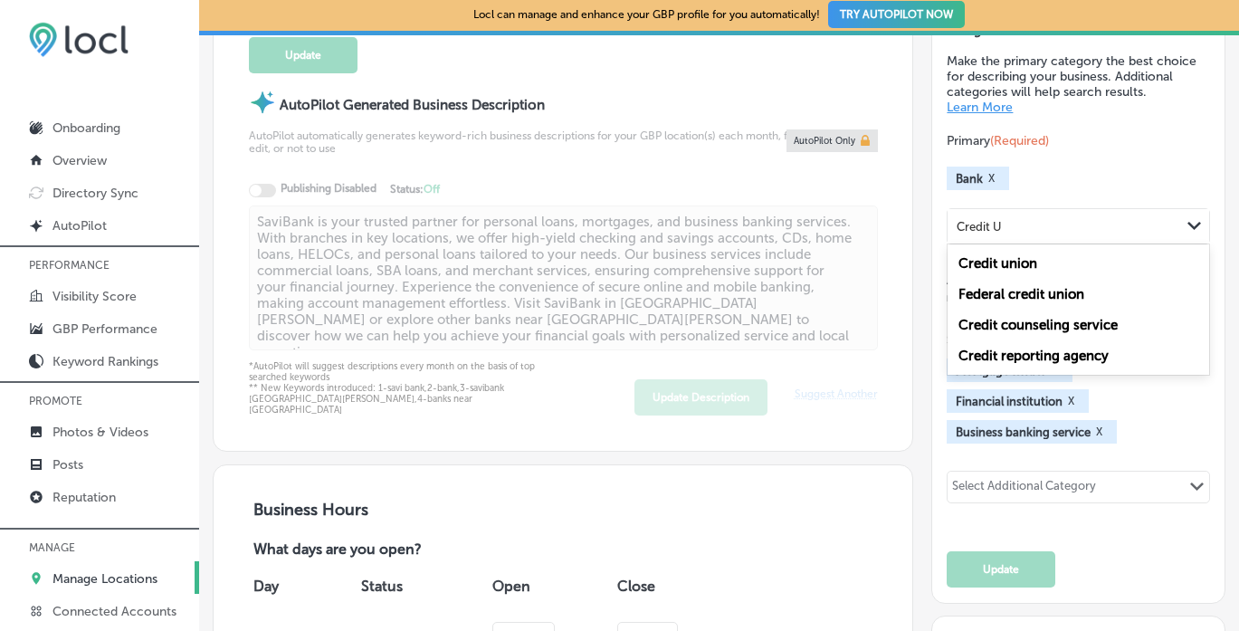
click at [1037, 259] on label "Credit union" at bounding box center [998, 263] width 79 height 16
type input "Credit U"
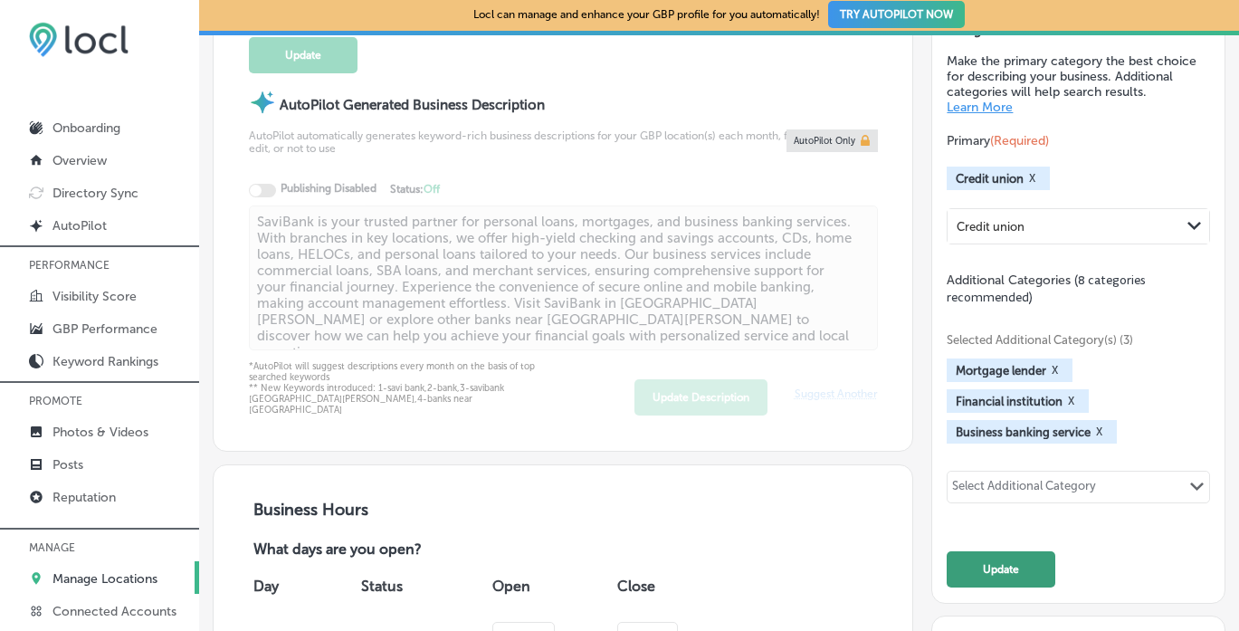
click at [1029, 557] on button "Update" at bounding box center [1001, 569] width 109 height 36
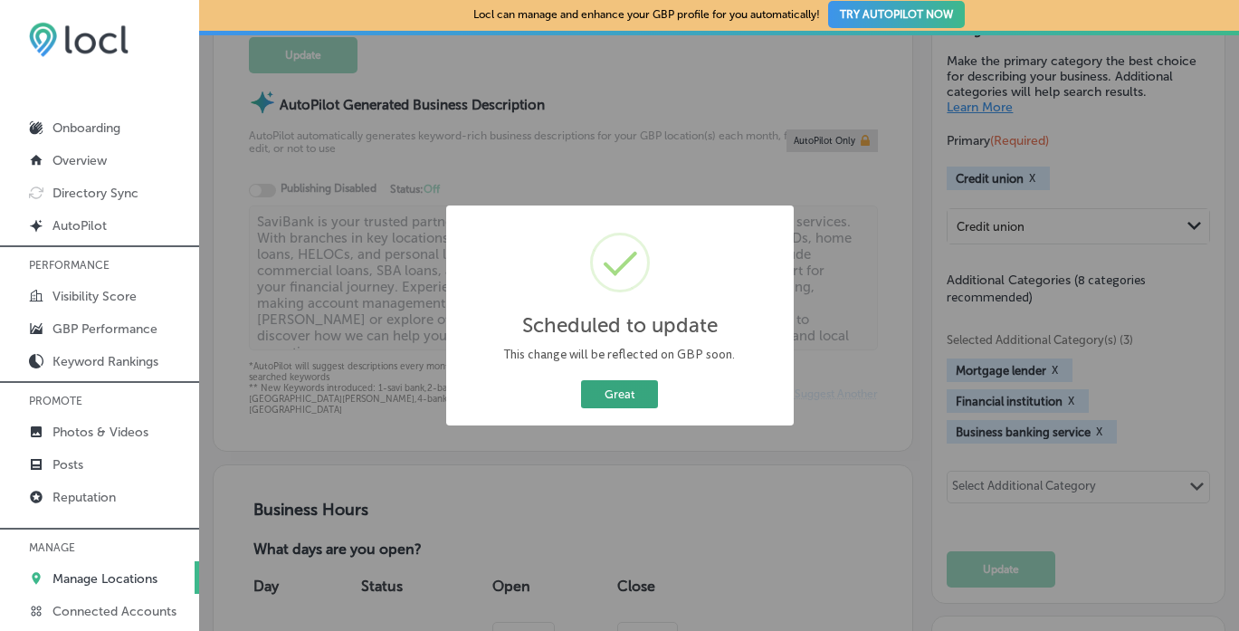
click at [653, 397] on button "Great" at bounding box center [619, 394] width 77 height 28
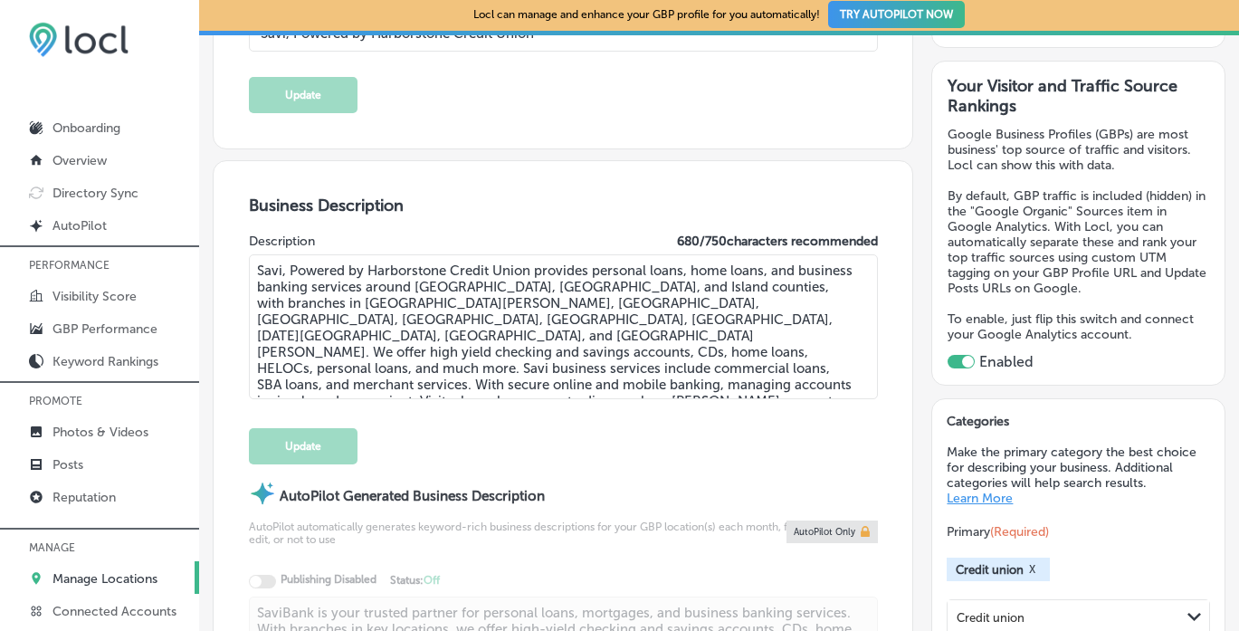
scroll to position [0, 0]
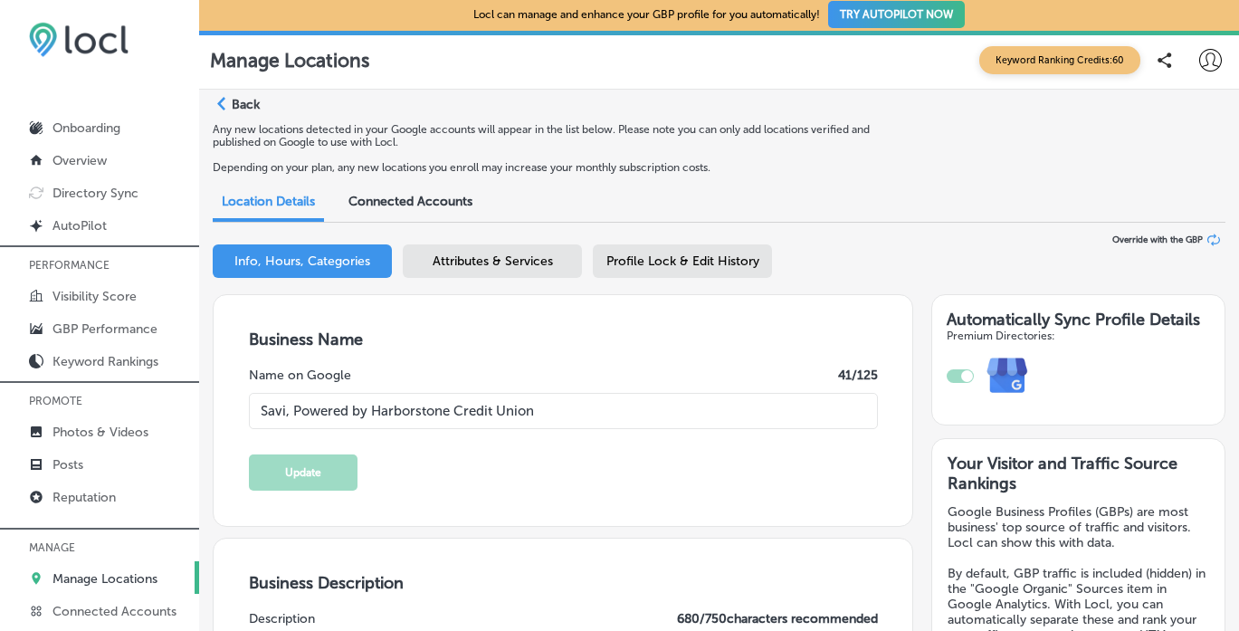
click at [239, 102] on p "Back" at bounding box center [246, 104] width 28 height 15
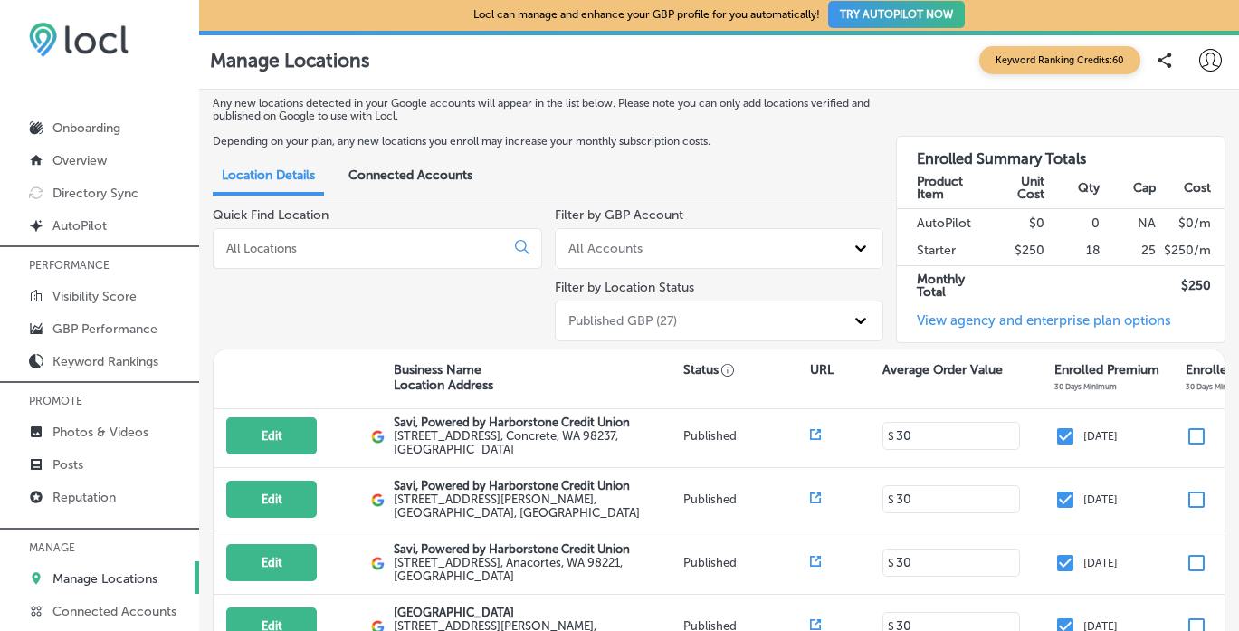
scroll to position [724, 0]
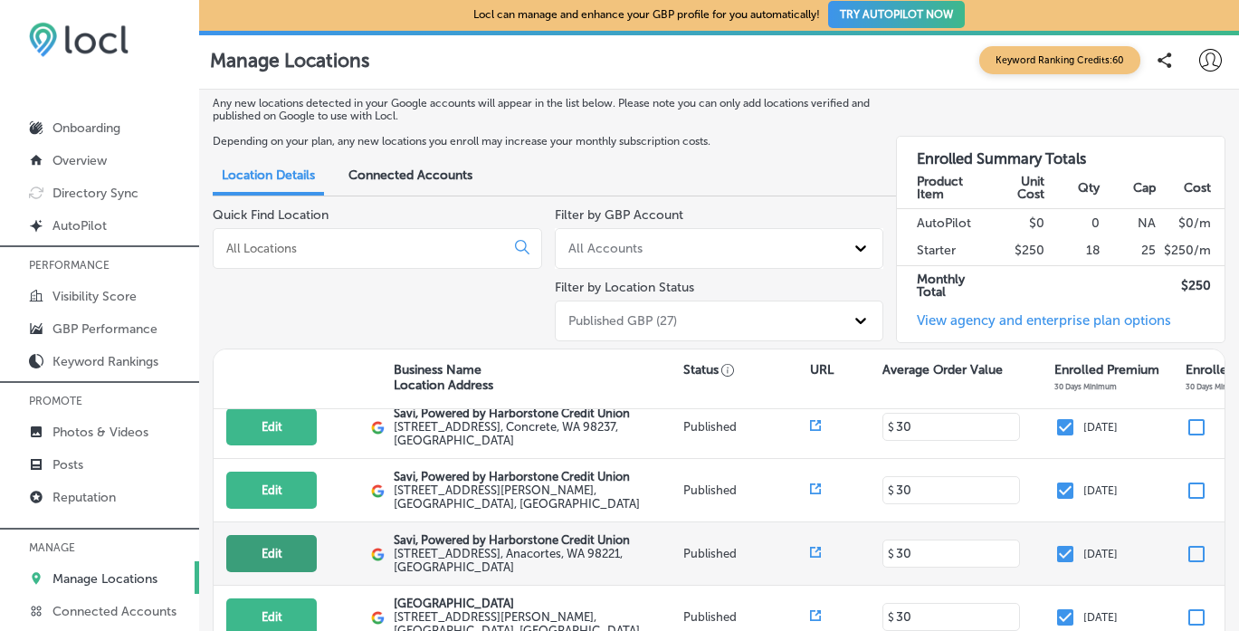
click at [285, 535] on button "Edit" at bounding box center [271, 553] width 91 height 37
select select "US"
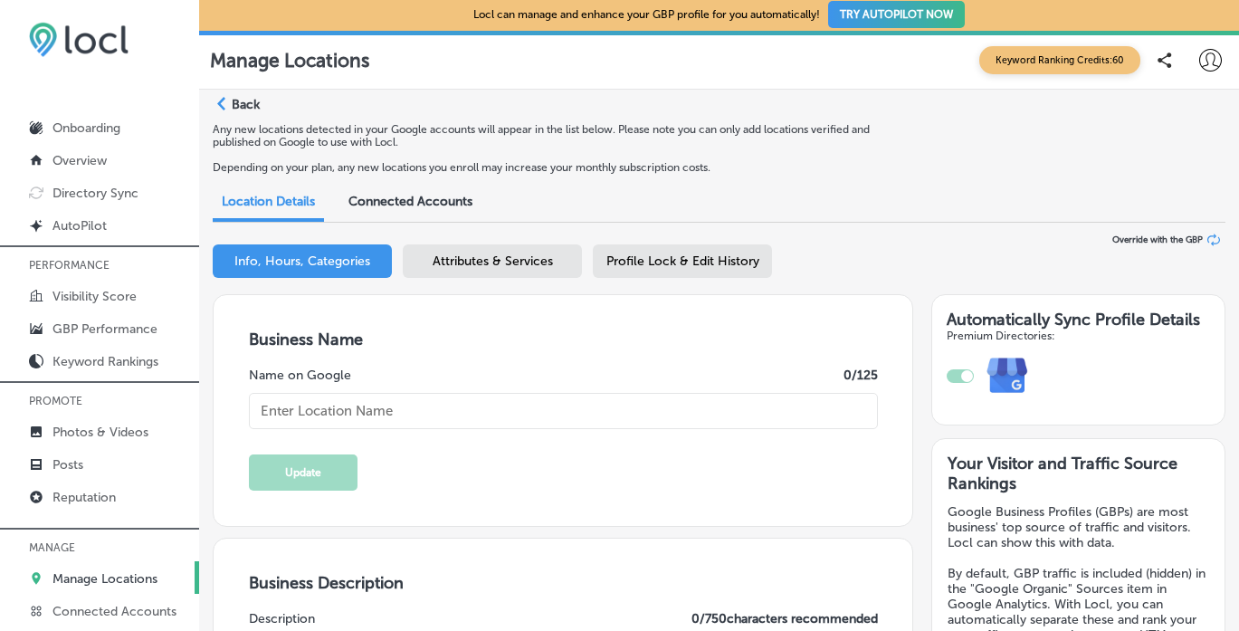
checkbox input "true"
type textarea "Savi, Powered by Harborstone Credit Union provides personal loans, home loans, …"
type input "[URL][DOMAIN_NAME]"
type input "[PHONE_NUMBER]"
type textarea "SaviBank is your trusted partner for personal and business banking needs. We of…"
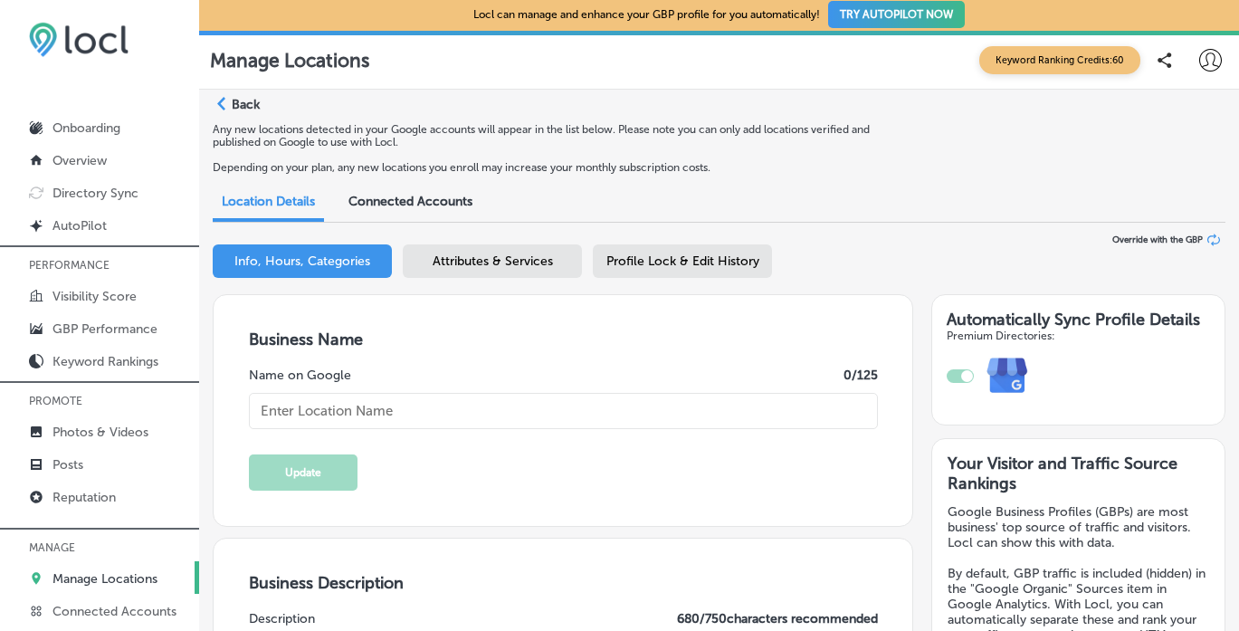
type input "Savi, Powered by Harborstone Credit Union"
type input "[STREET_ADDRESS]"
type input "Anacortes"
type input "98221"
type input "US"
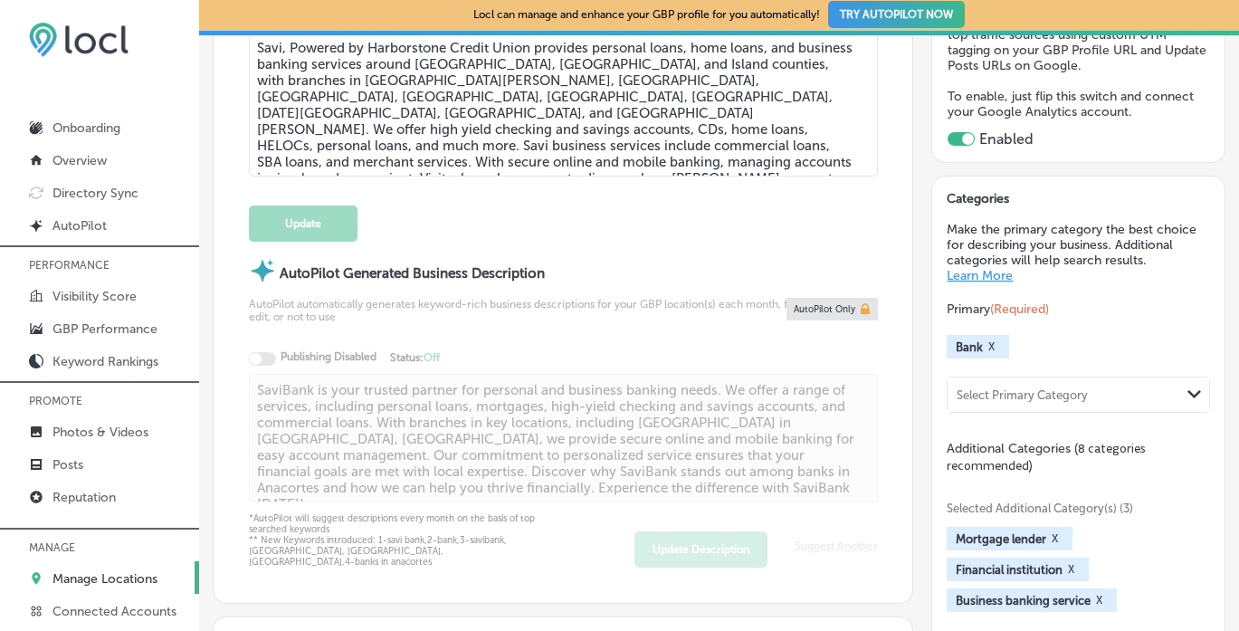
scroll to position [613, 0]
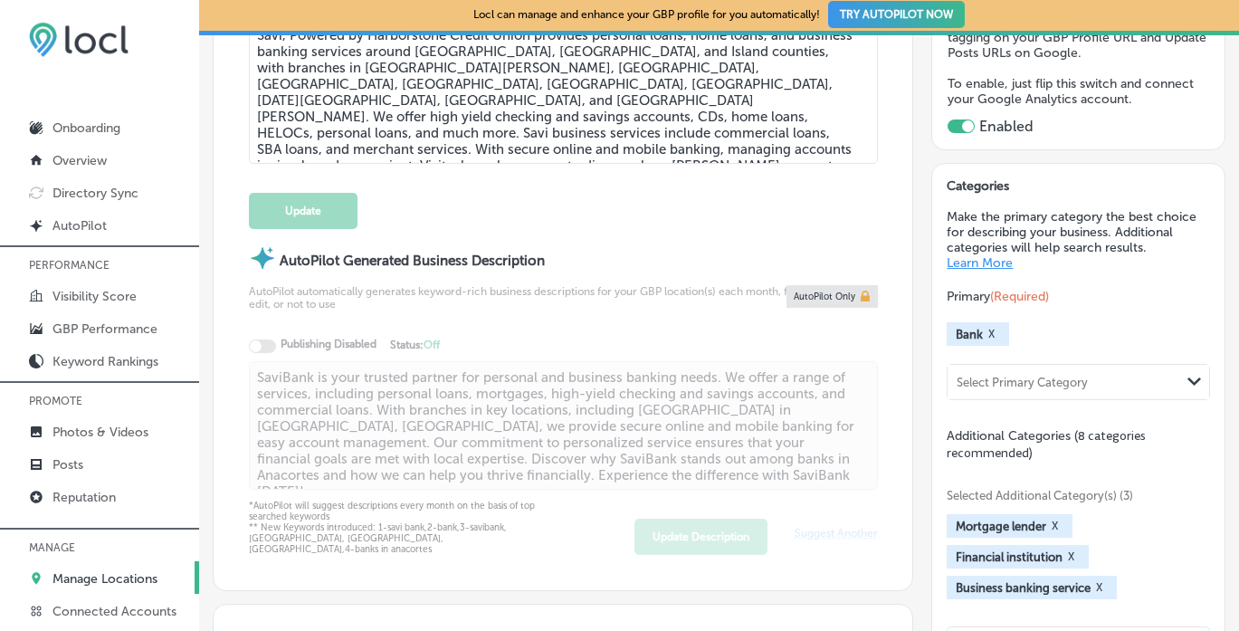
click at [1044, 376] on div "Select Primary Category" at bounding box center [1022, 383] width 131 height 14
click at [1027, 412] on label "Credit union" at bounding box center [998, 419] width 79 height 16
type input "Credit Union"
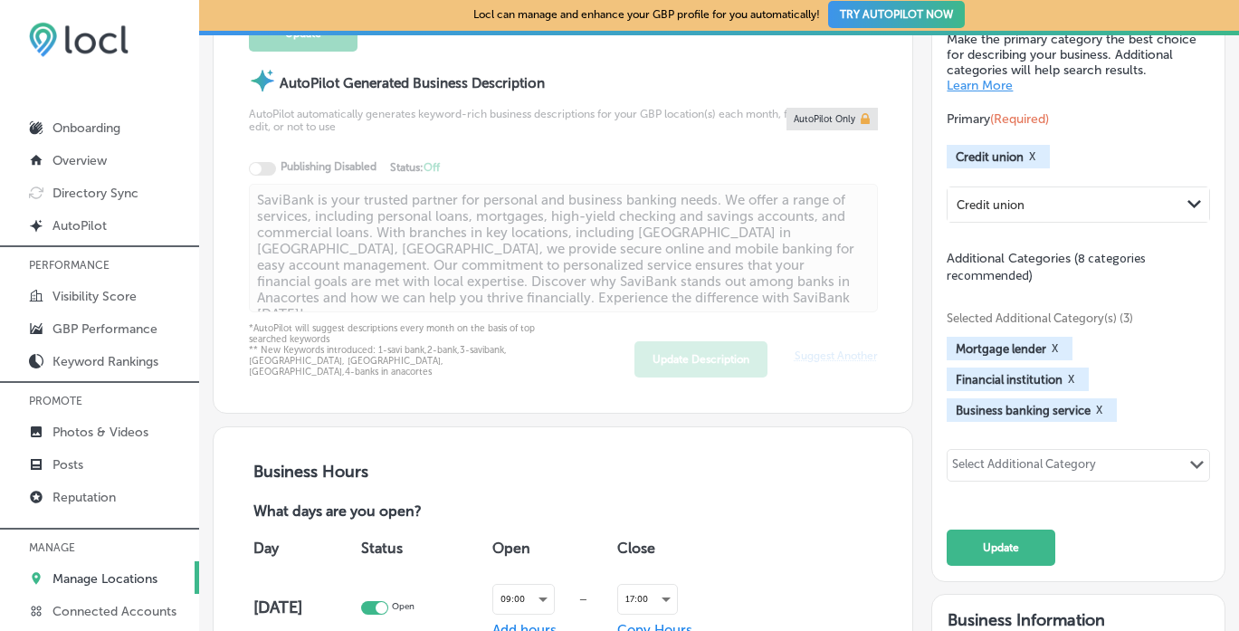
scroll to position [807, 0]
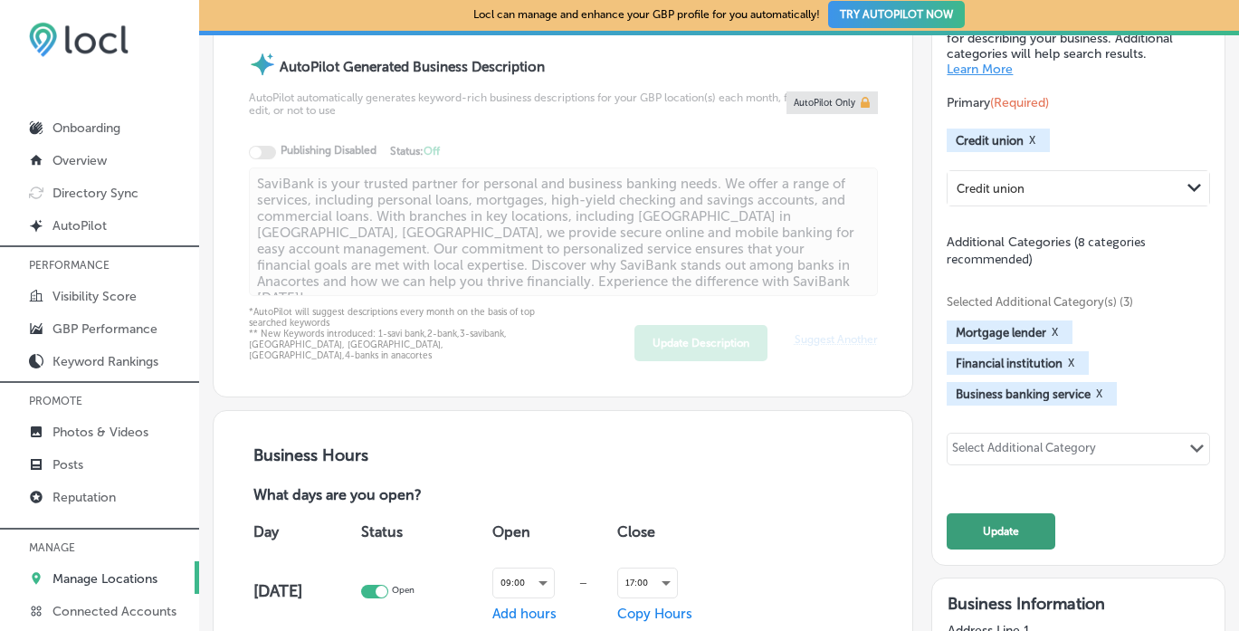
click at [1028, 520] on button "Update" at bounding box center [1001, 531] width 109 height 36
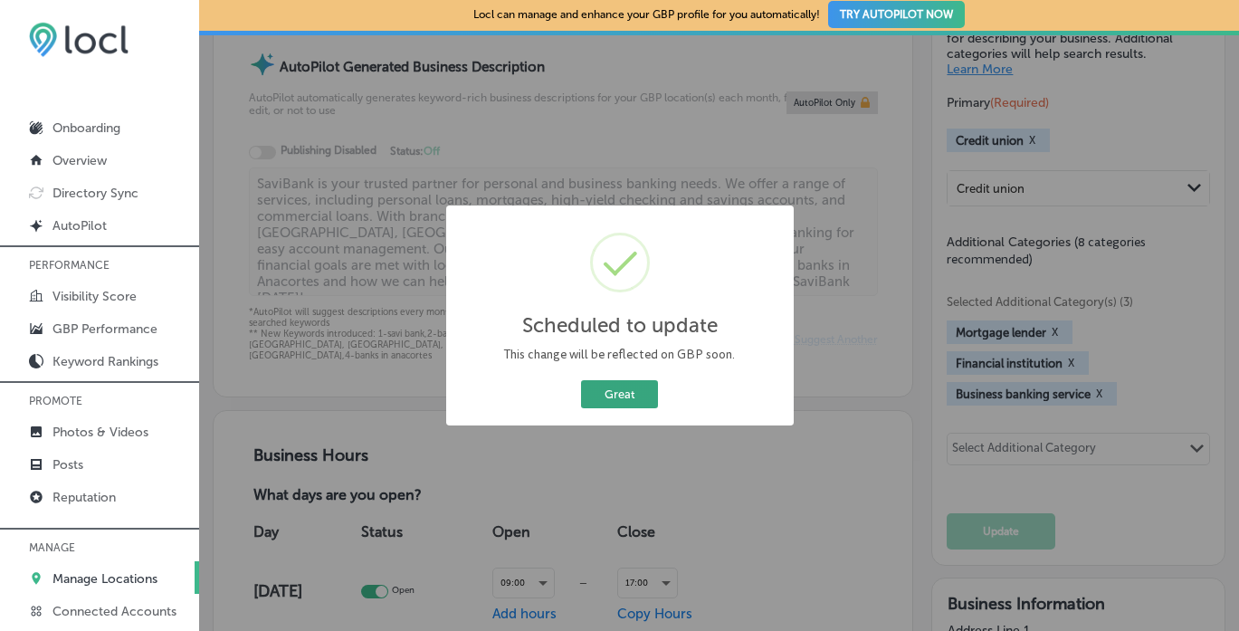
click at [622, 393] on button "Great" at bounding box center [619, 394] width 77 height 28
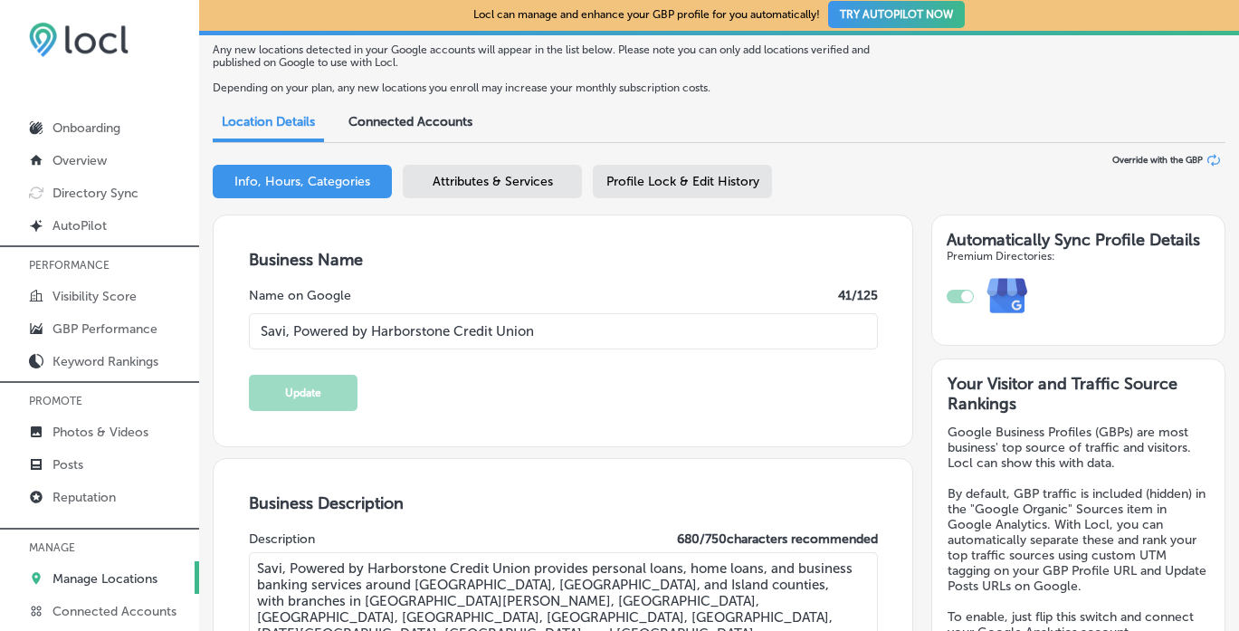
scroll to position [0, 0]
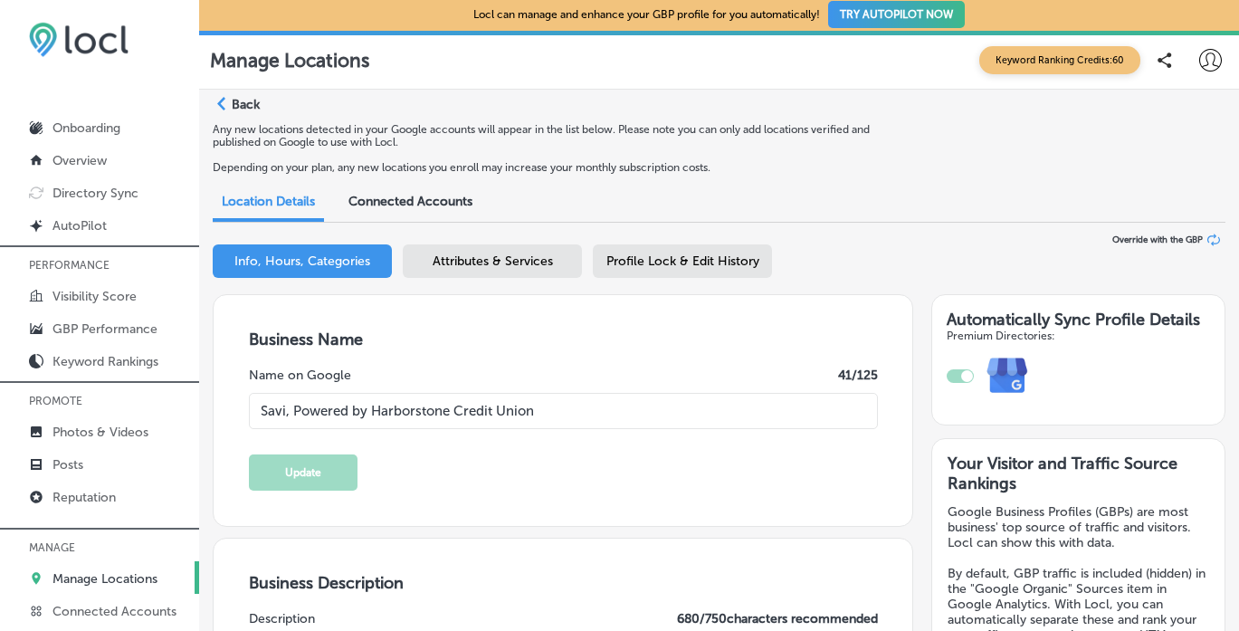
click at [233, 102] on p "Back" at bounding box center [246, 104] width 28 height 15
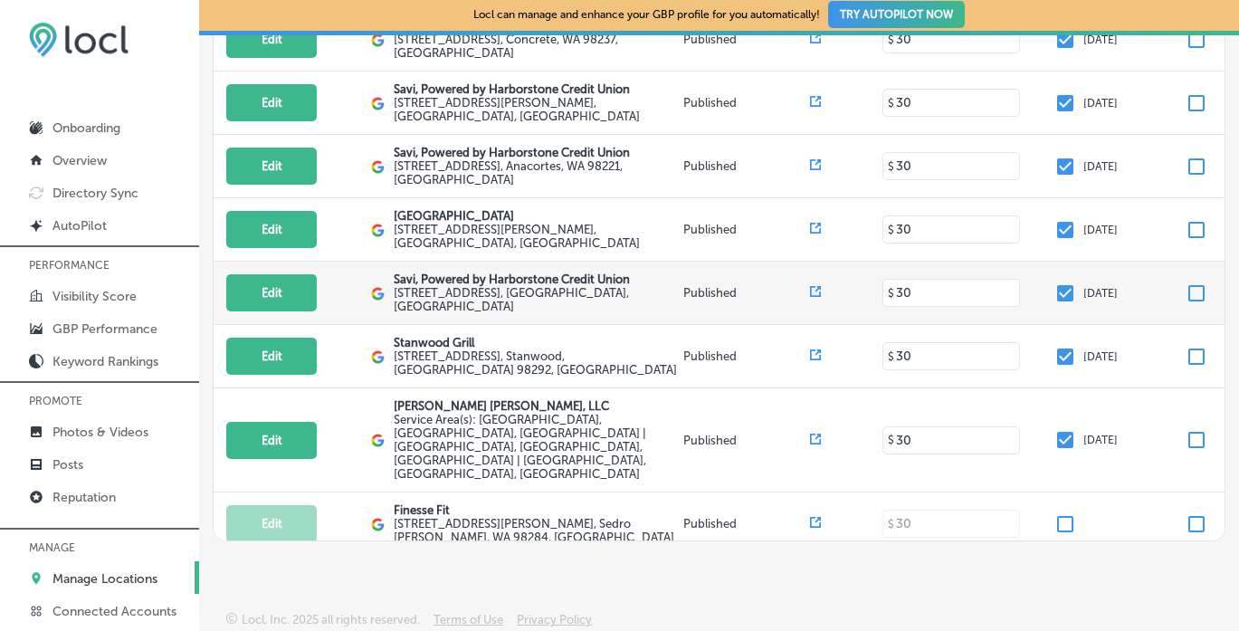
scroll to position [744, 0]
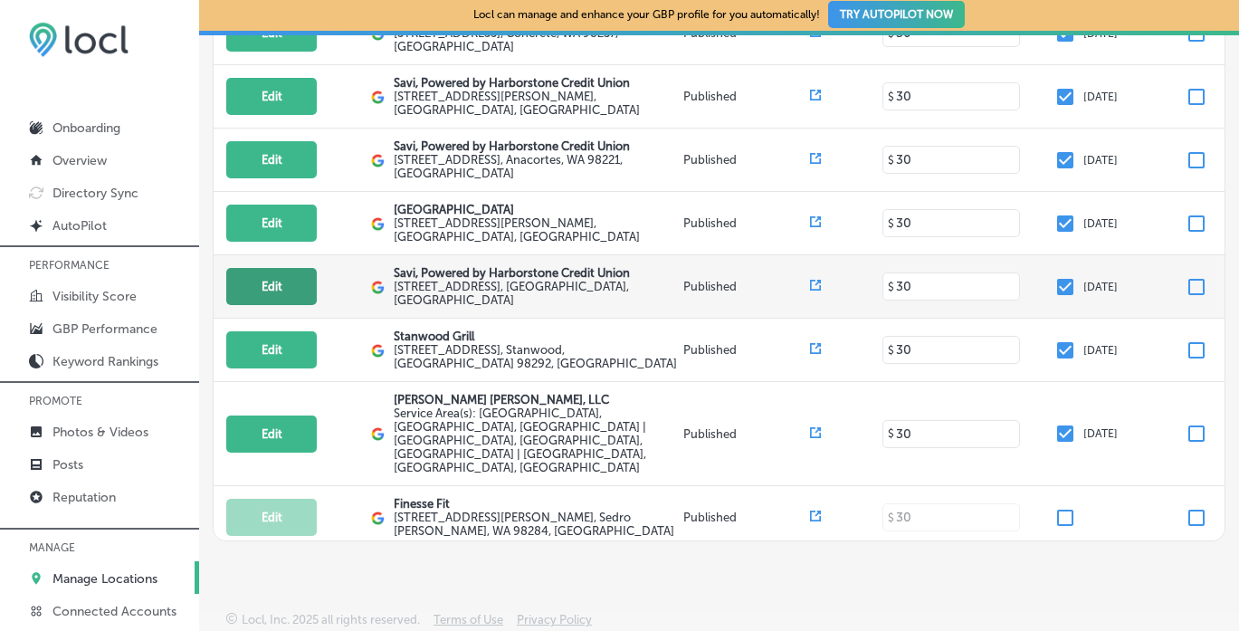
click at [276, 268] on button "Edit" at bounding box center [271, 286] width 91 height 37
select select "US"
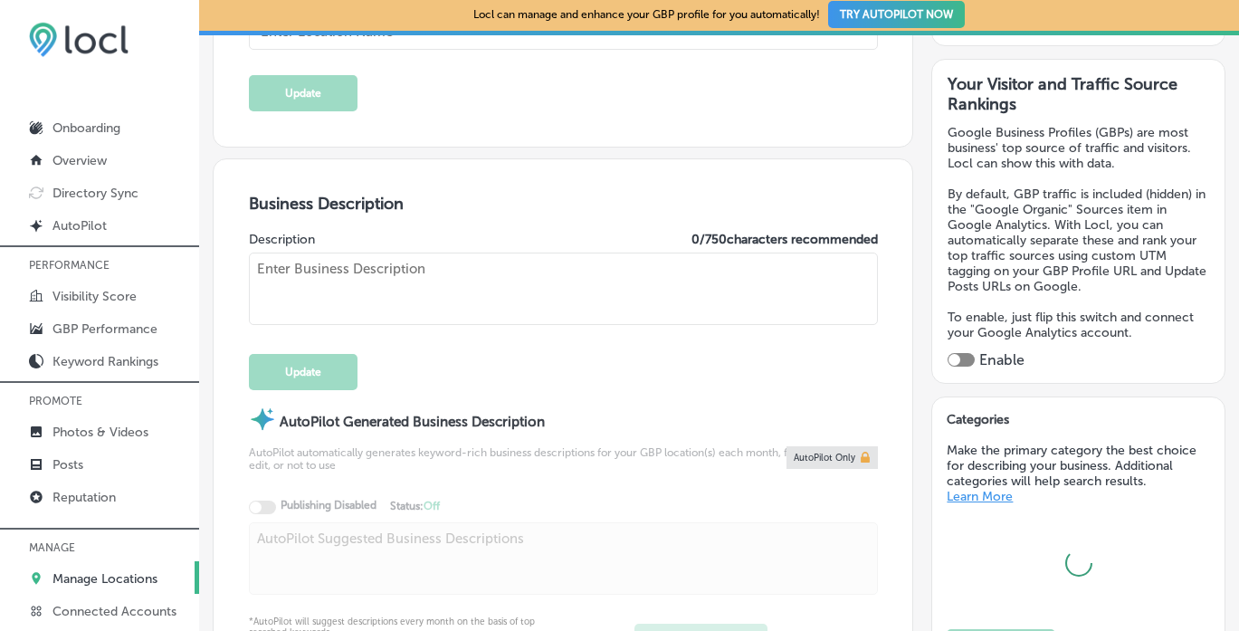
scroll to position [405, 0]
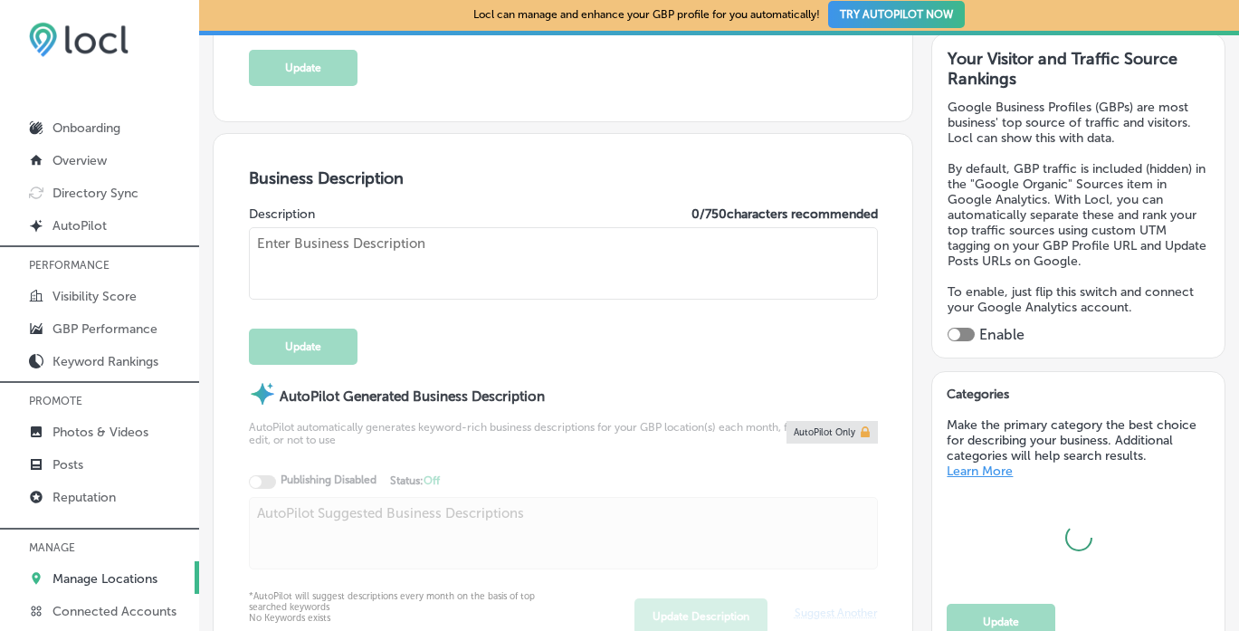
checkbox input "true"
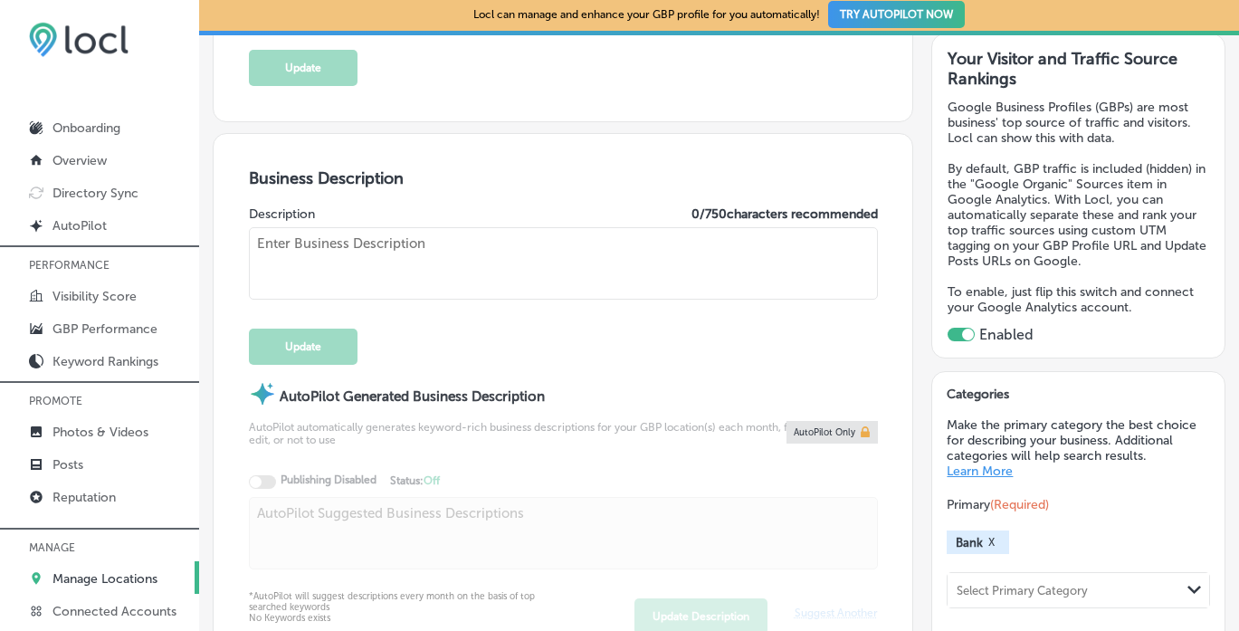
type input "[PHONE_NUMBER]"
type textarea "Savi, Powered by Harborstone Credit Union provides personal loans, home loans, …"
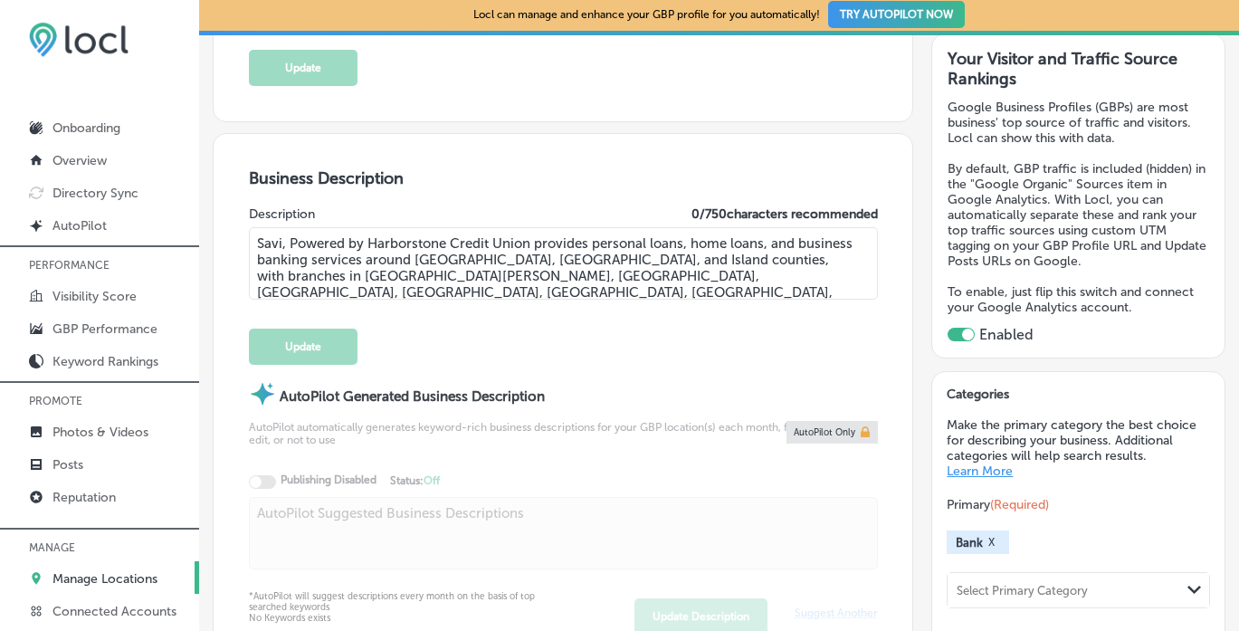
type input "[URL][DOMAIN_NAME]"
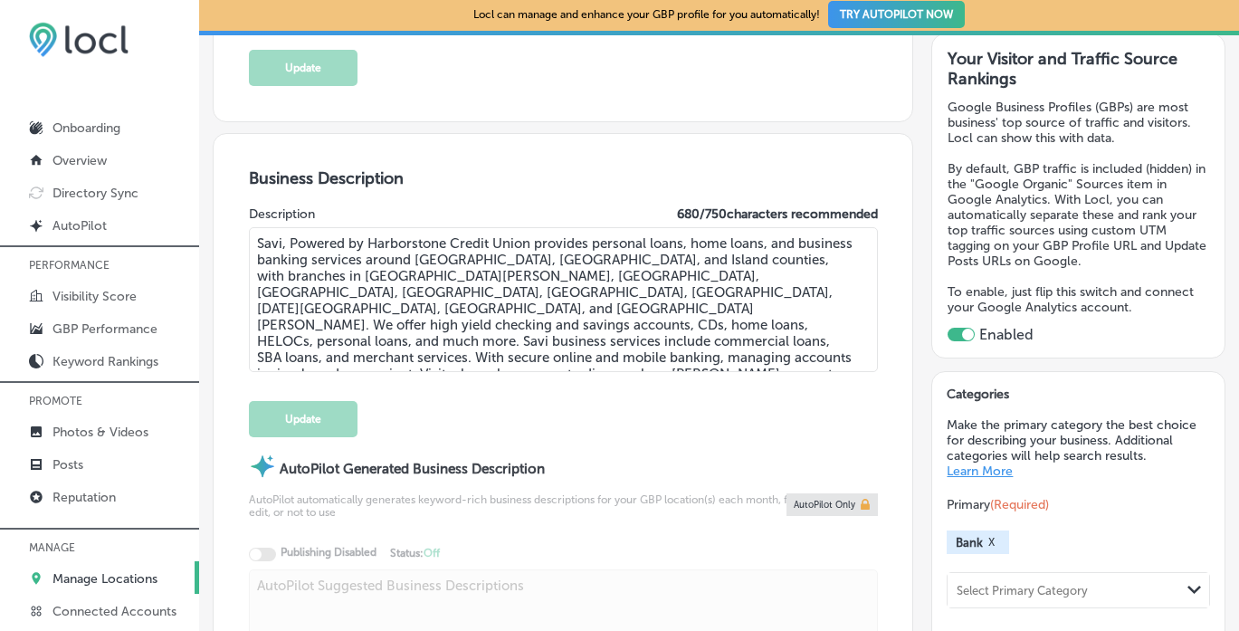
type textarea "SaviBank is your trusted partner for personal and business banking solutions. W…"
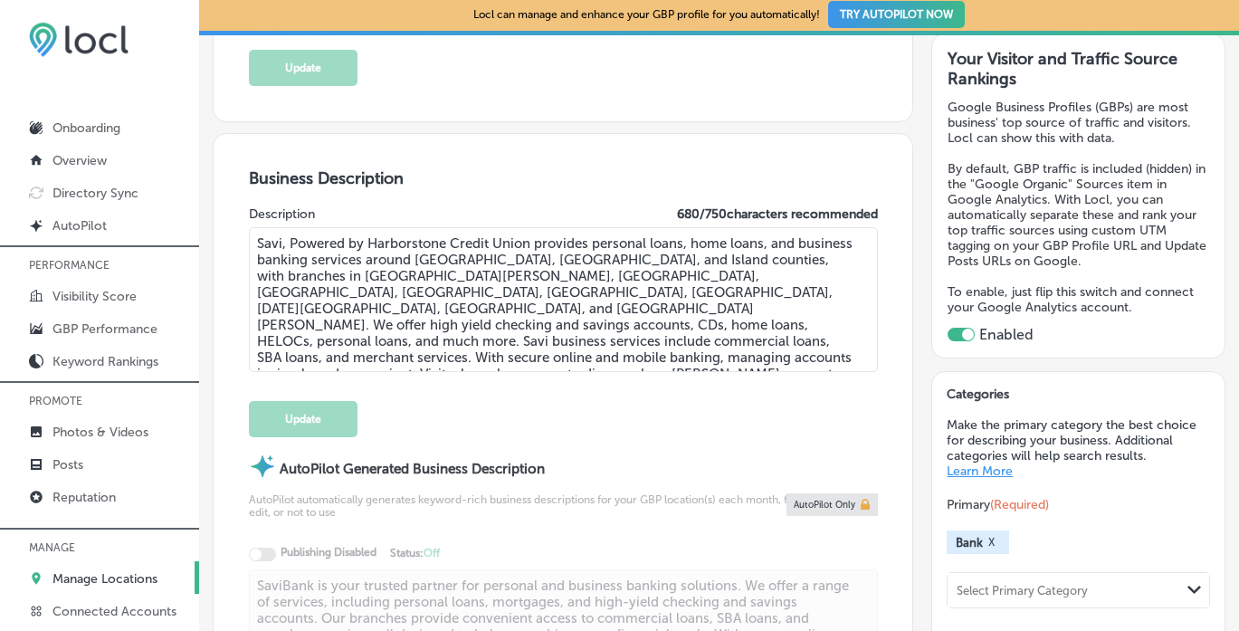
type input "[STREET_ADDRESS]"
type input "[GEOGRAPHIC_DATA]"
type input "98277"
type input "US"
type input "Savi, Powered by Harborstone Credit Union"
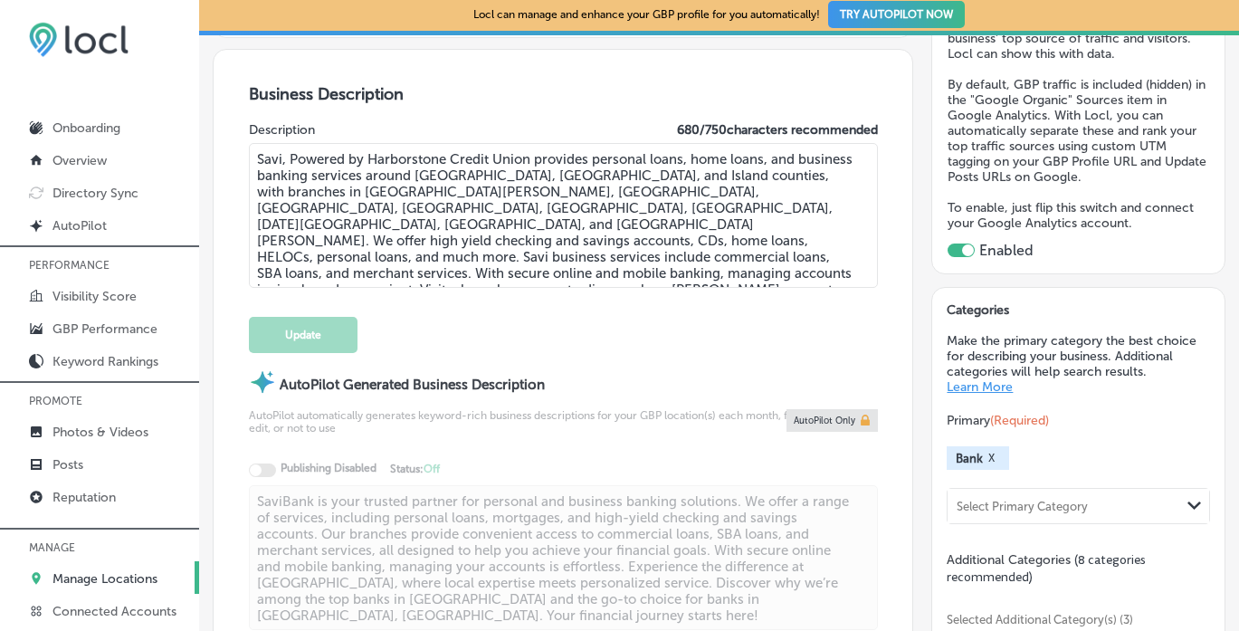
scroll to position [491, 0]
click at [977, 498] on div "Select Primary Category" at bounding box center [1022, 505] width 131 height 14
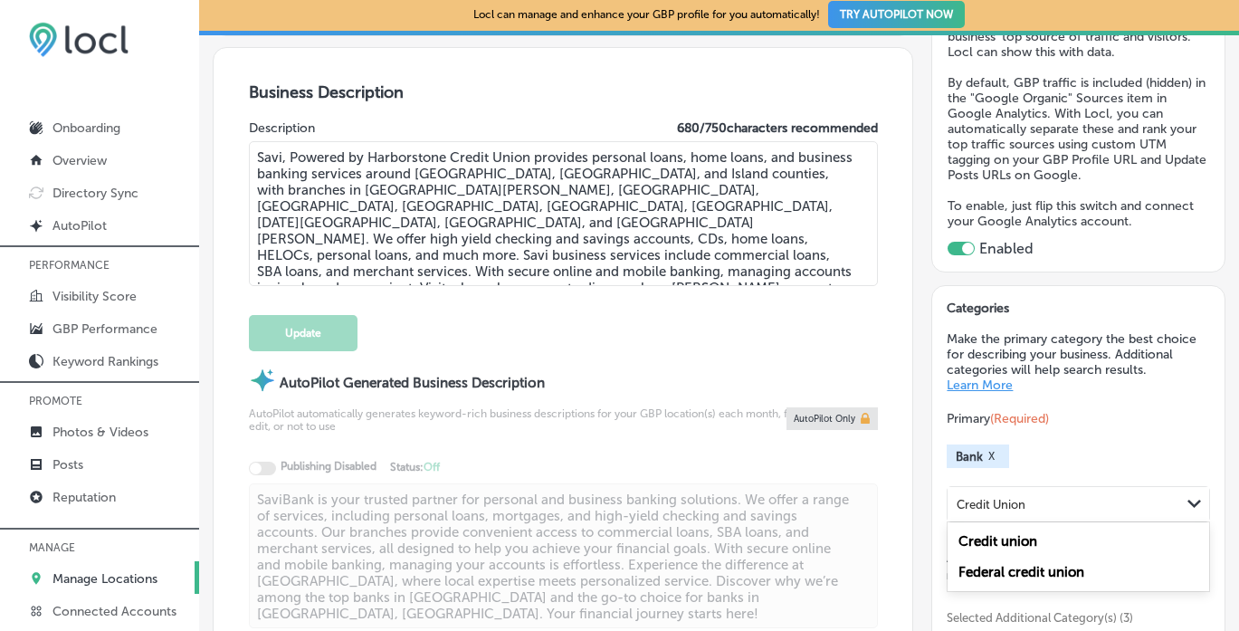
click at [1016, 533] on label "Credit union" at bounding box center [998, 541] width 79 height 16
type input "Credit Union"
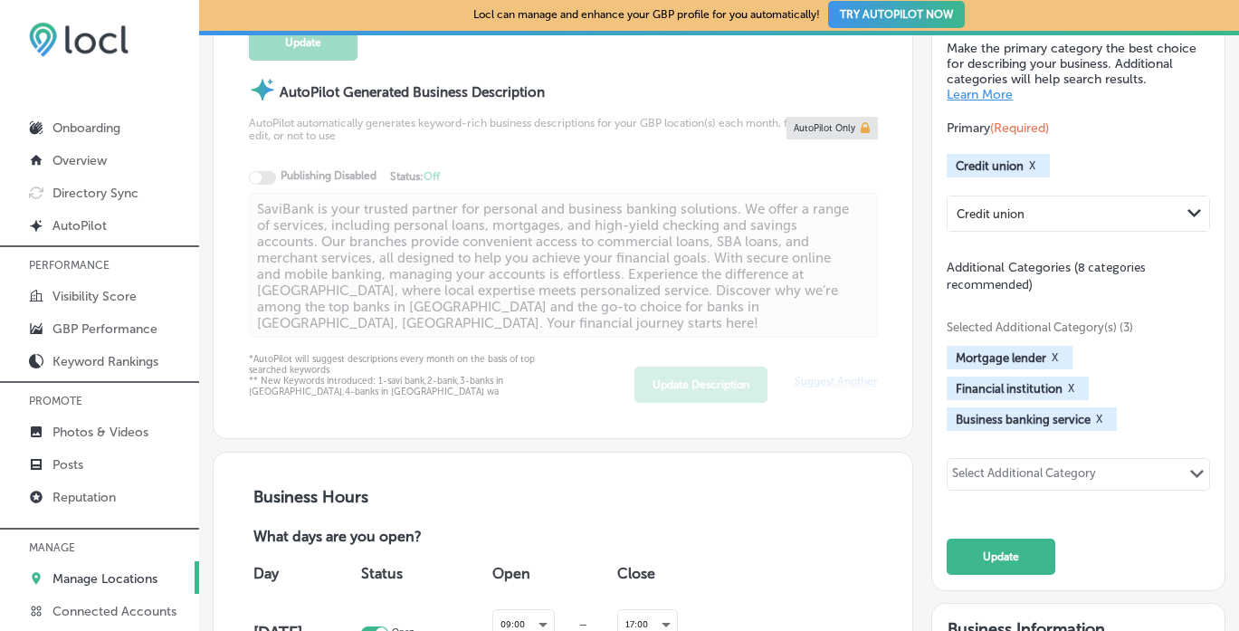
scroll to position [782, 0]
click at [1017, 555] on button "Update" at bounding box center [1001, 556] width 109 height 36
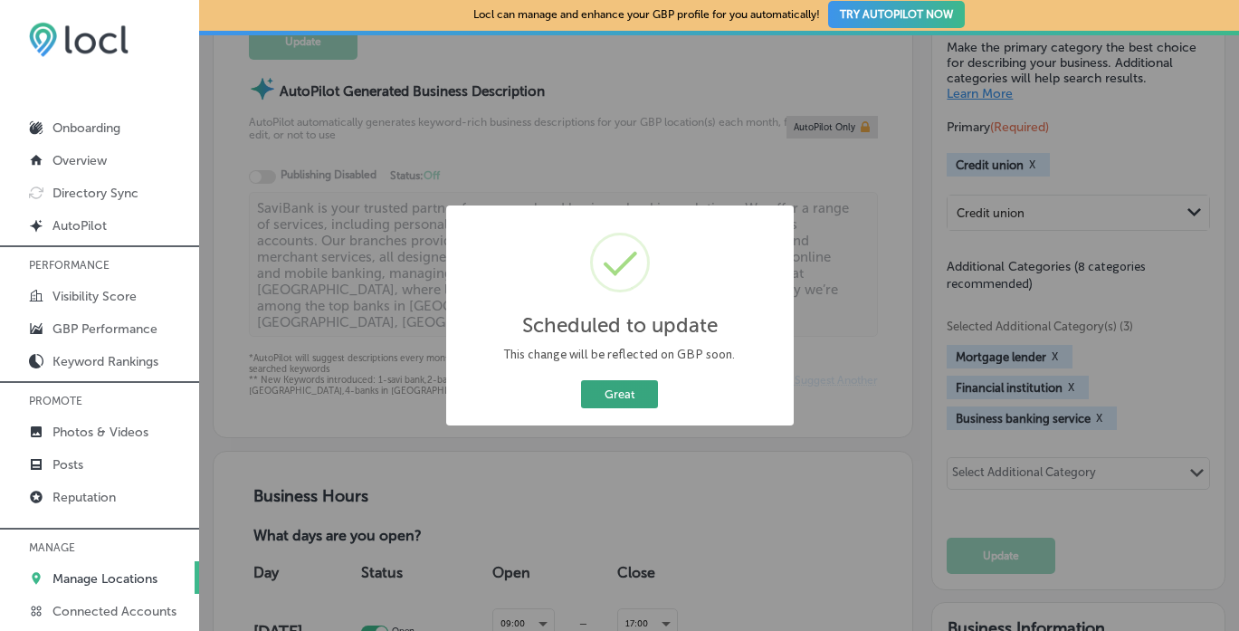
click at [630, 391] on button "Great" at bounding box center [619, 394] width 77 height 28
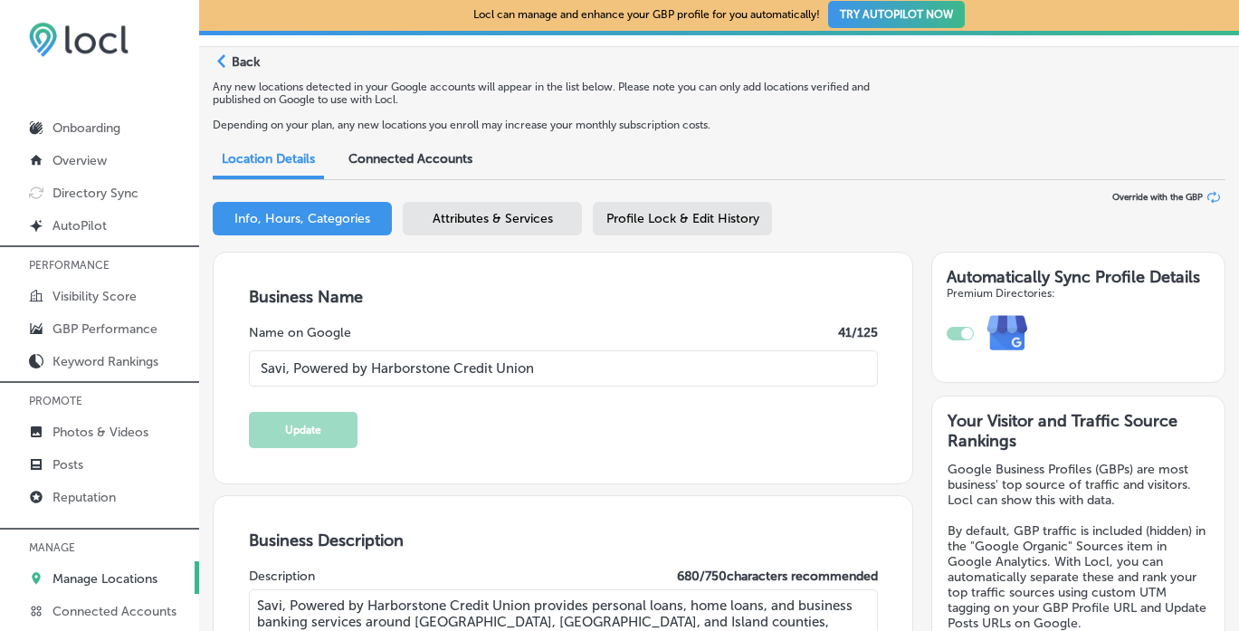
scroll to position [0, 0]
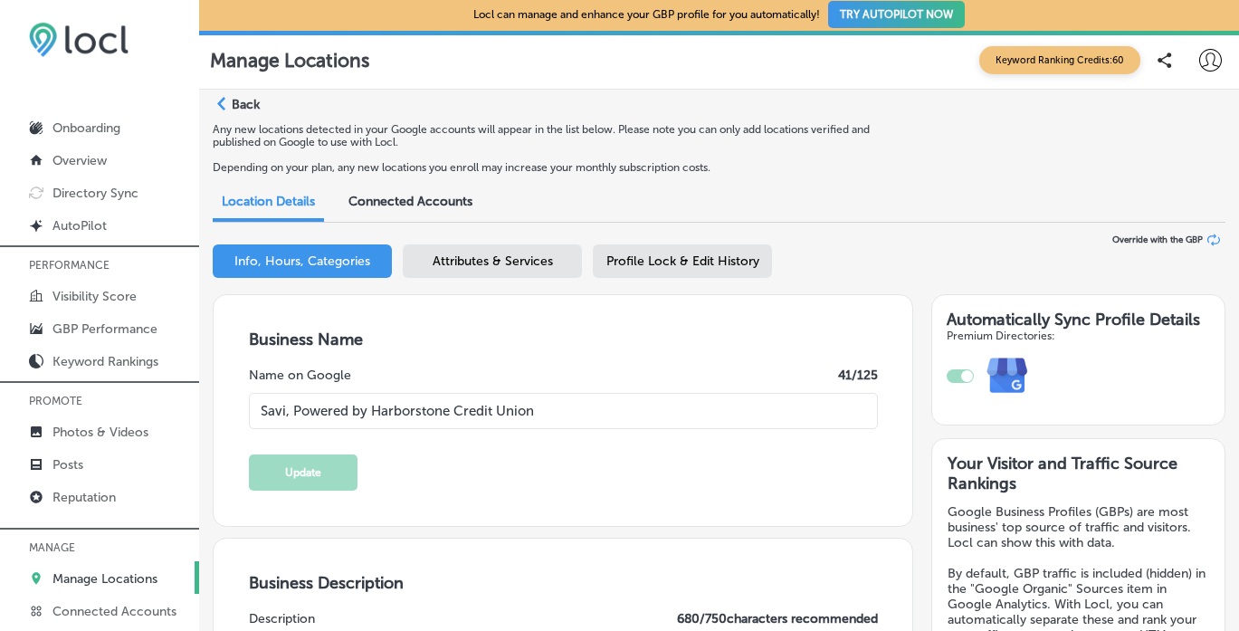
click at [472, 266] on span "Attributes & Services" at bounding box center [493, 261] width 120 height 15
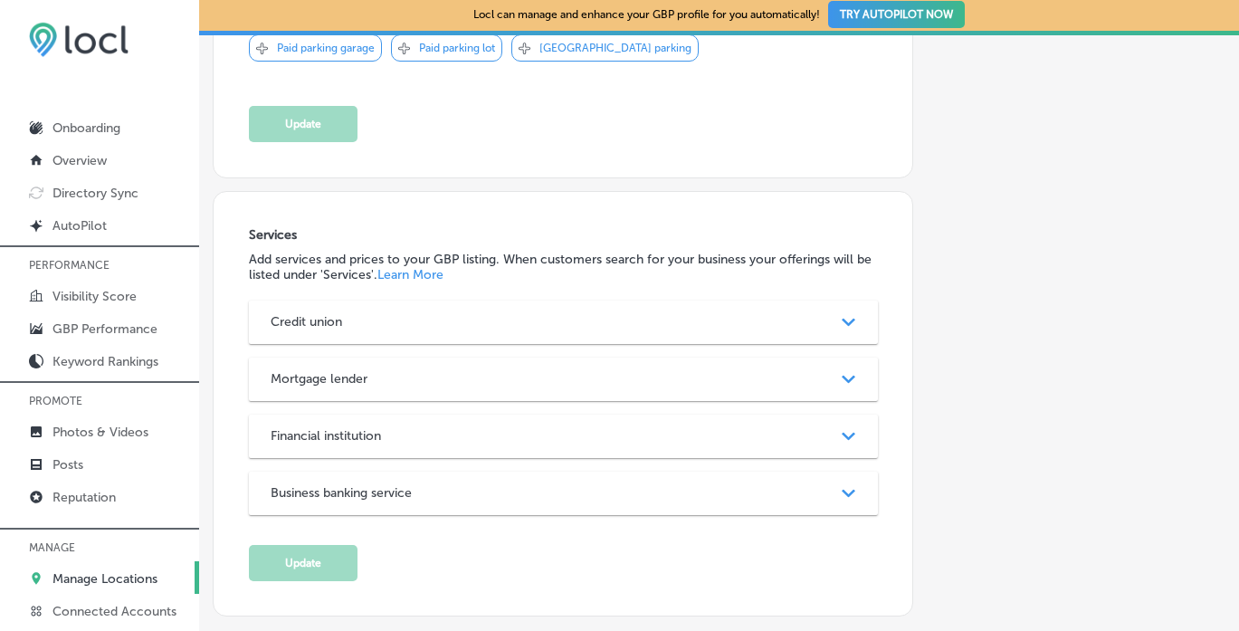
scroll to position [1354, 0]
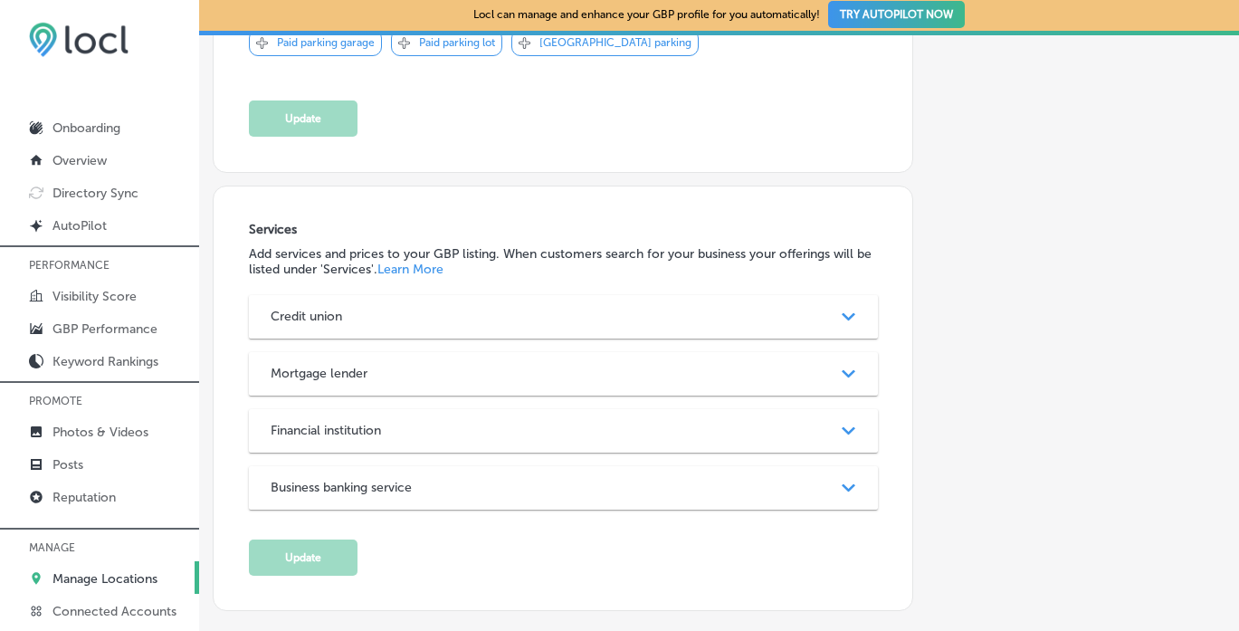
click at [858, 324] on div "Path Created with Sketch." at bounding box center [848, 316] width 23 height 23
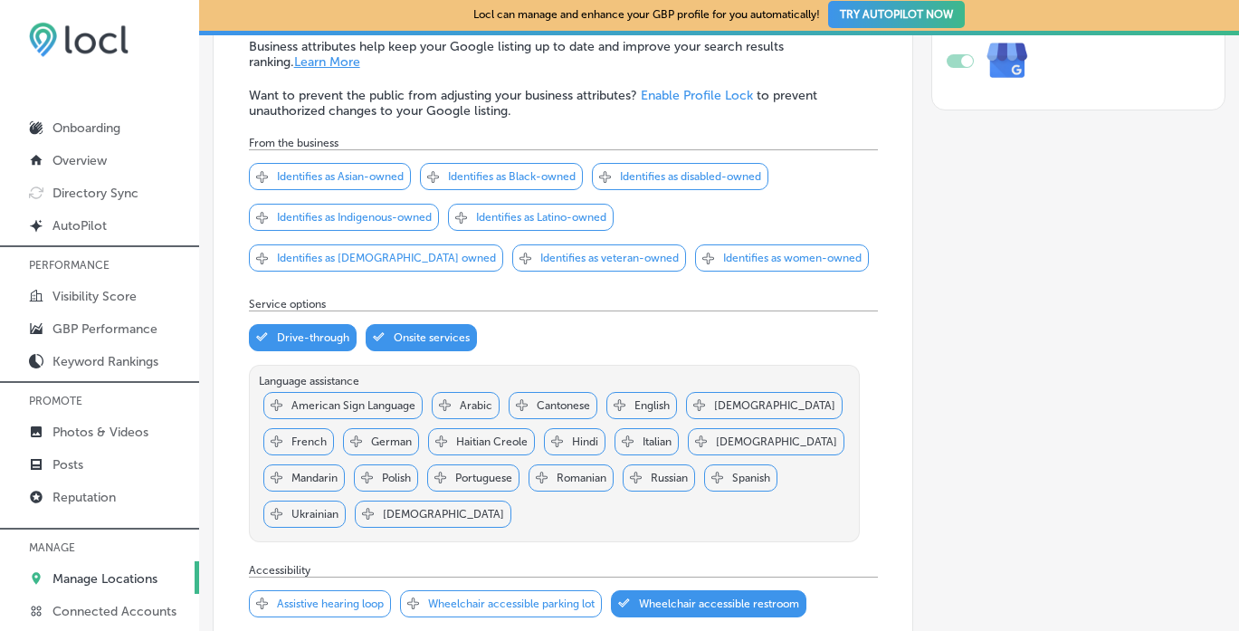
scroll to position [0, 0]
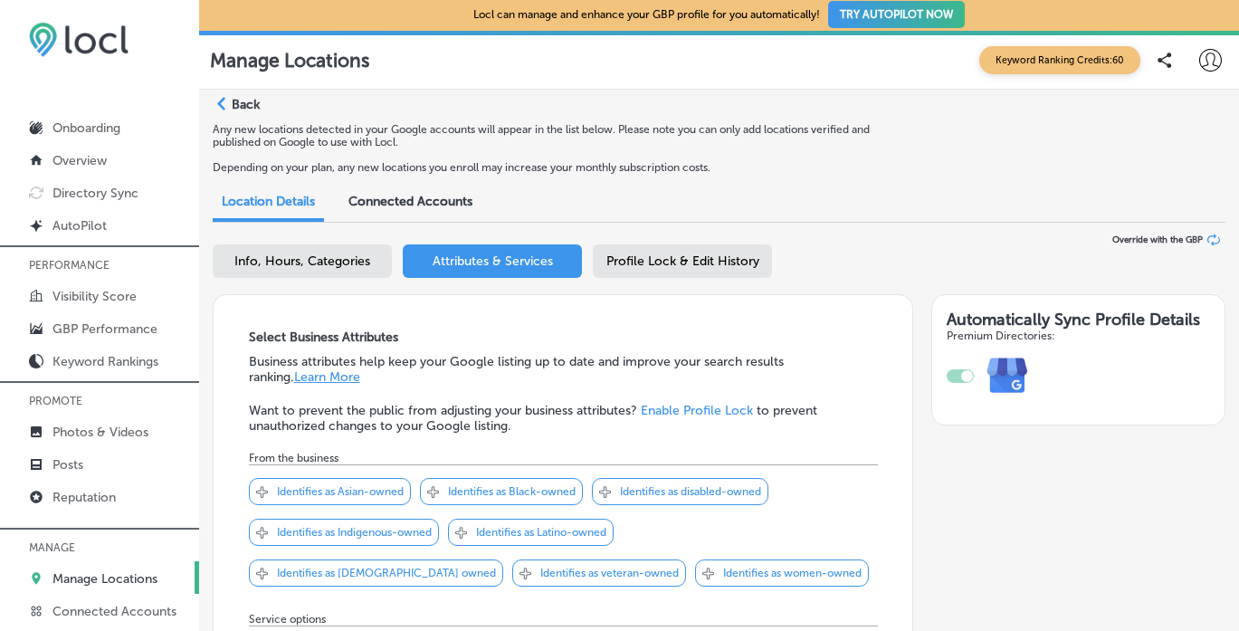
click at [329, 263] on span "Info, Hours, Categories" at bounding box center [302, 261] width 136 height 15
select select "US"
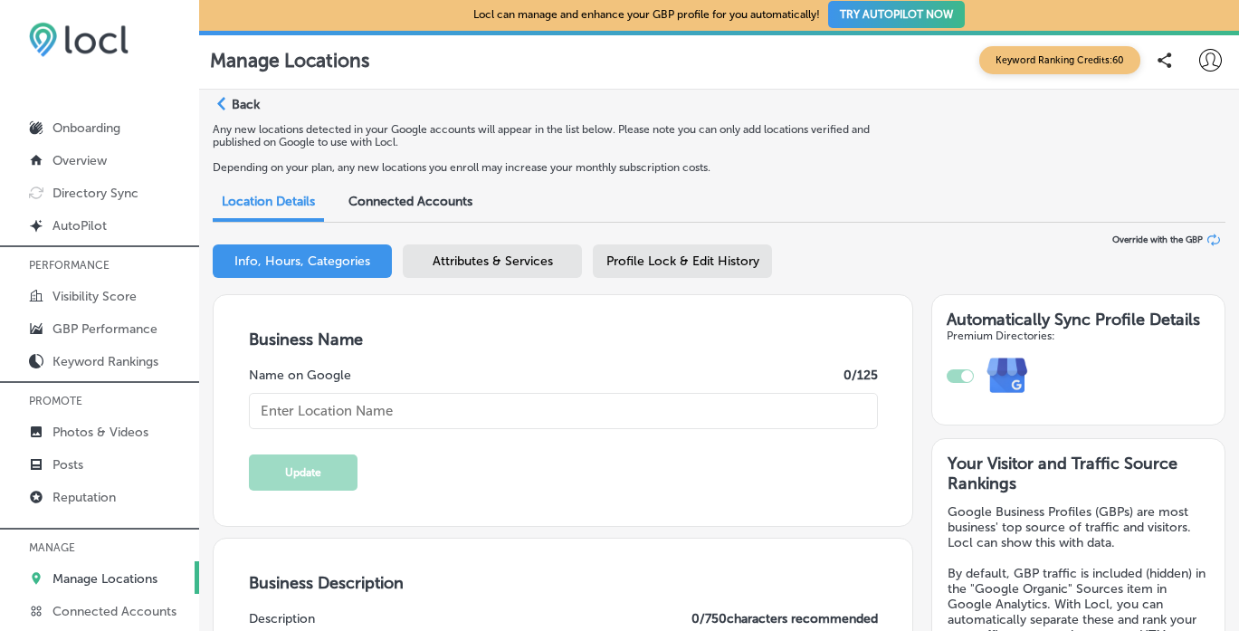
type textarea "Savi, Powered by Harborstone Credit Union provides personal loans, home loans, …"
type input "[PHONE_NUMBER]"
type input "[URL][DOMAIN_NAME]"
checkbox input "true"
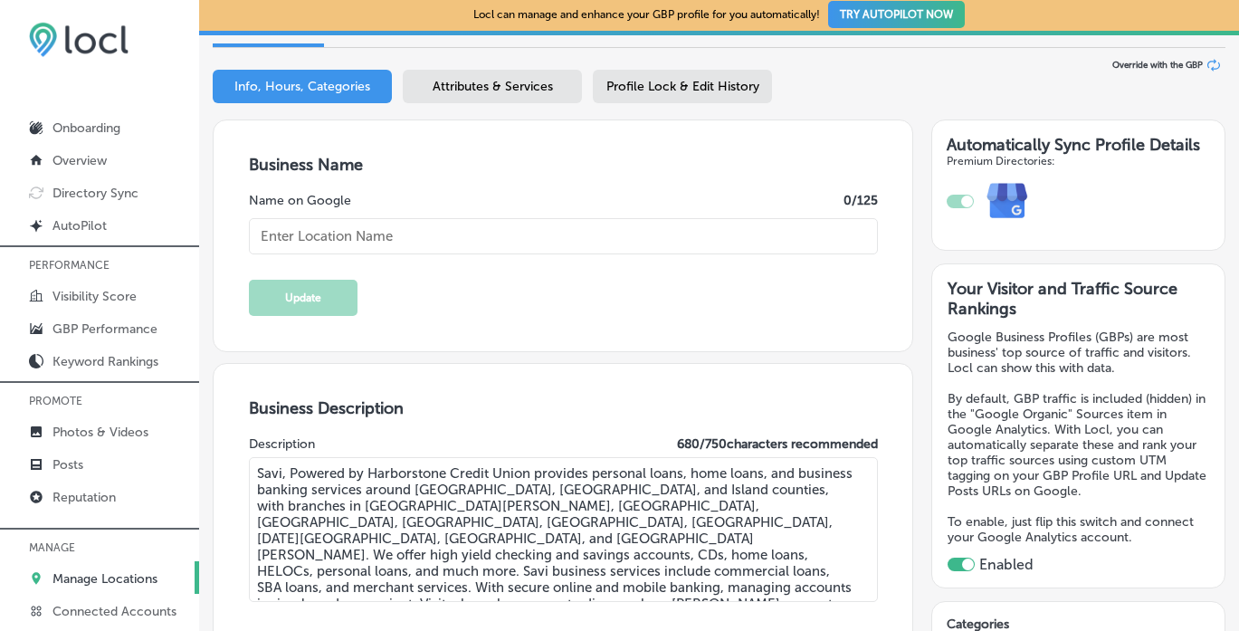
type textarea "SaviBank is your trusted partner for personal and business banking solutions. W…"
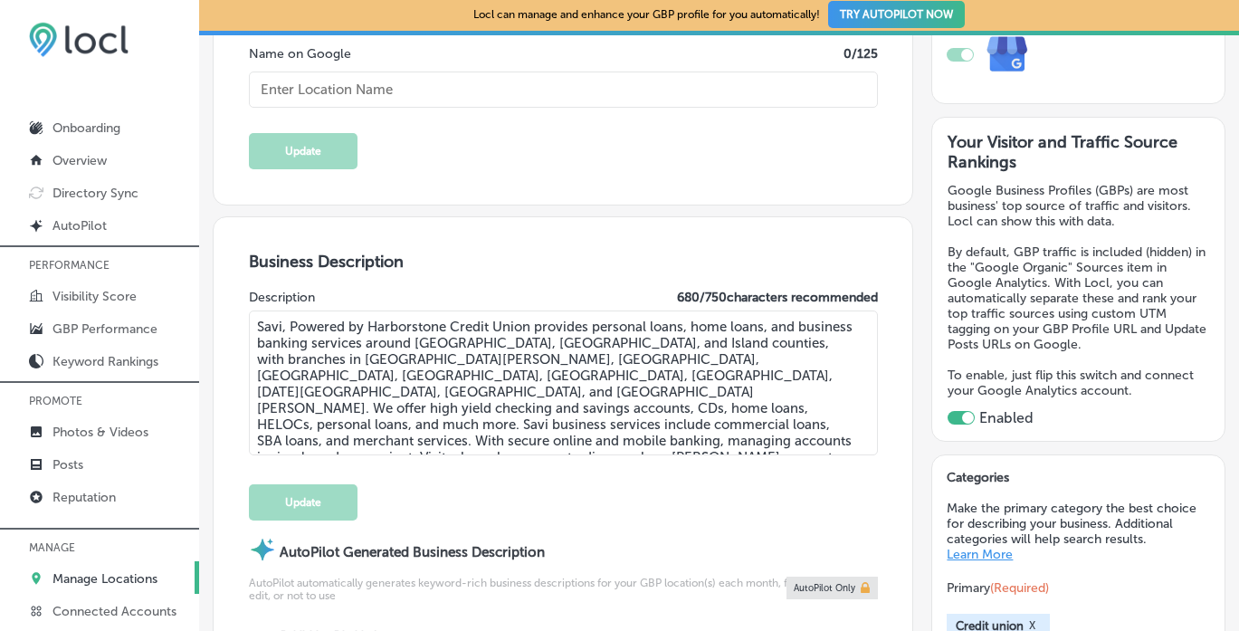
type input "Savi, Powered by Harborstone Credit Union"
type input "[STREET_ADDRESS]"
type input "[GEOGRAPHIC_DATA]"
type input "98277"
type input "US"
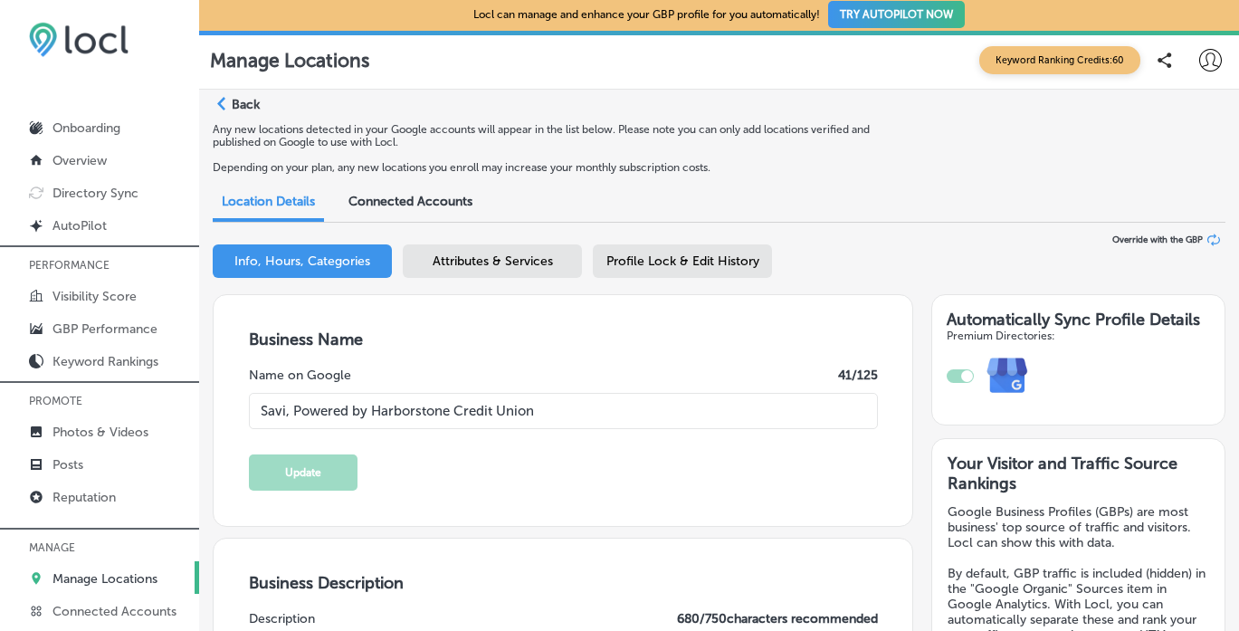
click at [507, 263] on span "Attributes & Services" at bounding box center [493, 261] width 120 height 15
